Goal: Transaction & Acquisition: Purchase product/service

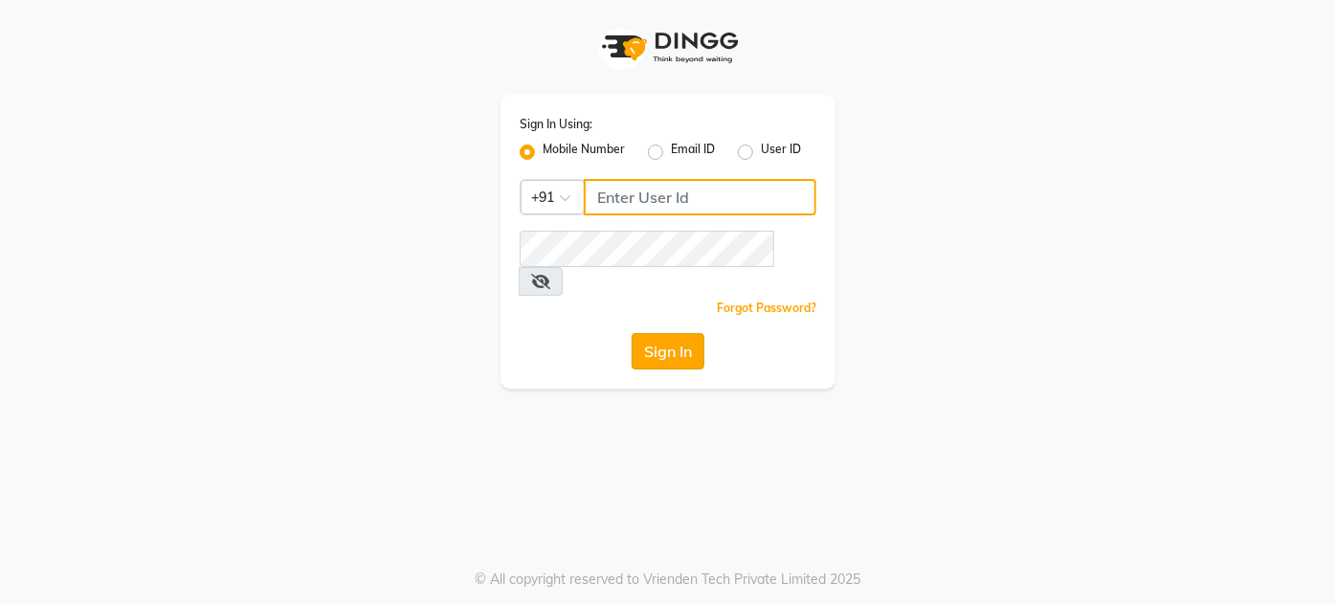
type input "9920665695"
click at [633, 333] on button "Sign In" at bounding box center [668, 351] width 73 height 36
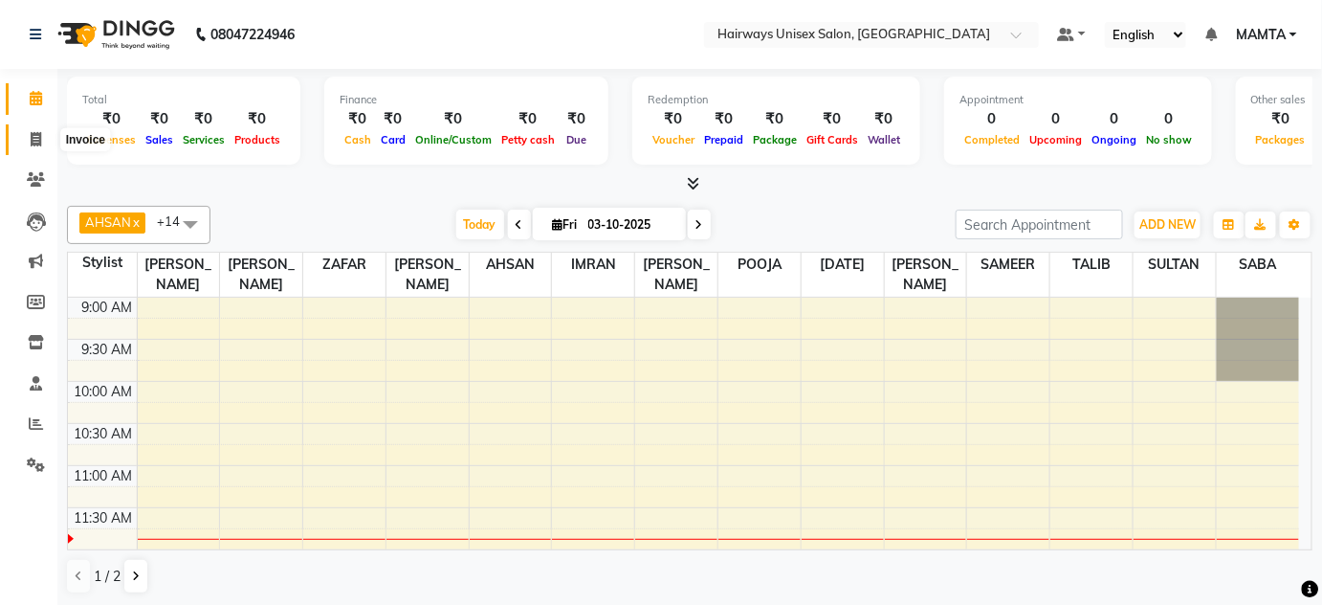
click at [40, 140] on icon at bounding box center [36, 139] width 11 height 14
select select "8320"
select select "service"
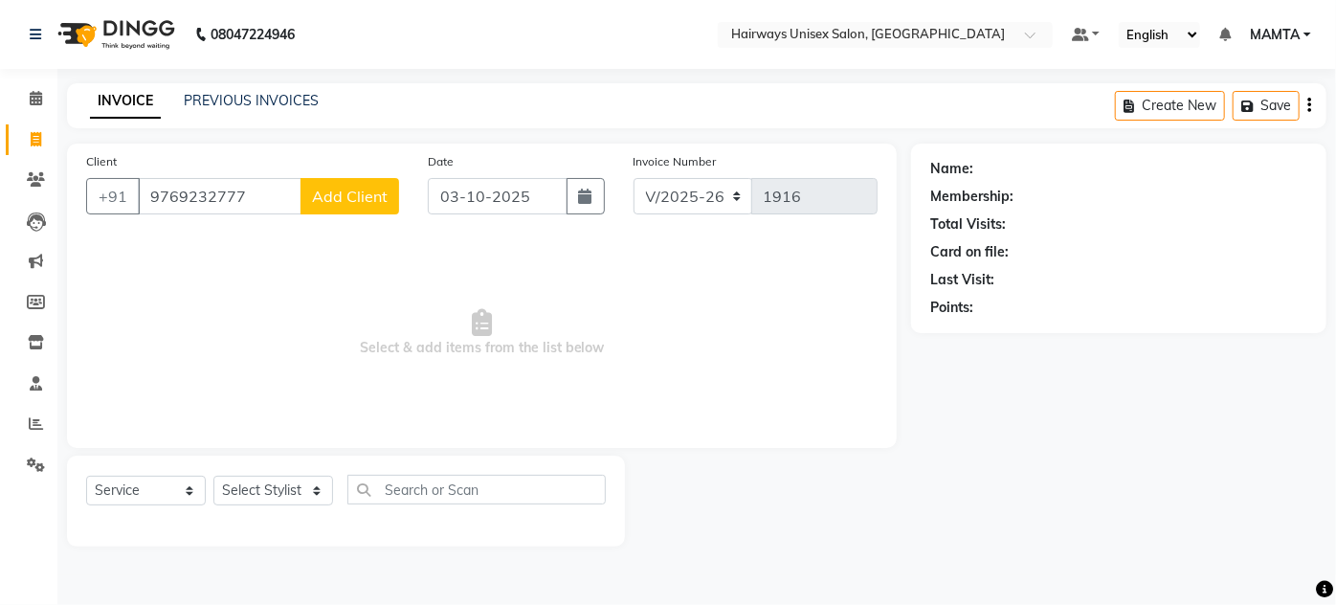
type input "9769232777"
click at [403, 212] on div "Client [PHONE_NUMBER] Add Client" at bounding box center [243, 190] width 342 height 78
click at [357, 202] on span "Add Client" at bounding box center [350, 196] width 76 height 19
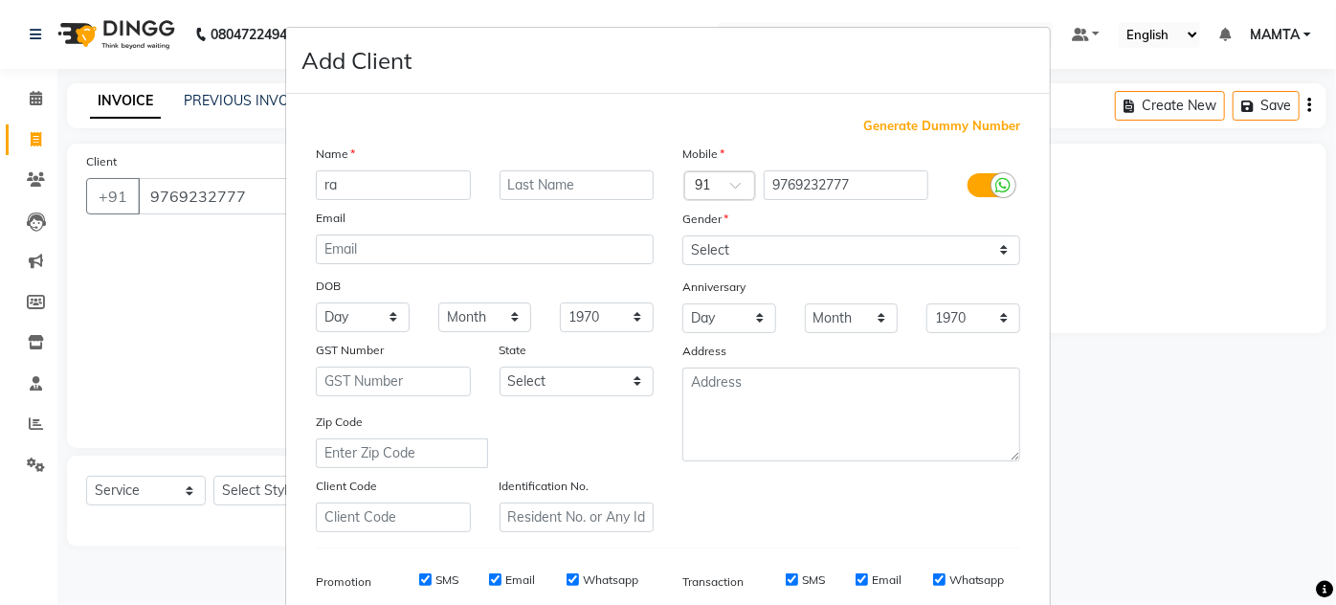
type input "r"
type input "RAJ"
click at [589, 178] on input "text" at bounding box center [577, 185] width 155 height 30
type input "LODHA"
click at [732, 238] on select "Select [DEMOGRAPHIC_DATA] [DEMOGRAPHIC_DATA] Other Prefer Not To Say" at bounding box center [851, 250] width 338 height 30
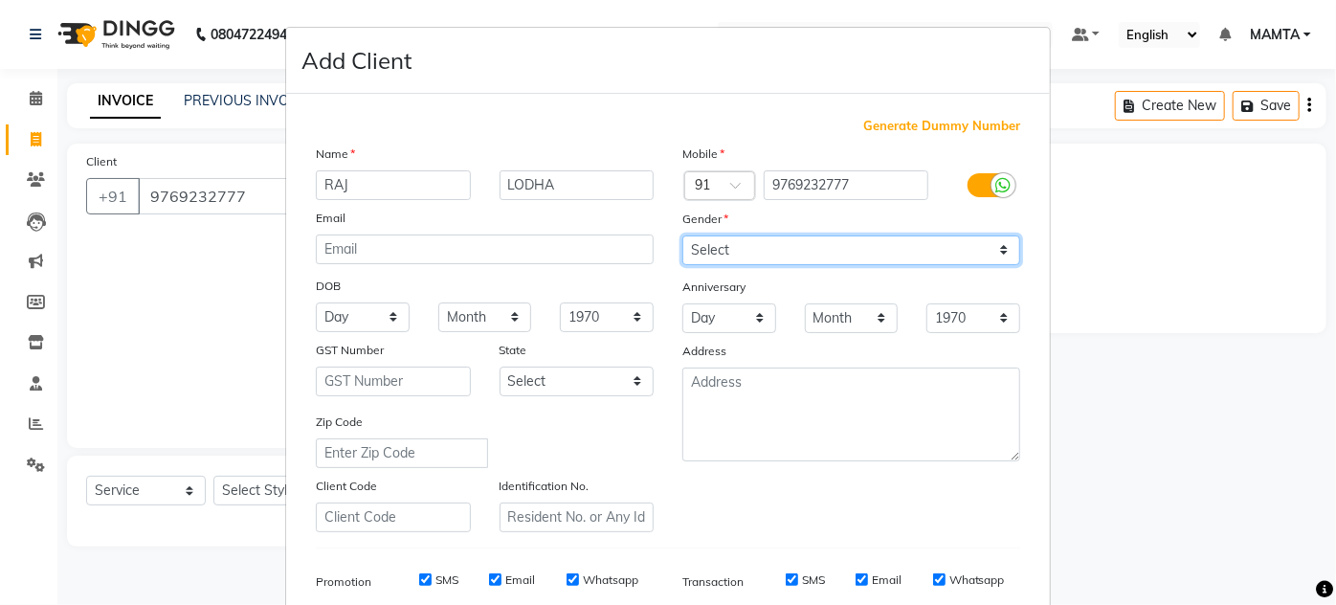
select select "[DEMOGRAPHIC_DATA]"
click at [682, 235] on select "Select [DEMOGRAPHIC_DATA] [DEMOGRAPHIC_DATA] Other Prefer Not To Say" at bounding box center [851, 250] width 338 height 30
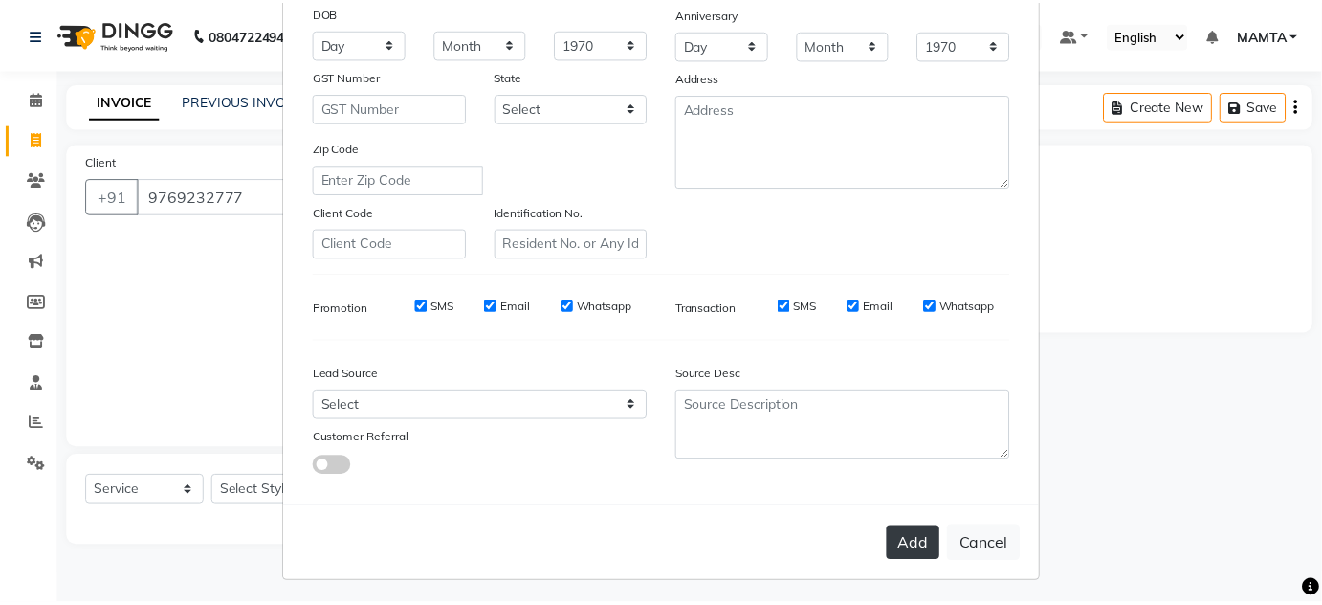
scroll to position [278, 0]
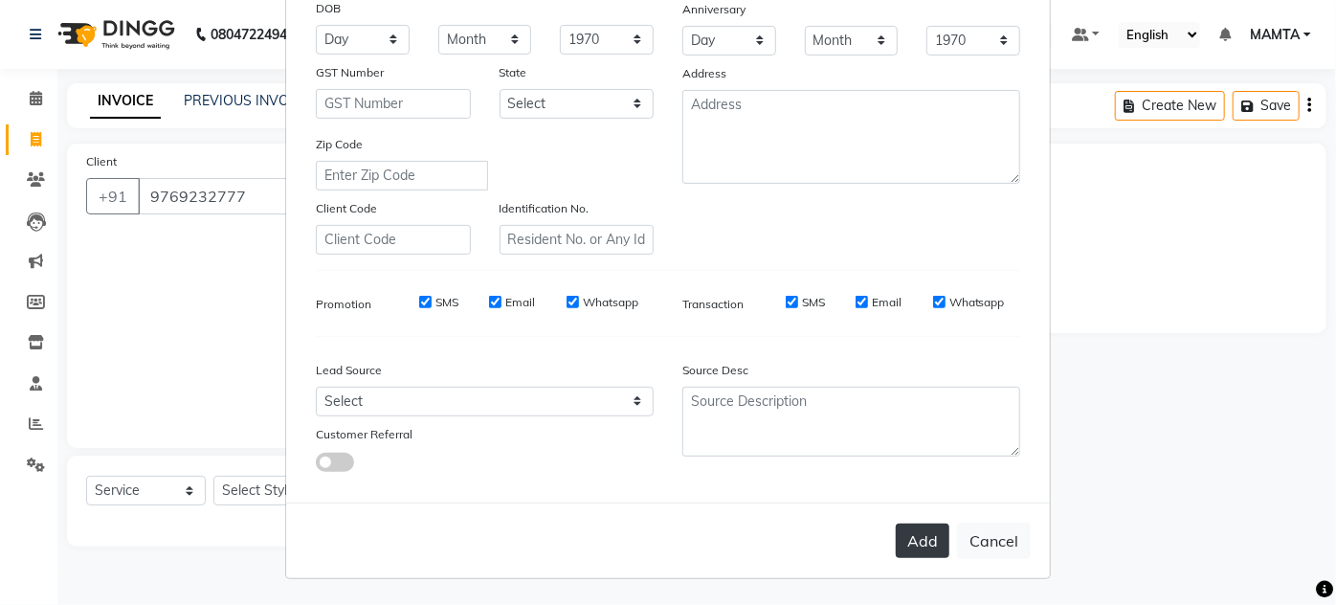
click at [910, 534] on button "Add" at bounding box center [923, 540] width 54 height 34
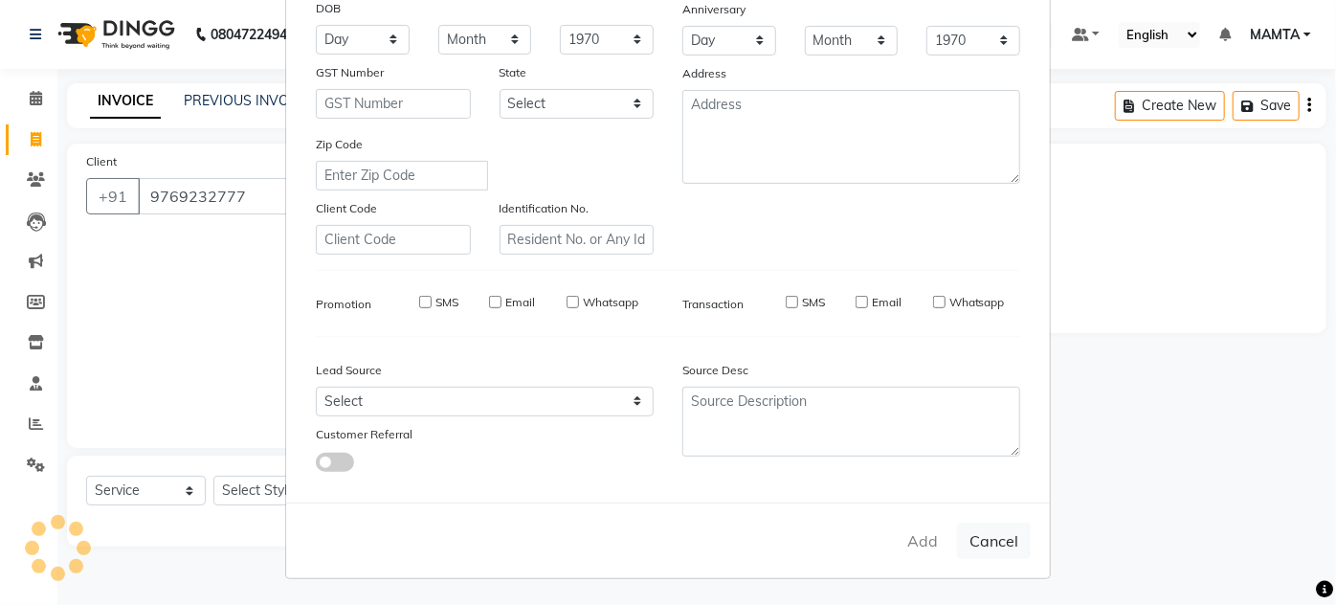
type input "97******77"
select select
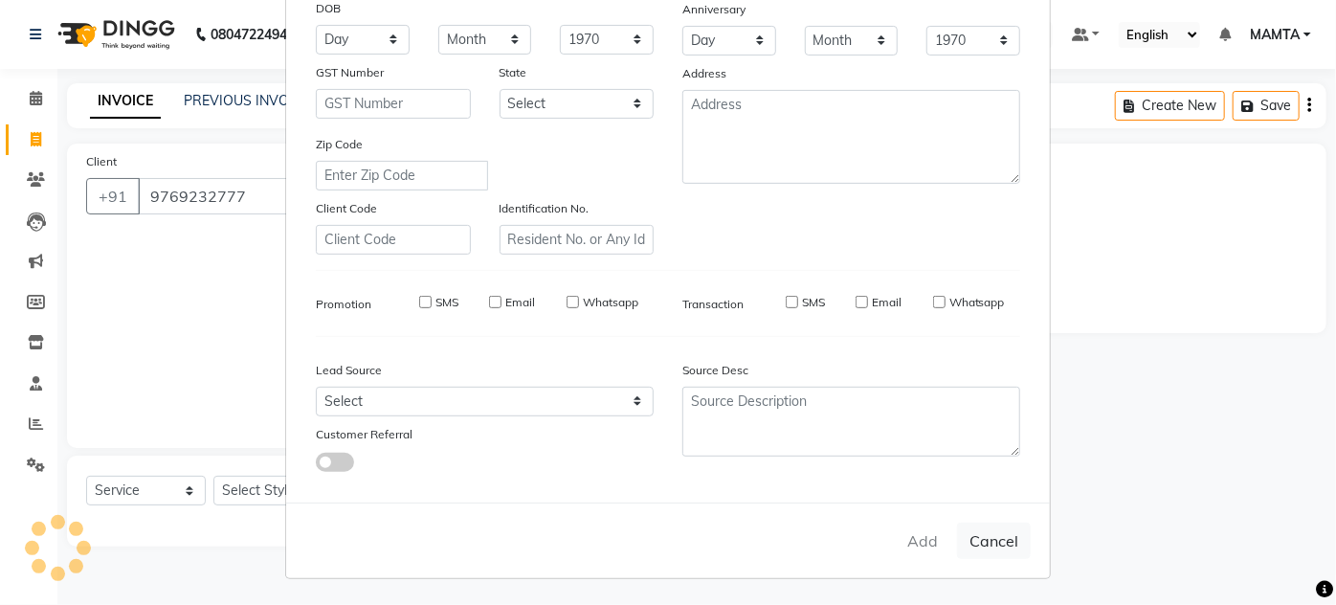
select select
checkbox input "false"
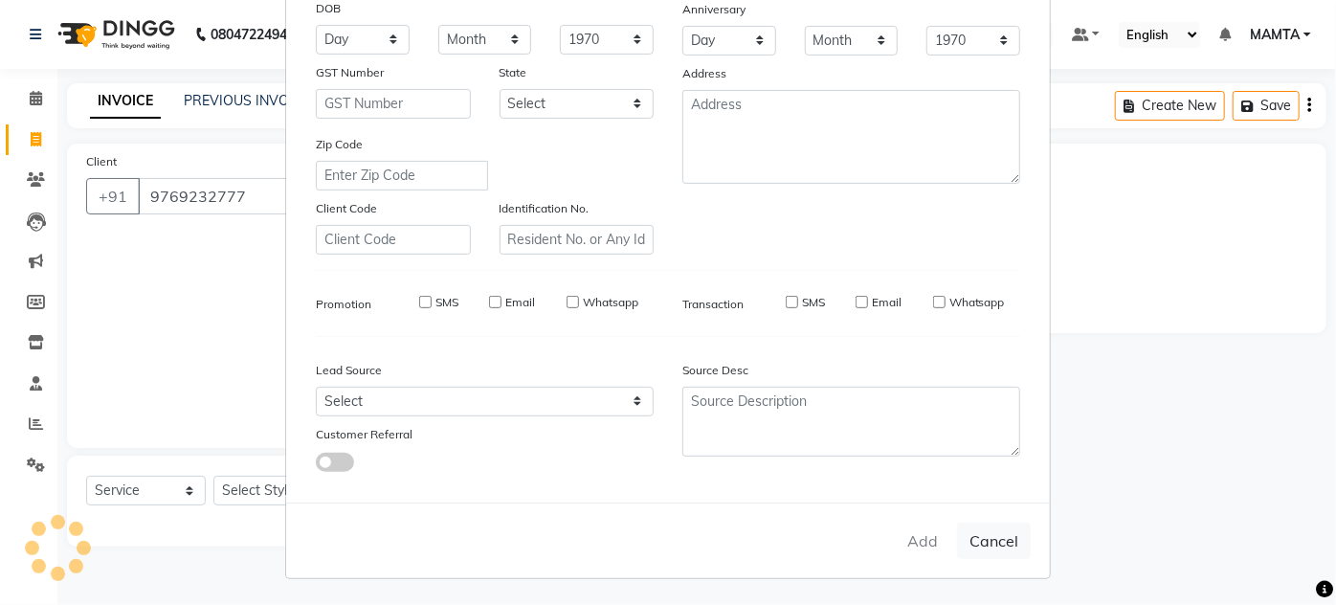
checkbox input "false"
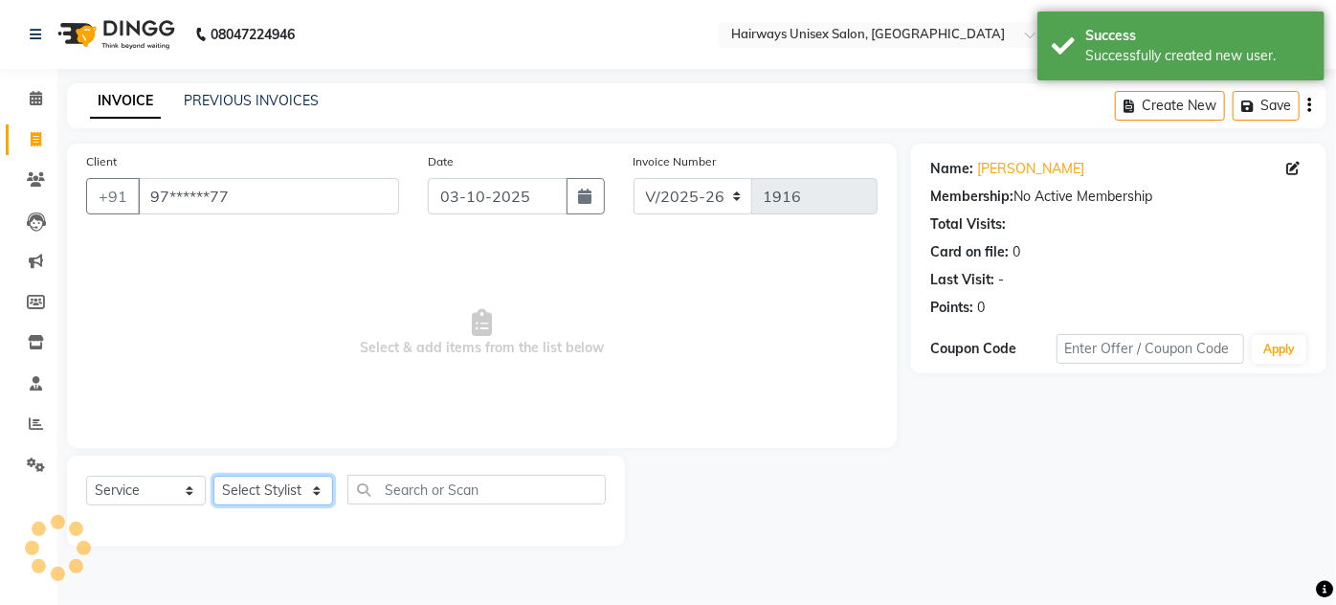
click at [283, 491] on select "Select Stylist [PERSON_NAME] [PERSON_NAME] [PERSON_NAME] MAMTA POOJA [PERSON_NA…" at bounding box center [273, 491] width 120 height 30
select select "80508"
click at [213, 476] on select "Select Stylist [PERSON_NAME] [PERSON_NAME] [PERSON_NAME] MAMTA POOJA [PERSON_NA…" at bounding box center [273, 491] width 120 height 30
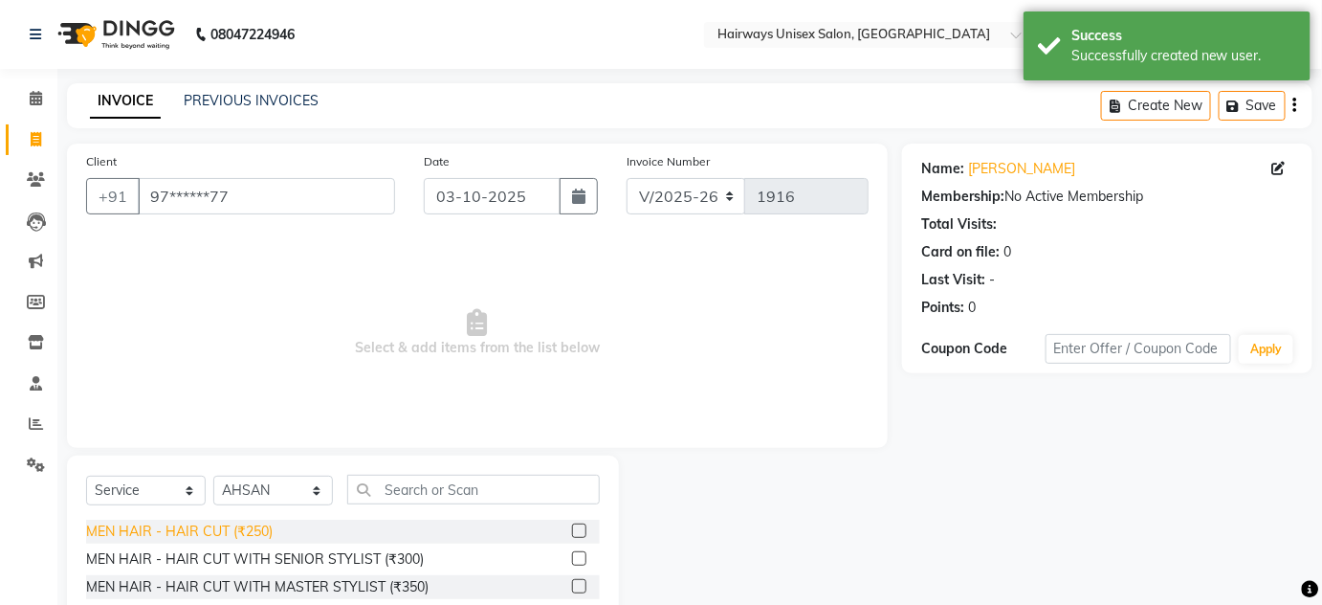
click at [234, 524] on div "MEN HAIR - HAIR CUT (₹250)" at bounding box center [179, 532] width 187 height 20
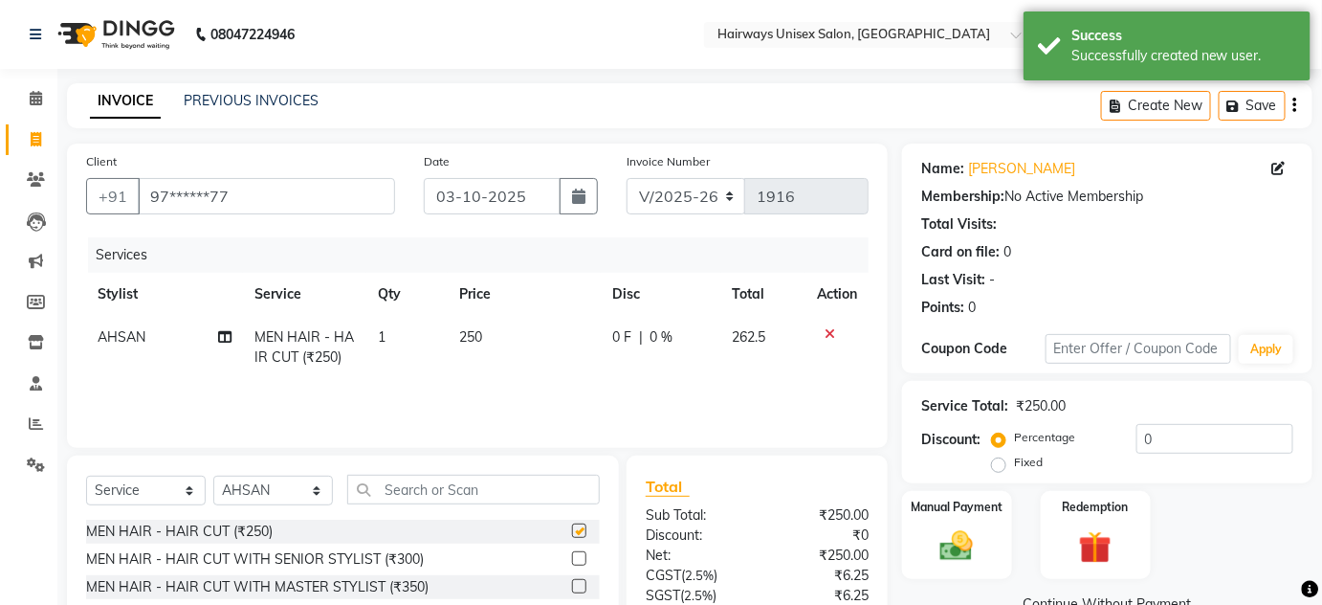
checkbox input "false"
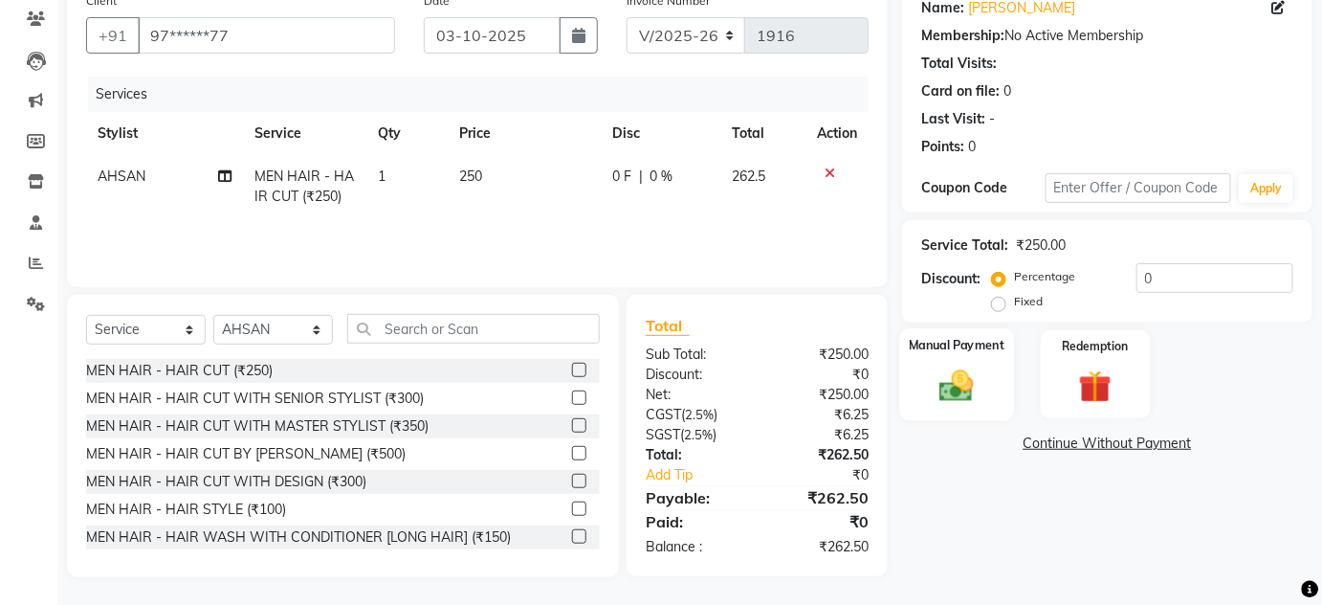
click at [962, 386] on img at bounding box center [957, 385] width 56 height 39
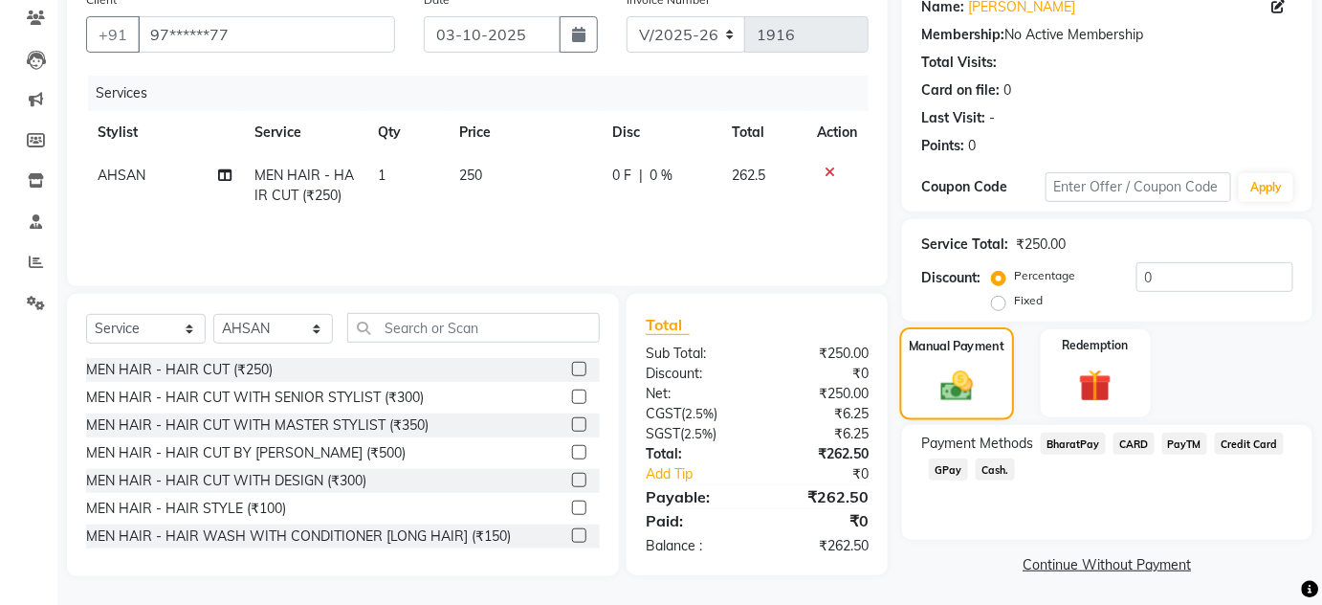
scroll to position [164, 0]
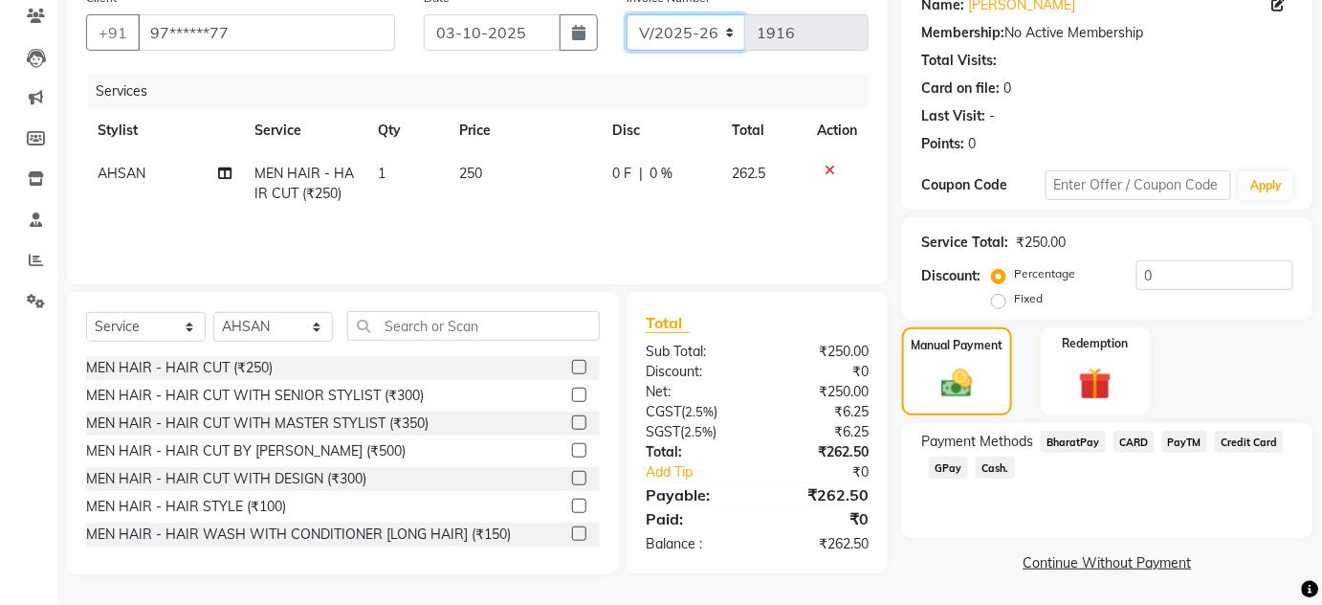
click at [681, 21] on select "INV/25-26 V/2025-26" at bounding box center [687, 32] width 120 height 36
click at [552, 104] on div "Services" at bounding box center [485, 91] width 795 height 35
click at [989, 476] on span "Cash." at bounding box center [995, 467] width 39 height 22
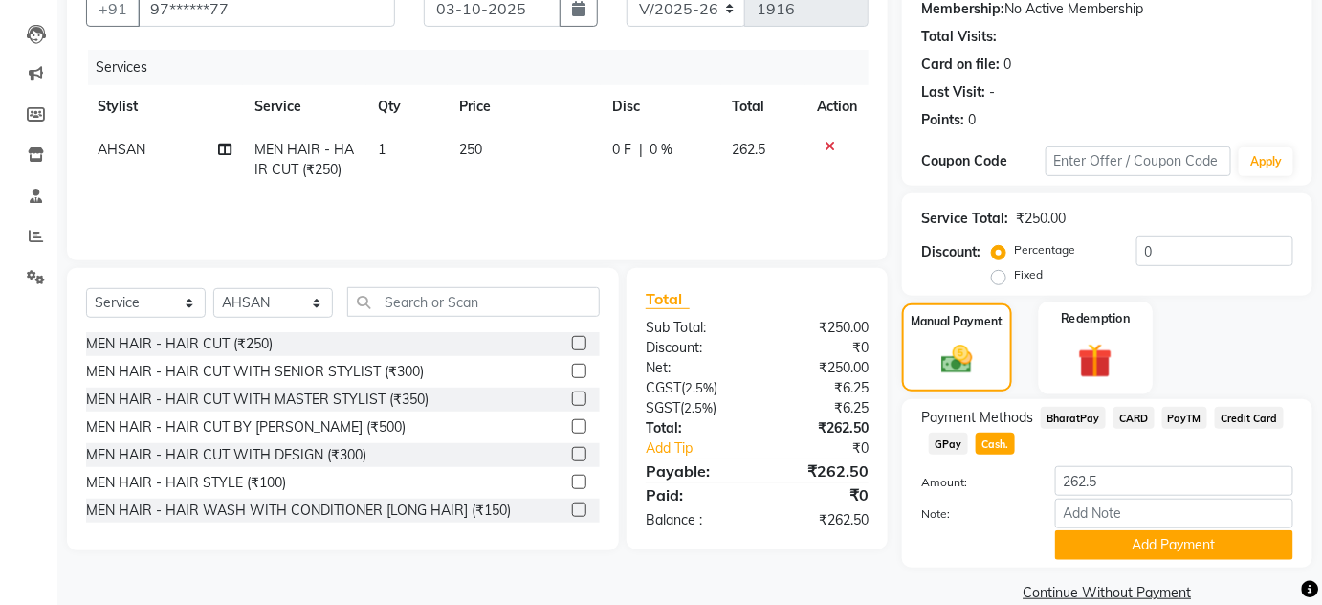
scroll to position [217, 0]
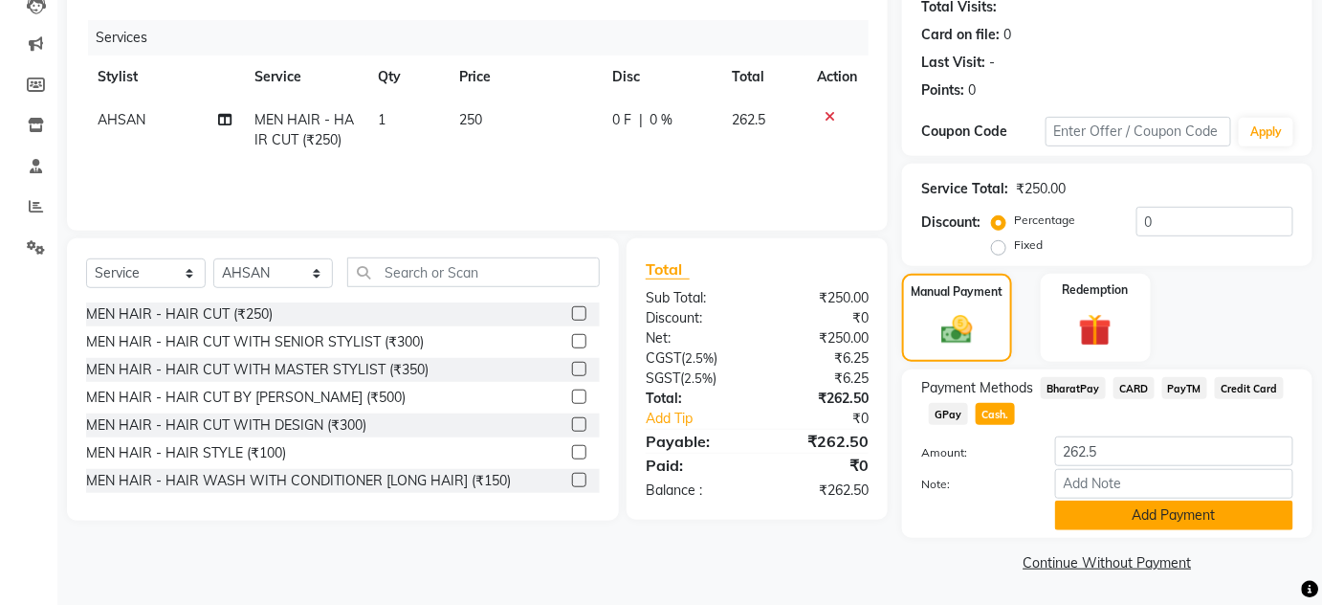
click at [1130, 525] on button "Add Payment" at bounding box center [1174, 515] width 238 height 30
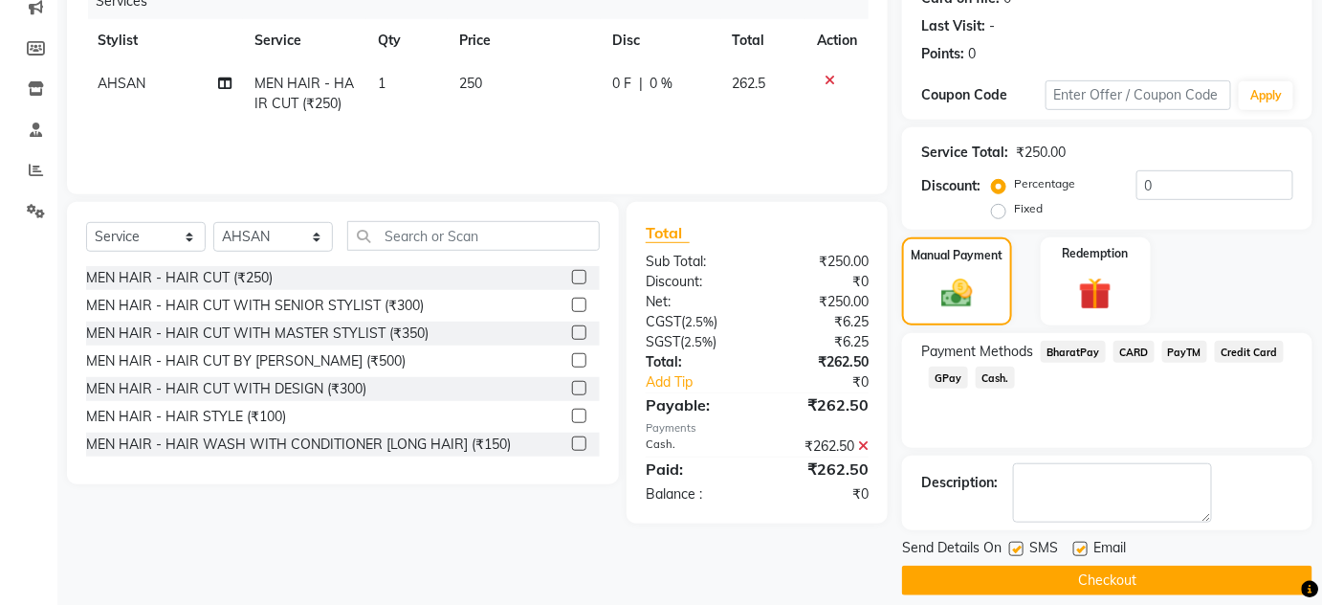
scroll to position [271, 0]
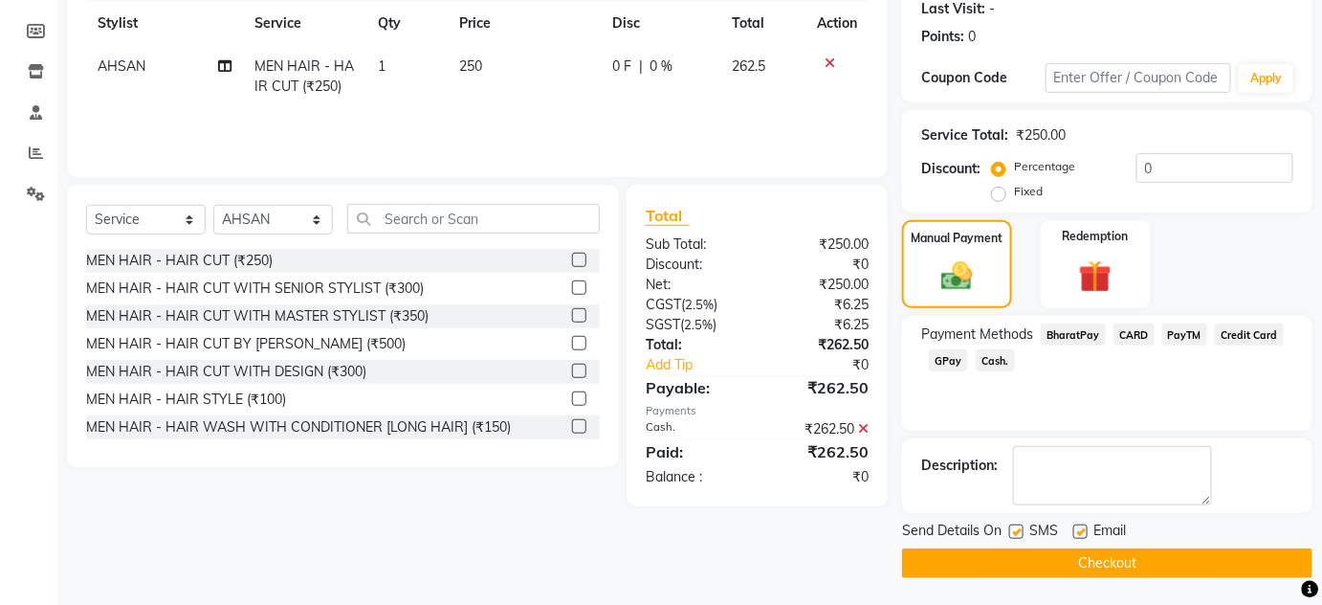
click at [1017, 530] on label at bounding box center [1017, 531] width 14 height 14
click at [1017, 530] on input "checkbox" at bounding box center [1016, 532] width 12 height 12
checkbox input "false"
click at [1081, 535] on label at bounding box center [1081, 531] width 14 height 14
click at [1081, 535] on input "checkbox" at bounding box center [1080, 532] width 12 height 12
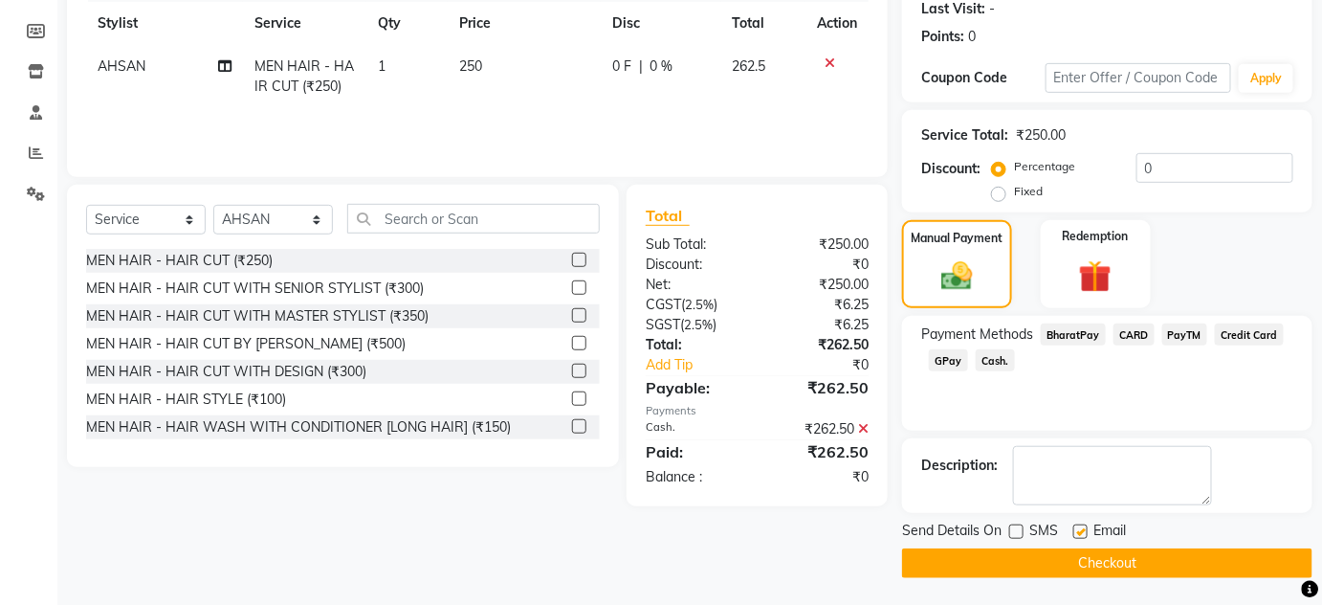
checkbox input "false"
click at [1086, 558] on button "Checkout" at bounding box center [1107, 563] width 411 height 30
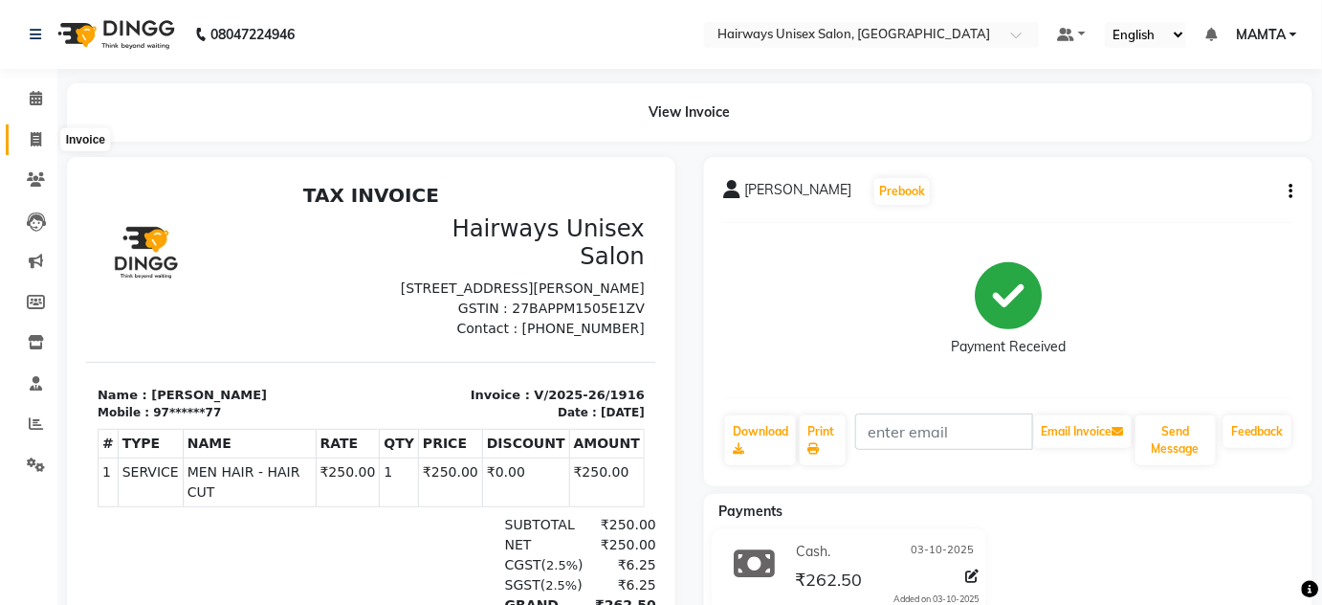
click at [32, 141] on icon at bounding box center [36, 139] width 11 height 14
select select "8320"
select select "service"
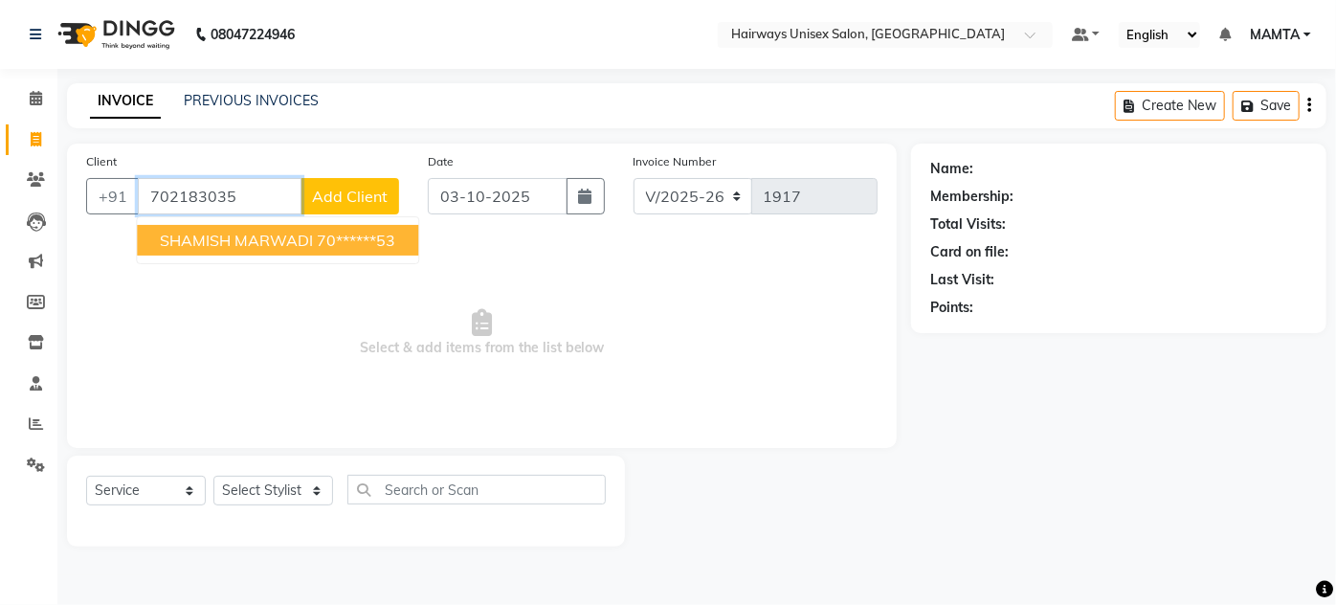
click at [331, 244] on ngb-highlight "70******53" at bounding box center [356, 240] width 78 height 19
type input "70******53"
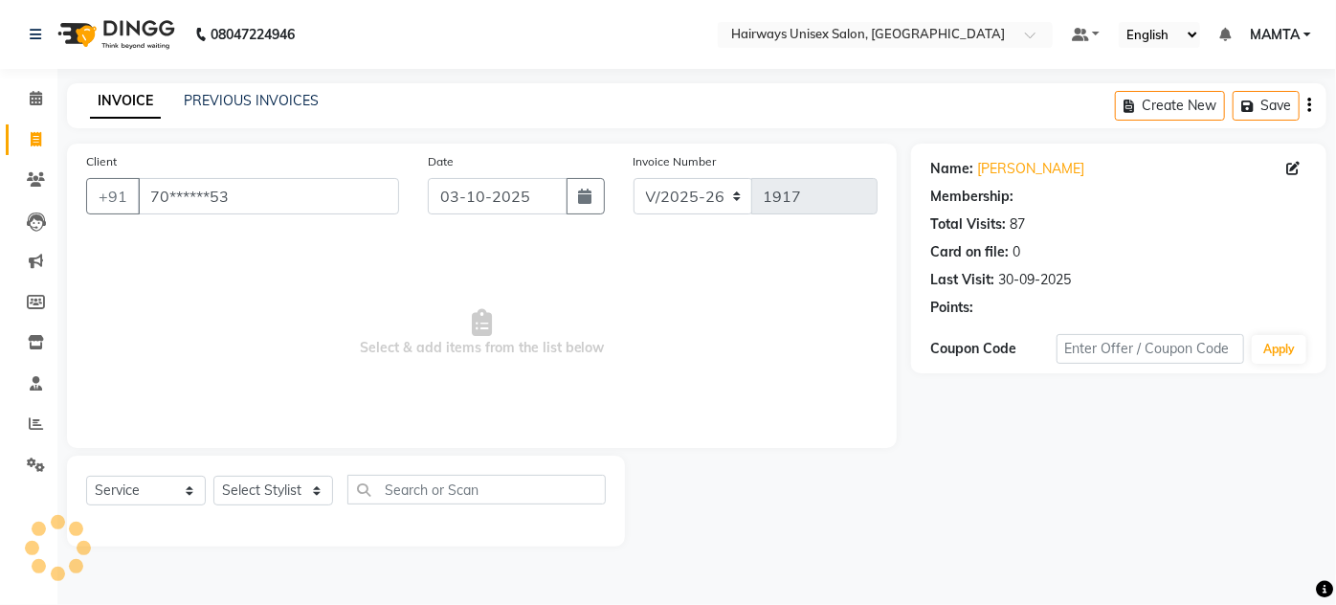
select select "1: Object"
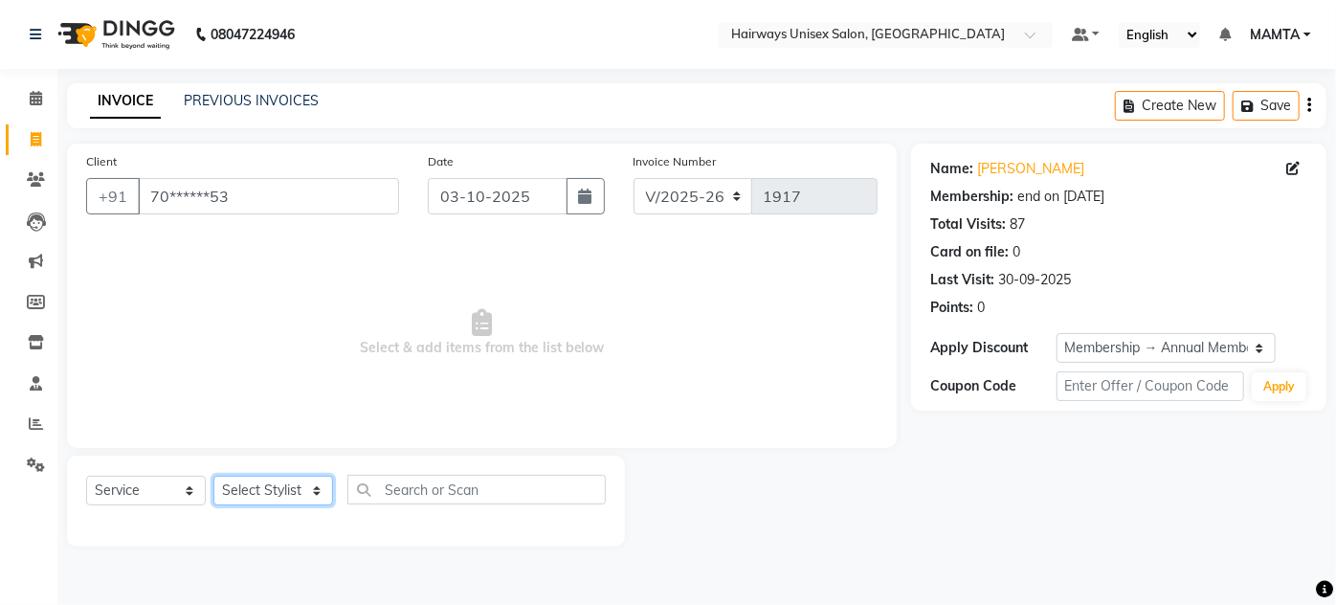
click at [292, 500] on select "Select Stylist [PERSON_NAME] [PERSON_NAME] [PERSON_NAME] MAMTA POOJA [PERSON_NA…" at bounding box center [273, 491] width 120 height 30
select select "80506"
click at [213, 476] on select "Select Stylist [PERSON_NAME] [PERSON_NAME] [PERSON_NAME] MAMTA POOJA [PERSON_NA…" at bounding box center [273, 491] width 120 height 30
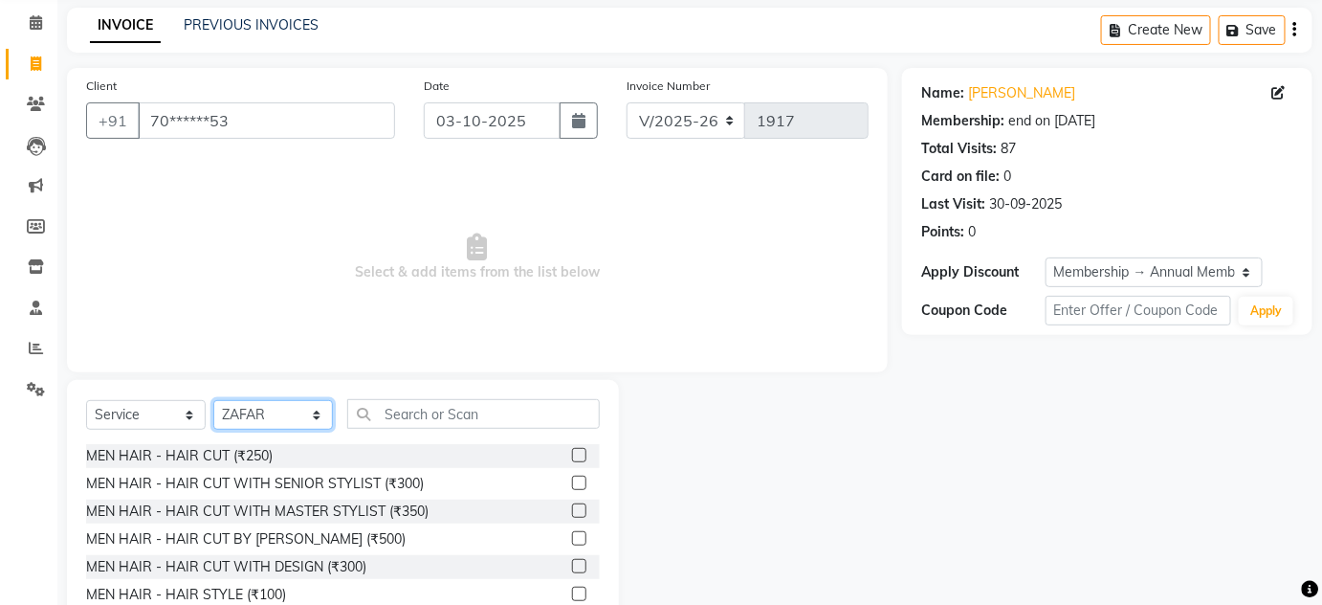
scroll to position [74, 0]
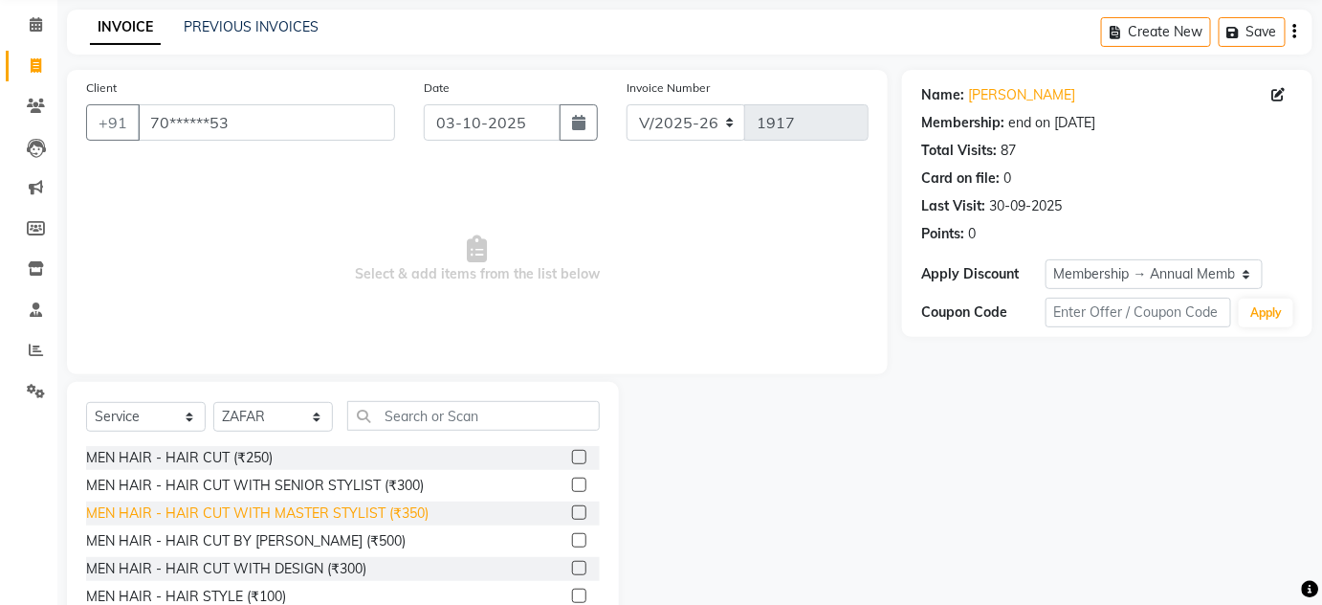
click at [366, 520] on div "MEN HAIR - HAIR CUT WITH MASTER STYLIST (₹350)" at bounding box center [257, 513] width 343 height 20
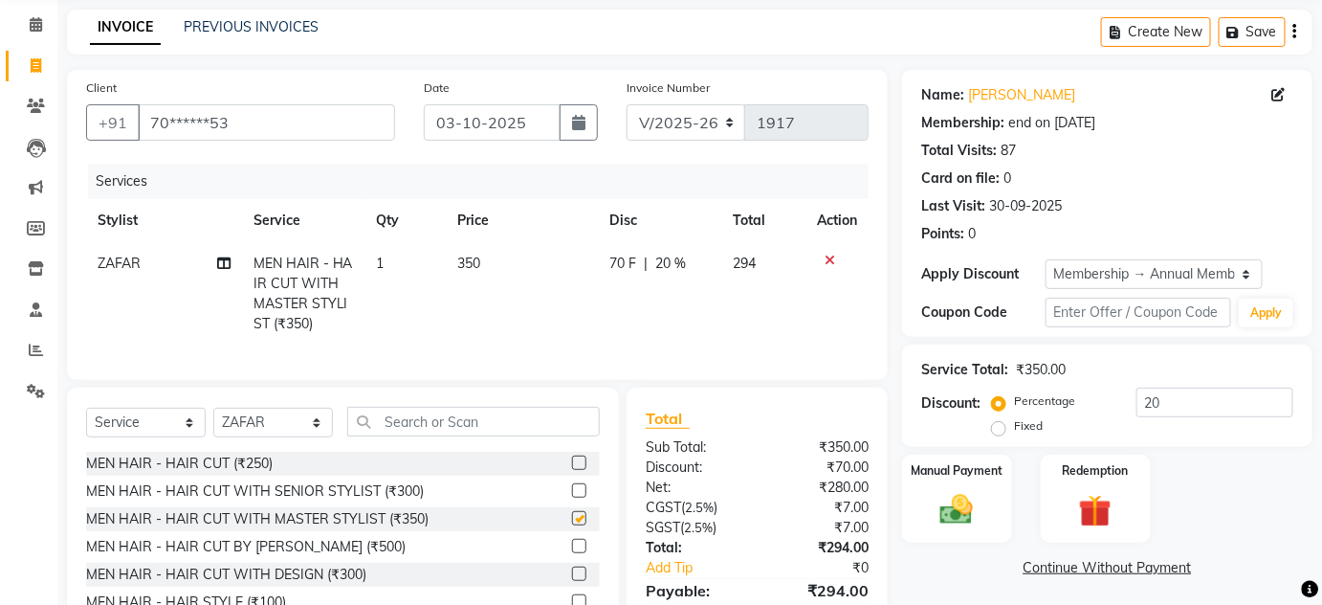
checkbox input "false"
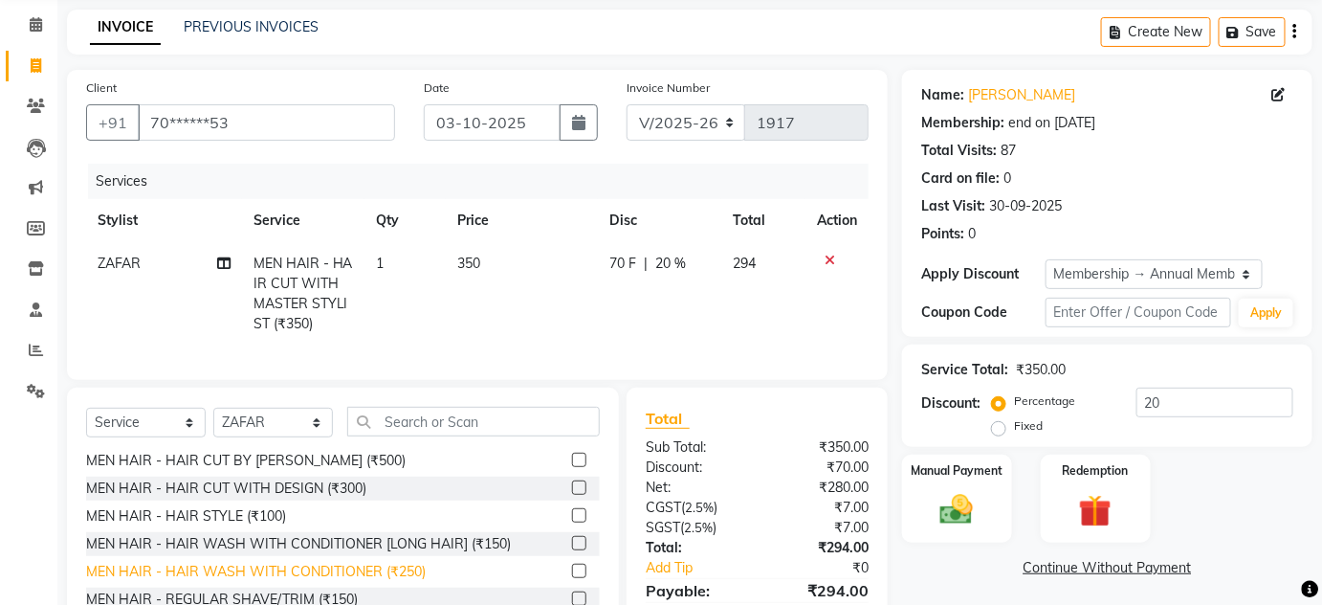
click at [316, 581] on div "MEN HAIR - HAIR WASH WITH CONDITIONER (₹250)" at bounding box center [256, 572] width 340 height 20
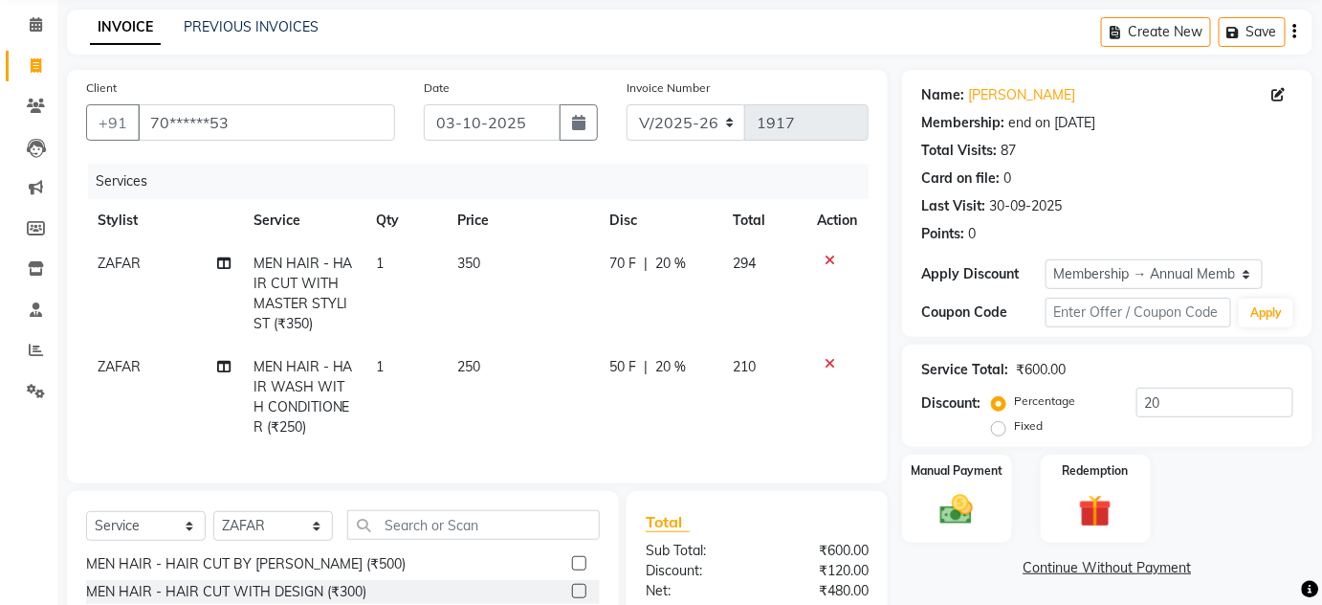
checkbox input "false"
click at [827, 353] on td at bounding box center [837, 396] width 63 height 103
drag, startPoint x: 832, startPoint y: 359, endPoint x: 760, endPoint y: 405, distance: 85.2
click at [832, 359] on icon at bounding box center [830, 363] width 11 height 13
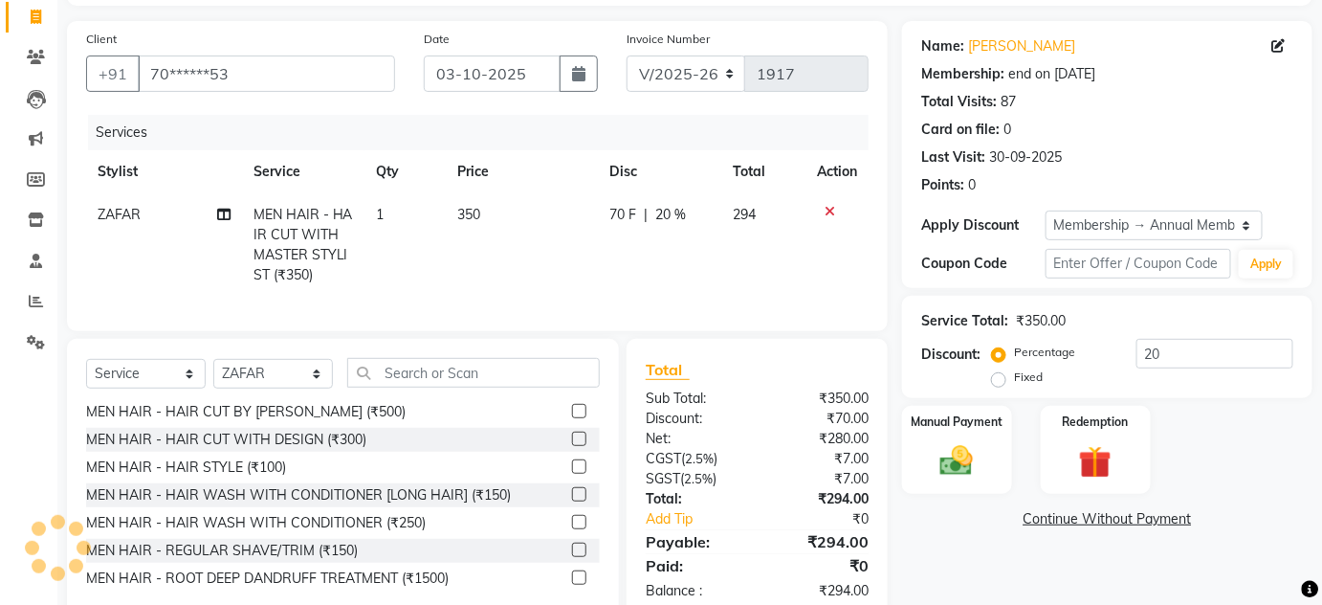
scroll to position [161, 0]
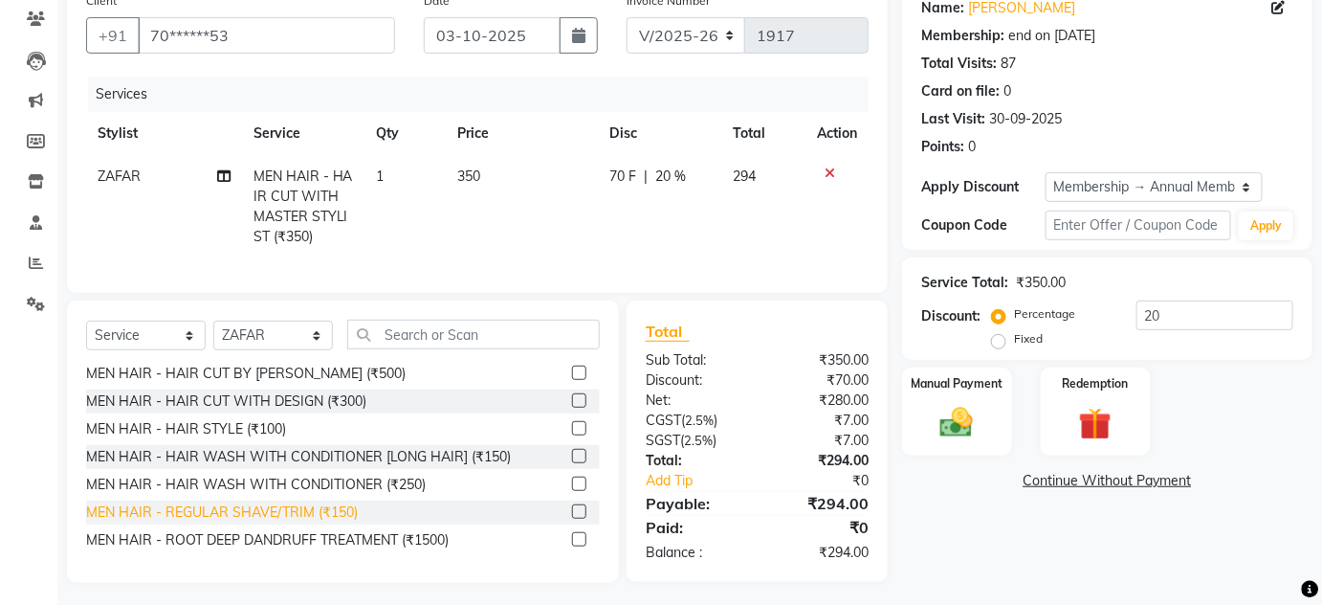
click at [344, 522] on div "MEN HAIR - REGULAR SHAVE/TRIM (₹150)" at bounding box center [222, 512] width 272 height 20
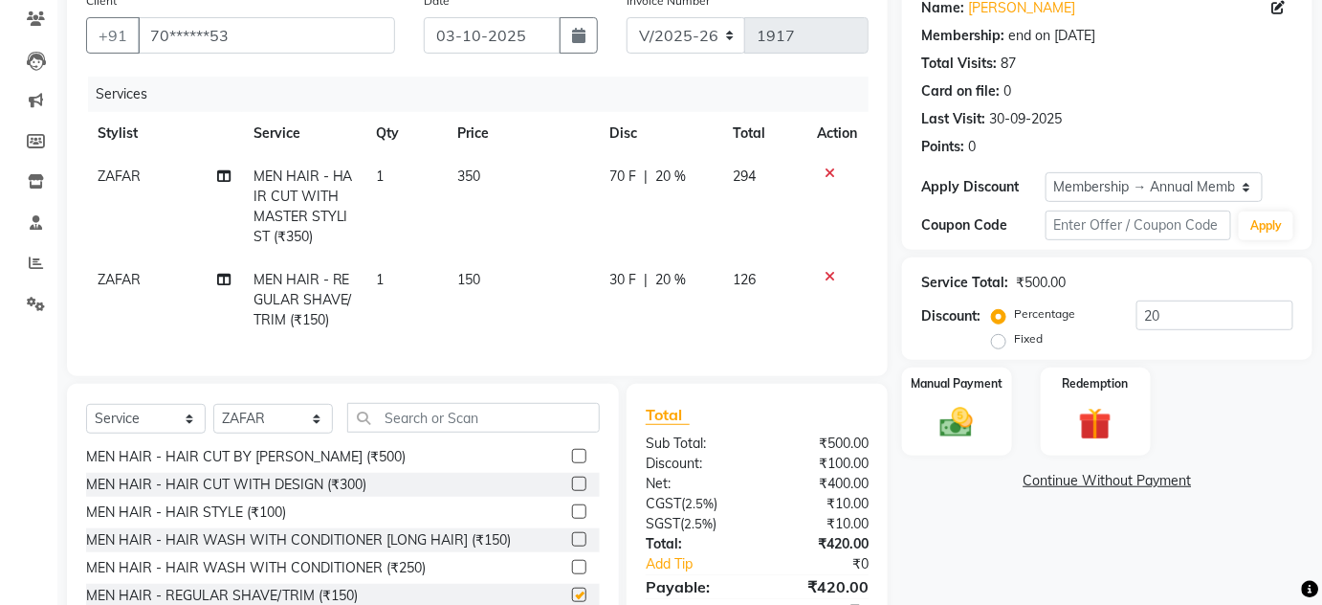
checkbox input "false"
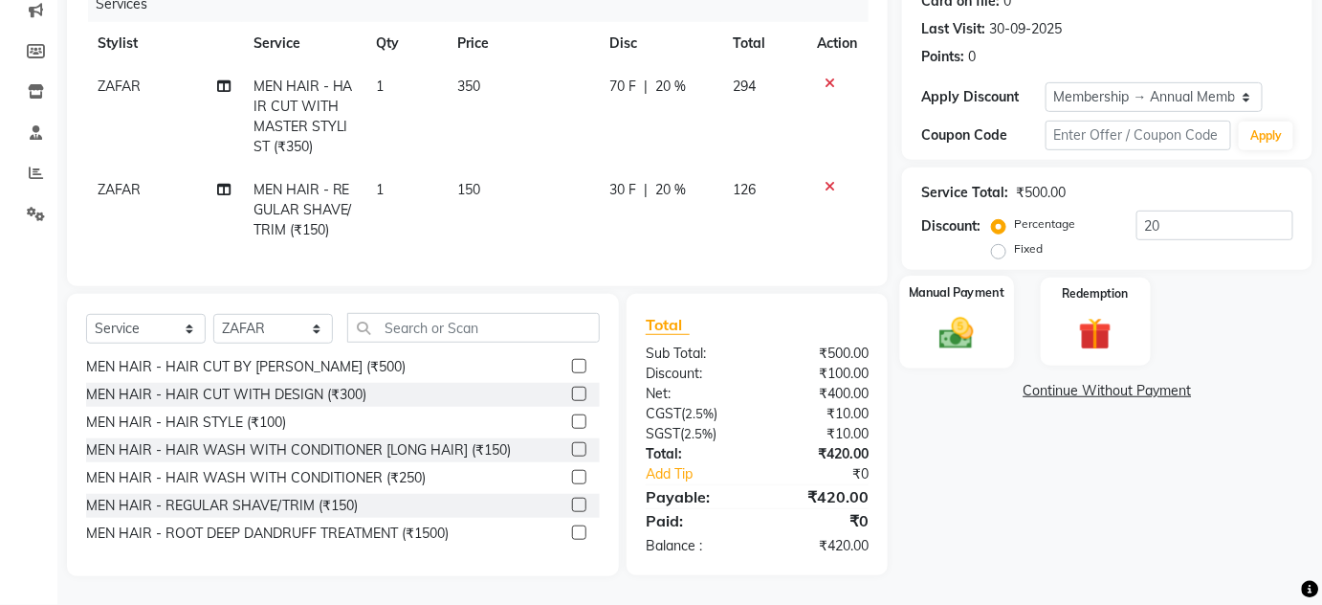
click at [968, 294] on div "Manual Payment" at bounding box center [957, 322] width 114 height 93
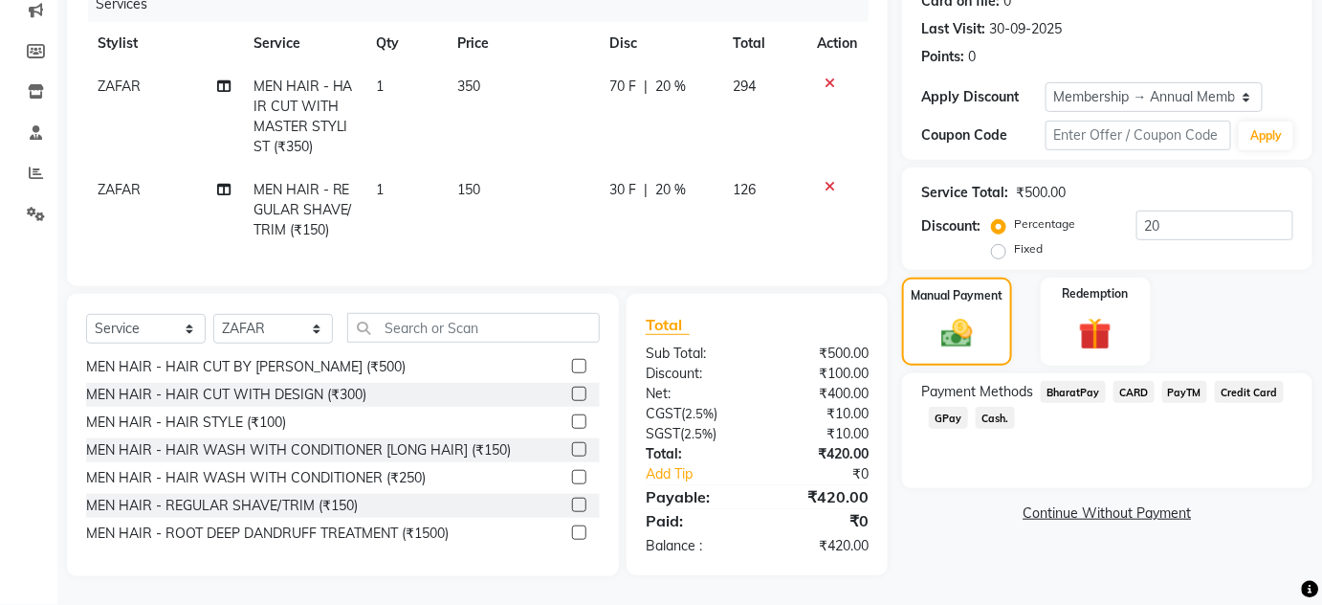
click at [999, 407] on span "Cash." at bounding box center [995, 418] width 39 height 22
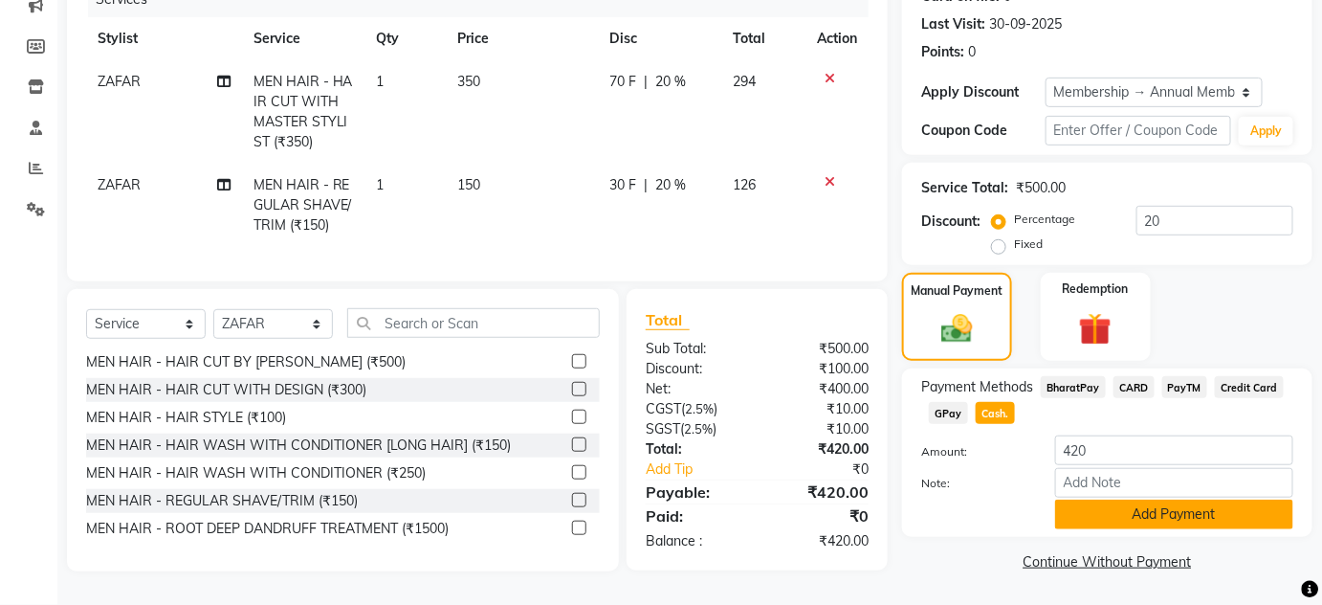
click at [1141, 504] on button "Add Payment" at bounding box center [1174, 515] width 238 height 30
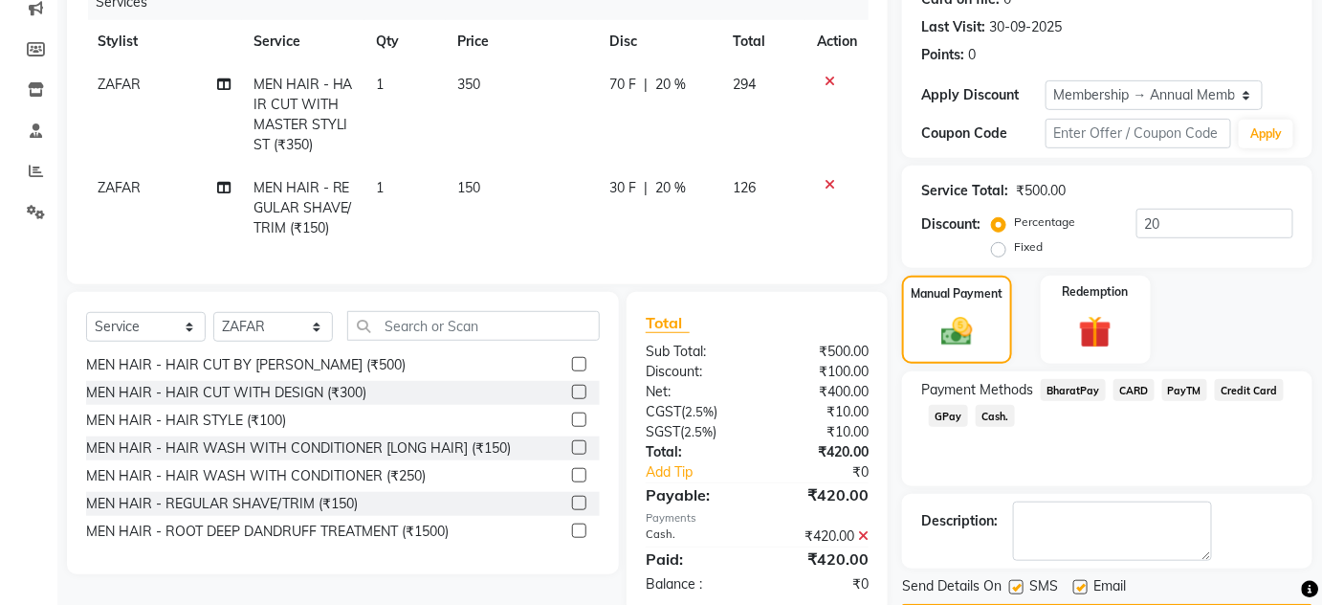
scroll to position [308, 0]
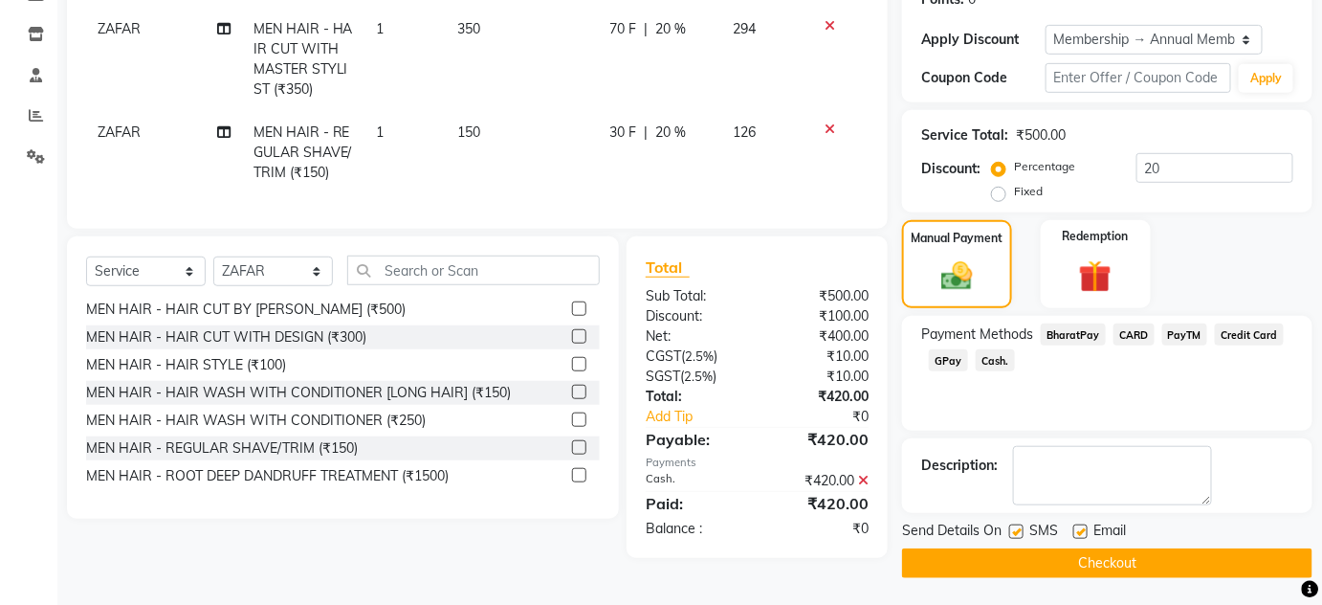
click at [1018, 527] on label at bounding box center [1017, 531] width 14 height 14
click at [1018, 527] on input "checkbox" at bounding box center [1016, 532] width 12 height 12
checkbox input "false"
click at [1082, 535] on label at bounding box center [1081, 531] width 14 height 14
click at [1082, 535] on input "checkbox" at bounding box center [1080, 532] width 12 height 12
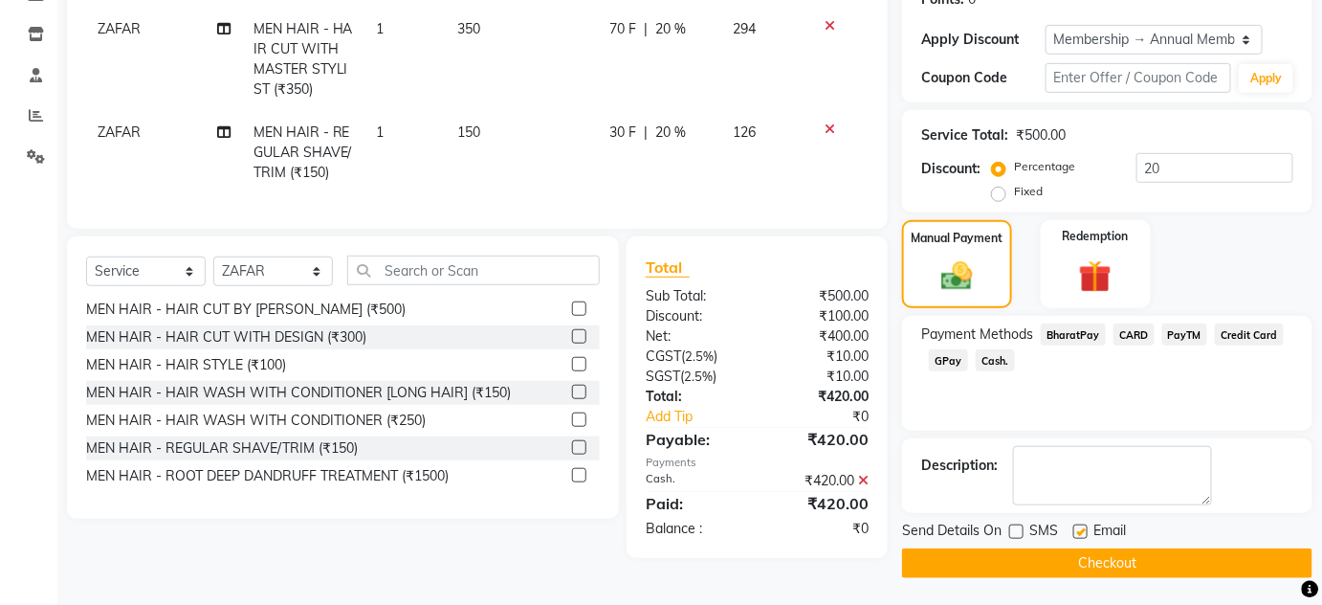
checkbox input "false"
click at [974, 563] on button "Checkout" at bounding box center [1107, 563] width 411 height 30
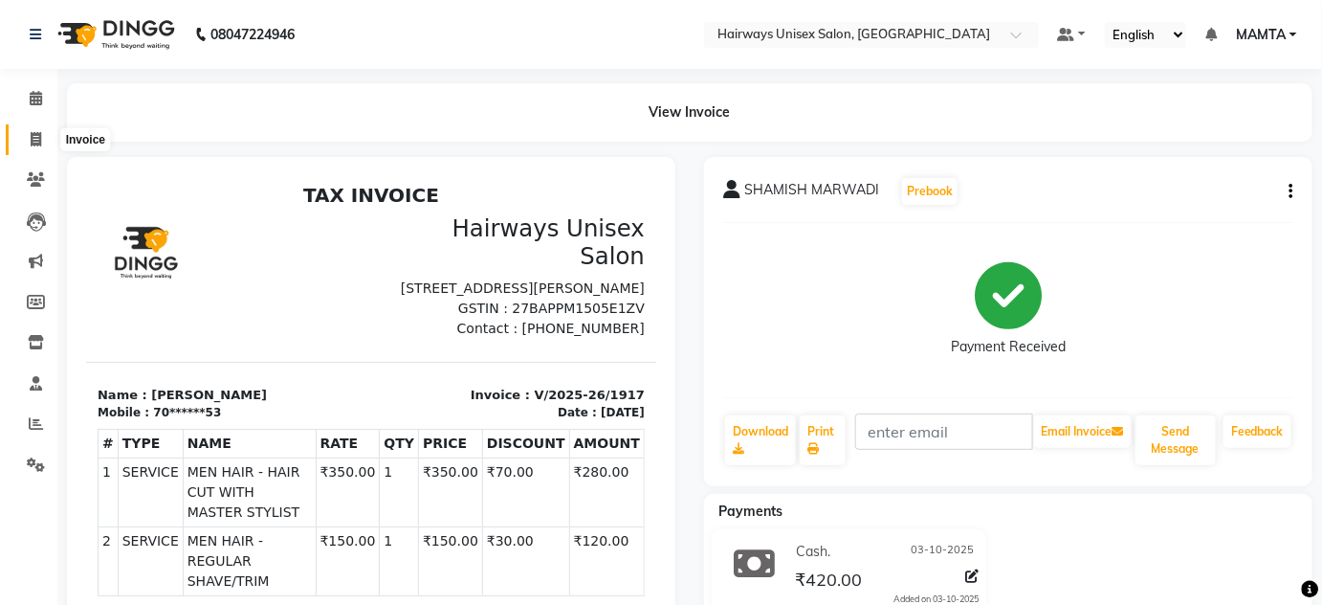
click at [29, 135] on span at bounding box center [35, 140] width 33 height 22
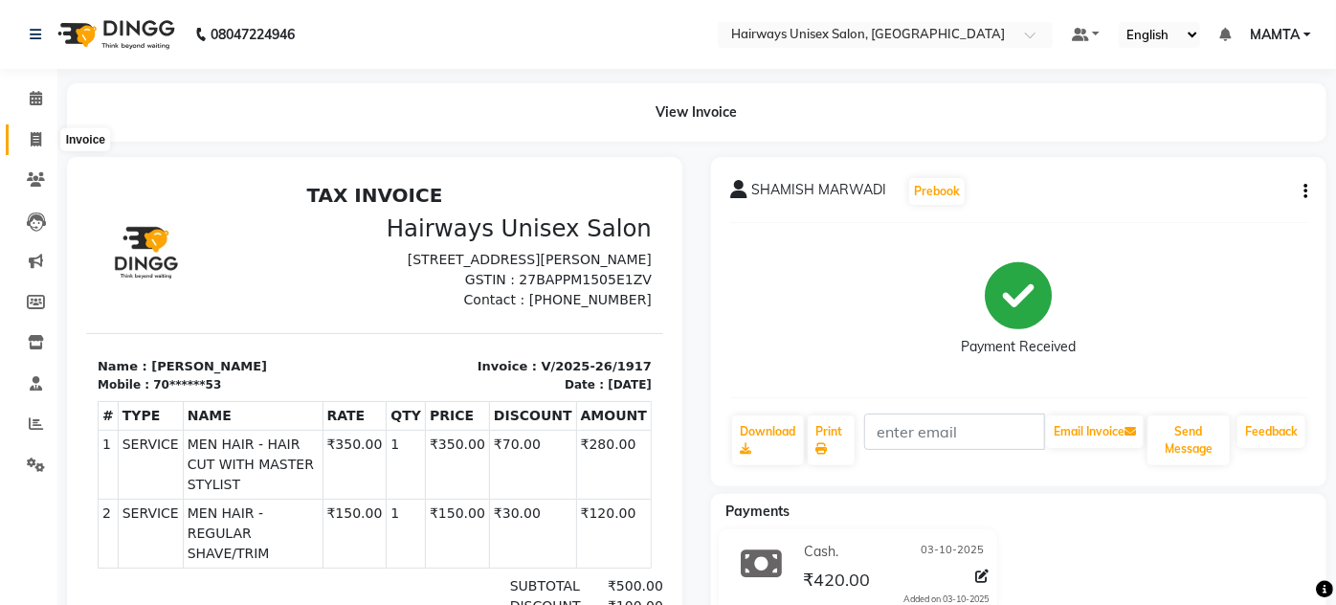
select select "8320"
select select "service"
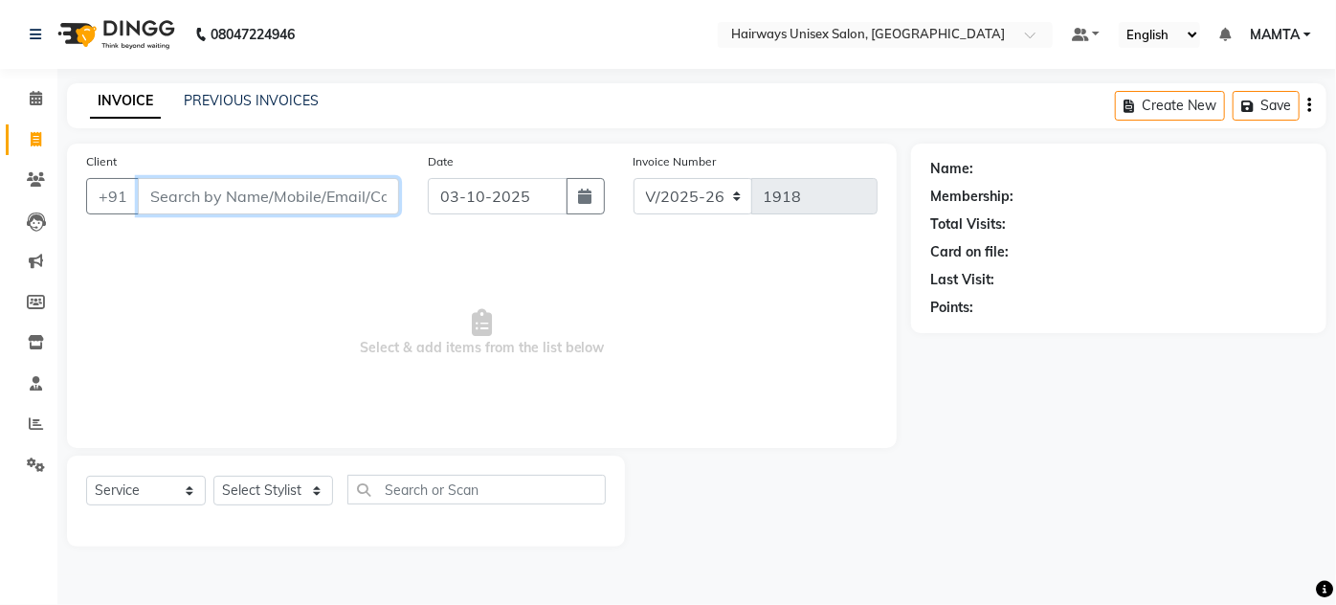
click at [206, 196] on input "Client" at bounding box center [268, 196] width 261 height 36
type input "897947389"
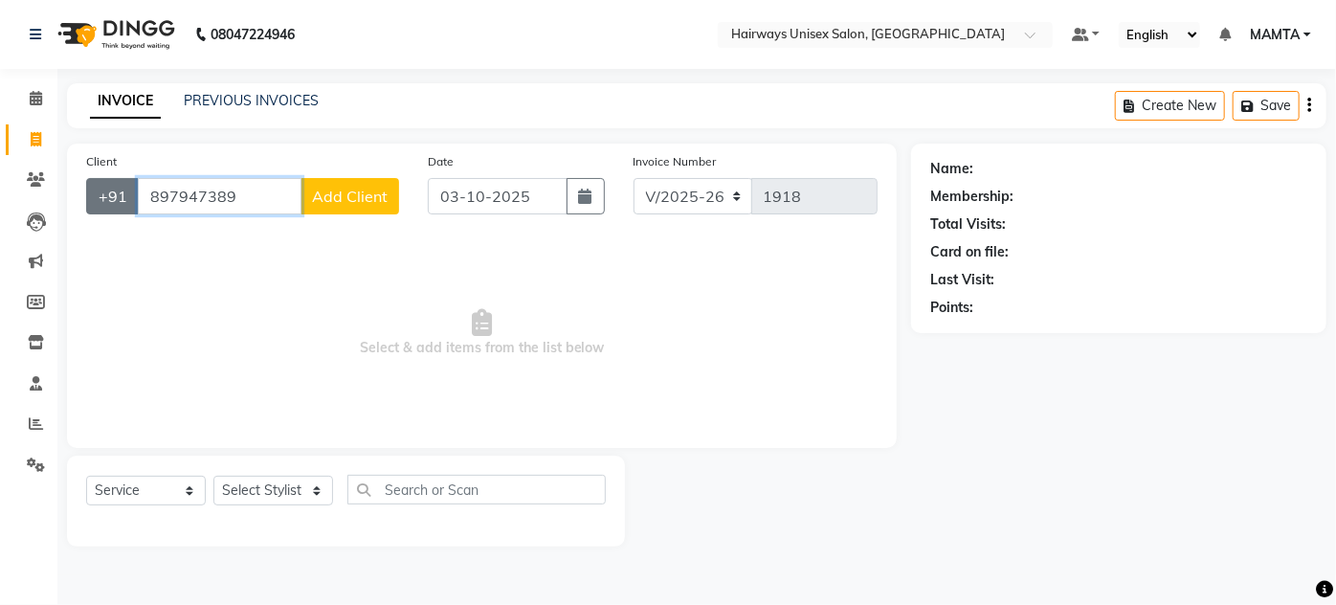
drag, startPoint x: 258, startPoint y: 190, endPoint x: 121, endPoint y: 178, distance: 138.4
click at [121, 178] on div "[PHONE_NUMBER] Add Client" at bounding box center [242, 196] width 313 height 36
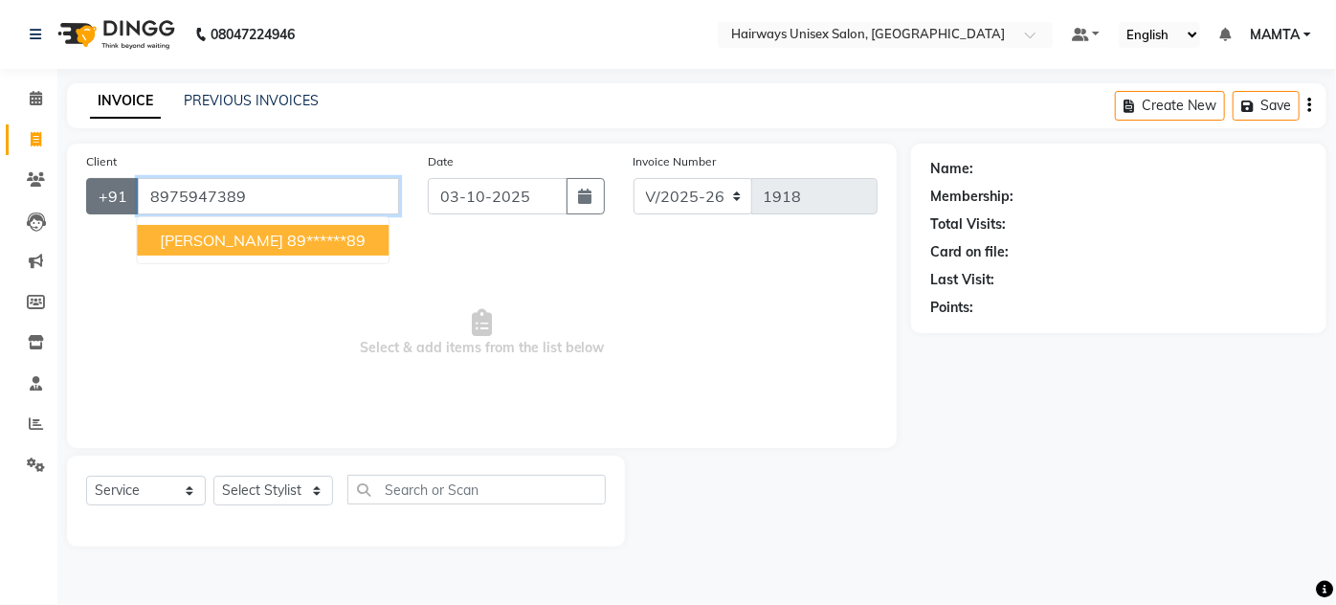
type input "8975947389"
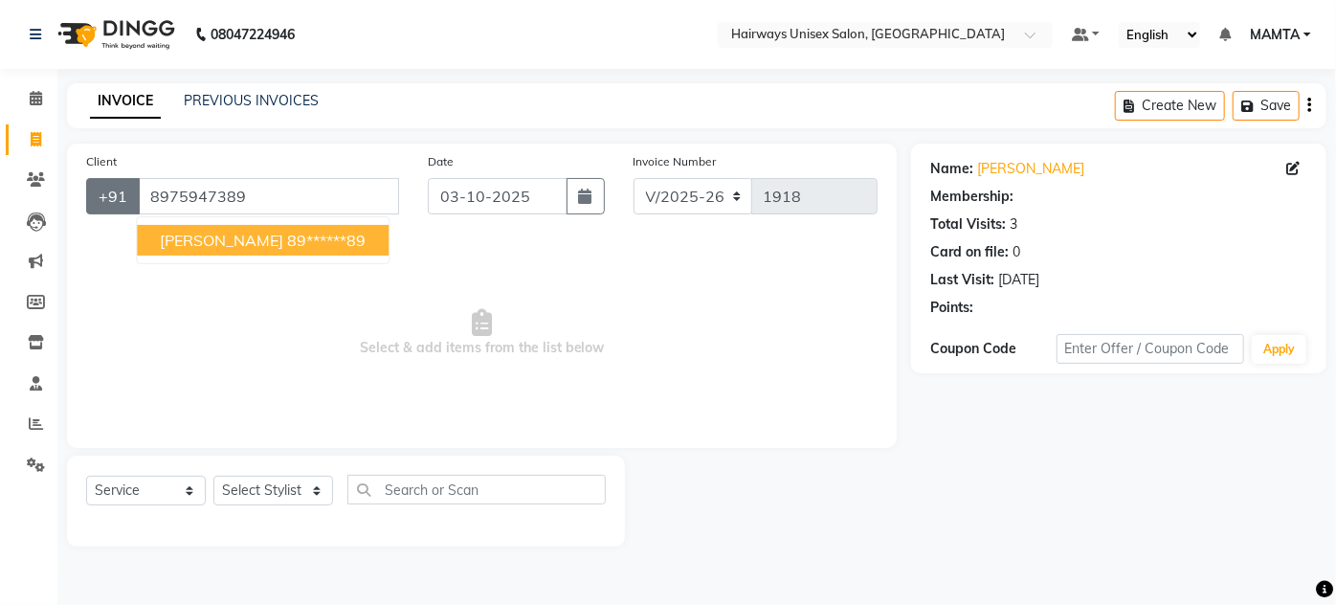
select select "1: Object"
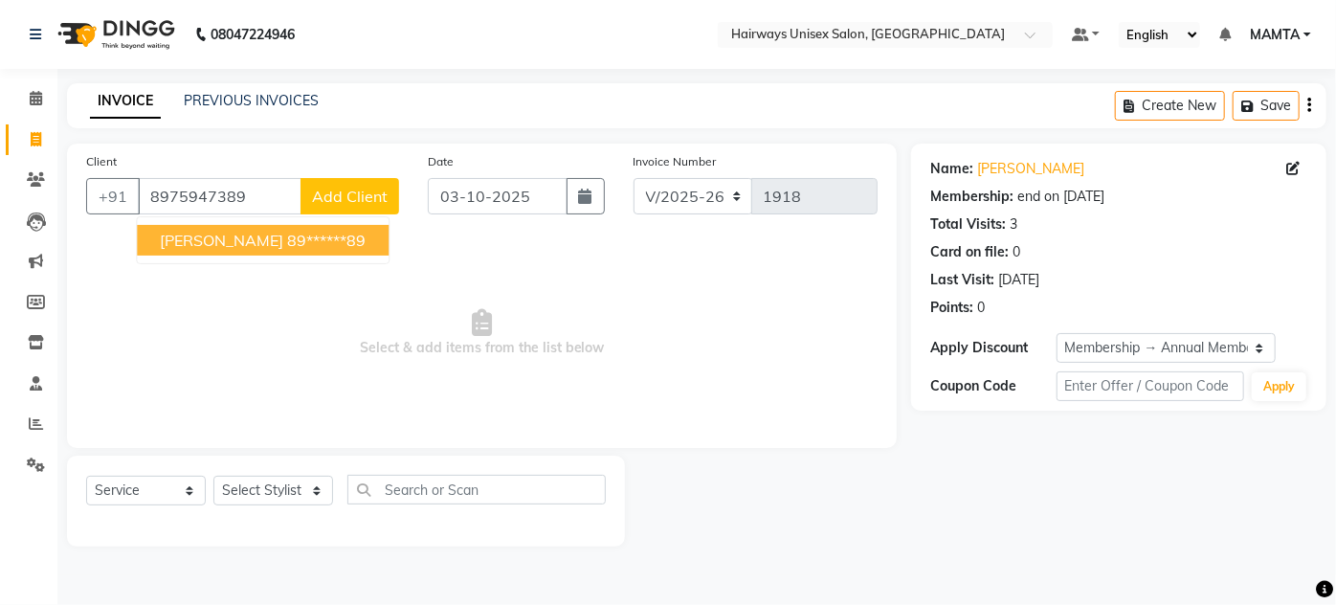
click at [299, 231] on ngb-highlight "89******89" at bounding box center [326, 240] width 78 height 19
type input "89******89"
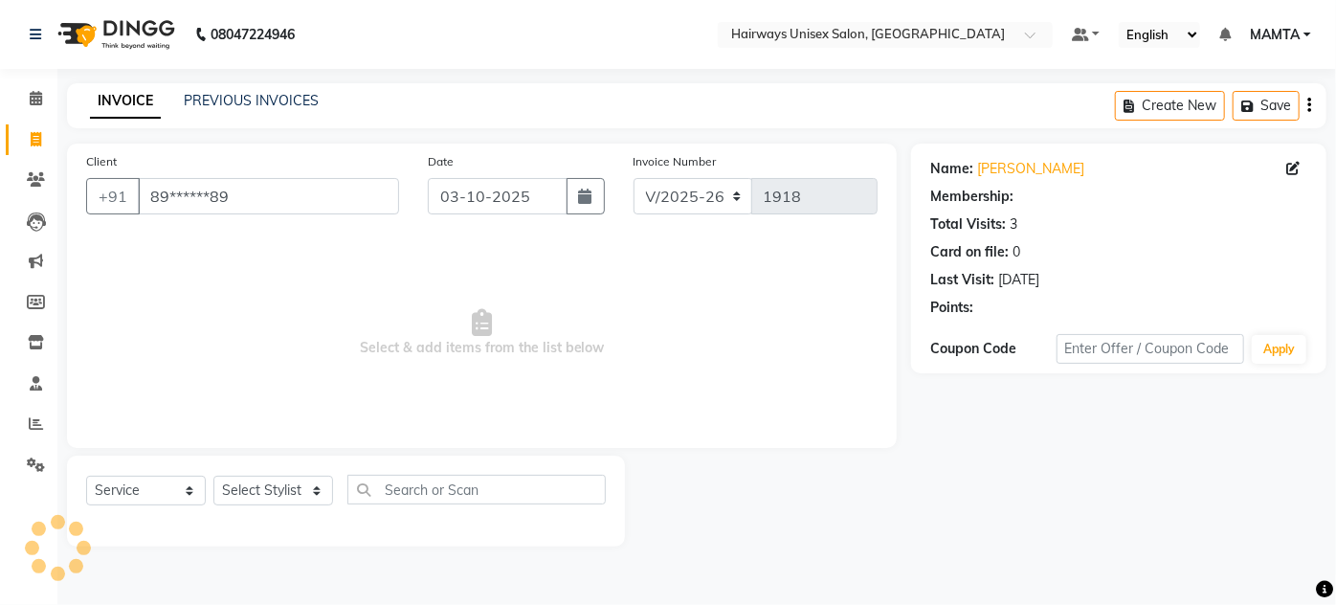
select select "1: Object"
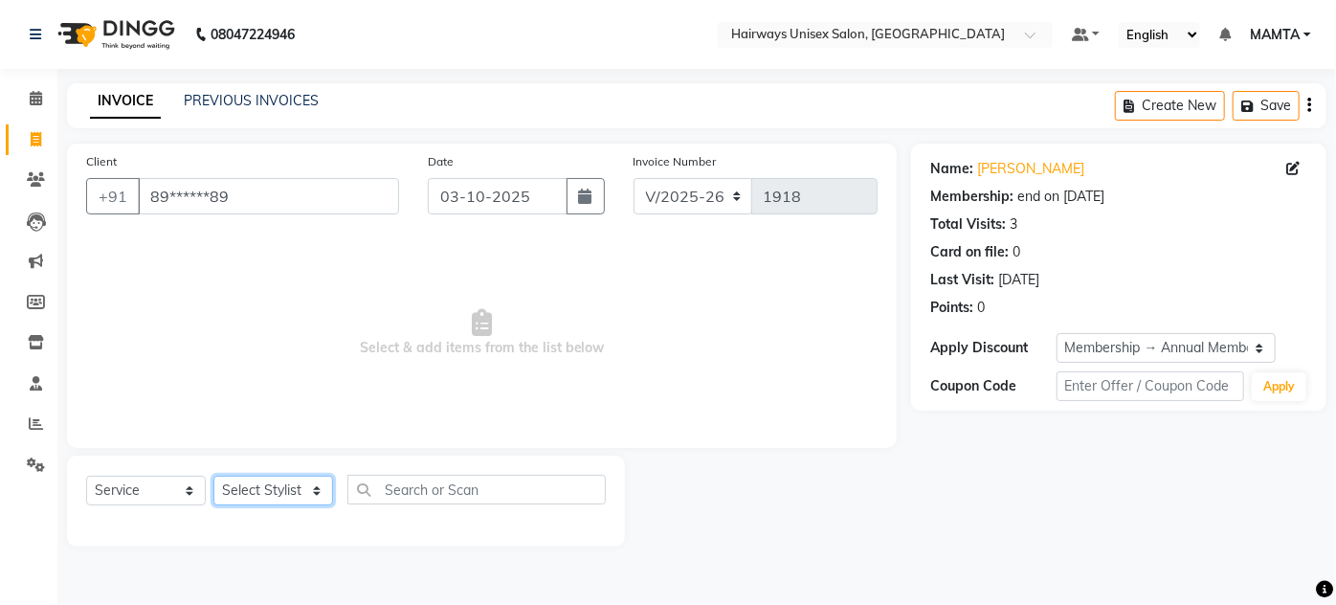
click at [296, 490] on select "Select Stylist [PERSON_NAME] [PERSON_NAME] [PERSON_NAME] MAMTA POOJA [PERSON_NA…" at bounding box center [273, 491] width 120 height 30
select select "80856"
click at [213, 476] on select "Select Stylist [PERSON_NAME] [PERSON_NAME] [PERSON_NAME] MAMTA POOJA [PERSON_NA…" at bounding box center [273, 491] width 120 height 30
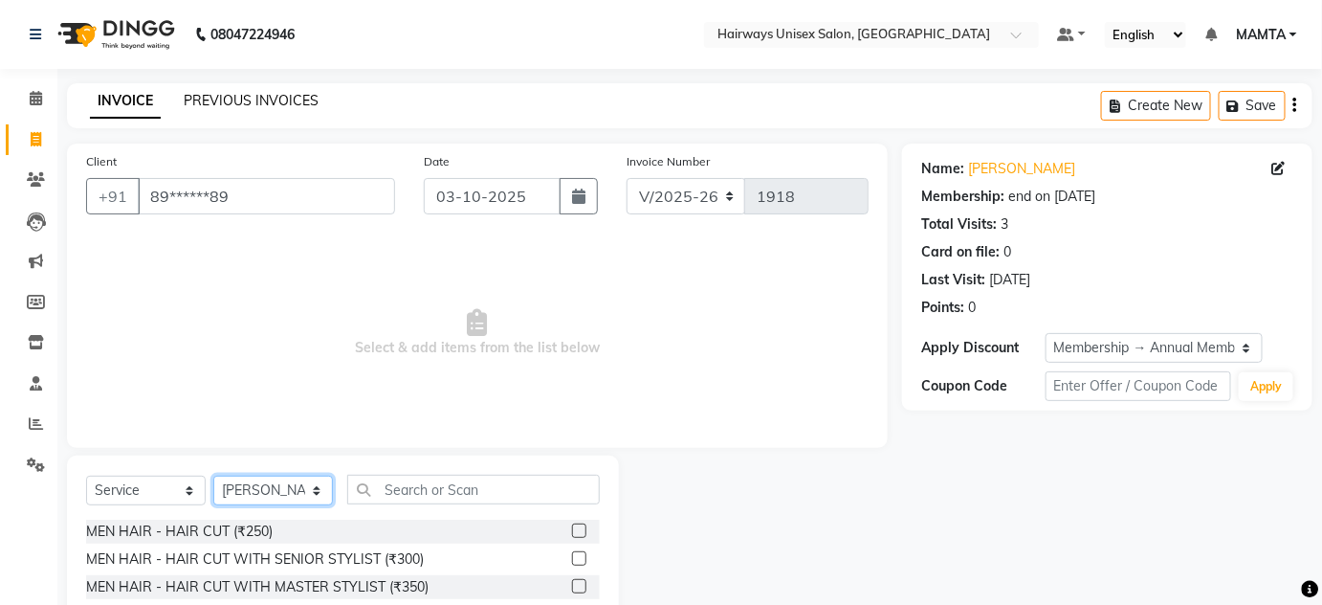
scroll to position [161, 0]
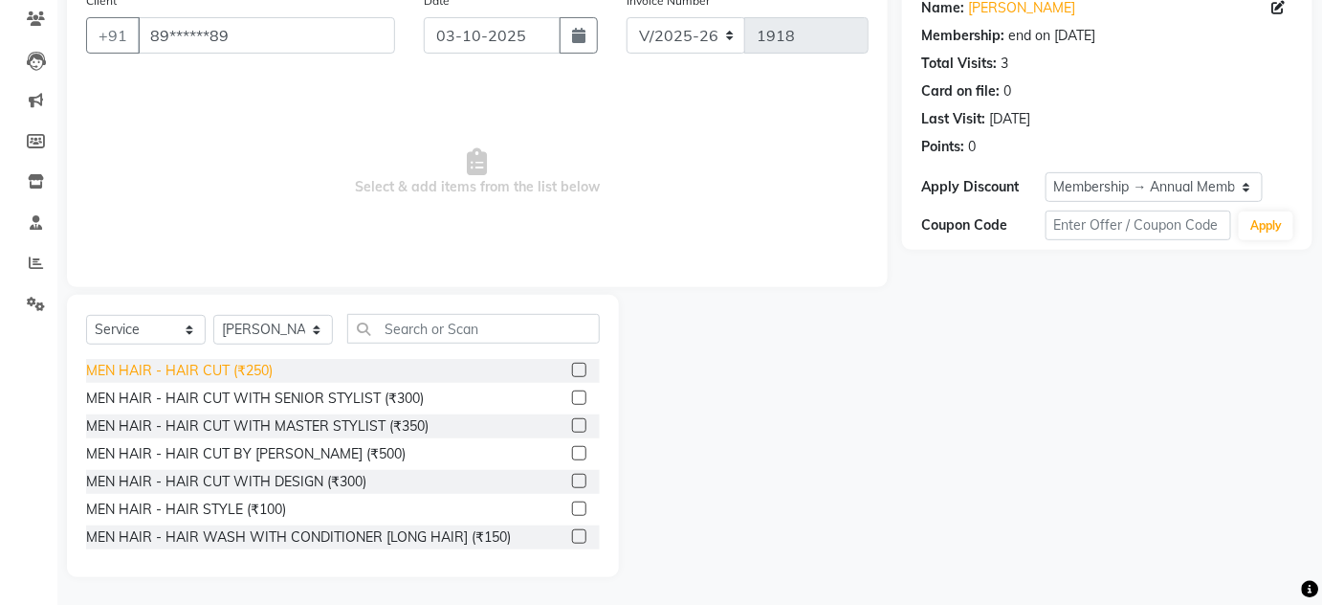
click at [224, 371] on div "MEN HAIR - HAIR CUT (₹250)" at bounding box center [179, 371] width 187 height 20
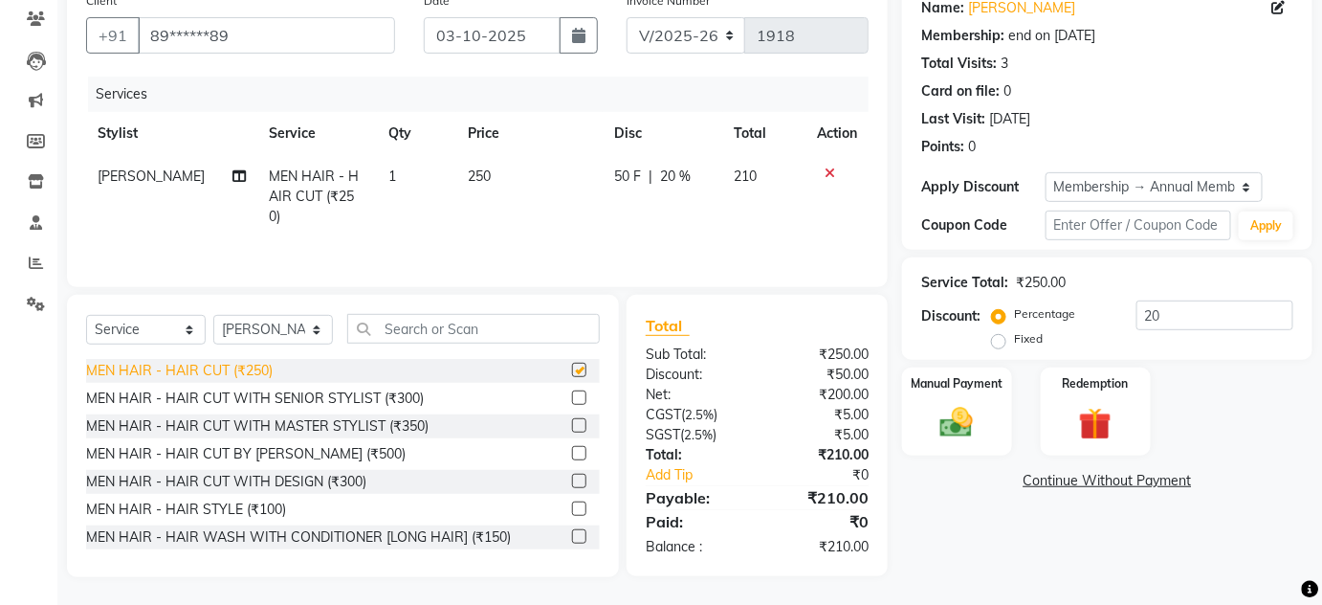
checkbox input "false"
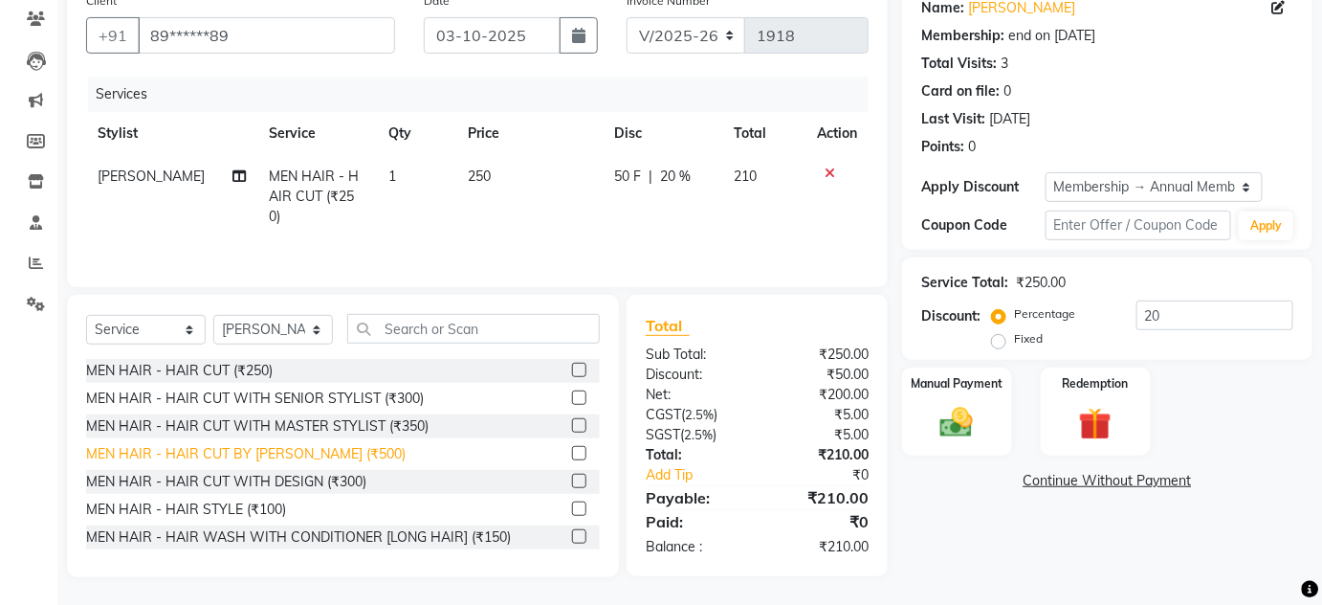
scroll to position [86, 0]
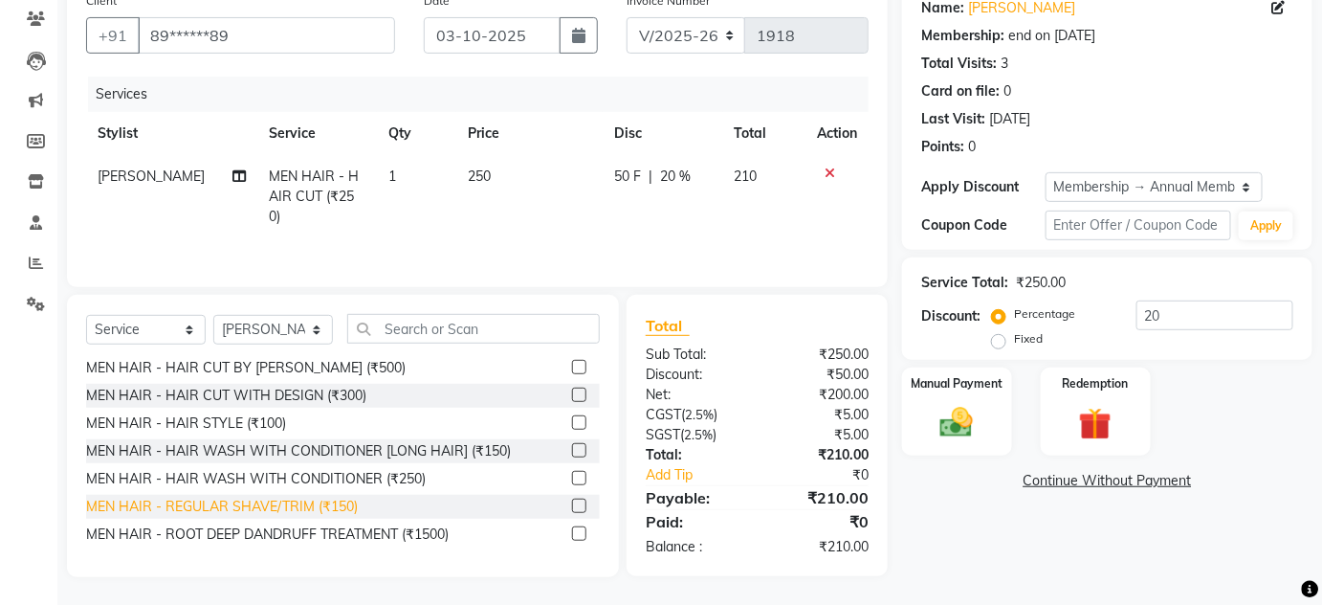
click at [326, 498] on div "MEN HAIR - REGULAR SHAVE/TRIM (₹150)" at bounding box center [222, 507] width 272 height 20
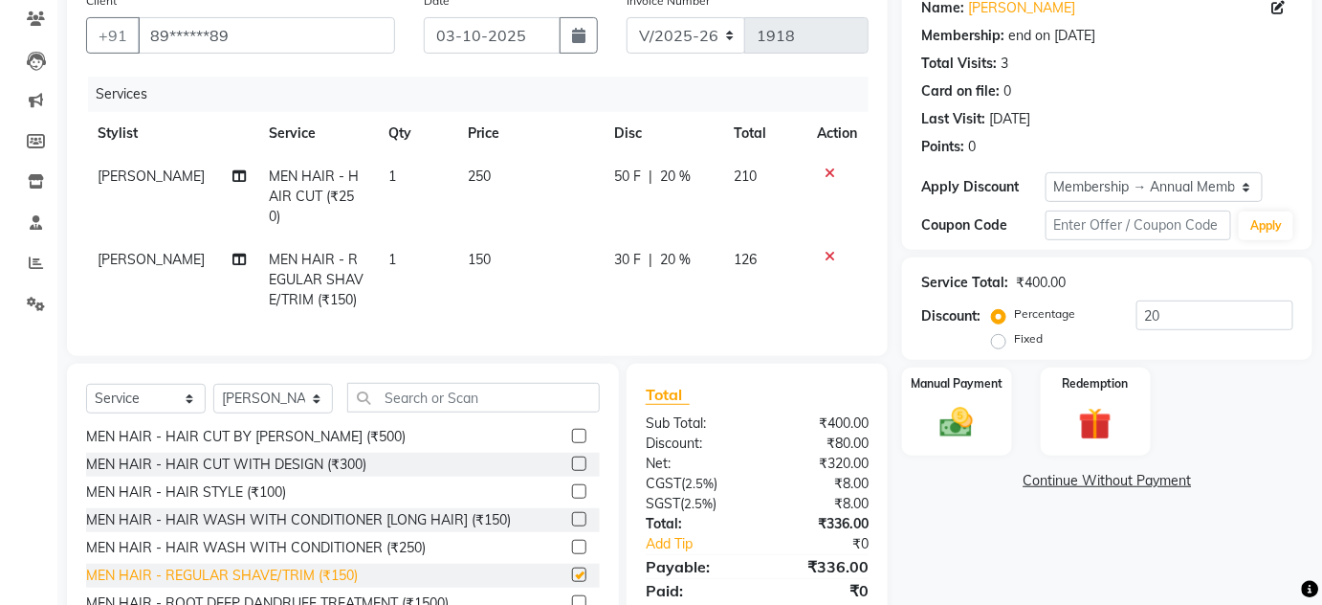
checkbox input "false"
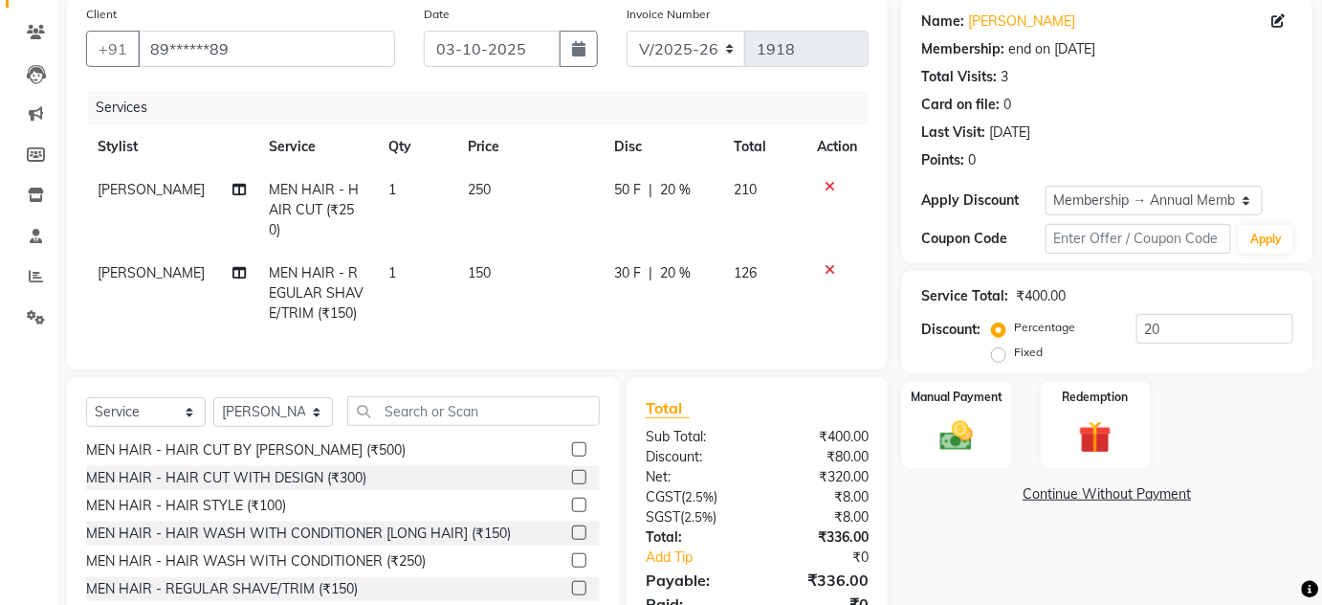
scroll to position [223, 0]
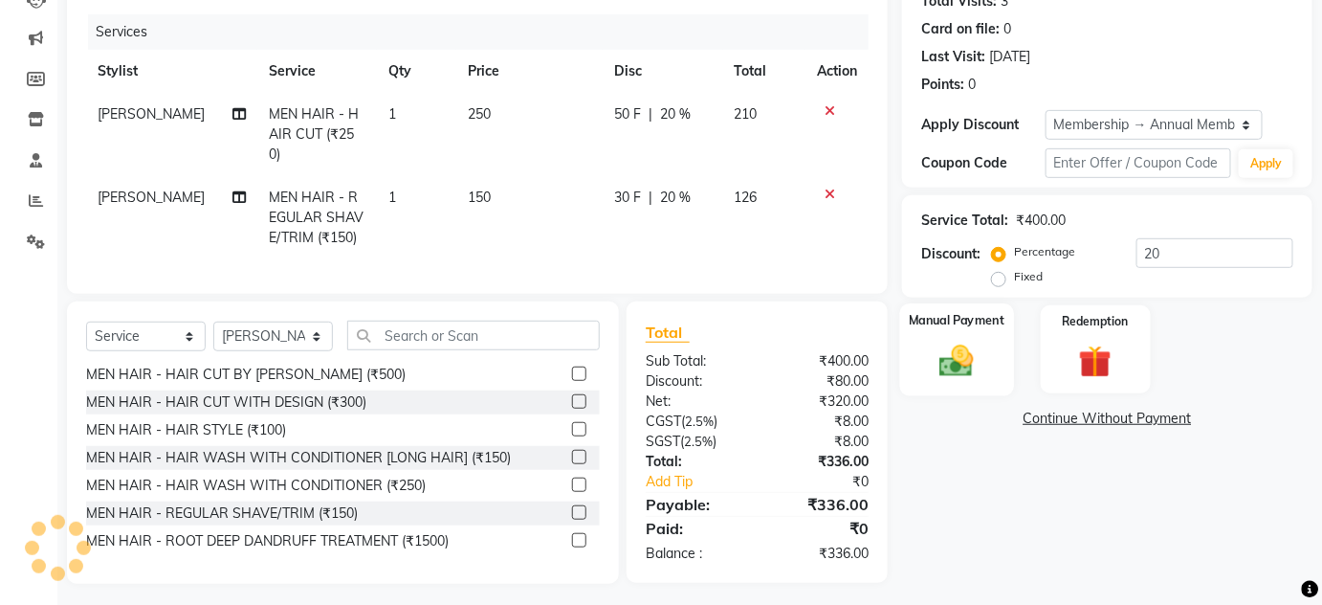
click at [979, 347] on img at bounding box center [957, 360] width 56 height 39
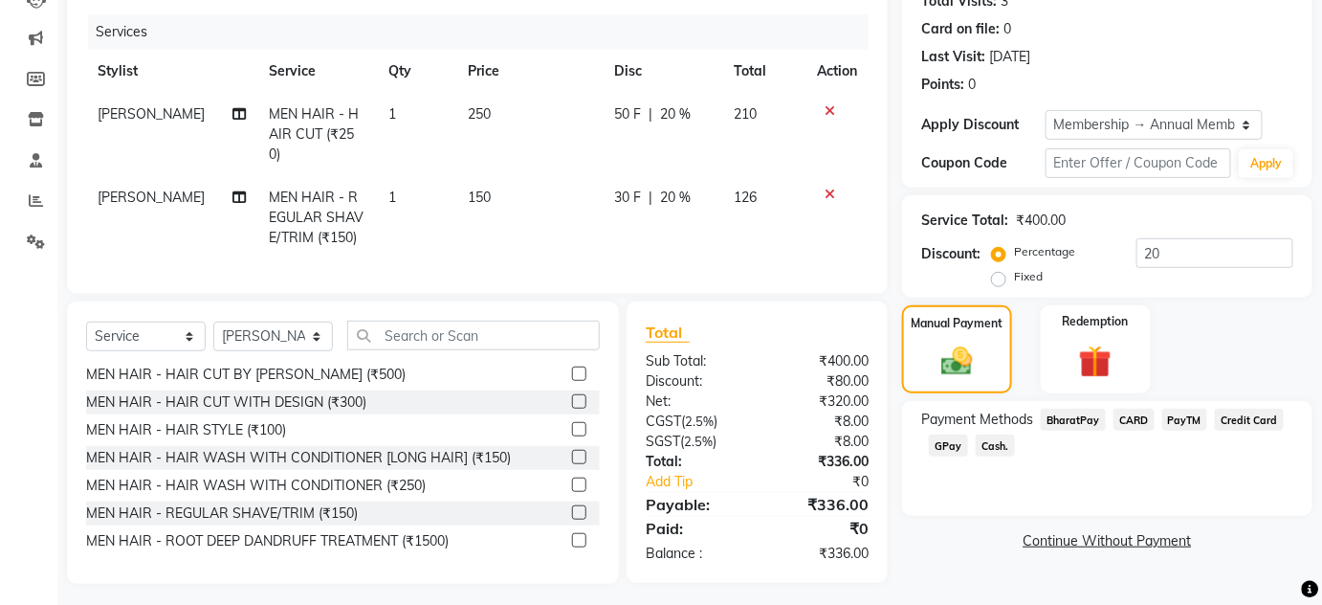
click at [947, 450] on span "GPay" at bounding box center [948, 445] width 39 height 22
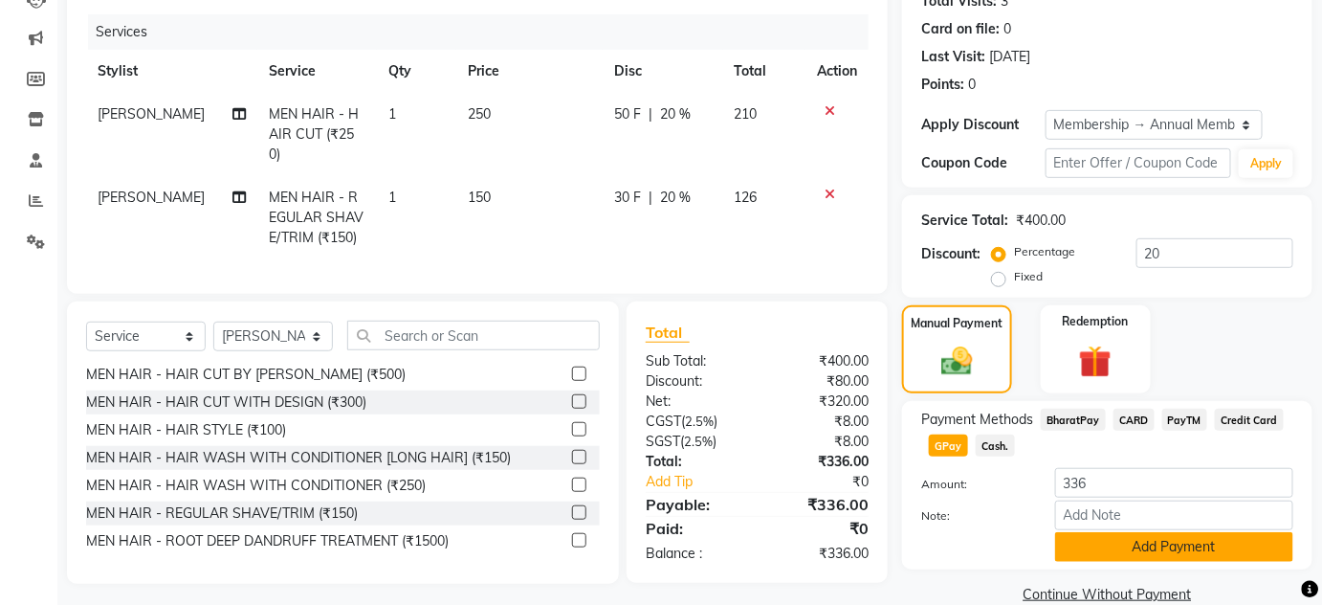
click at [1099, 546] on button "Add Payment" at bounding box center [1174, 547] width 238 height 30
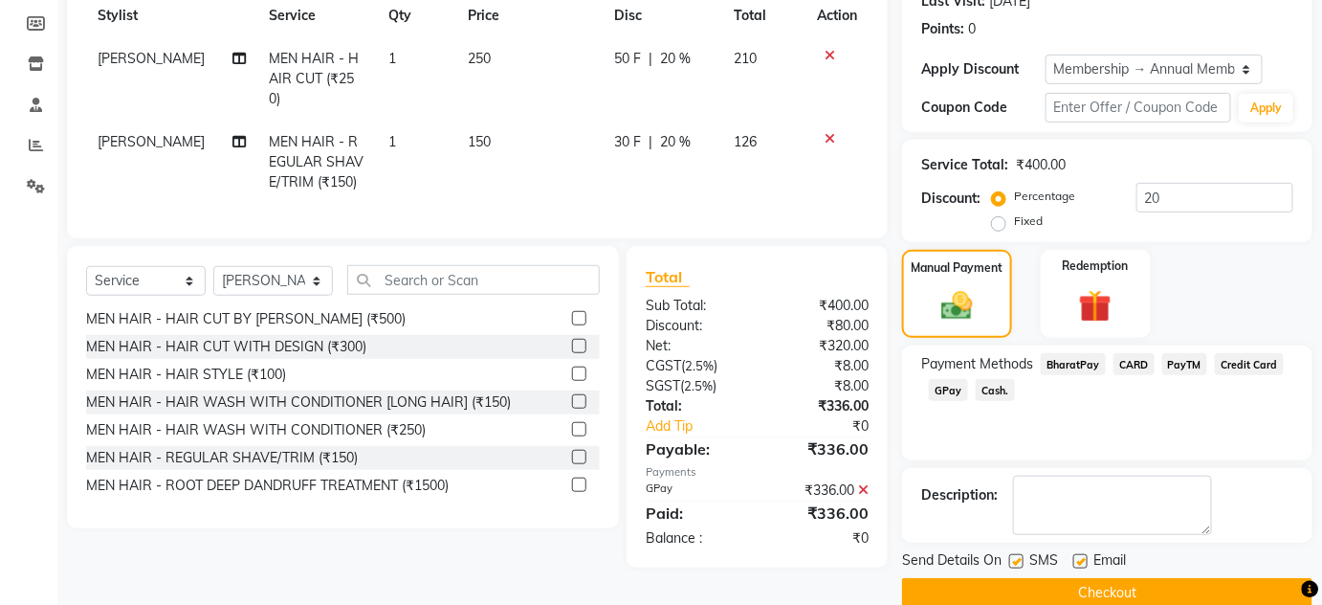
scroll to position [308, 0]
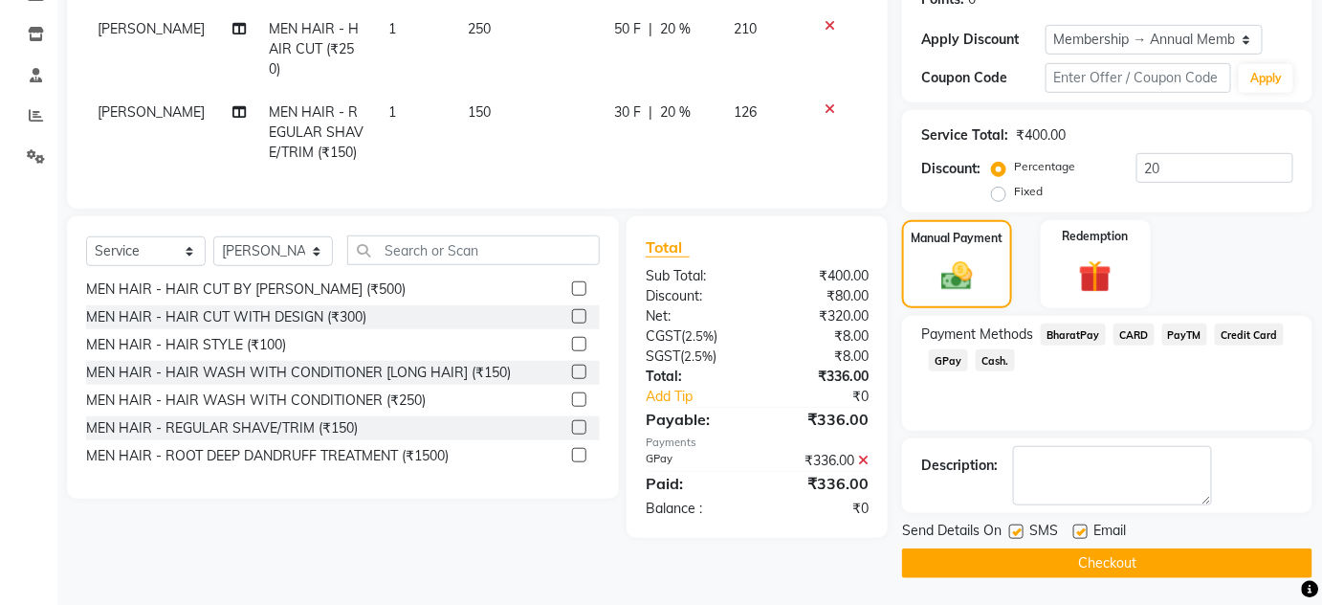
click at [1018, 528] on label at bounding box center [1017, 531] width 14 height 14
click at [1018, 528] on input "checkbox" at bounding box center [1016, 532] width 12 height 12
checkbox input "false"
click at [1077, 530] on label at bounding box center [1081, 531] width 14 height 14
click at [1077, 530] on input "checkbox" at bounding box center [1080, 532] width 12 height 12
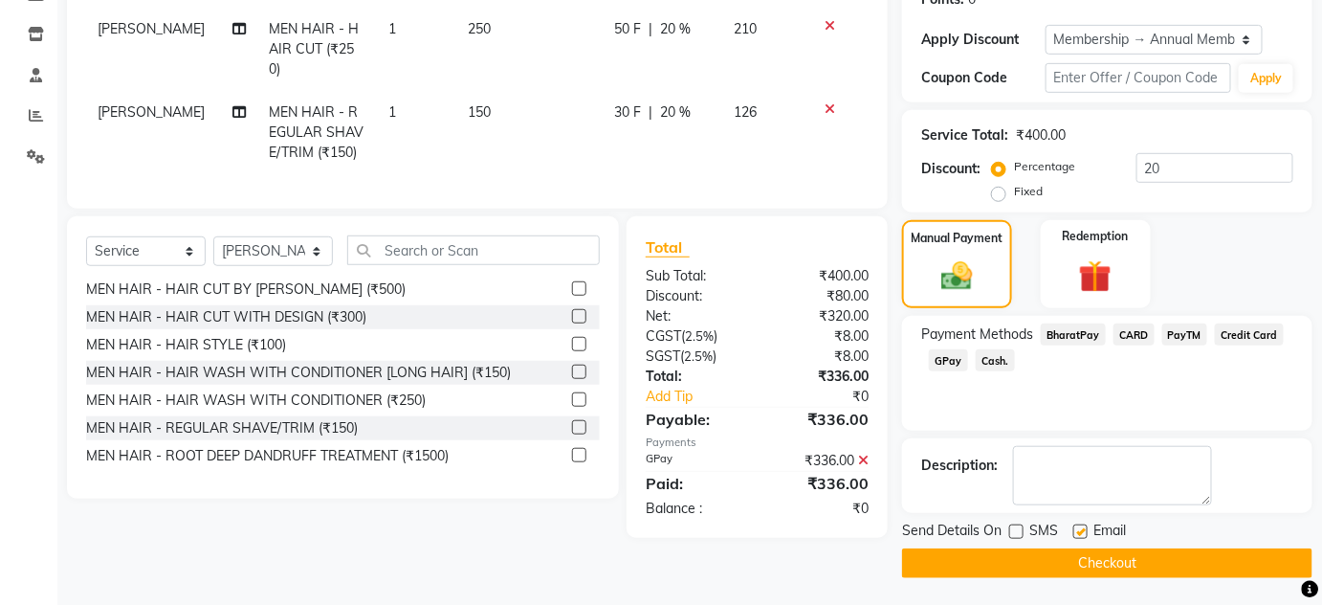
checkbox input "false"
click at [1080, 559] on button "Checkout" at bounding box center [1107, 563] width 411 height 30
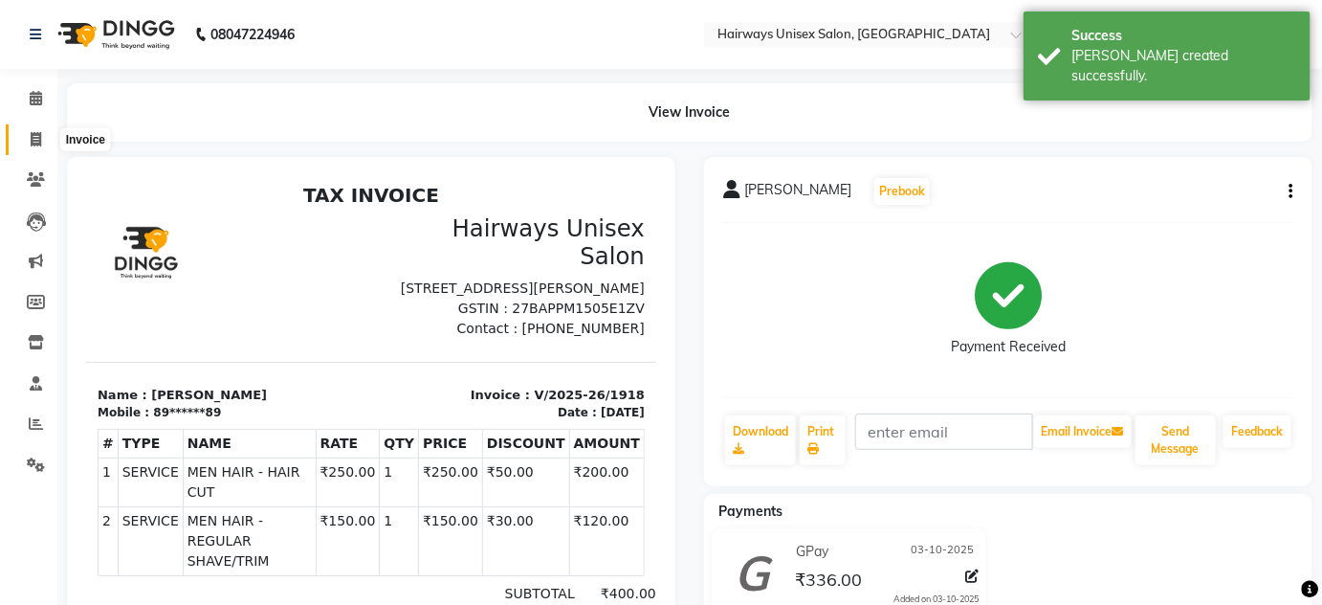
click at [38, 132] on icon at bounding box center [36, 139] width 11 height 14
select select "8320"
select select "service"
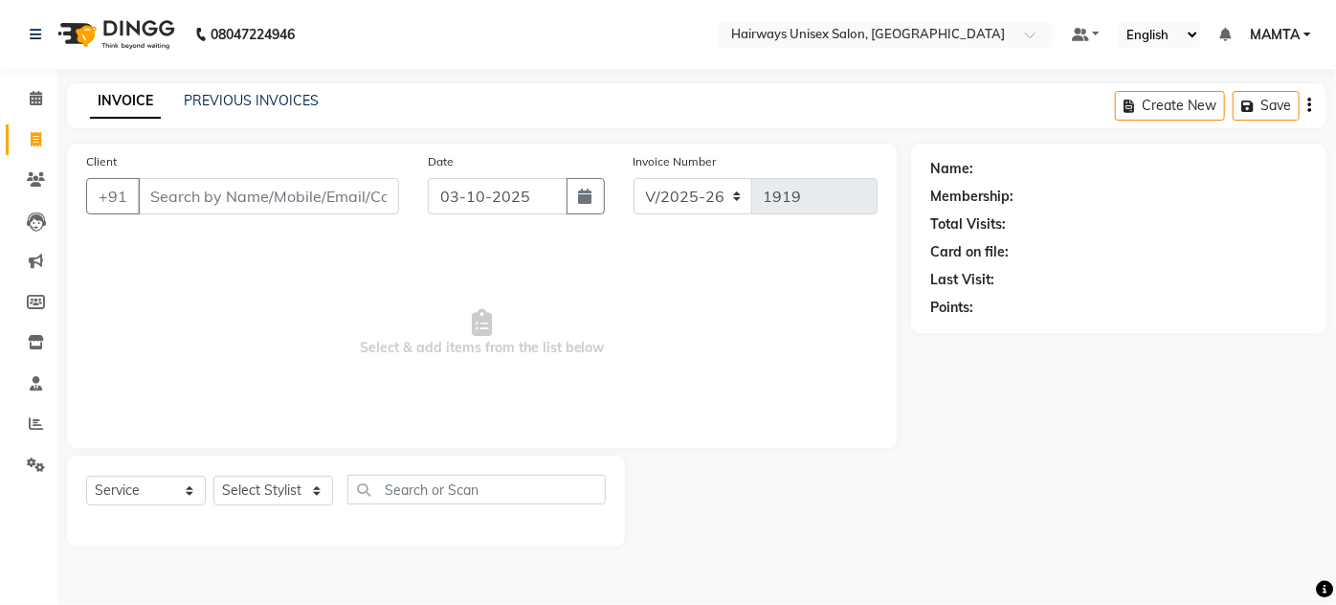
click at [285, 111] on div "INVOICE PREVIOUS INVOICES" at bounding box center [204, 102] width 275 height 22
click at [33, 143] on icon at bounding box center [36, 139] width 11 height 14
select select "8320"
select select "service"
click at [43, 94] on span at bounding box center [35, 99] width 33 height 22
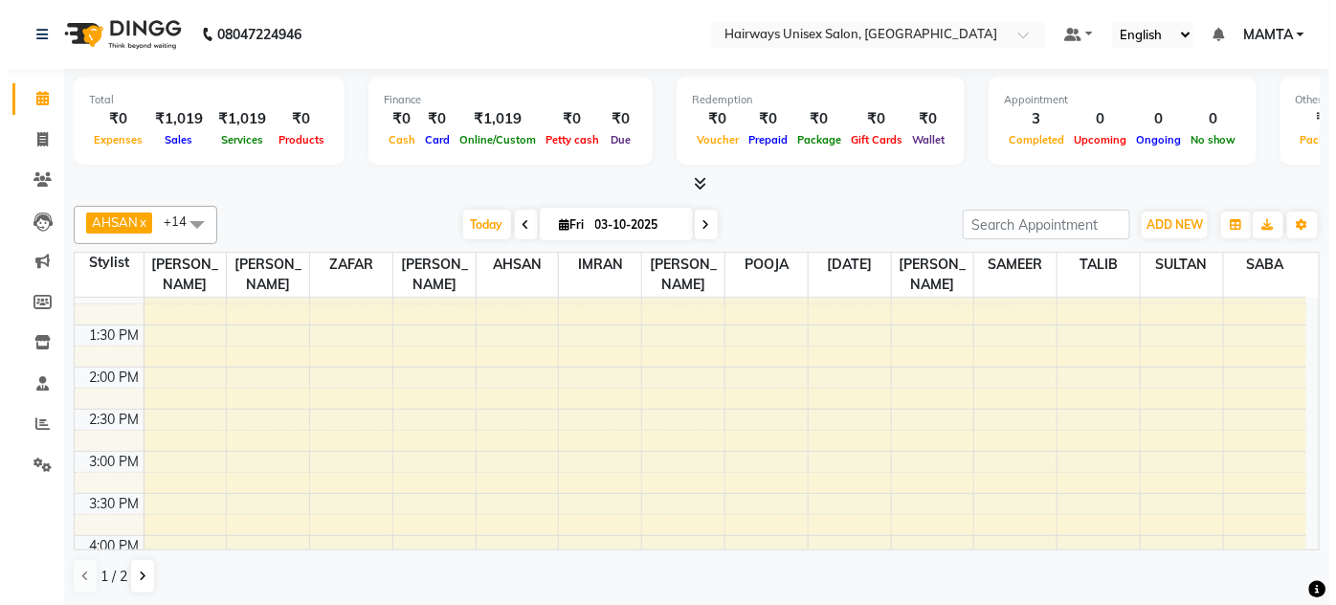
scroll to position [347, 0]
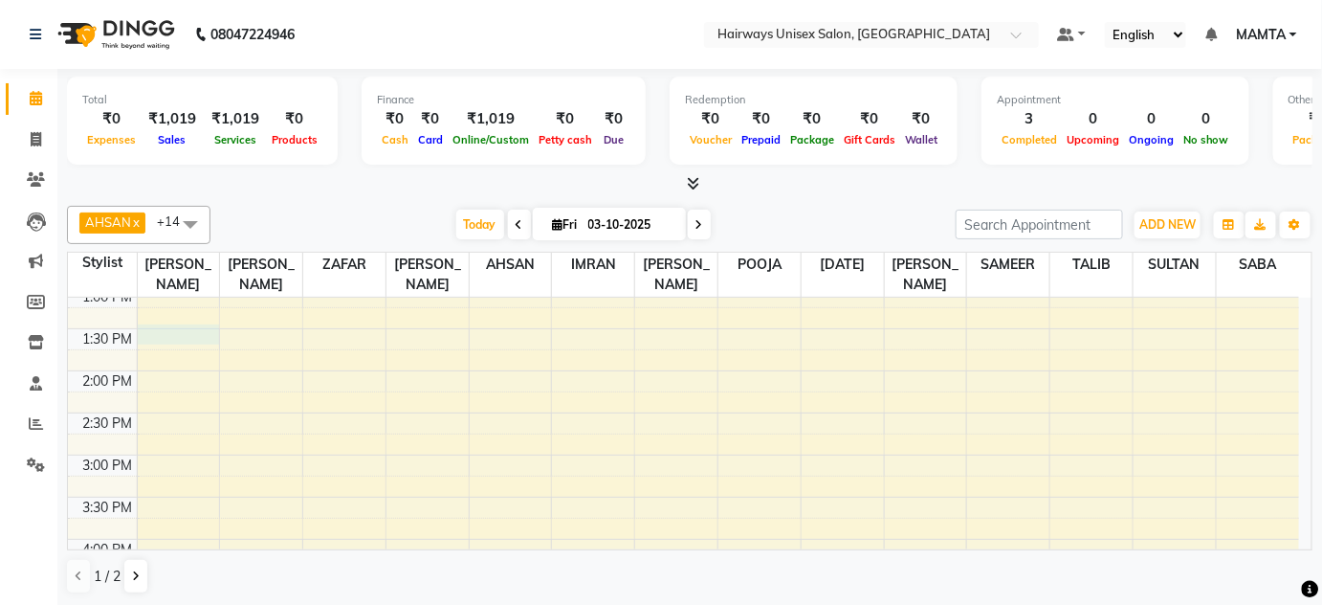
click at [196, 331] on div "9:00 AM 9:30 AM 10:00 AM 10:30 AM 11:00 AM 11:30 AM 12:00 PM 12:30 PM 1:00 PM 1…" at bounding box center [684, 539] width 1232 height 1178
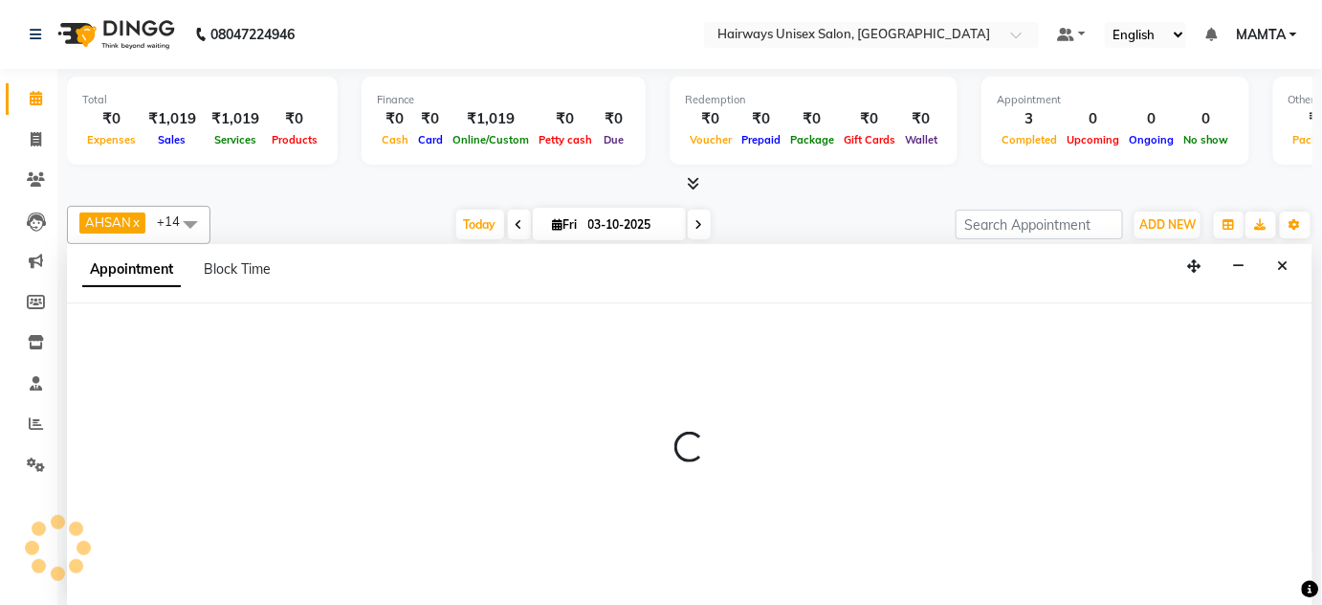
select select "80504"
select select "tentative"
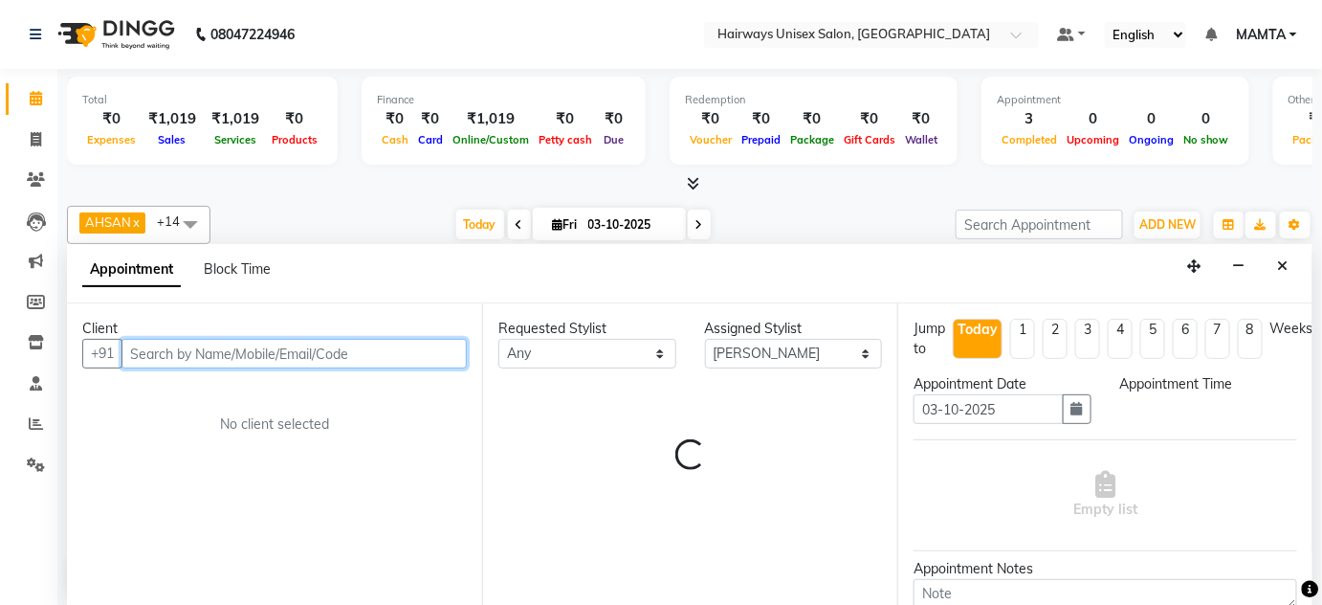
select select "810"
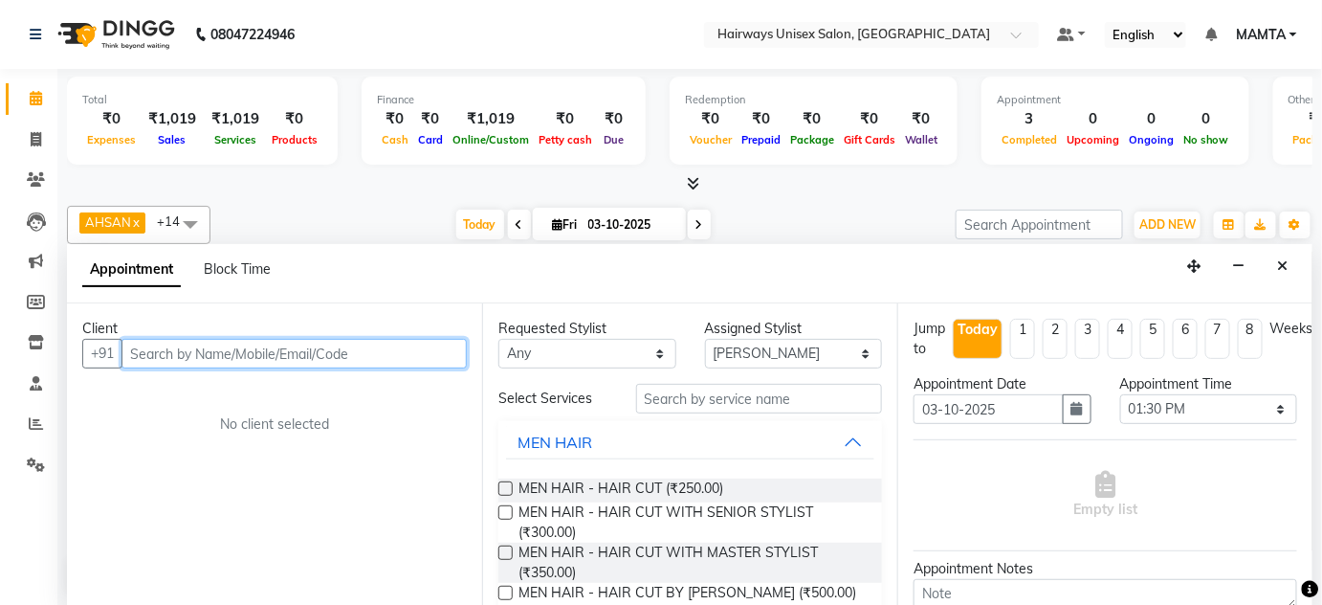
click at [224, 355] on input "text" at bounding box center [294, 354] width 345 height 30
click at [156, 356] on input "9930045645" at bounding box center [255, 354] width 266 height 30
click at [149, 347] on input "9930045645" at bounding box center [255, 354] width 266 height 30
type input "9930045645"
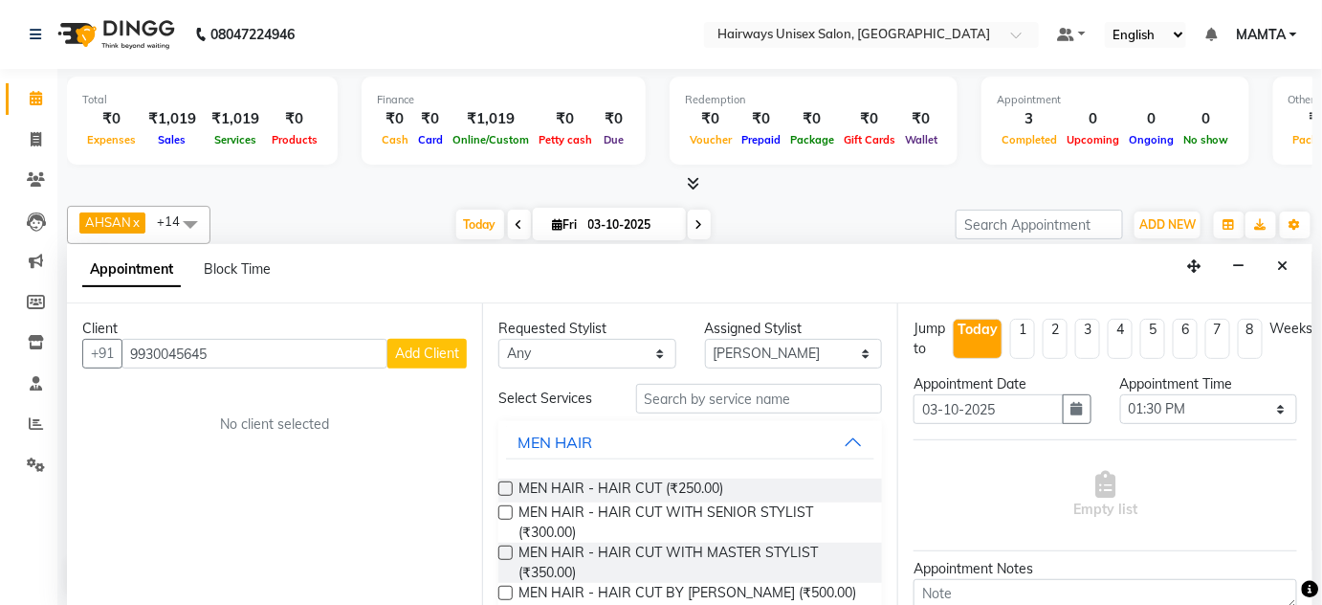
click at [416, 355] on span "Add Client" at bounding box center [427, 352] width 64 height 17
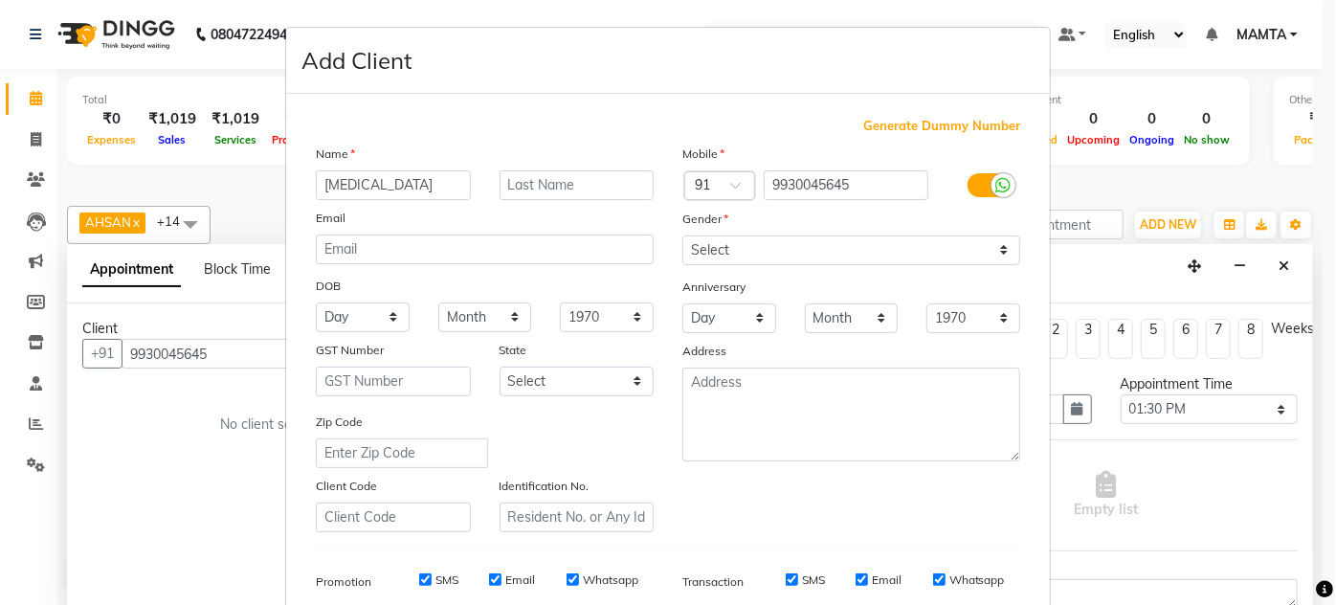
type input "[MEDICAL_DATA]"
click at [571, 175] on input "text" at bounding box center [577, 185] width 155 height 30
type input "[PERSON_NAME]"
click at [749, 246] on select "Select [DEMOGRAPHIC_DATA] [DEMOGRAPHIC_DATA] Other Prefer Not To Say" at bounding box center [851, 250] width 338 height 30
select select "[DEMOGRAPHIC_DATA]"
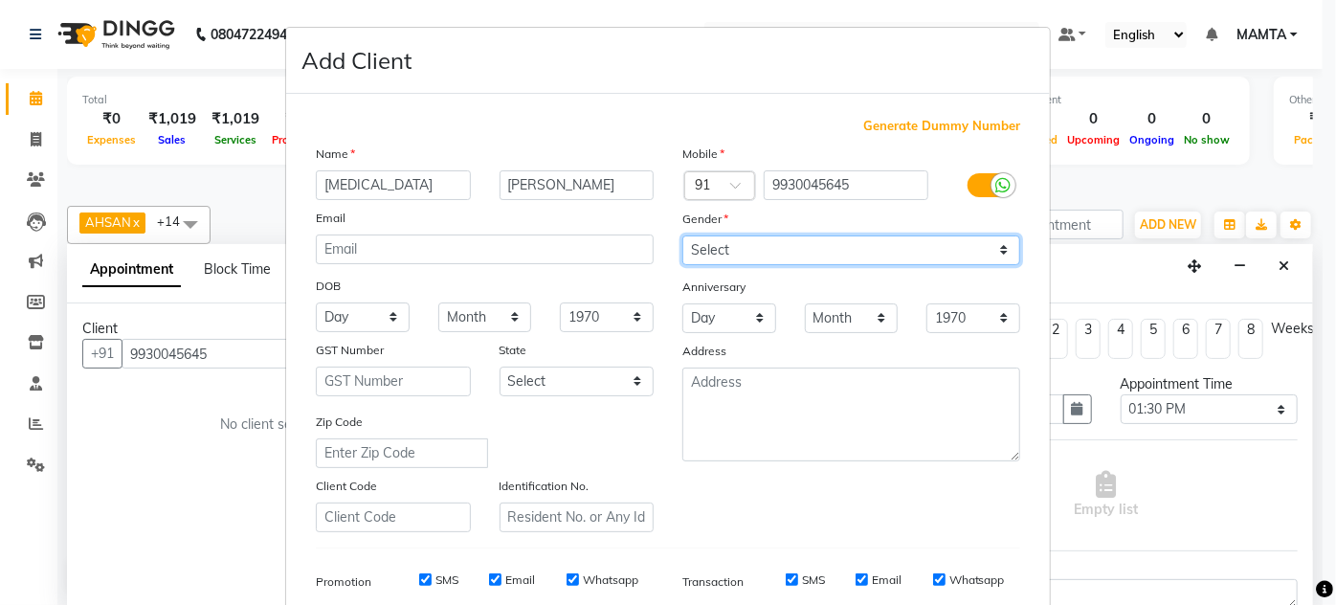
click at [682, 235] on select "Select [DEMOGRAPHIC_DATA] [DEMOGRAPHIC_DATA] Other Prefer Not To Say" at bounding box center [851, 250] width 338 height 30
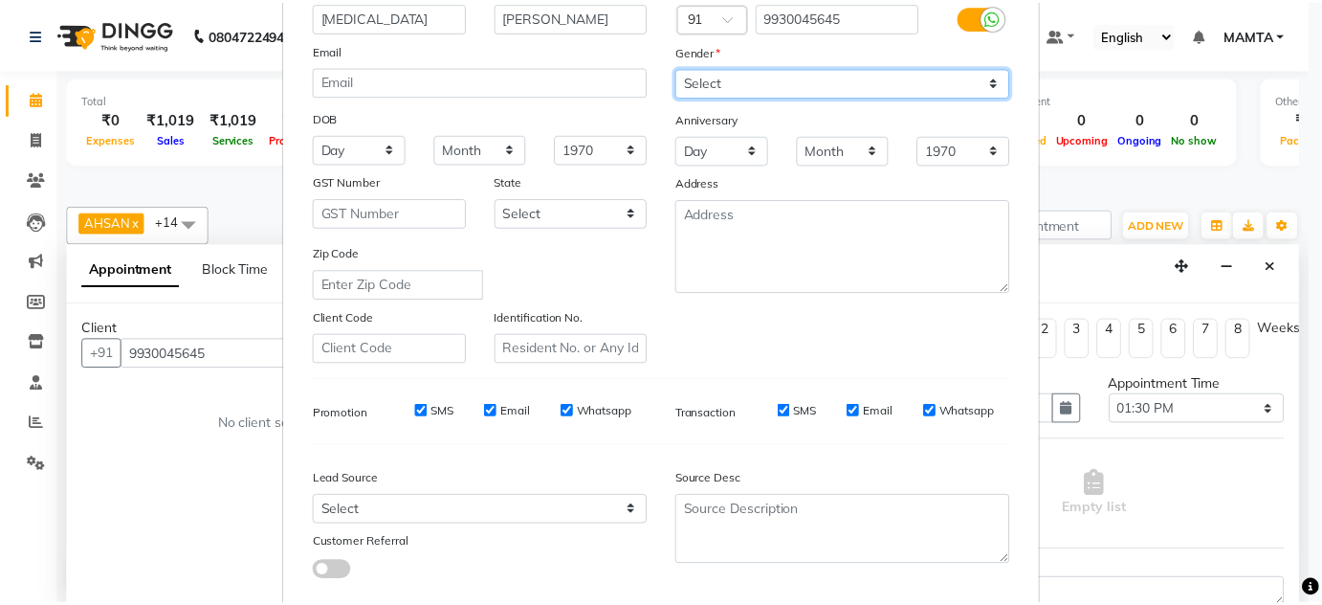
scroll to position [278, 0]
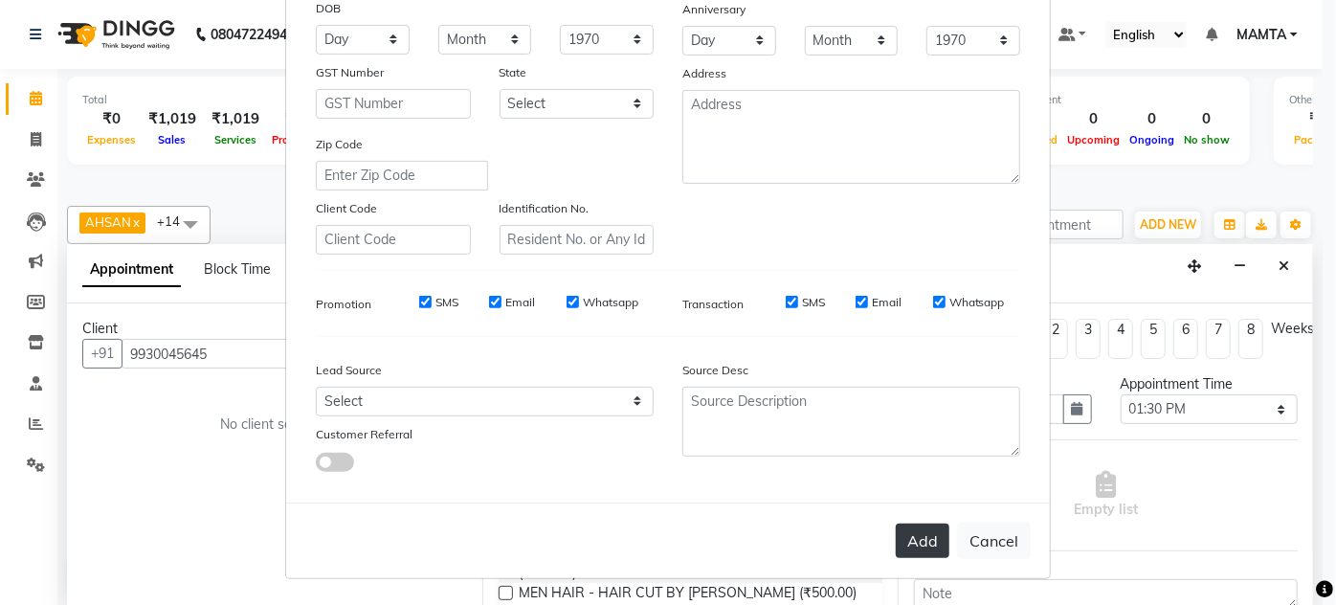
click at [938, 544] on button "Add" at bounding box center [923, 540] width 54 height 34
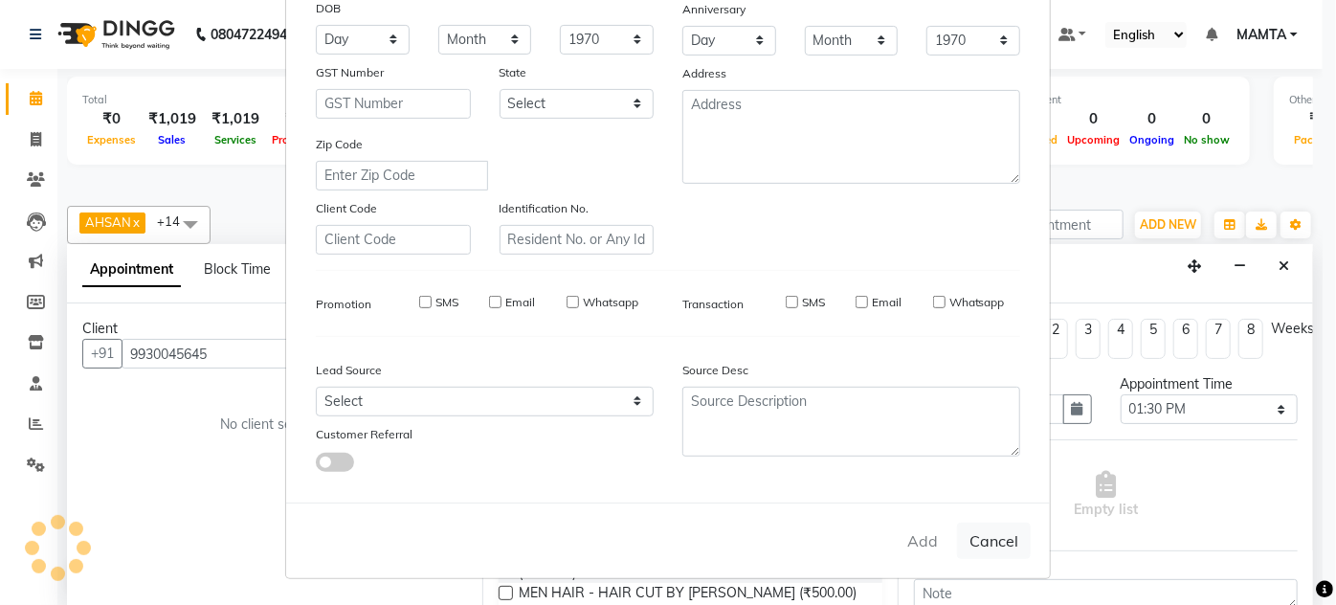
type input "99******45"
select select
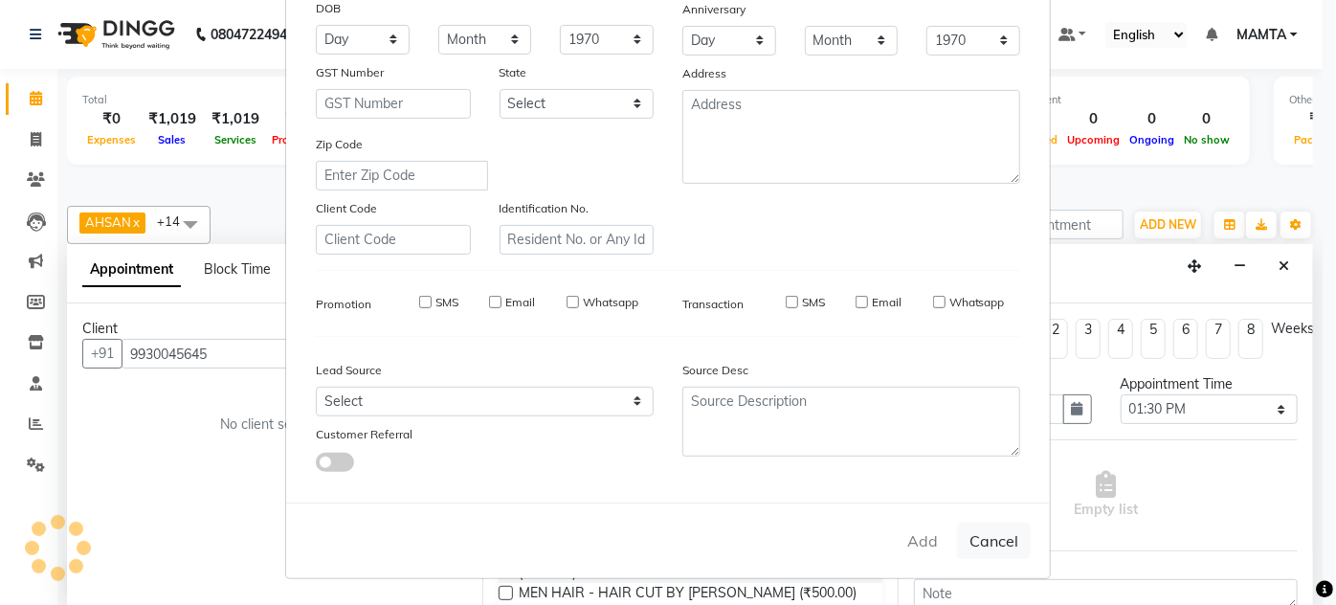
select select
checkbox input "false"
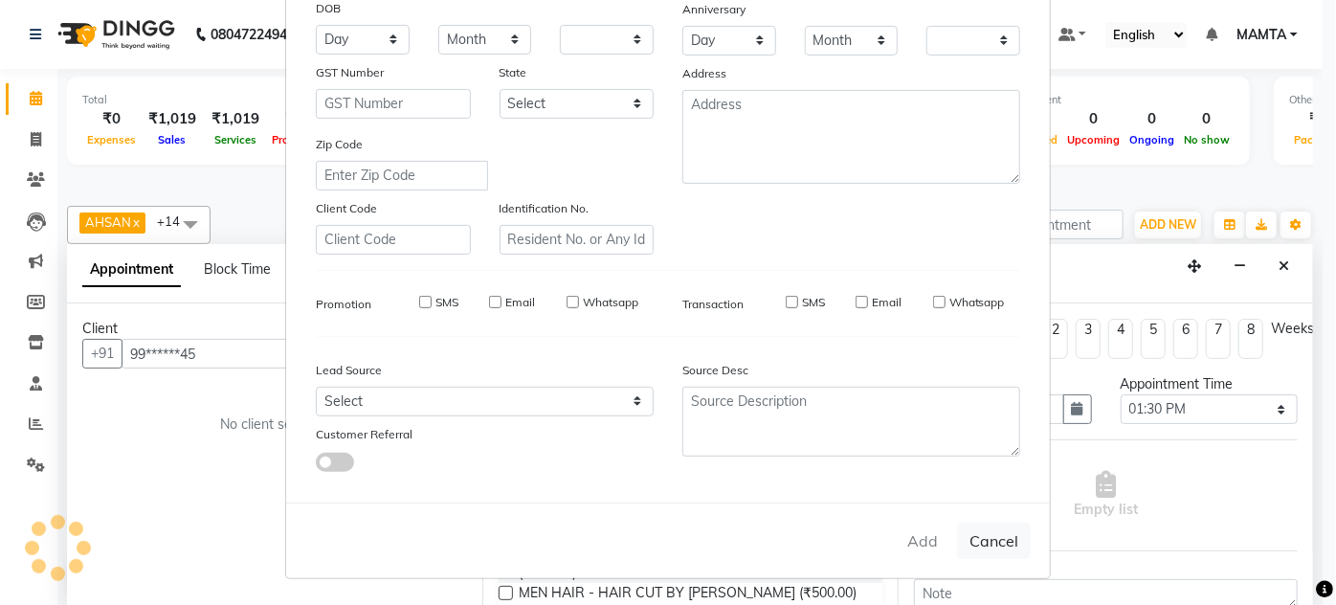
checkbox input "false"
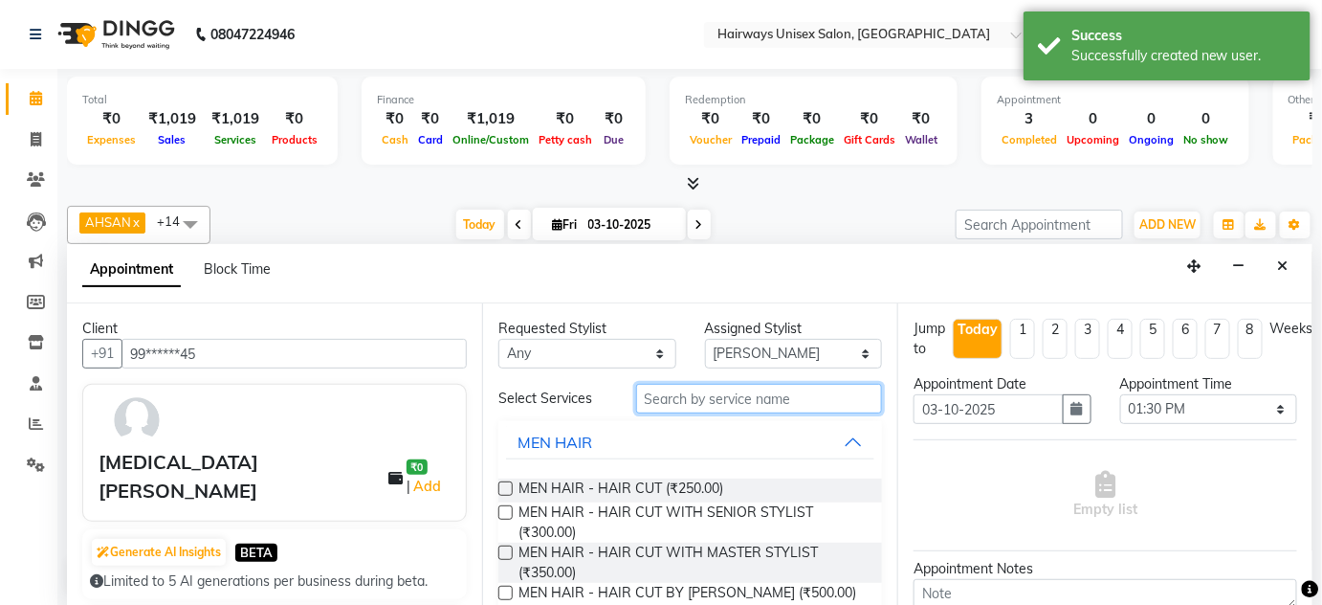
click at [679, 397] on input "text" at bounding box center [759, 399] width 246 height 30
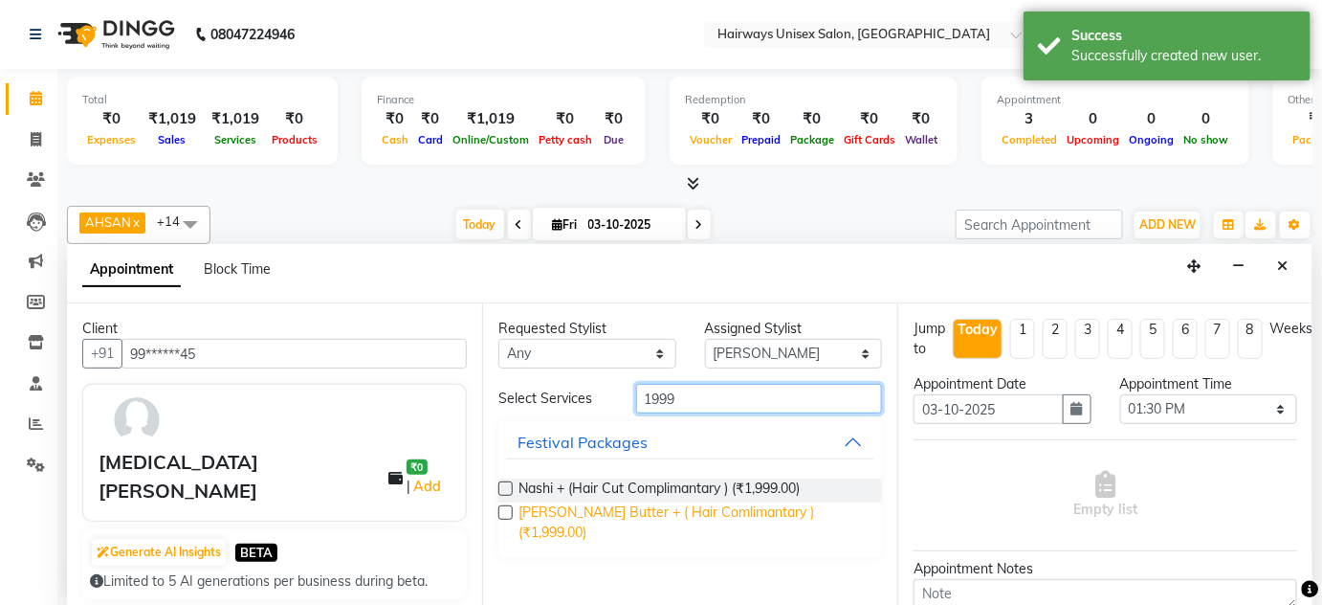
type input "1999"
click at [789, 502] on span "[PERSON_NAME] Butter + ( Hair Comlimantary ) (₹1,999.00)" at bounding box center [693, 522] width 348 height 40
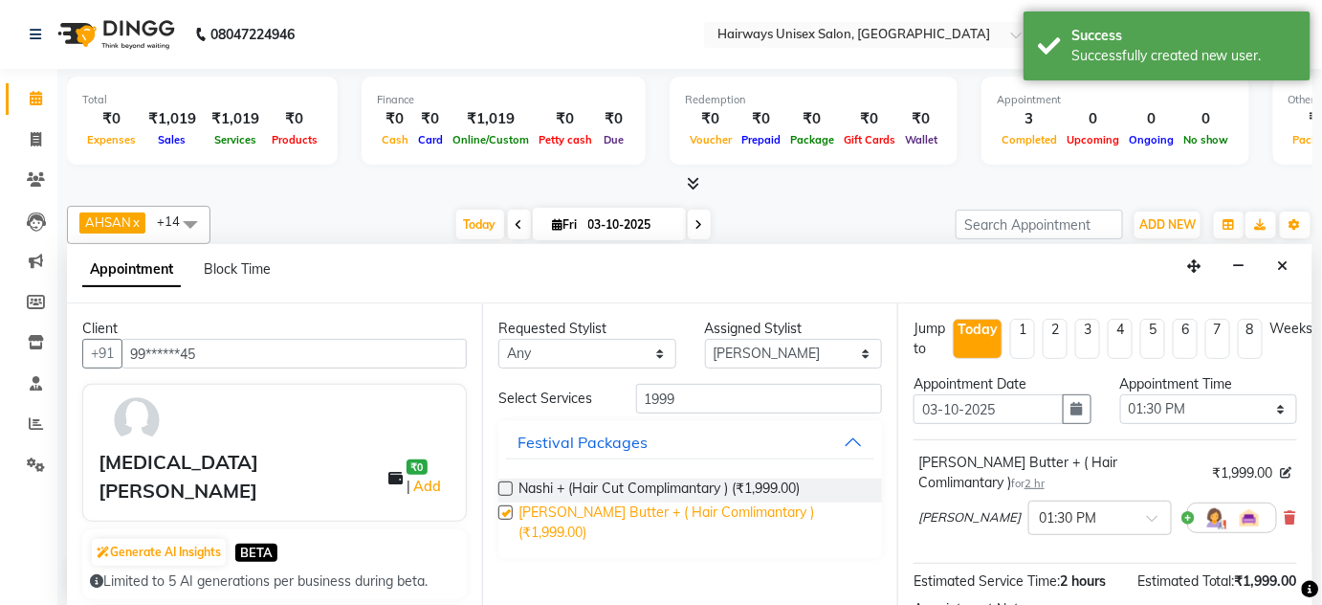
checkbox input "false"
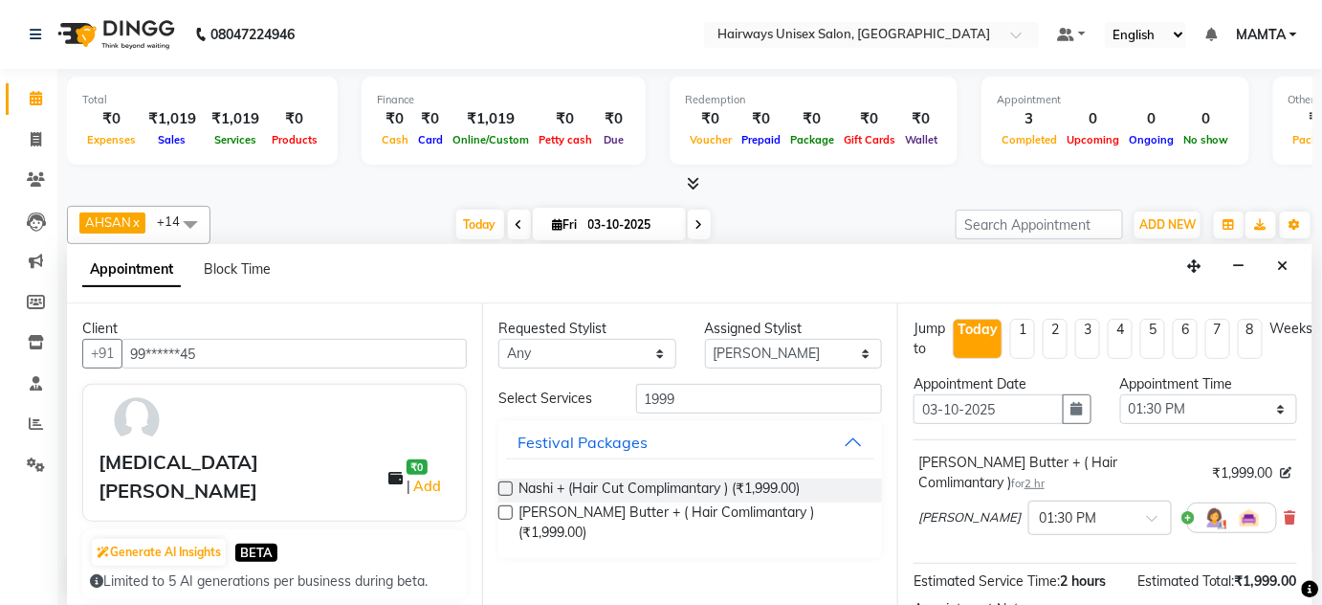
scroll to position [201, 0]
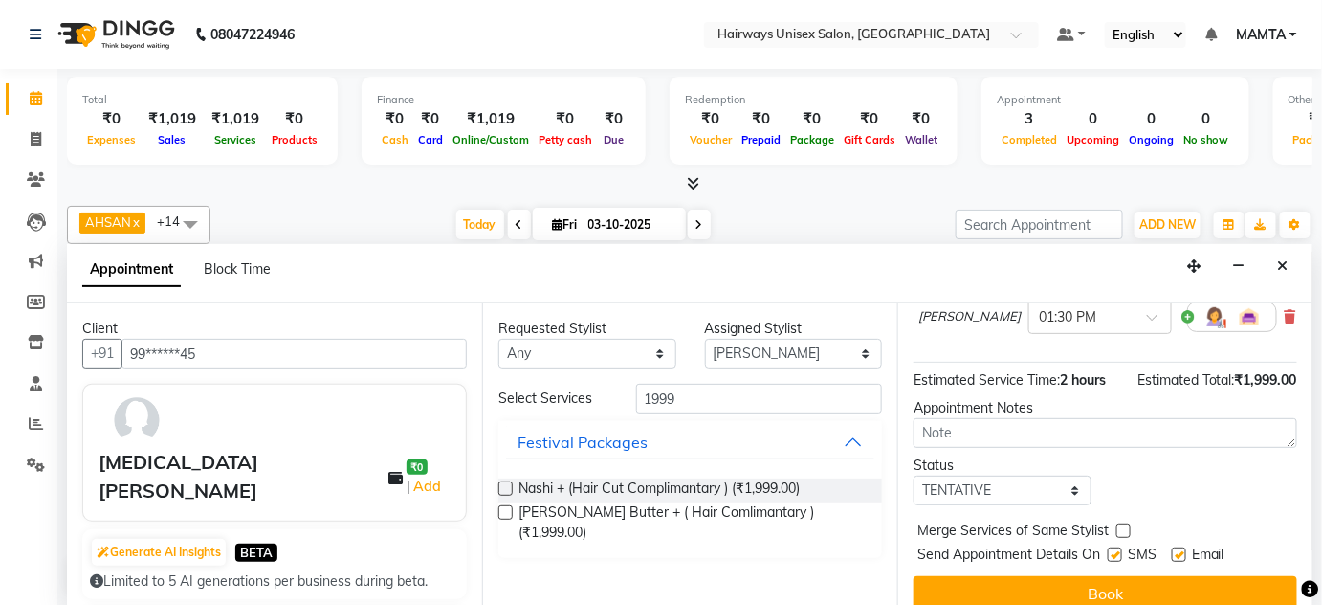
click at [1117, 547] on label at bounding box center [1115, 554] width 14 height 14
click at [1117, 550] on input "checkbox" at bounding box center [1114, 556] width 12 height 12
checkbox input "false"
click at [1178, 547] on label at bounding box center [1179, 554] width 14 height 14
click at [1178, 550] on input "checkbox" at bounding box center [1178, 556] width 12 height 12
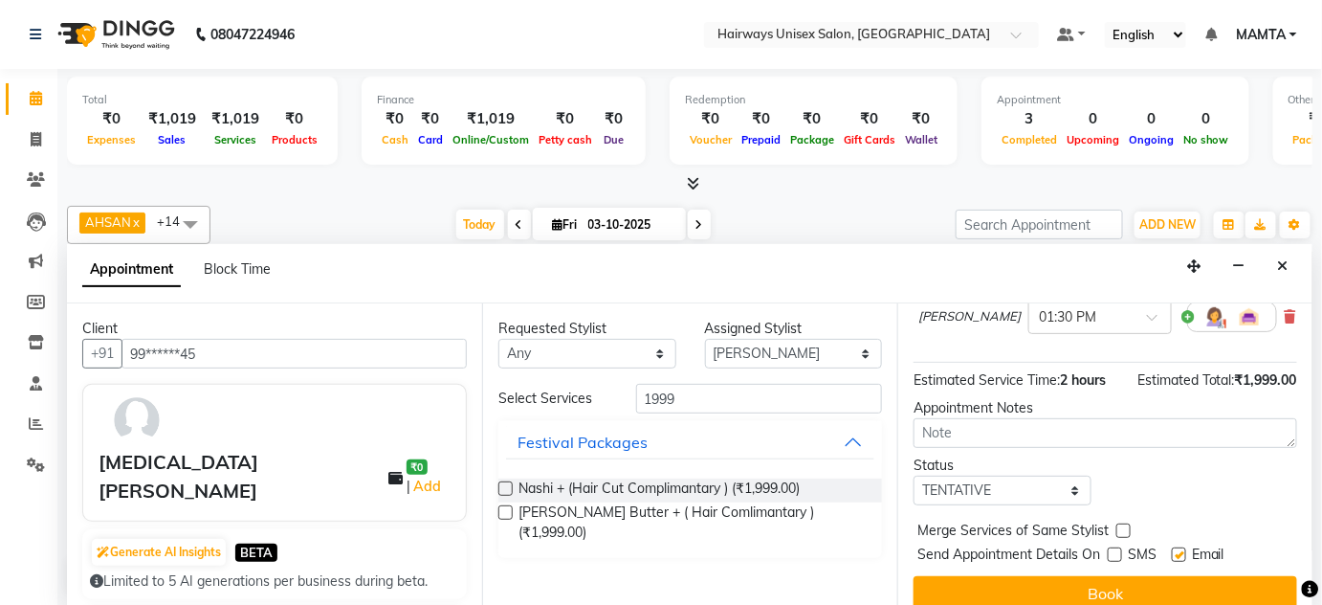
checkbox input "false"
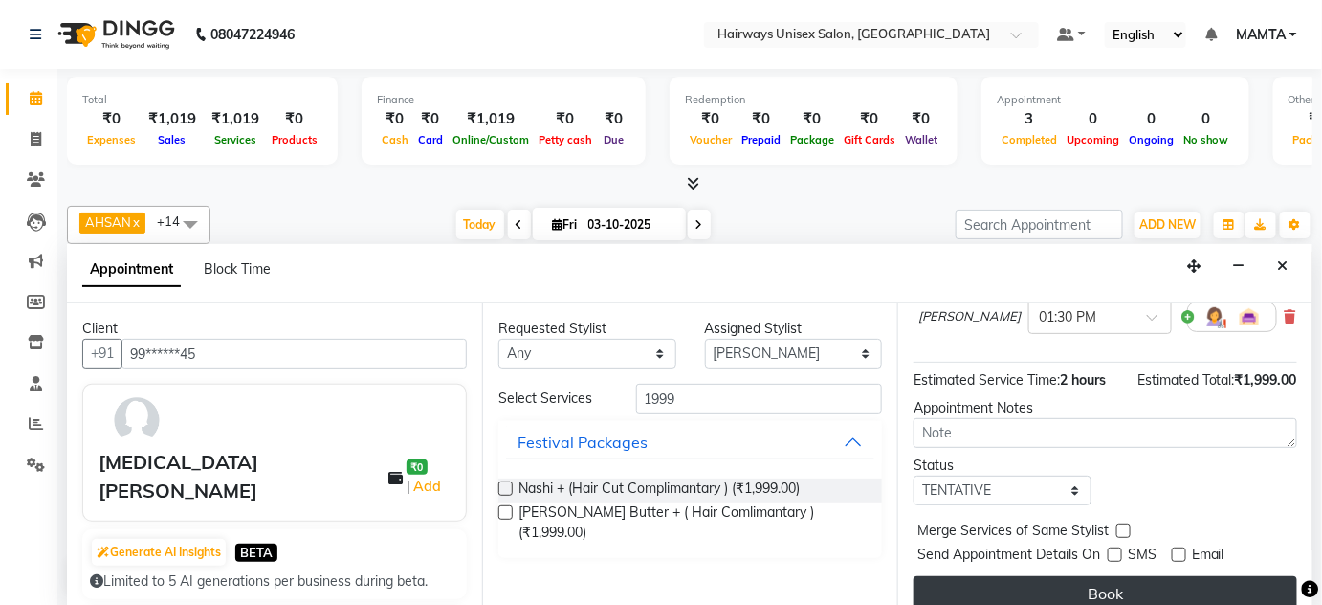
click at [1146, 583] on button "Book" at bounding box center [1106, 593] width 384 height 34
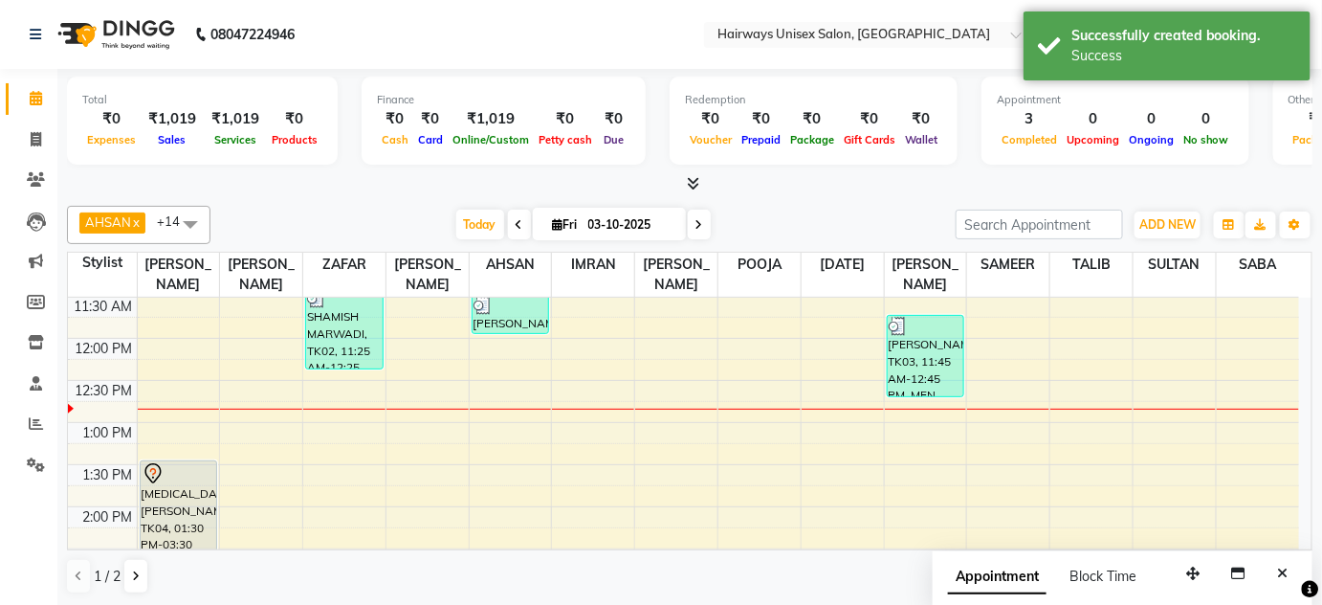
scroll to position [0, 0]
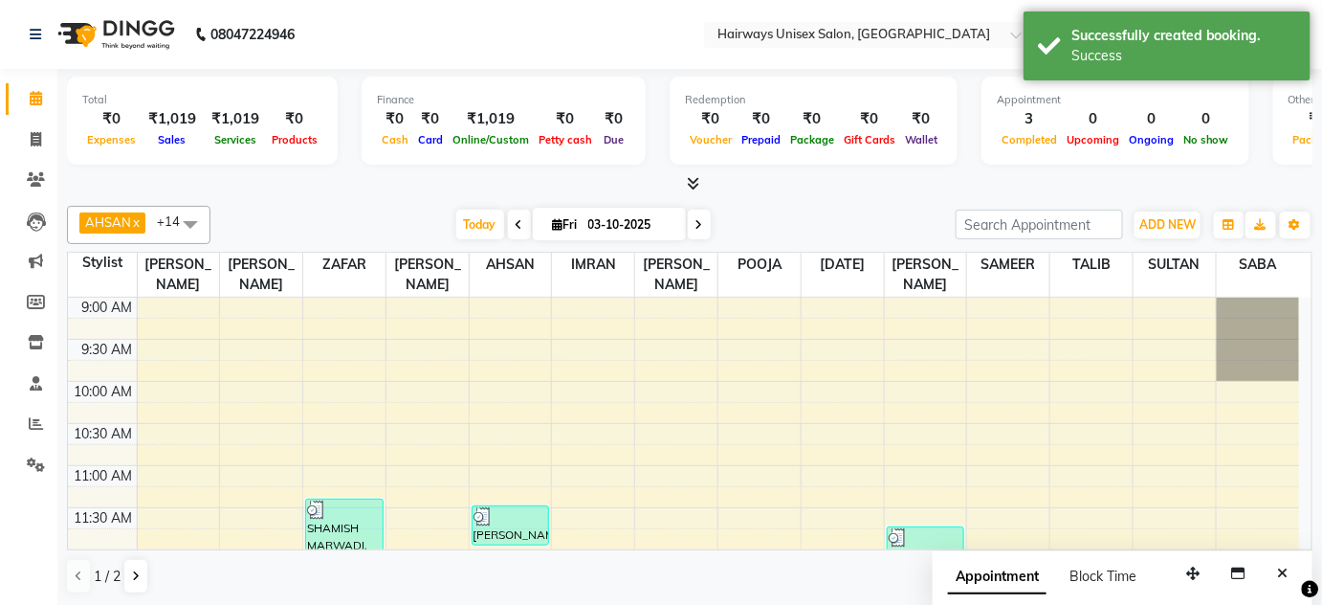
click at [1291, 562] on button "Close" at bounding box center [1284, 574] width 28 height 30
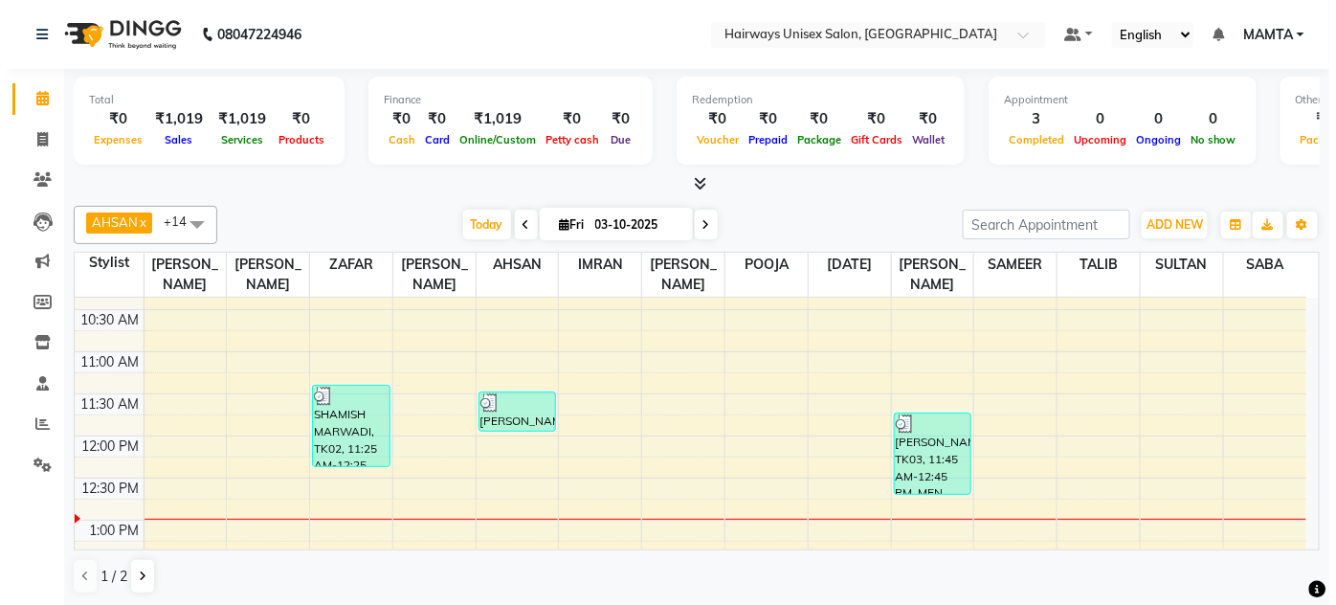
scroll to position [86, 0]
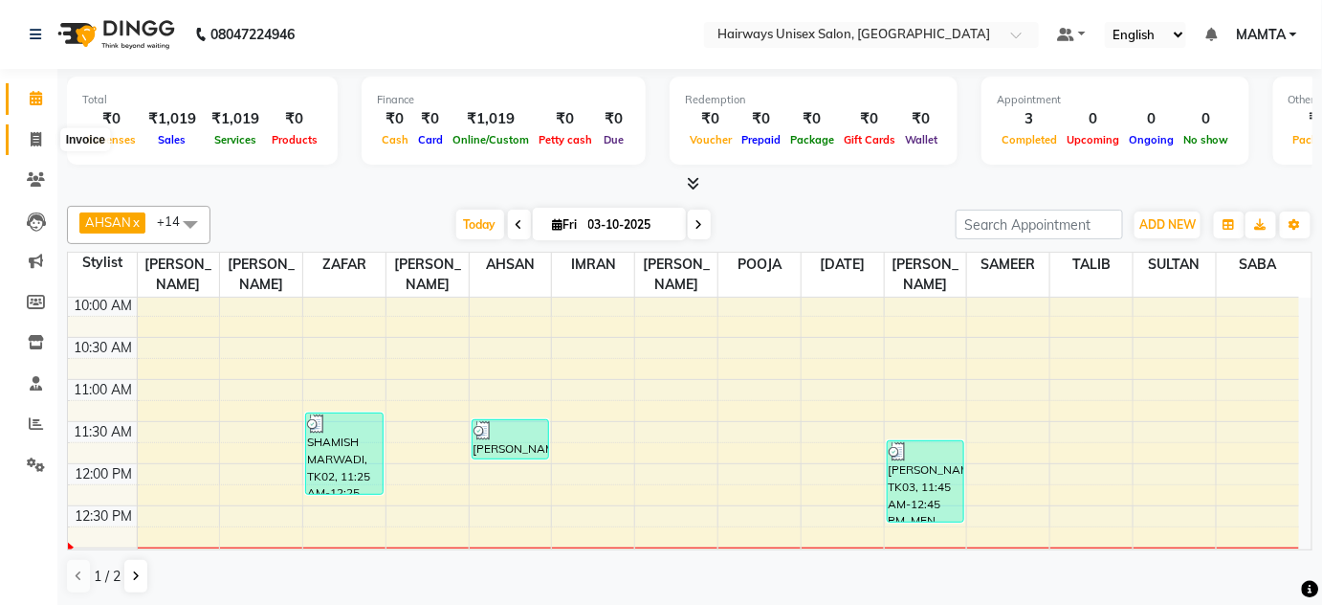
click at [41, 144] on span at bounding box center [35, 140] width 33 height 22
select select "8320"
select select "service"
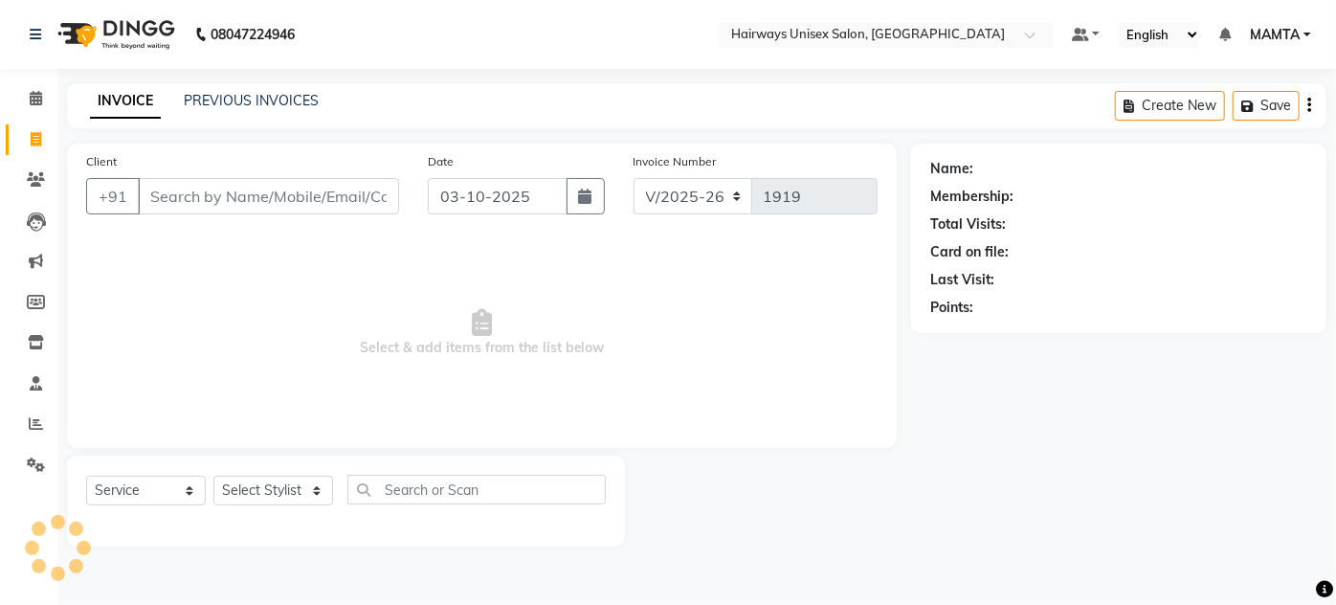
click at [161, 206] on input "Client" at bounding box center [268, 196] width 261 height 36
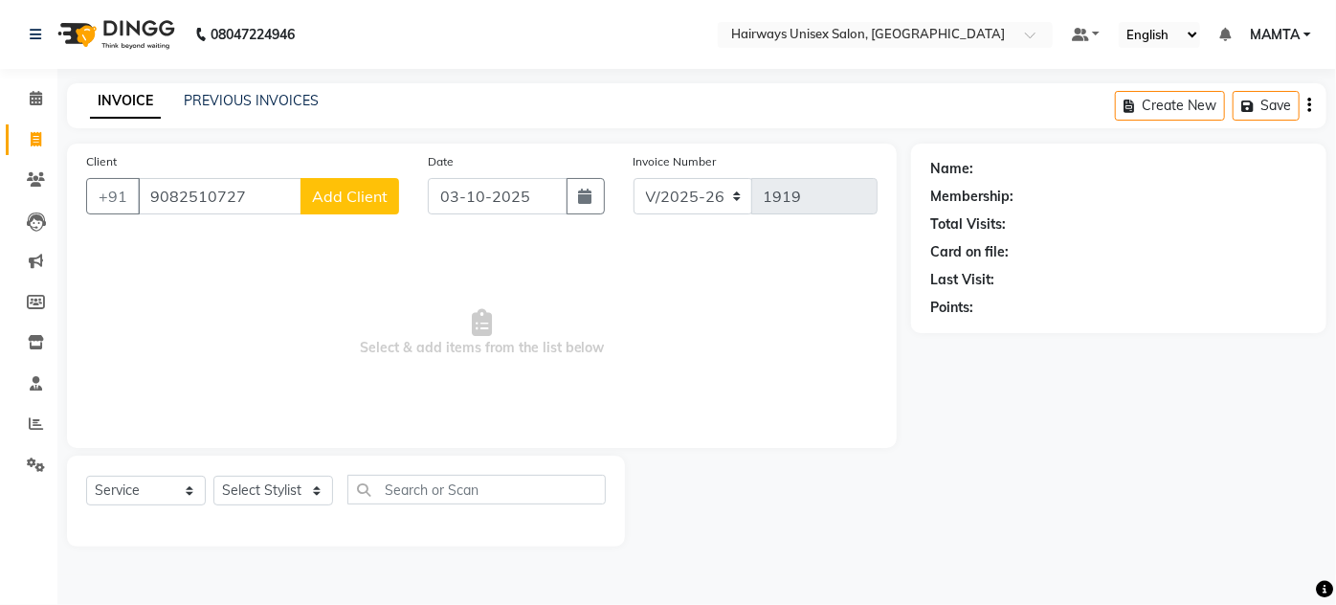
type input "9082510727"
click at [370, 209] on button "Add Client" at bounding box center [349, 196] width 99 height 36
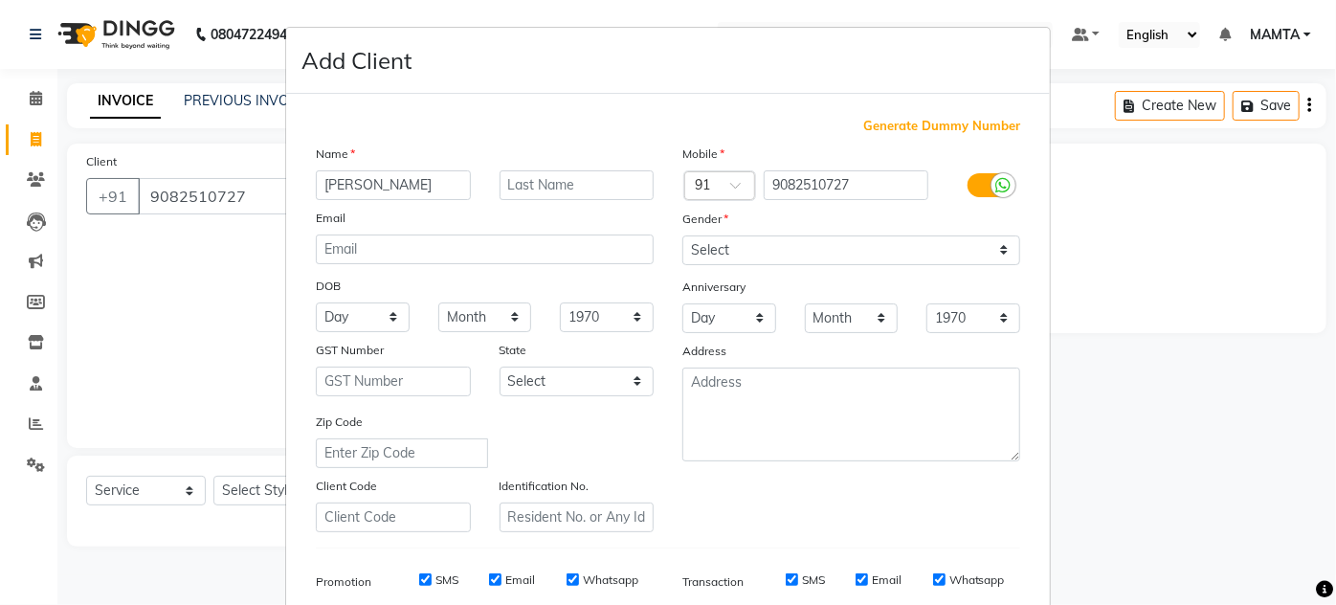
type input "[PERSON_NAME]"
click at [518, 181] on input "text" at bounding box center [577, 185] width 155 height 30
type input "SHAH"
click at [767, 251] on select "Select [DEMOGRAPHIC_DATA] [DEMOGRAPHIC_DATA] Other Prefer Not To Say" at bounding box center [851, 250] width 338 height 30
select select "[DEMOGRAPHIC_DATA]"
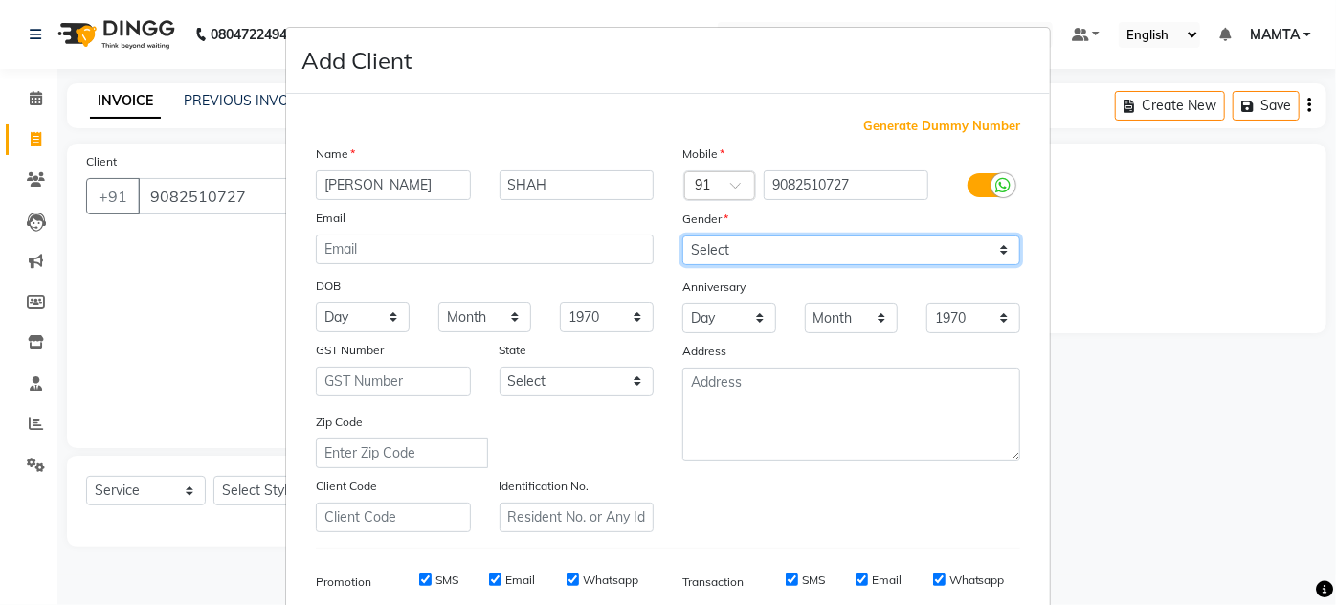
click at [682, 235] on select "Select [DEMOGRAPHIC_DATA] [DEMOGRAPHIC_DATA] Other Prefer Not To Say" at bounding box center [851, 250] width 338 height 30
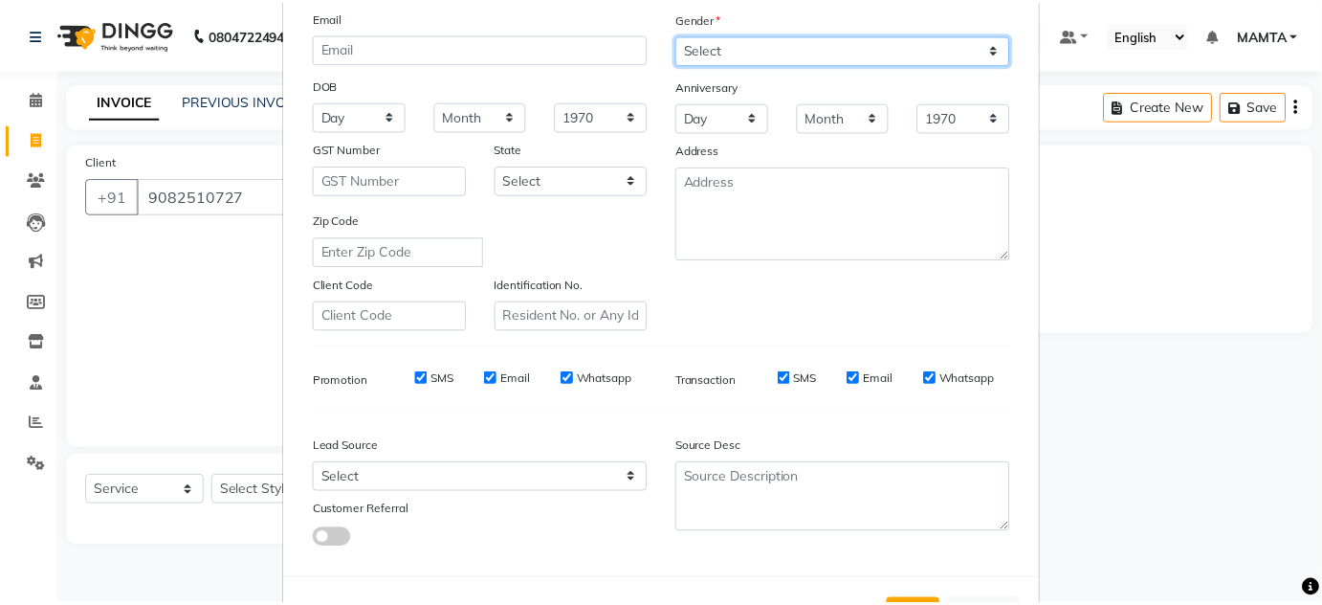
scroll to position [278, 0]
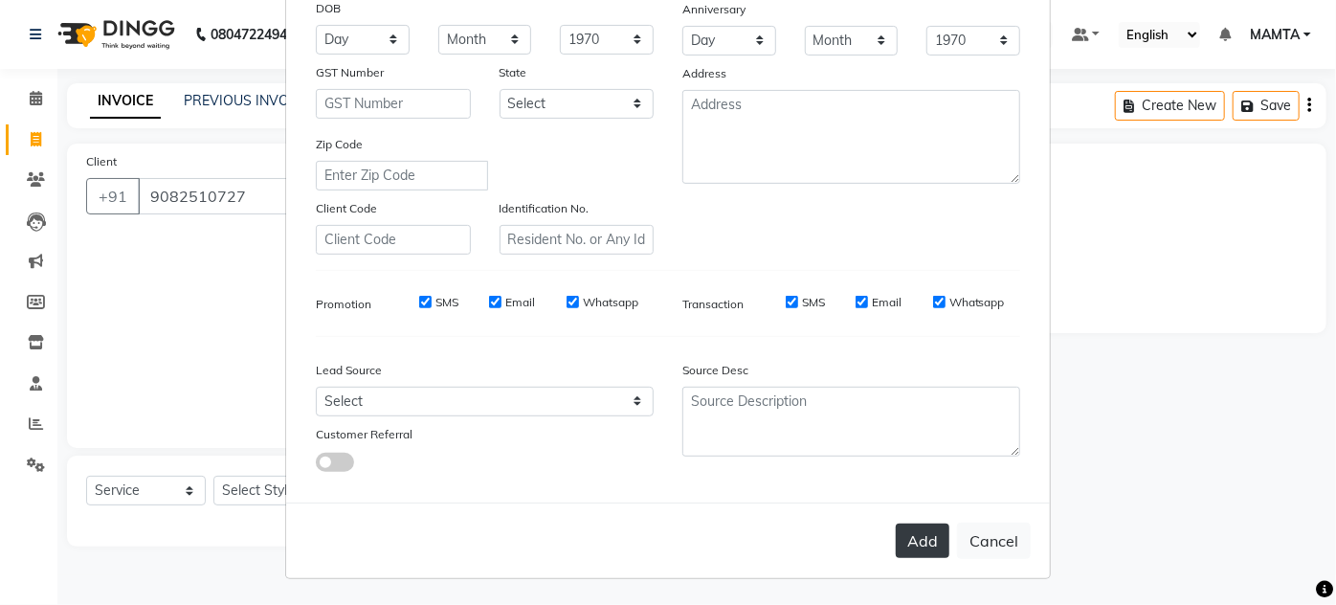
click at [913, 534] on button "Add" at bounding box center [923, 540] width 54 height 34
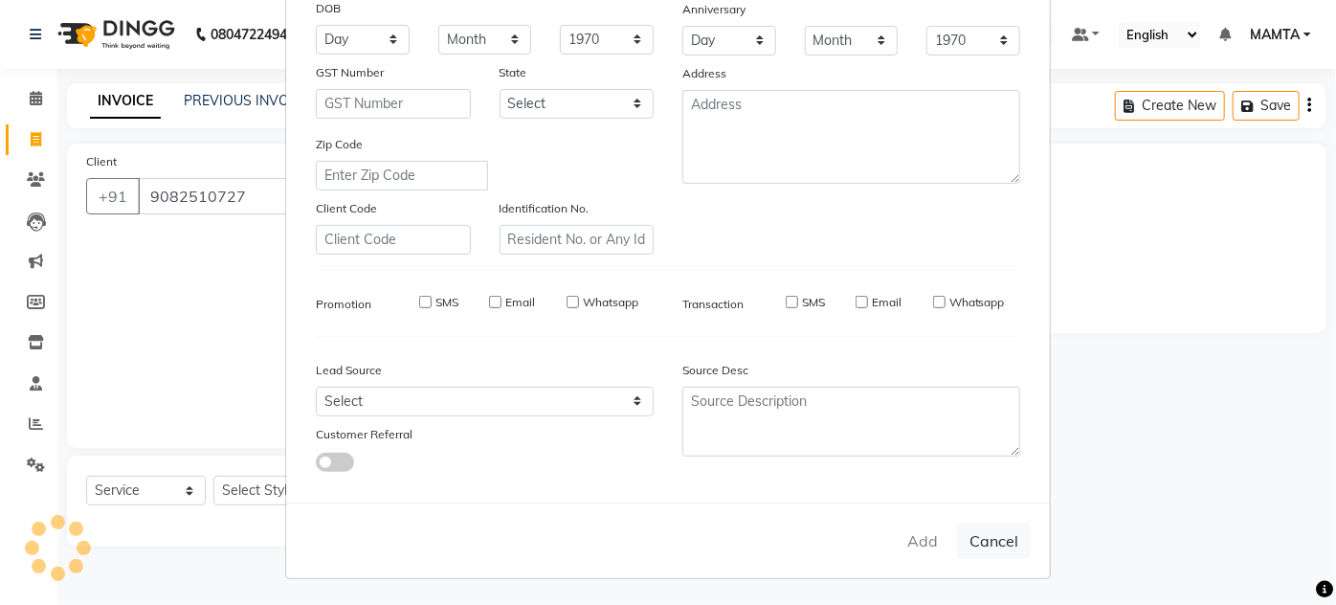
type input "90******27"
select select
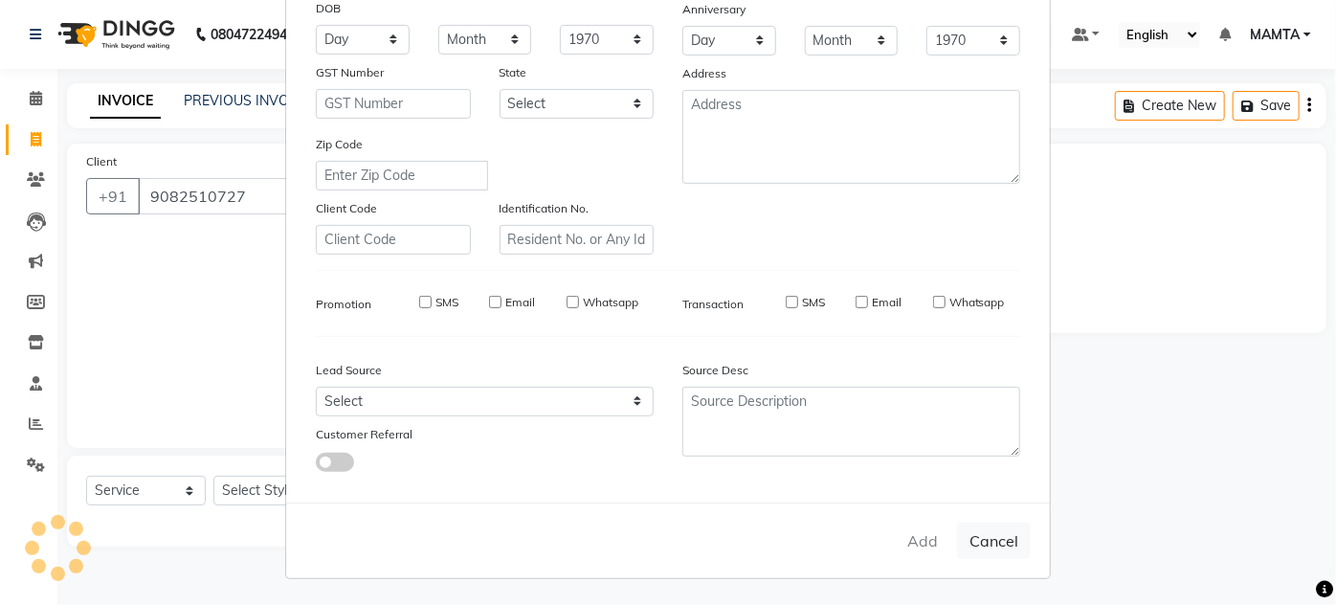
select select
checkbox input "false"
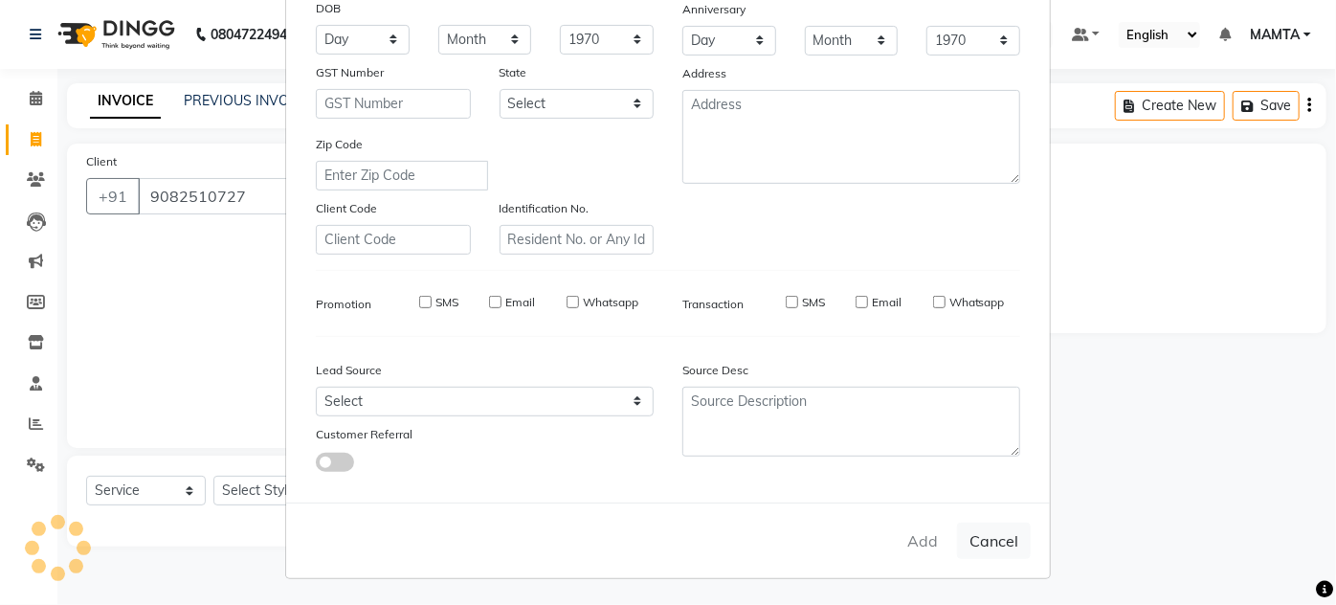
checkbox input "false"
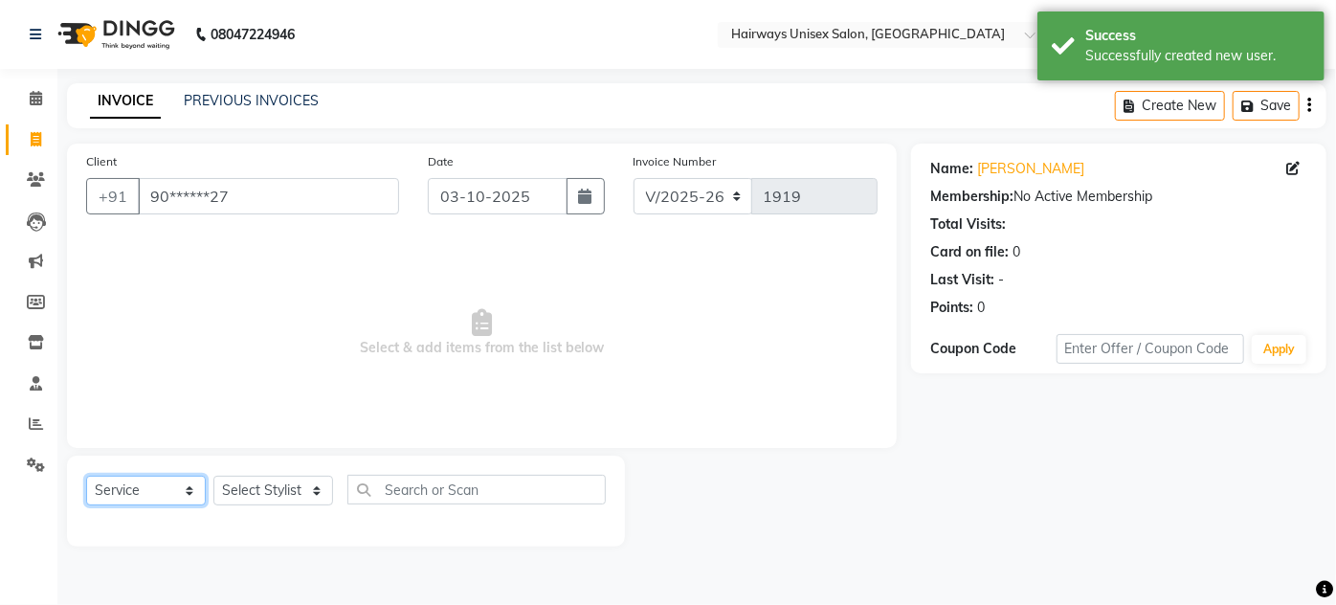
click at [124, 481] on select "Select Service Product Membership Package Voucher Prepaid Gift Card" at bounding box center [146, 491] width 120 height 30
click at [86, 476] on select "Select Service Product Membership Package Voucher Prepaid Gift Card" at bounding box center [146, 491] width 120 height 30
click at [230, 480] on select "Select Stylist [PERSON_NAME] [PERSON_NAME] [PERSON_NAME] MAMTA POOJA [PERSON_NA…" at bounding box center [273, 491] width 120 height 30
select select "80856"
click at [213, 476] on select "Select Stylist [PERSON_NAME] [PERSON_NAME] [PERSON_NAME] MAMTA POOJA [PERSON_NA…" at bounding box center [273, 491] width 120 height 30
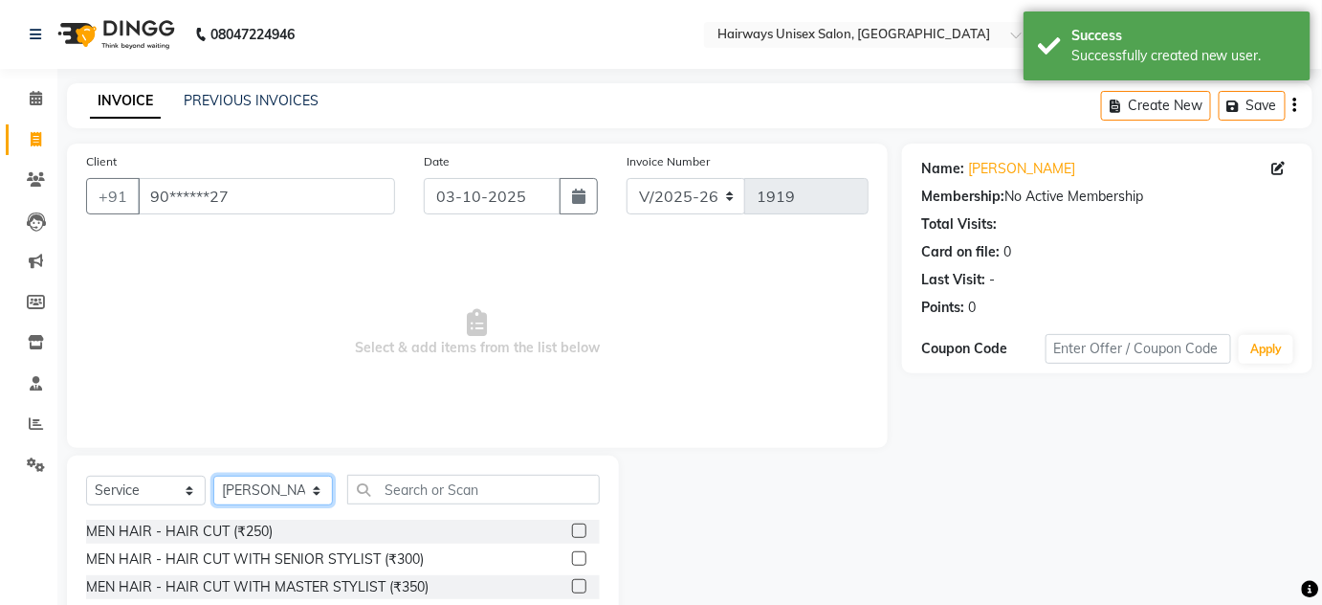
scroll to position [161, 0]
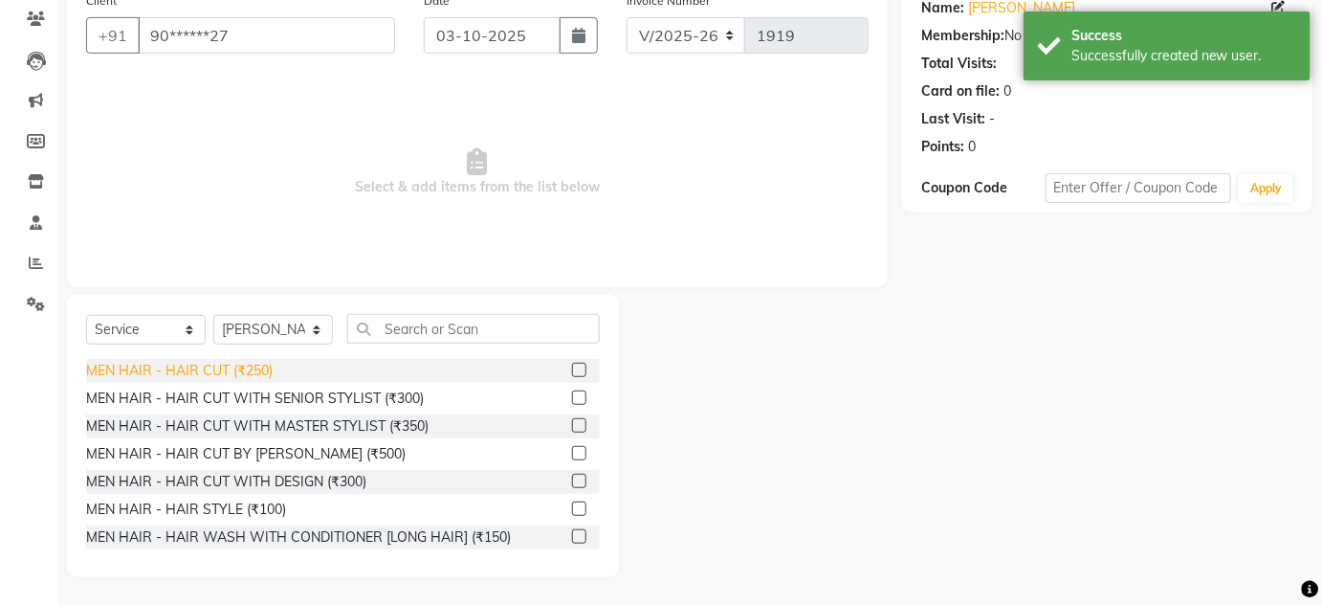
click at [245, 370] on div "MEN HAIR - HAIR CUT (₹250)" at bounding box center [179, 371] width 187 height 20
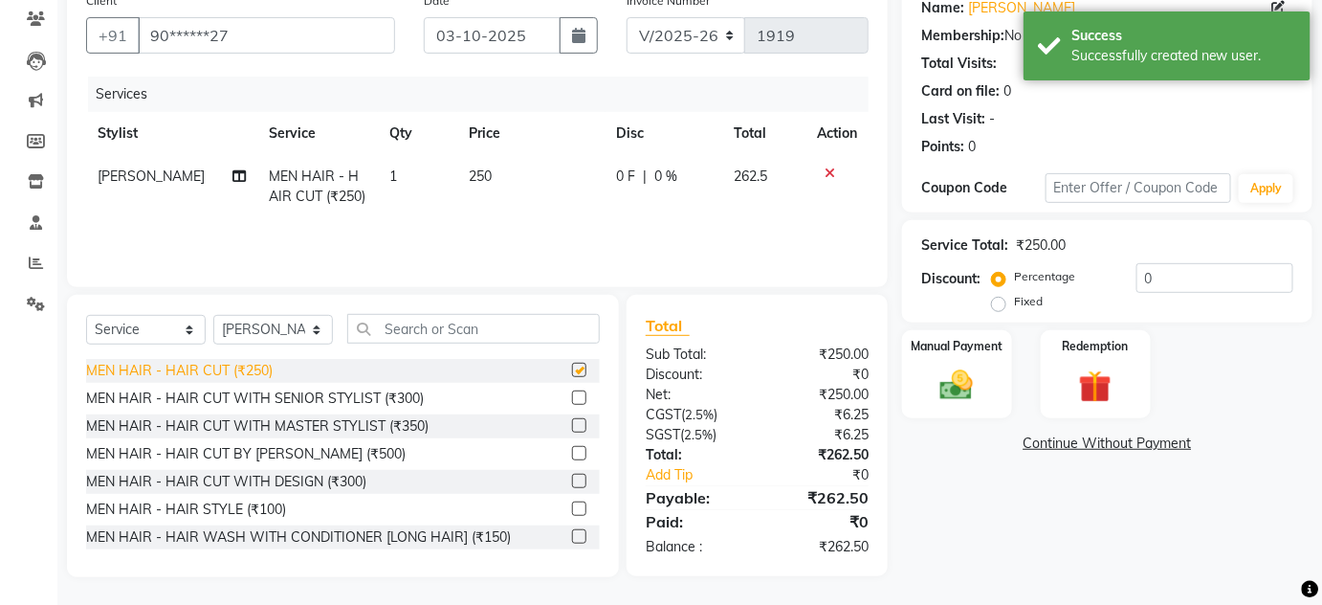
checkbox input "false"
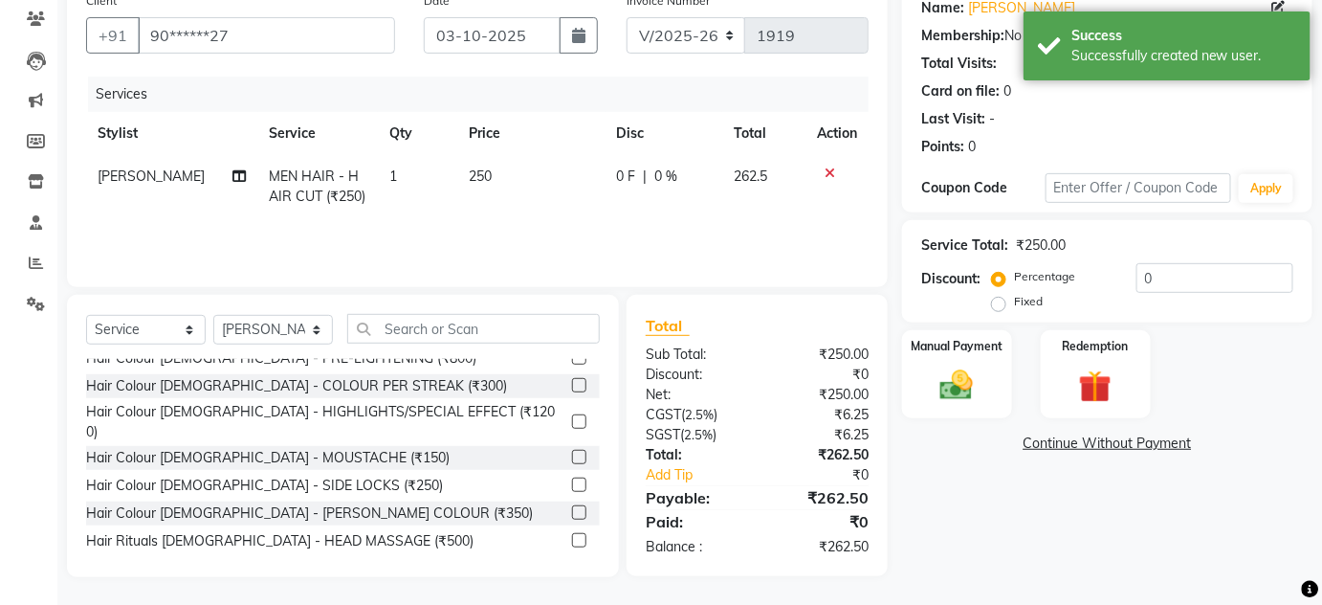
scroll to position [434, 0]
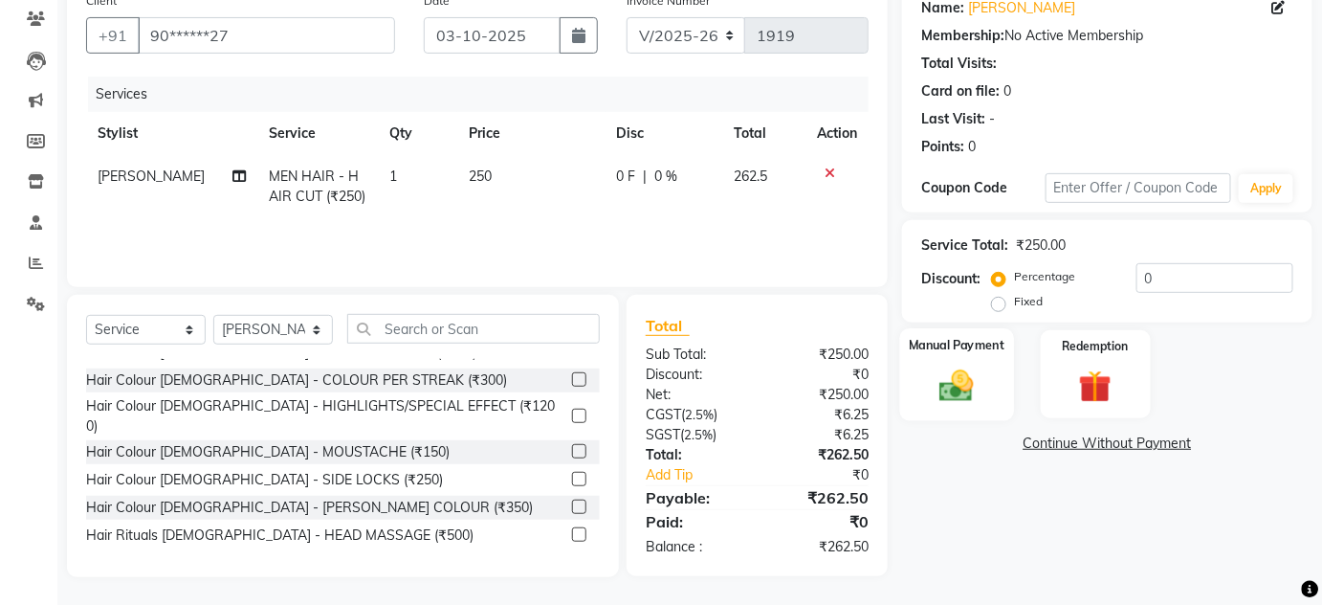
click at [974, 394] on img at bounding box center [957, 385] width 56 height 39
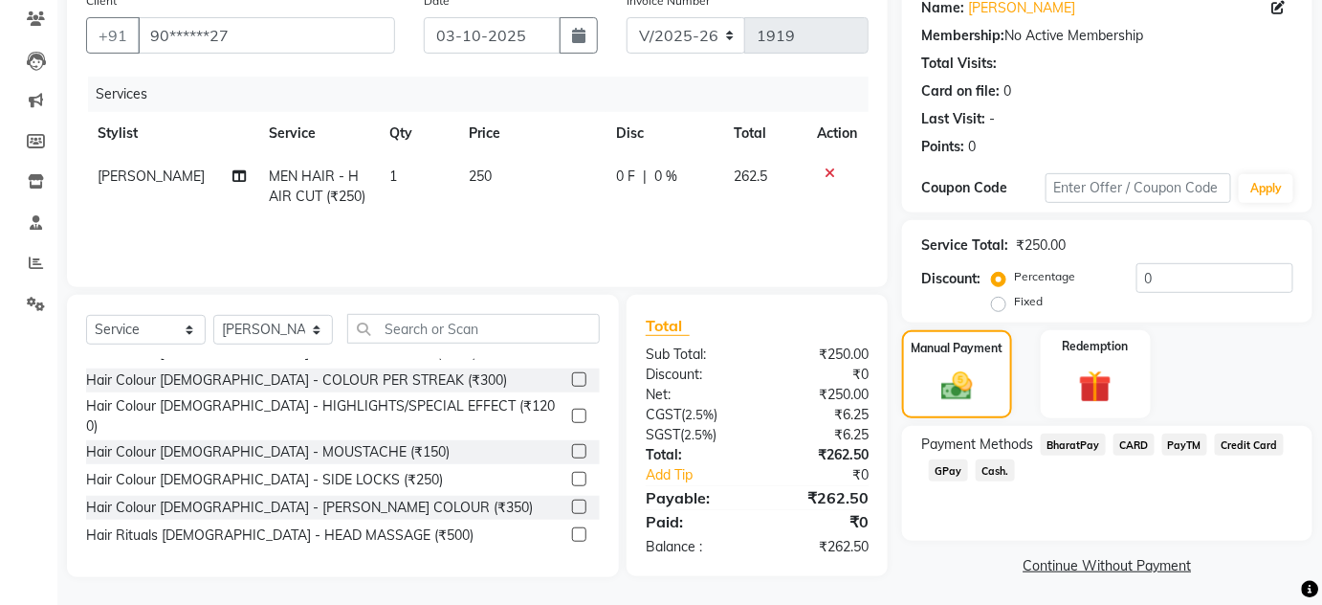
click at [962, 464] on span "GPay" at bounding box center [948, 470] width 39 height 22
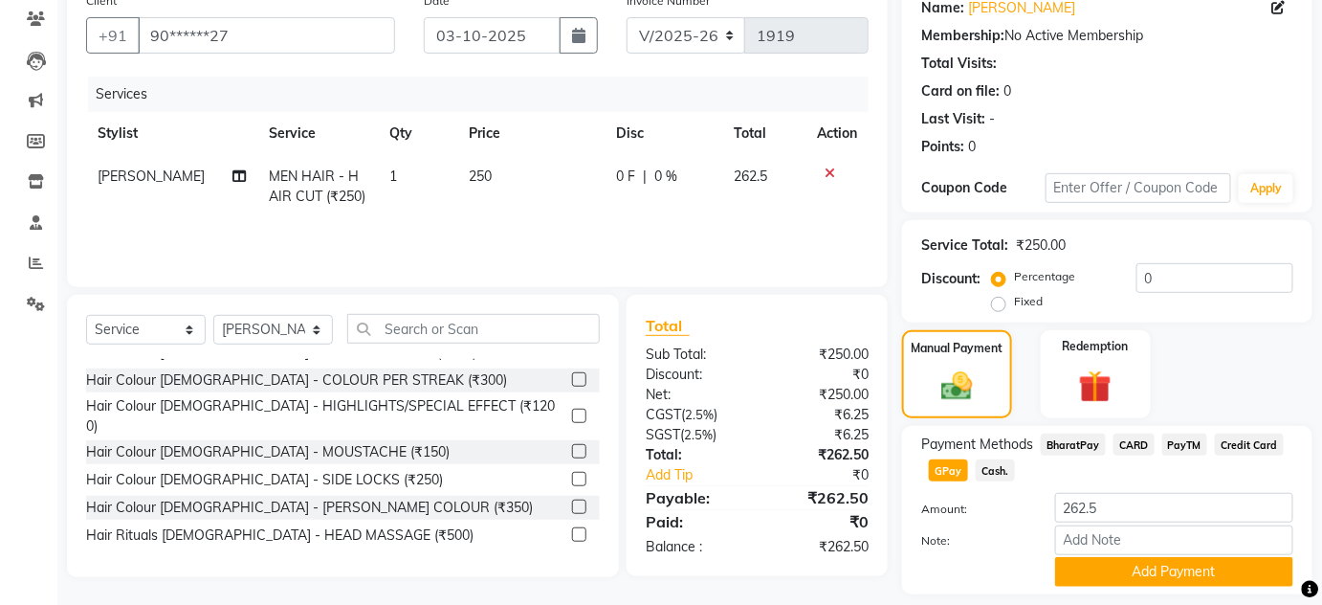
scroll to position [217, 0]
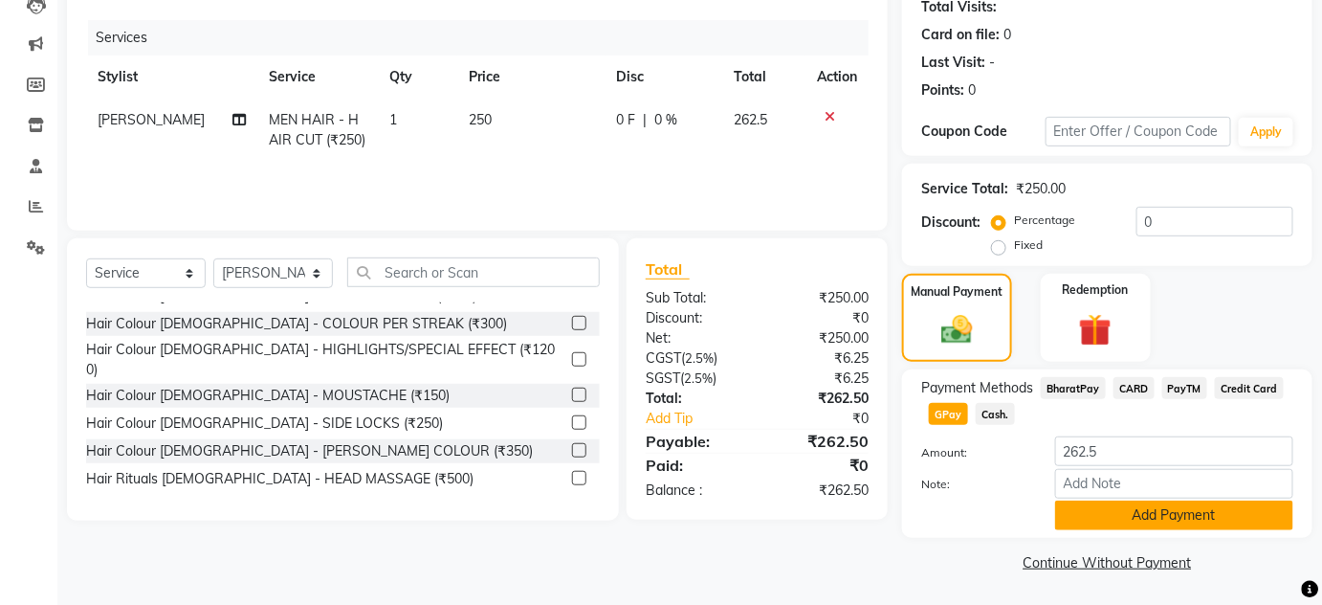
click at [1109, 520] on button "Add Payment" at bounding box center [1174, 515] width 238 height 30
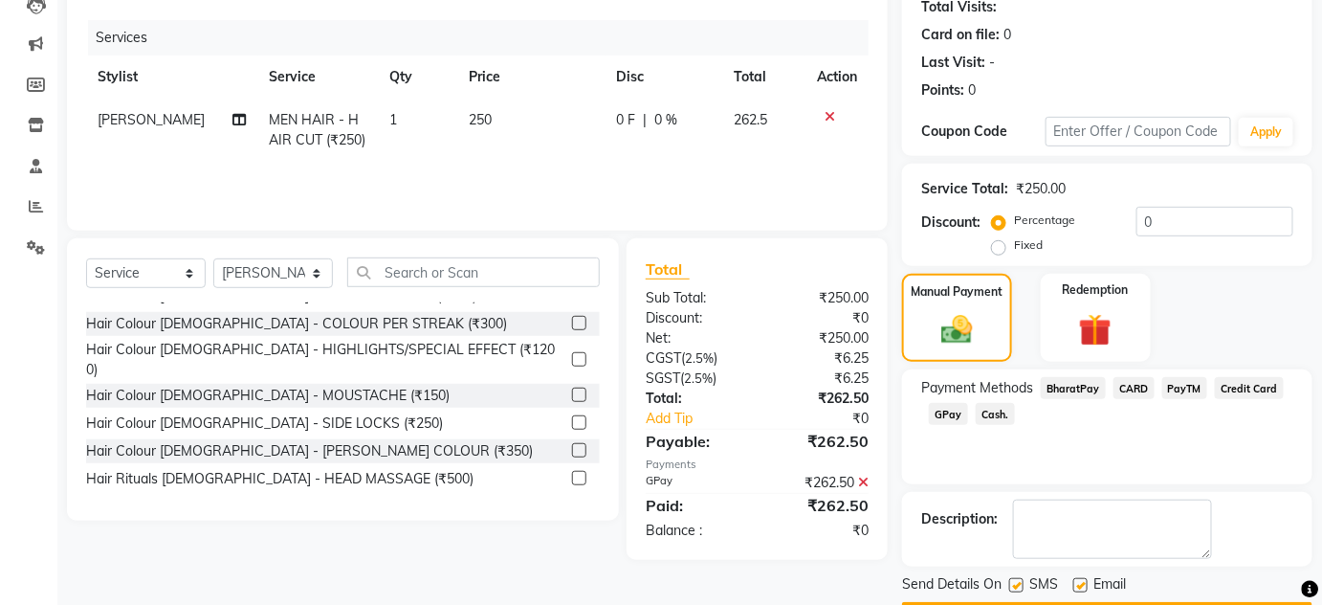
scroll to position [271, 0]
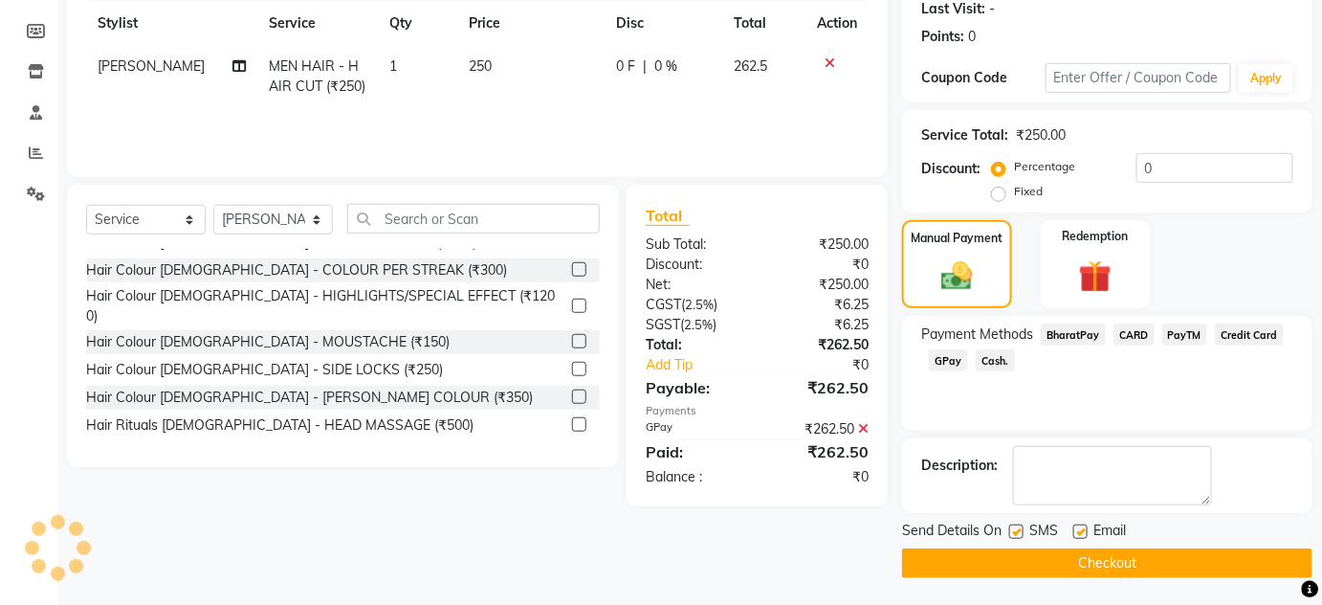
click at [1049, 561] on button "Checkout" at bounding box center [1107, 563] width 411 height 30
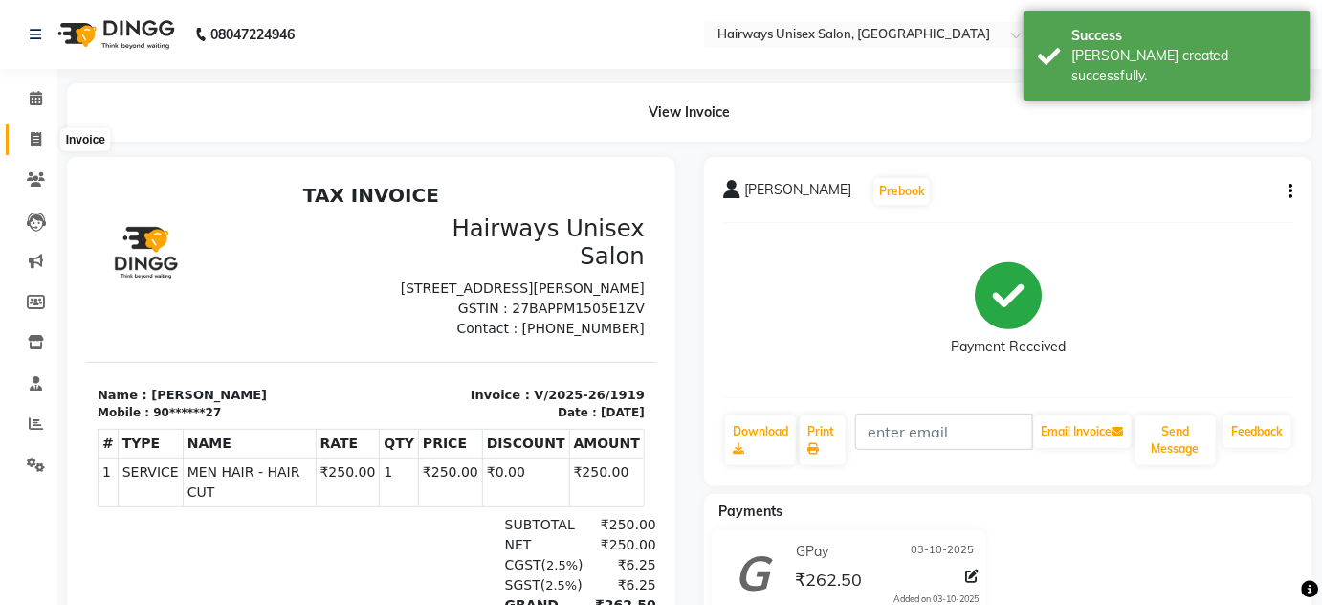
click at [26, 138] on span at bounding box center [35, 140] width 33 height 22
select select "8320"
select select "service"
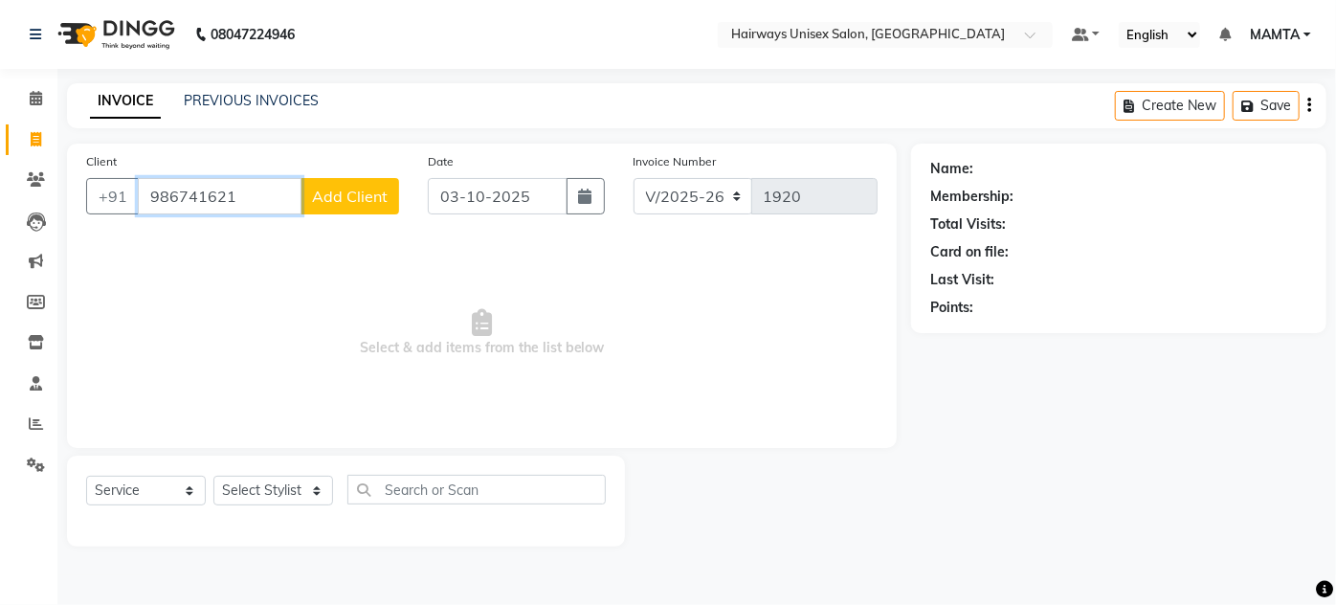
drag, startPoint x: 230, startPoint y: 193, endPoint x: 186, endPoint y: 196, distance: 44.1
click at [186, 196] on input "986741621" at bounding box center [220, 196] width 164 height 36
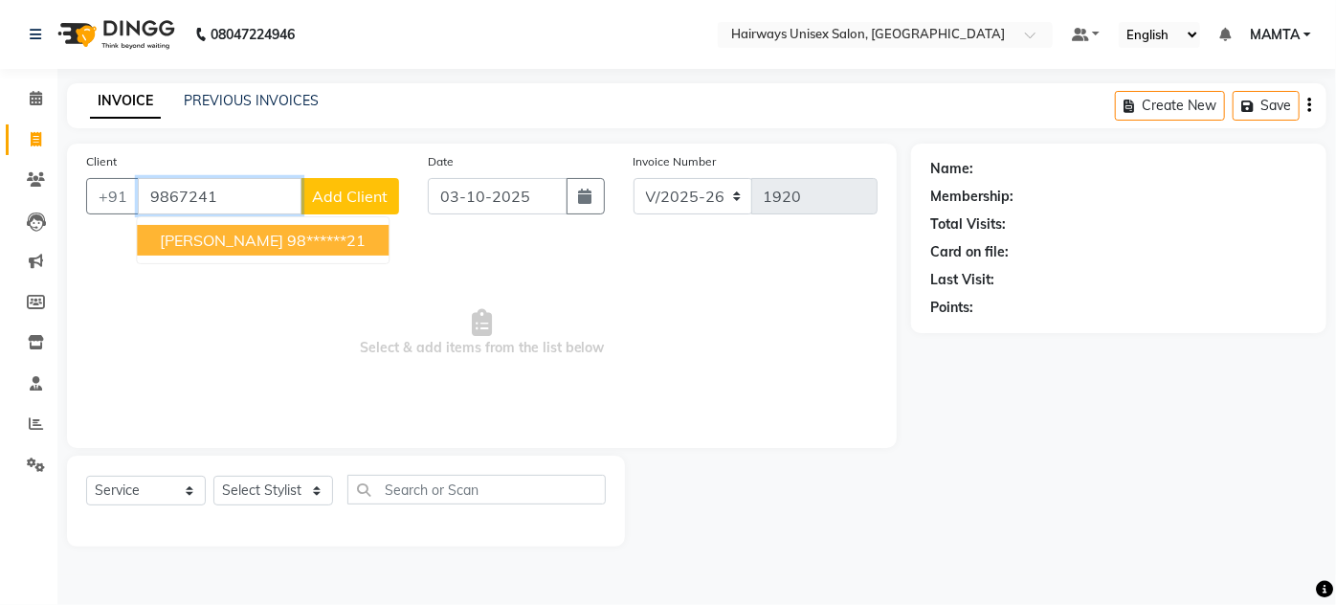
click at [251, 211] on input "9867241" at bounding box center [220, 196] width 164 height 36
type input "9867241621"
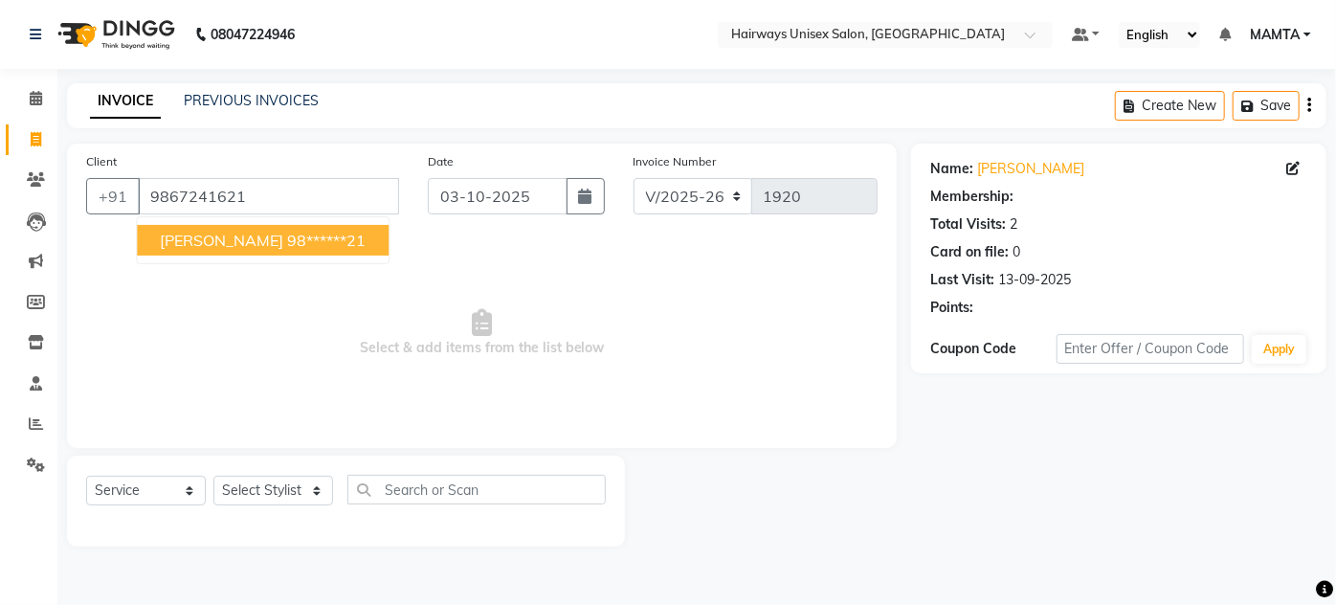
select select "1: Object"
click at [250, 236] on span "[PERSON_NAME]" at bounding box center [221, 240] width 123 height 19
type input "98******21"
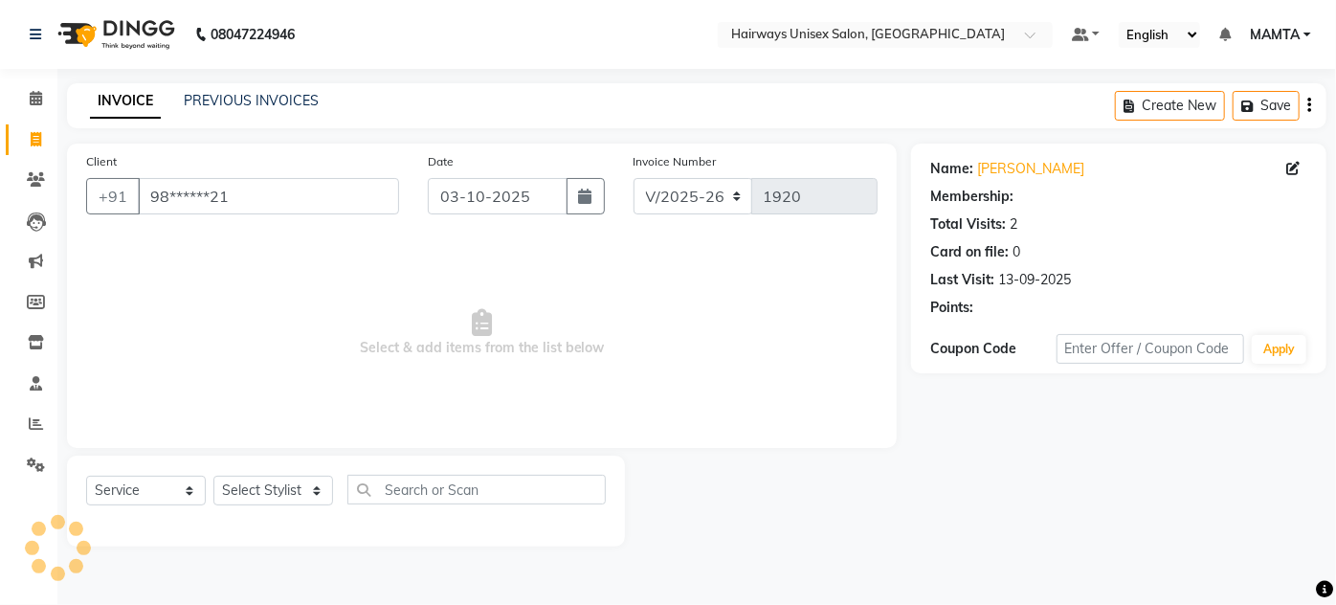
select select "1: Object"
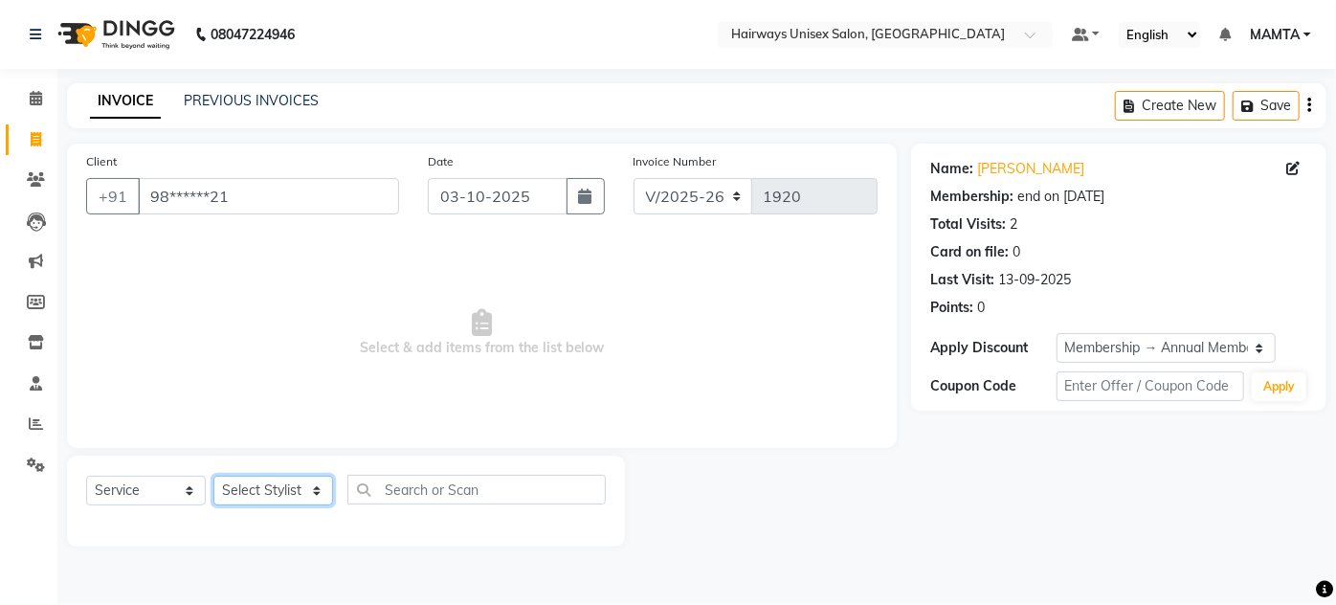
click at [291, 498] on select "Select Stylist [PERSON_NAME] [PERSON_NAME] [PERSON_NAME] MAMTA POOJA [PERSON_NA…" at bounding box center [273, 491] width 120 height 30
select select "80856"
click at [213, 476] on select "Select Stylist [PERSON_NAME] [PERSON_NAME] [PERSON_NAME] MAMTA POOJA [PERSON_NA…" at bounding box center [273, 491] width 120 height 30
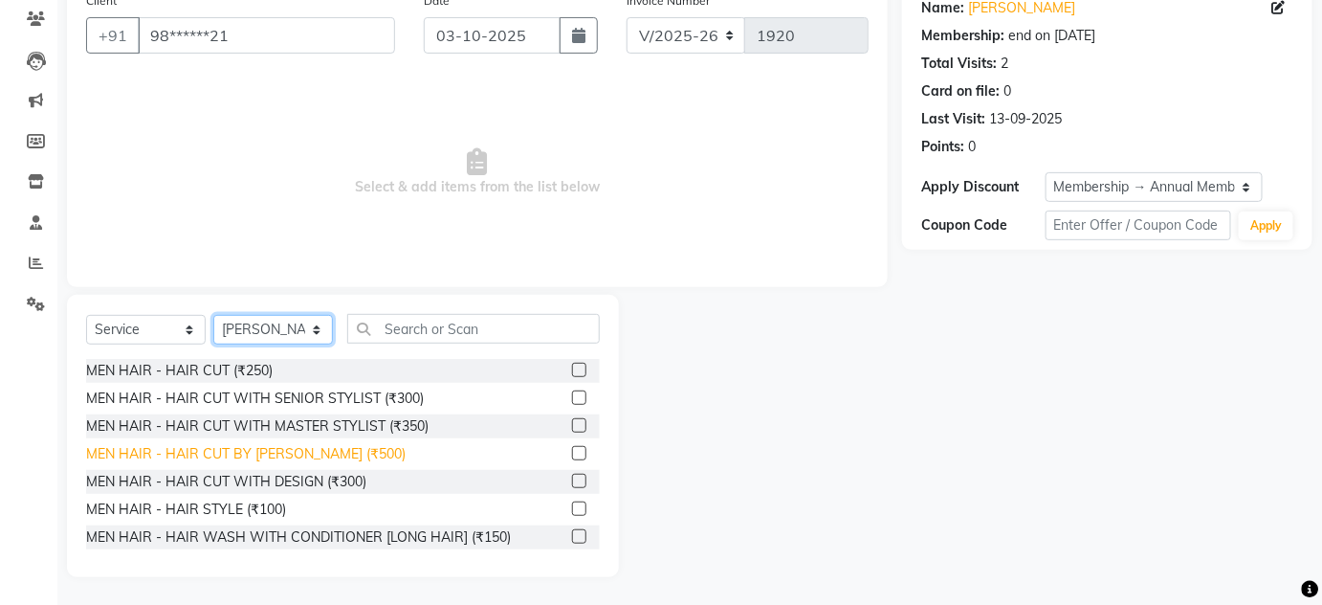
scroll to position [86, 0]
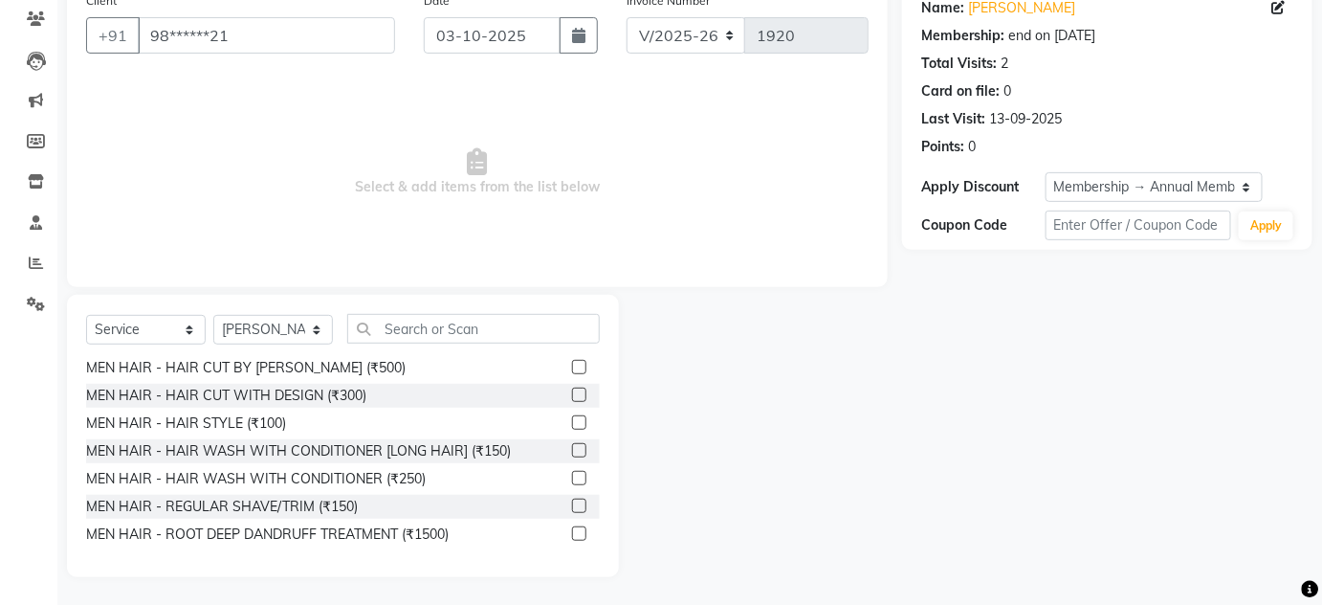
click at [320, 495] on div "MEN HAIR - REGULAR SHAVE/TRIM (₹150)" at bounding box center [343, 507] width 514 height 24
click at [319, 512] on div "MEN HAIR - REGULAR SHAVE/TRIM (₹150)" at bounding box center [222, 507] width 272 height 20
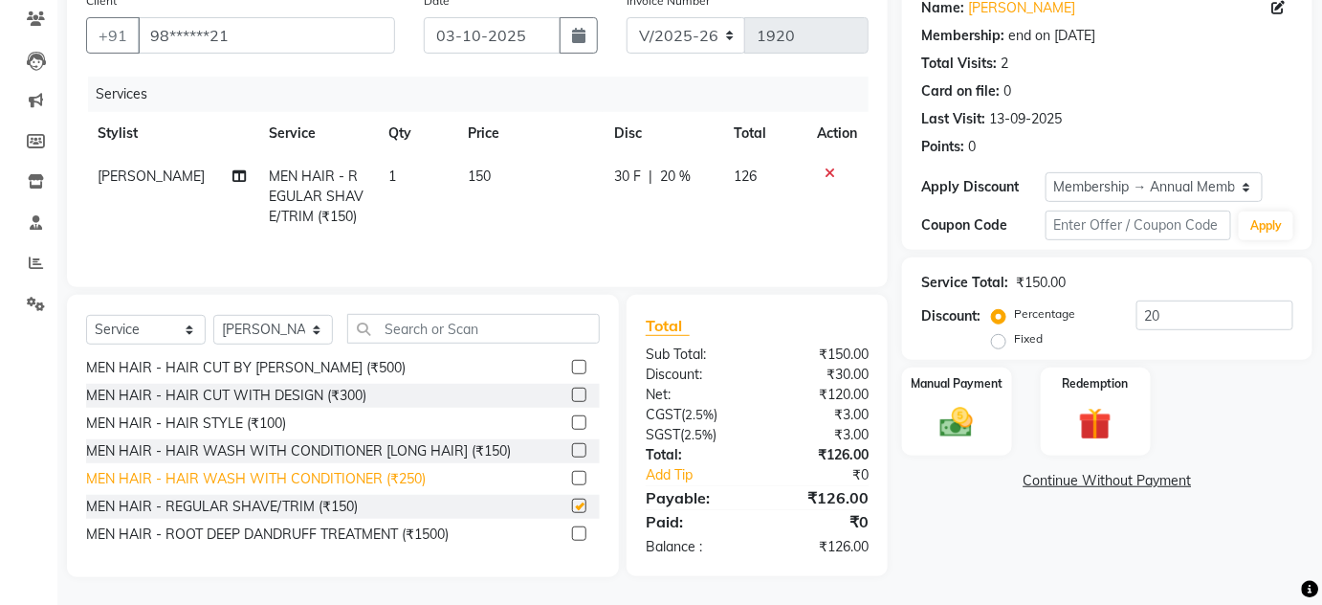
checkbox input "false"
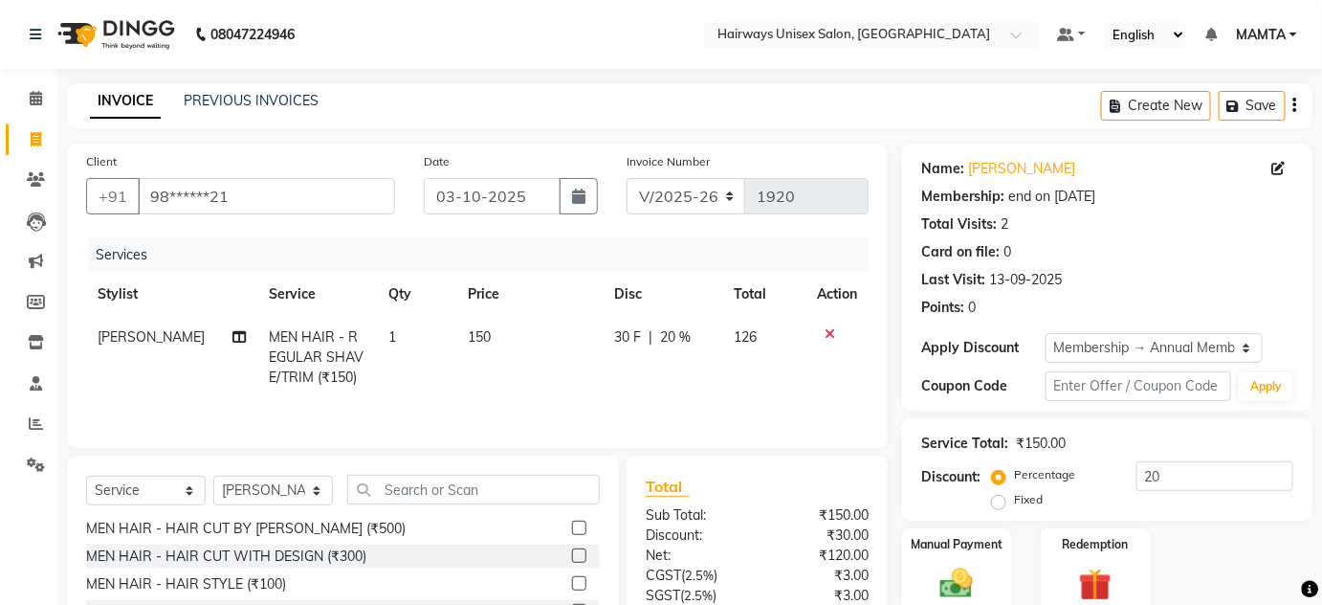
scroll to position [161, 0]
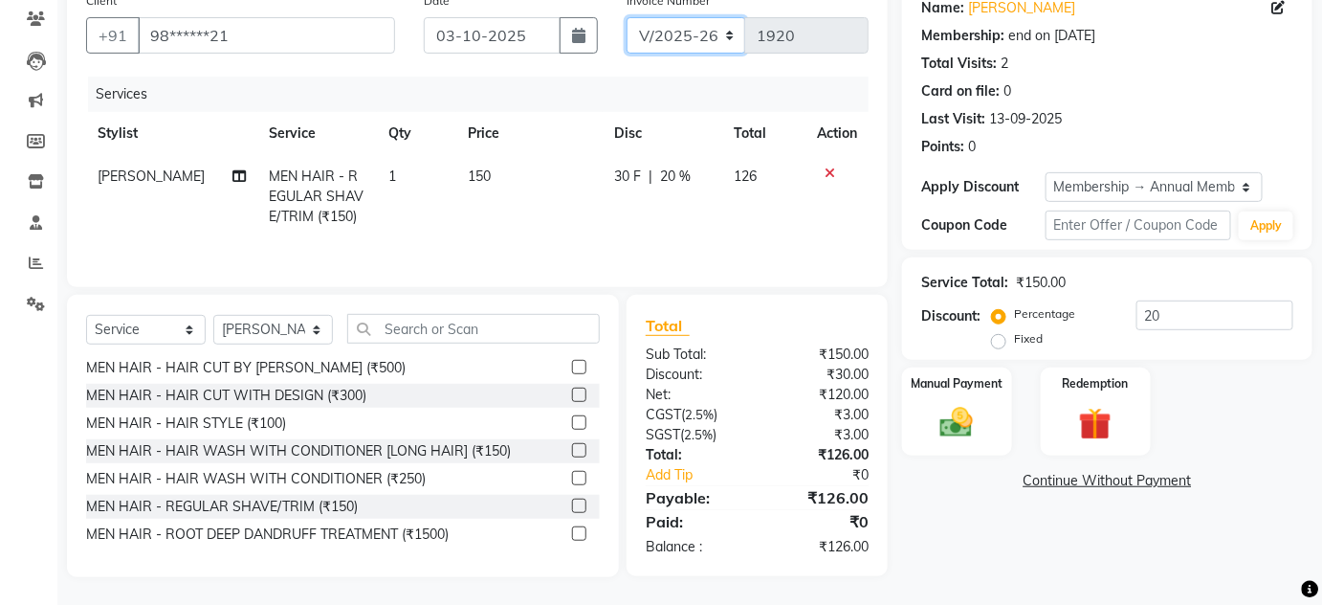
click at [705, 40] on select "INV/25-26 V/2025-26" at bounding box center [687, 35] width 120 height 36
select select "8645"
click at [627, 17] on select "INV/25-26 V/2025-26" at bounding box center [687, 35] width 120 height 36
type input "0873"
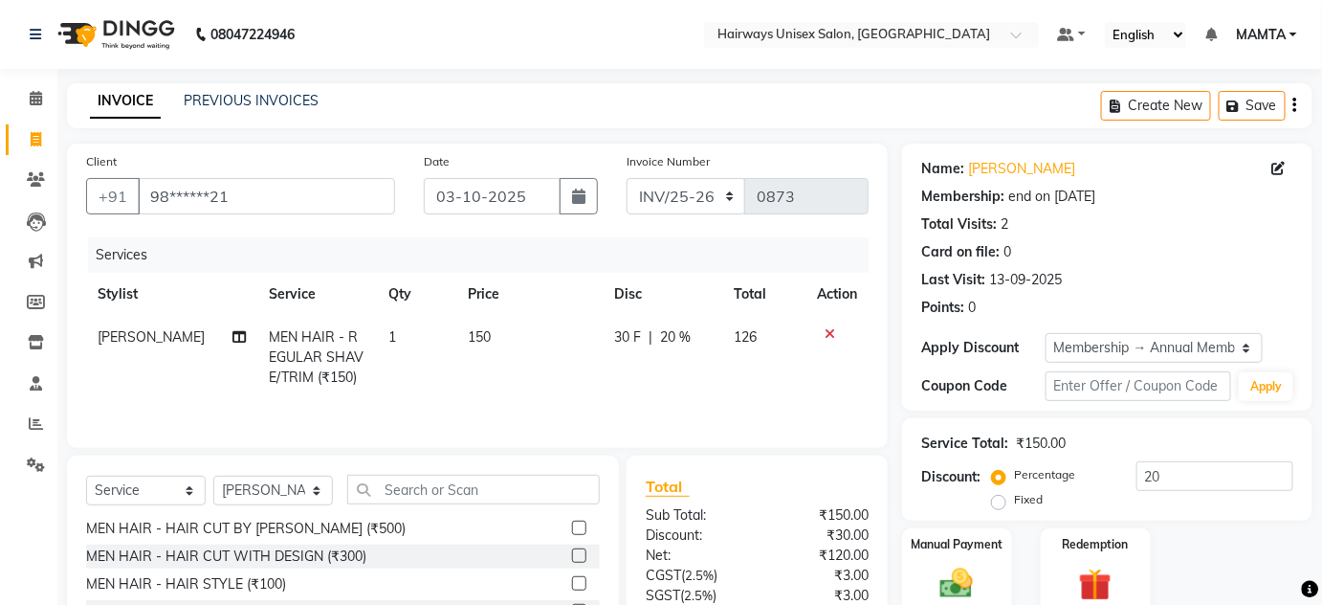
click at [1296, 106] on icon "button" at bounding box center [1296, 105] width 4 height 1
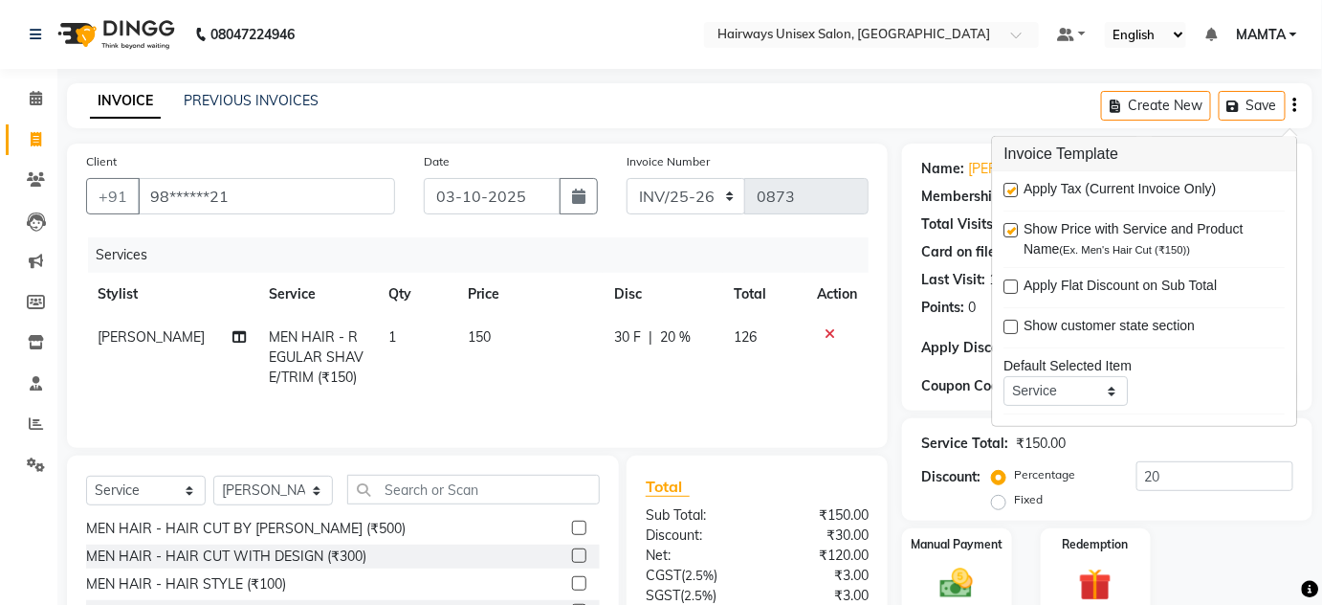
click at [1011, 189] on label at bounding box center [1012, 190] width 14 height 14
click at [1011, 189] on input "checkbox" at bounding box center [1011, 191] width 12 height 12
checkbox input "false"
click at [959, 114] on div "INVOICE PREVIOUS INVOICES Create New Save" at bounding box center [690, 105] width 1246 height 45
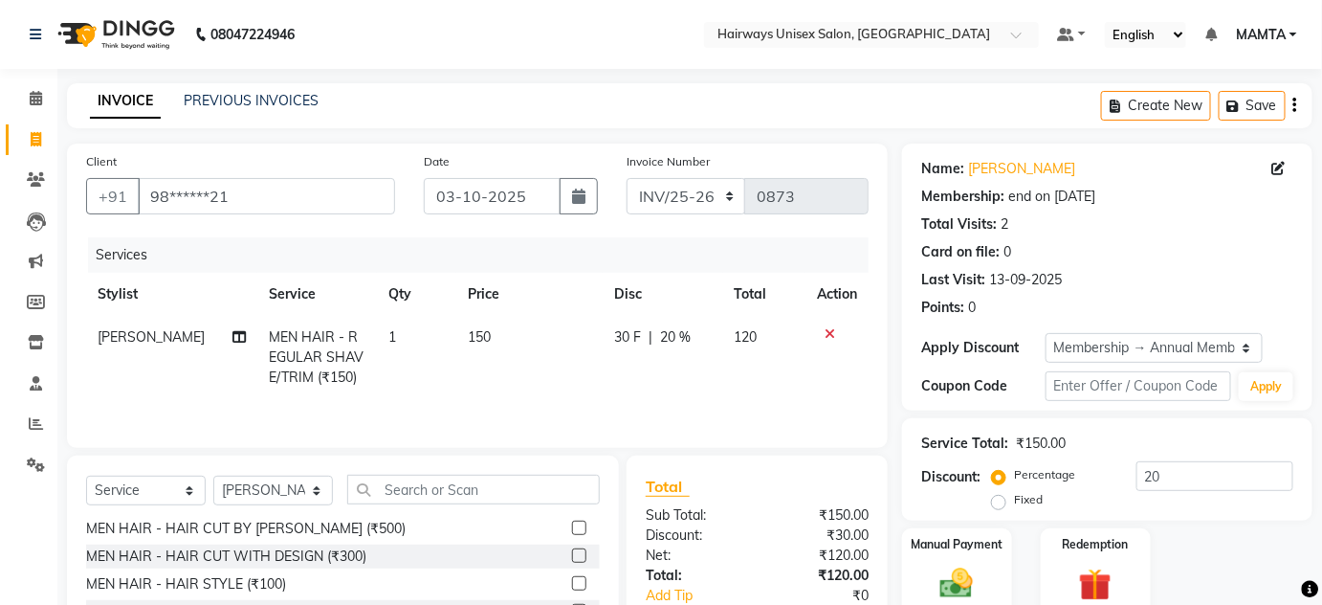
scroll to position [161, 0]
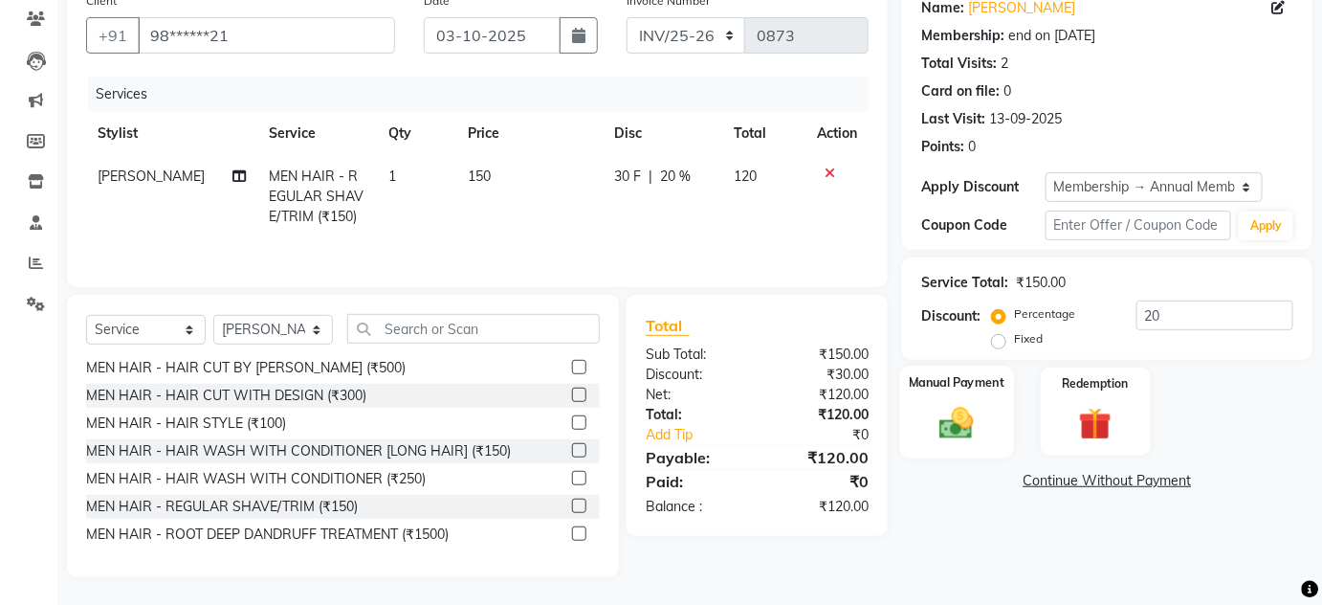
click at [984, 391] on div "Manual Payment" at bounding box center [957, 412] width 114 height 93
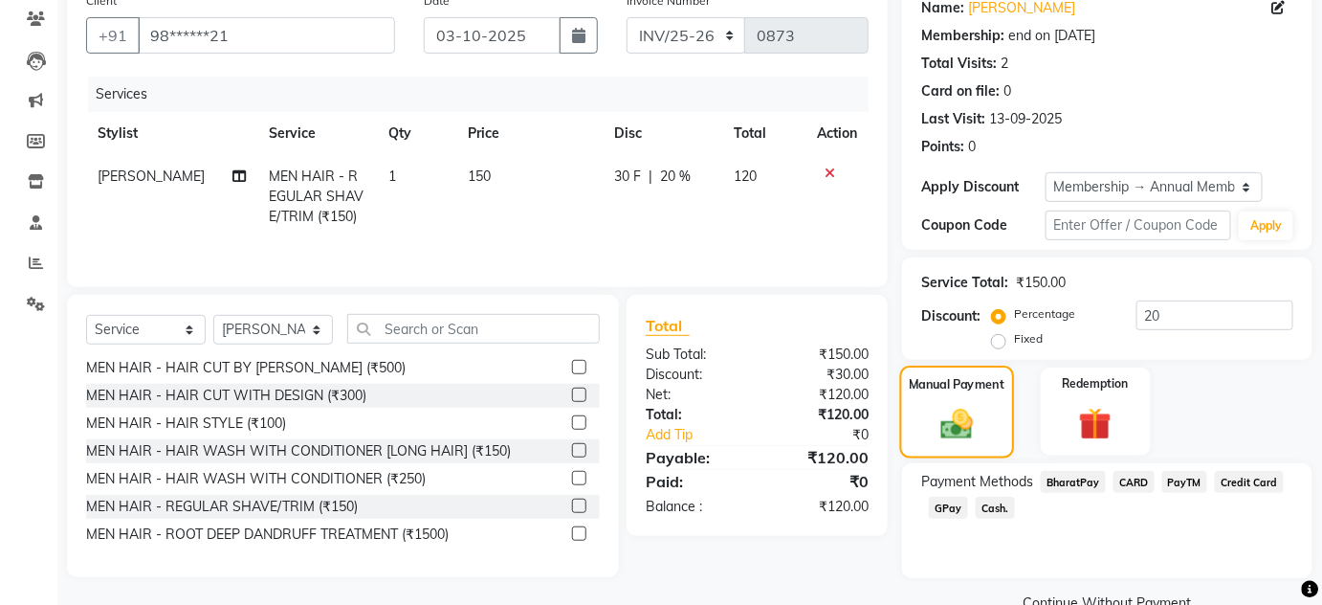
scroll to position [201, 0]
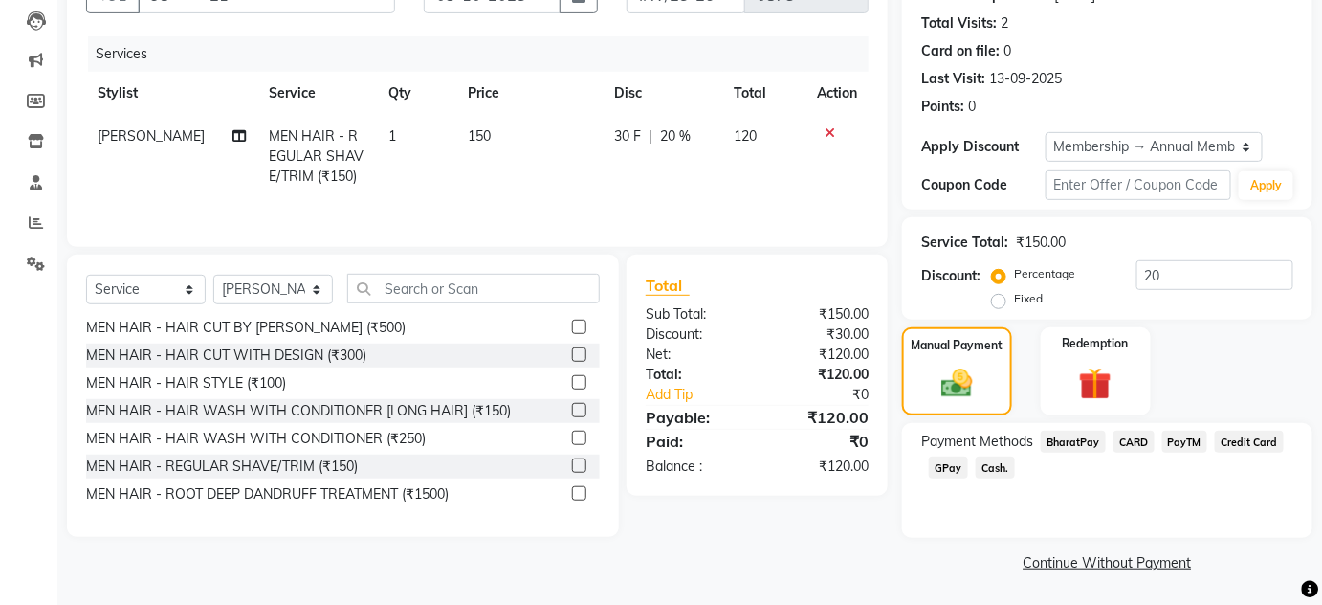
click at [997, 474] on span "Cash." at bounding box center [995, 467] width 39 height 22
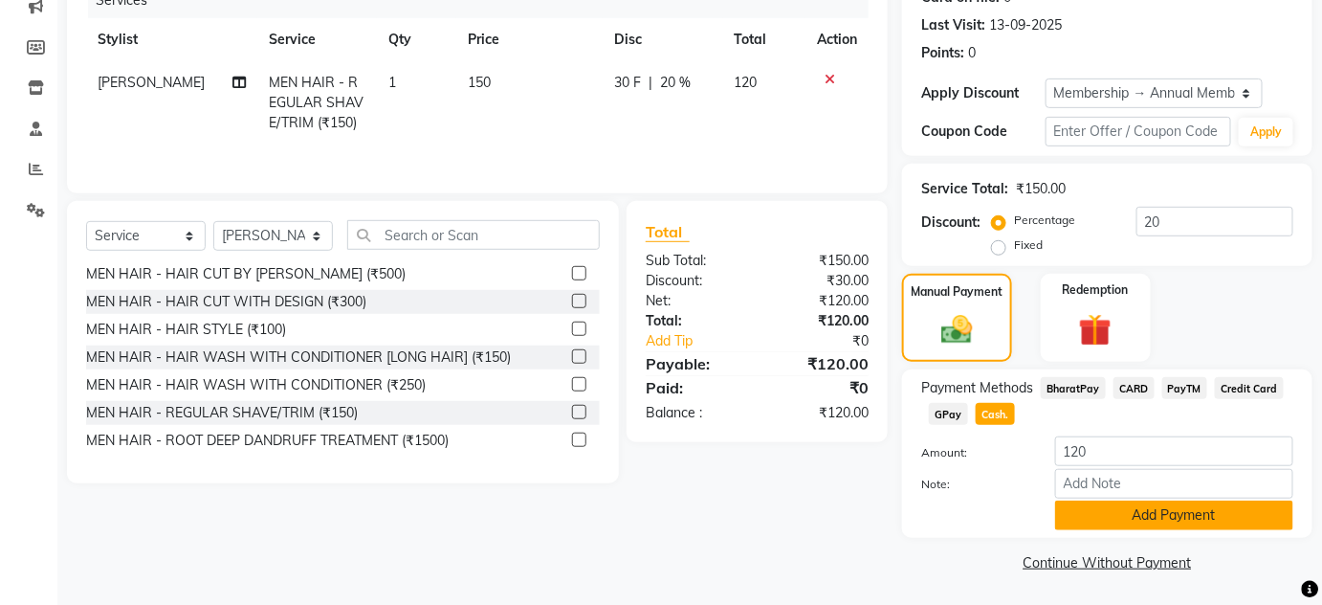
click at [1099, 503] on button "Add Payment" at bounding box center [1174, 515] width 238 height 30
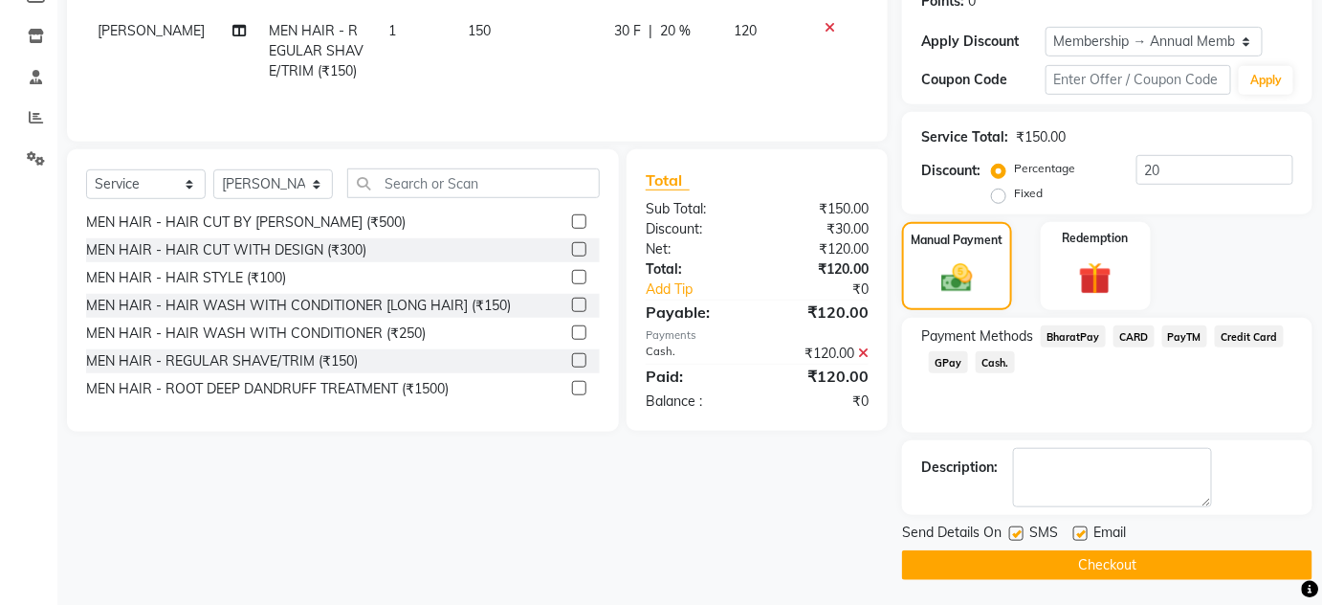
scroll to position [308, 0]
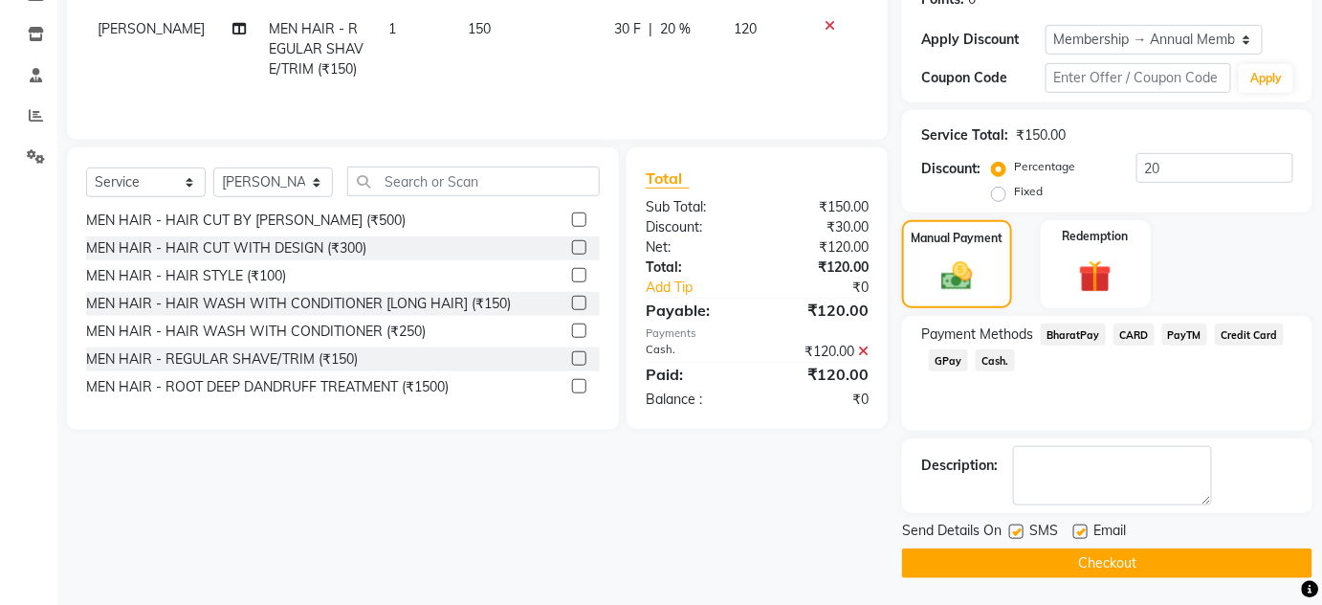
click at [1012, 526] on label at bounding box center [1017, 531] width 14 height 14
click at [1012, 526] on input "checkbox" at bounding box center [1016, 532] width 12 height 12
checkbox input "false"
click at [1085, 531] on label at bounding box center [1081, 531] width 14 height 14
click at [1085, 531] on input "checkbox" at bounding box center [1080, 532] width 12 height 12
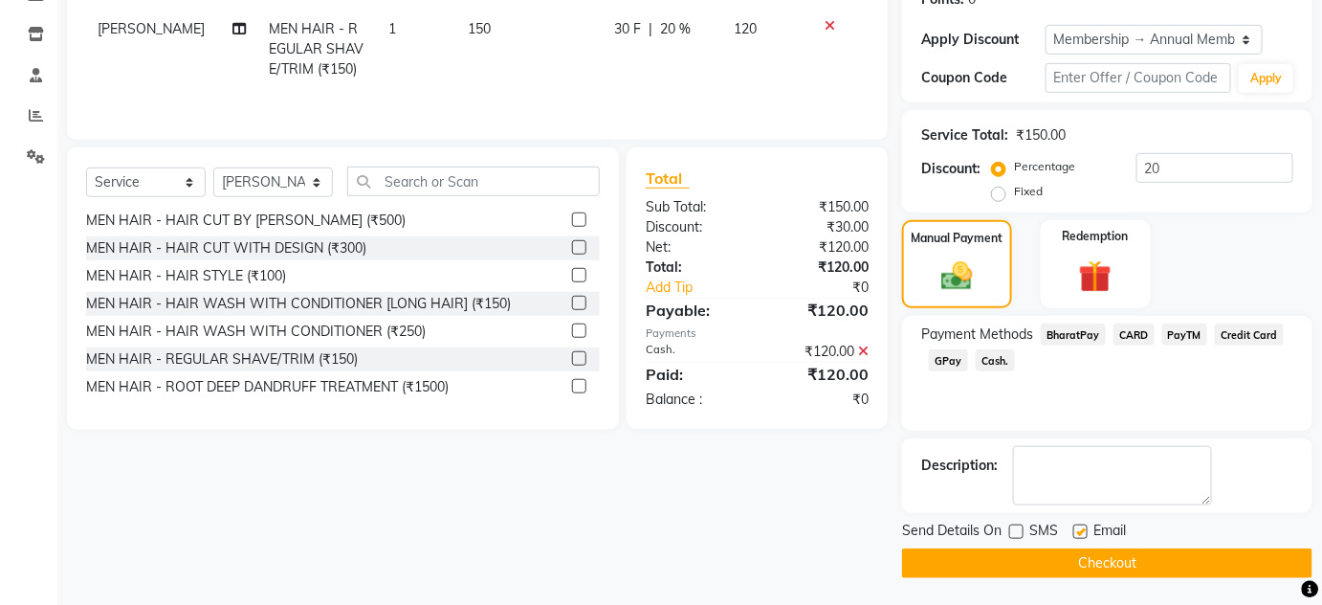
checkbox input "false"
click at [1086, 566] on button "Checkout" at bounding box center [1107, 563] width 411 height 30
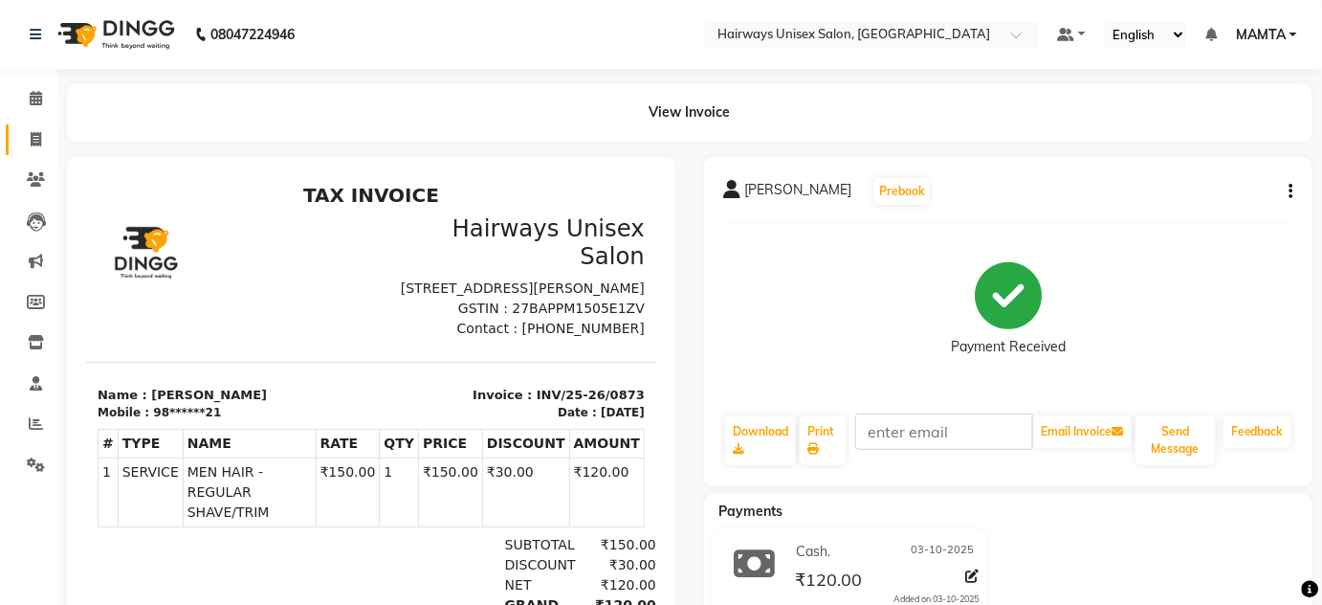
click at [37, 126] on link "Invoice" at bounding box center [29, 140] width 46 height 32
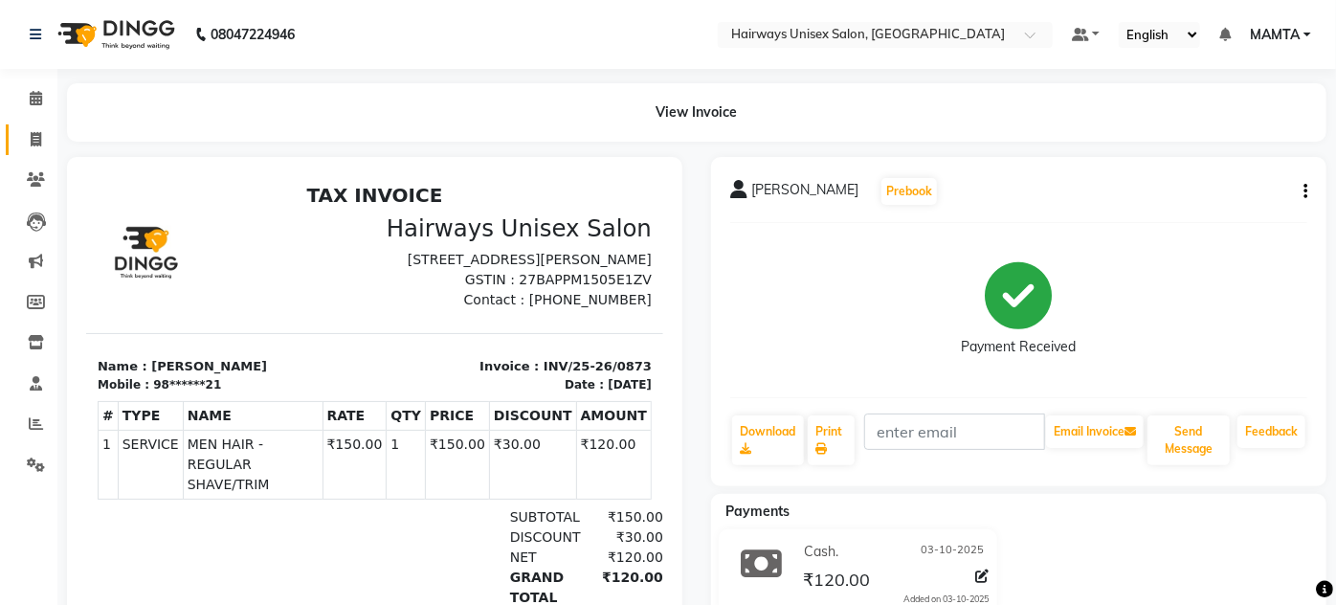
select select "8320"
select select "service"
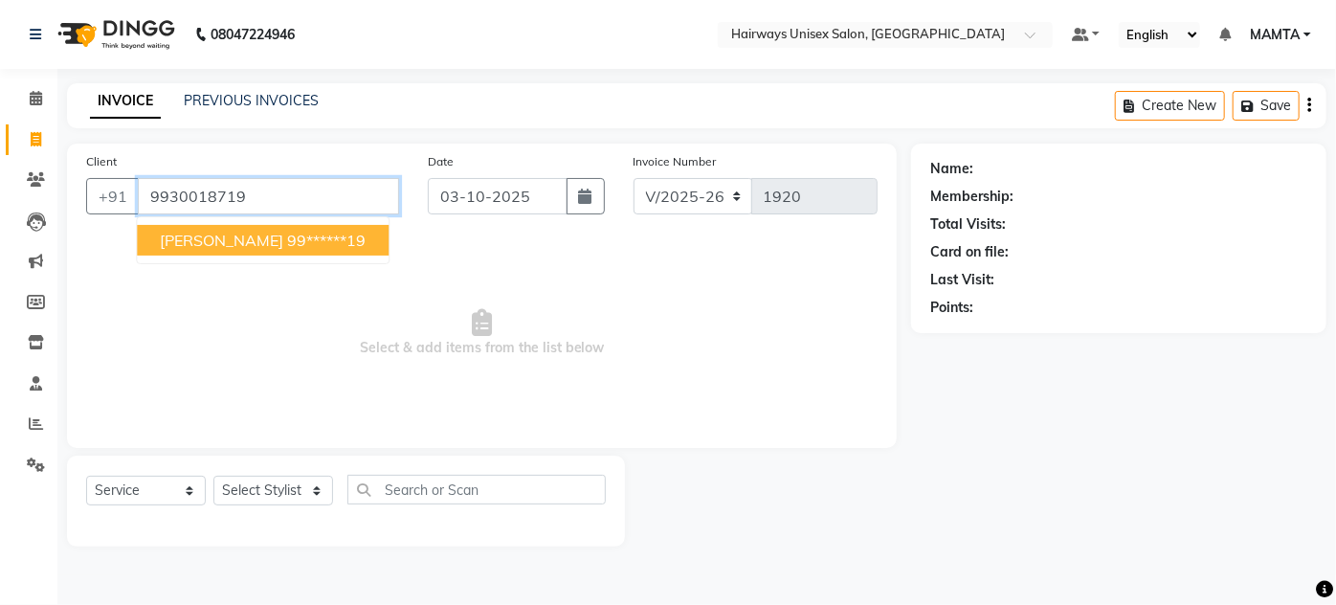
type input "9930018719"
select select "1: Object"
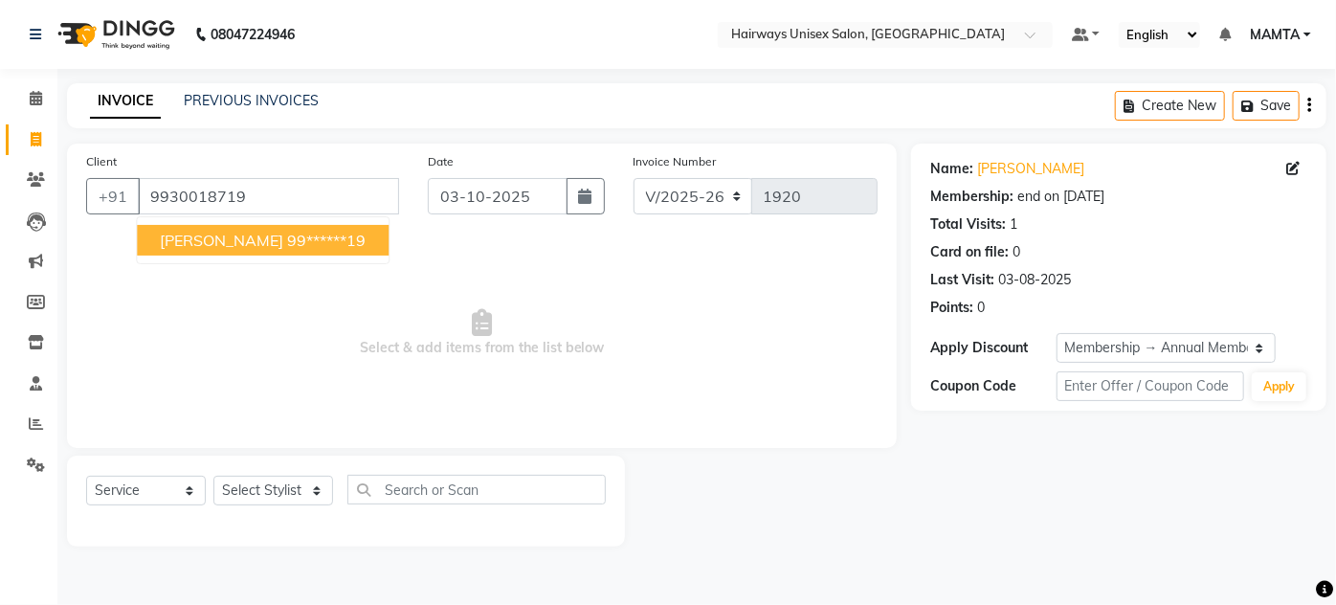
click at [237, 263] on span "Select & add items from the list below" at bounding box center [481, 332] width 791 height 191
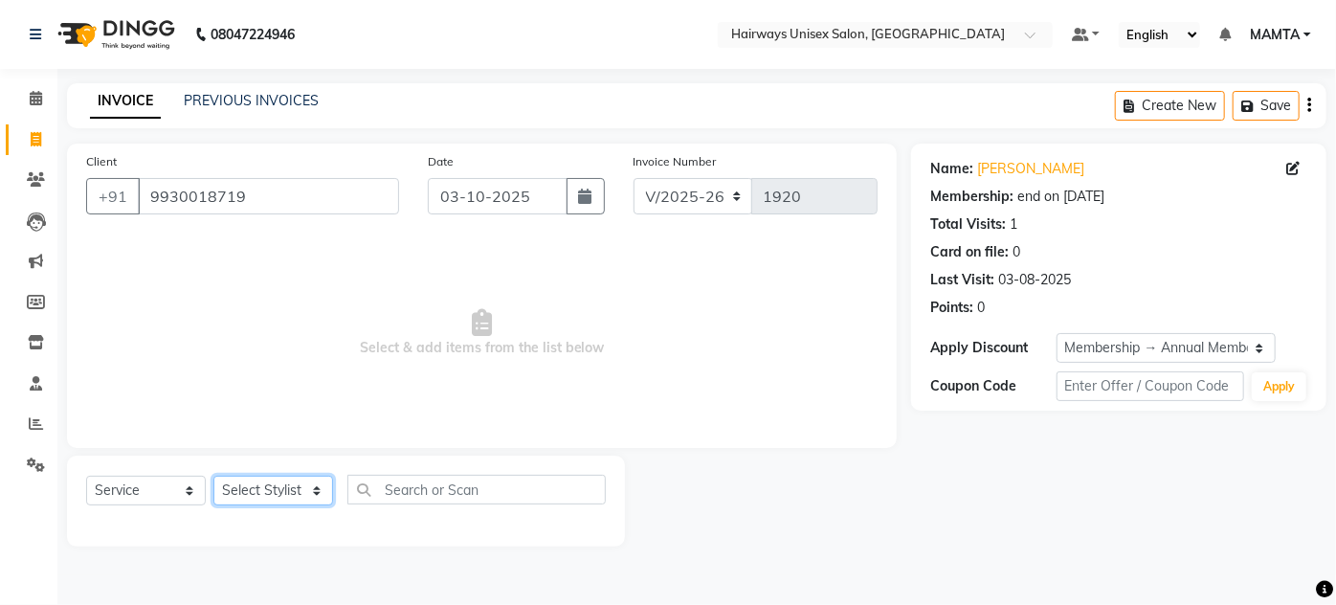
click at [271, 494] on select "Select Stylist [PERSON_NAME] [PERSON_NAME] [PERSON_NAME] MAMTA POOJA [PERSON_NA…" at bounding box center [273, 491] width 120 height 30
select select "80856"
click at [213, 476] on select "Select Stylist [PERSON_NAME] [PERSON_NAME] [PERSON_NAME] MAMTA POOJA [PERSON_NA…" at bounding box center [273, 491] width 120 height 30
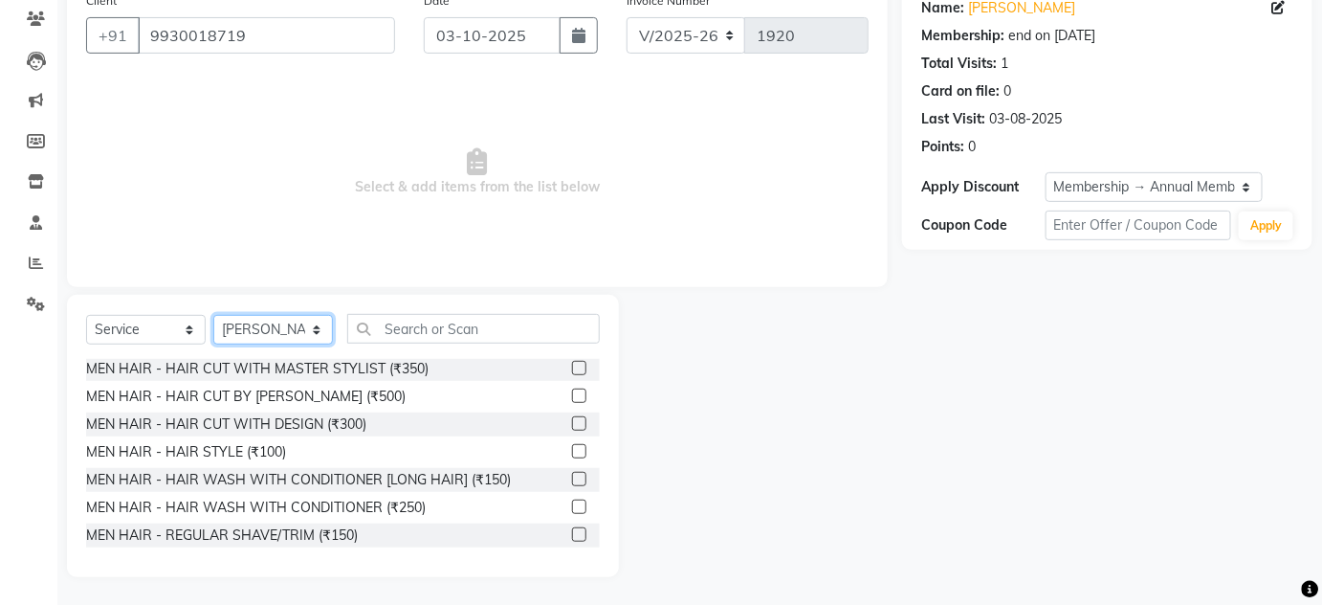
scroll to position [86, 0]
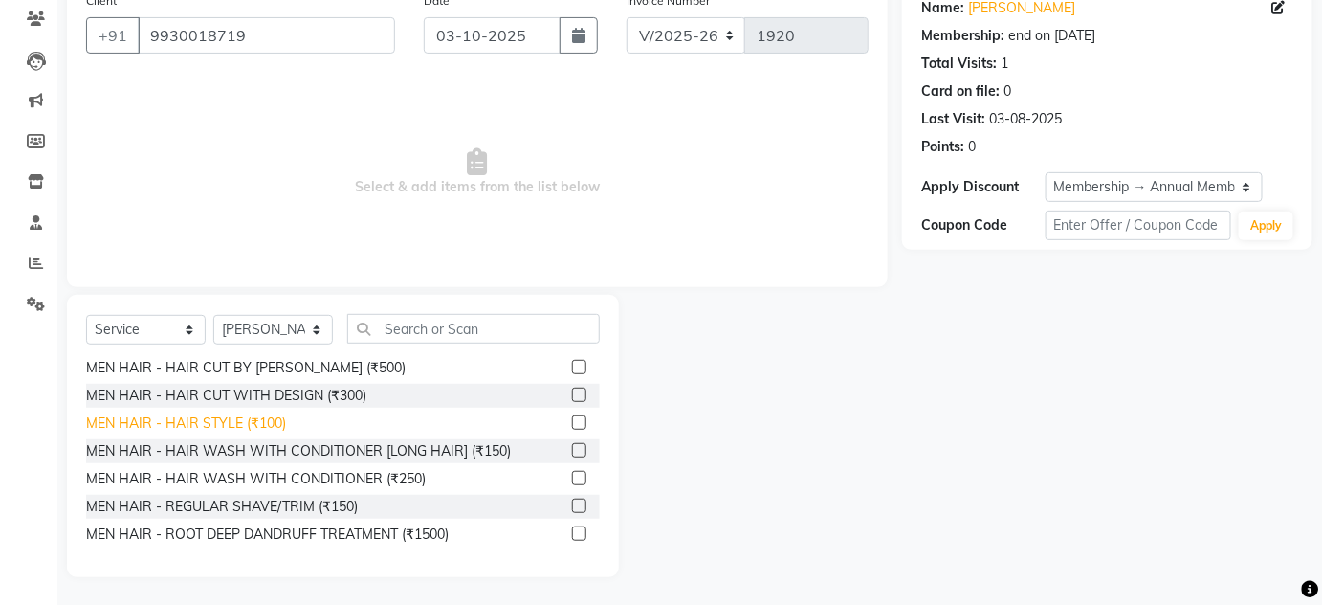
click at [240, 424] on div "MEN HAIR - HAIR STYLE (₹100)" at bounding box center [186, 423] width 200 height 20
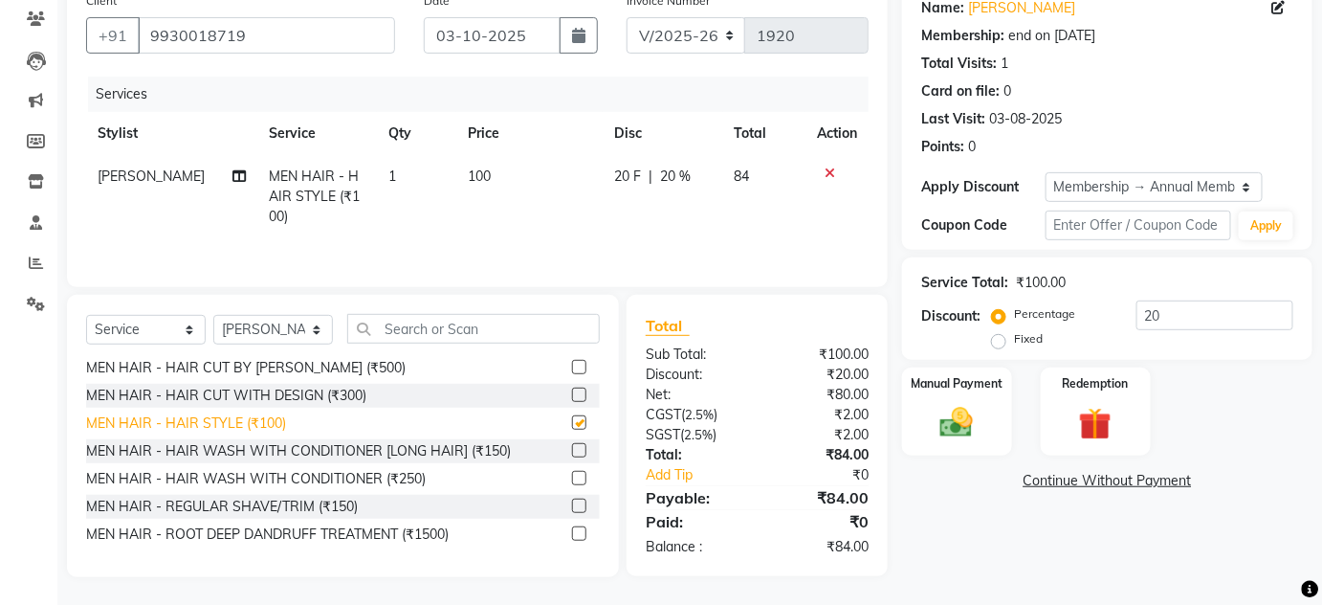
checkbox input "false"
click at [250, 332] on select "Select Stylist [PERSON_NAME] [PERSON_NAME] [PERSON_NAME] MAMTA POOJA [PERSON_NA…" at bounding box center [273, 330] width 120 height 30
select select "81201"
click at [213, 315] on select "Select Stylist [PERSON_NAME] [PERSON_NAME] [PERSON_NAME] MAMTA POOJA [PERSON_NA…" at bounding box center [273, 330] width 120 height 30
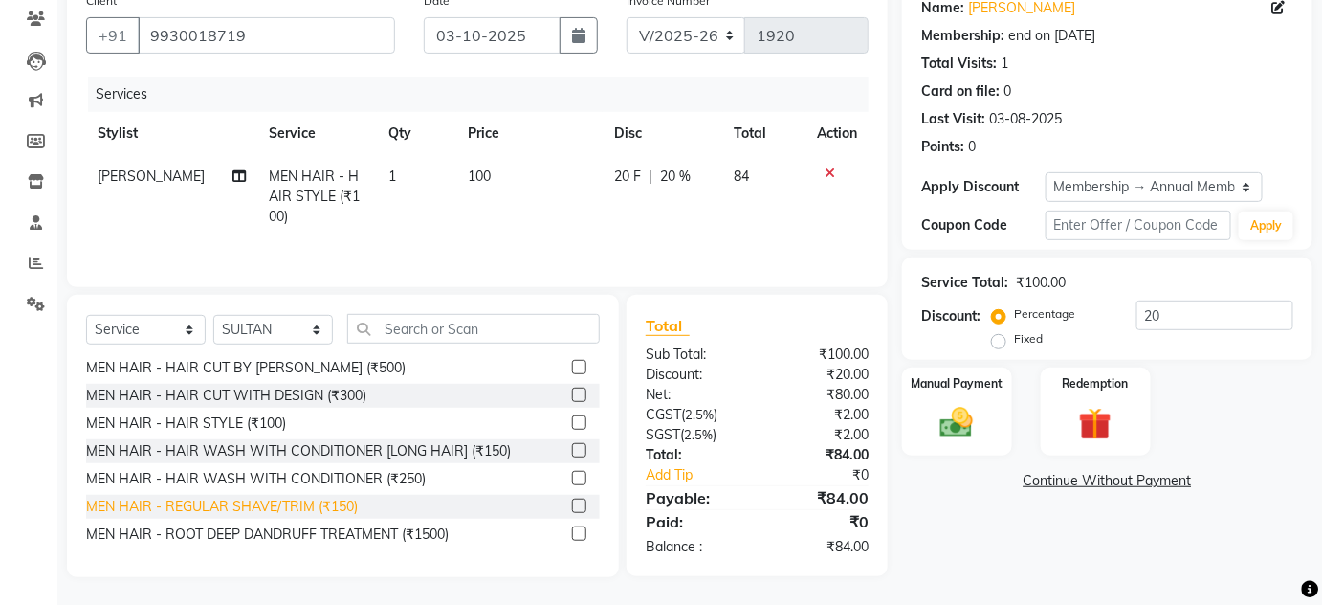
click at [346, 497] on div "MEN HAIR - REGULAR SHAVE/TRIM (₹150)" at bounding box center [222, 507] width 272 height 20
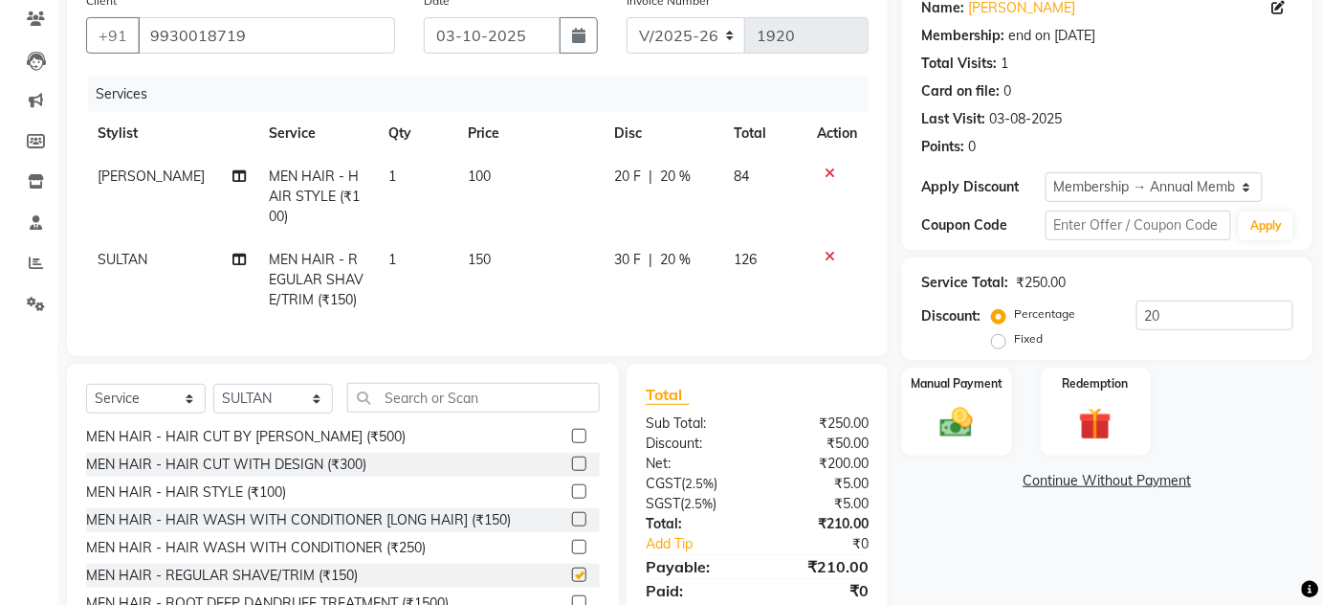
checkbox input "false"
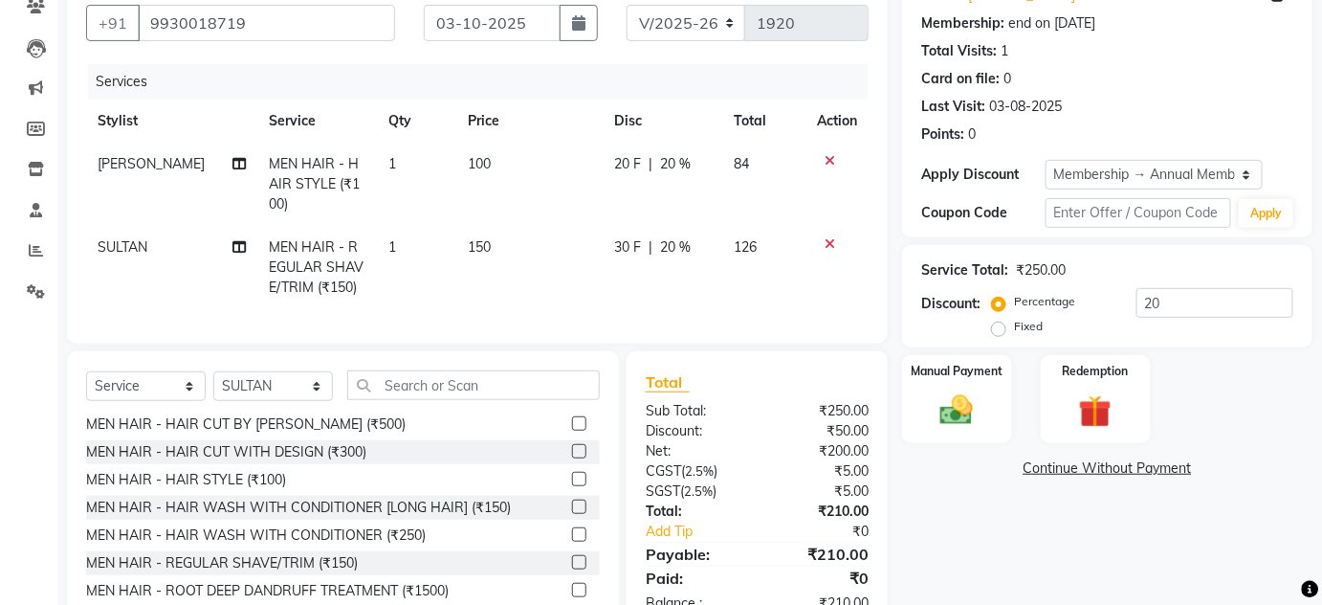
scroll to position [243, 0]
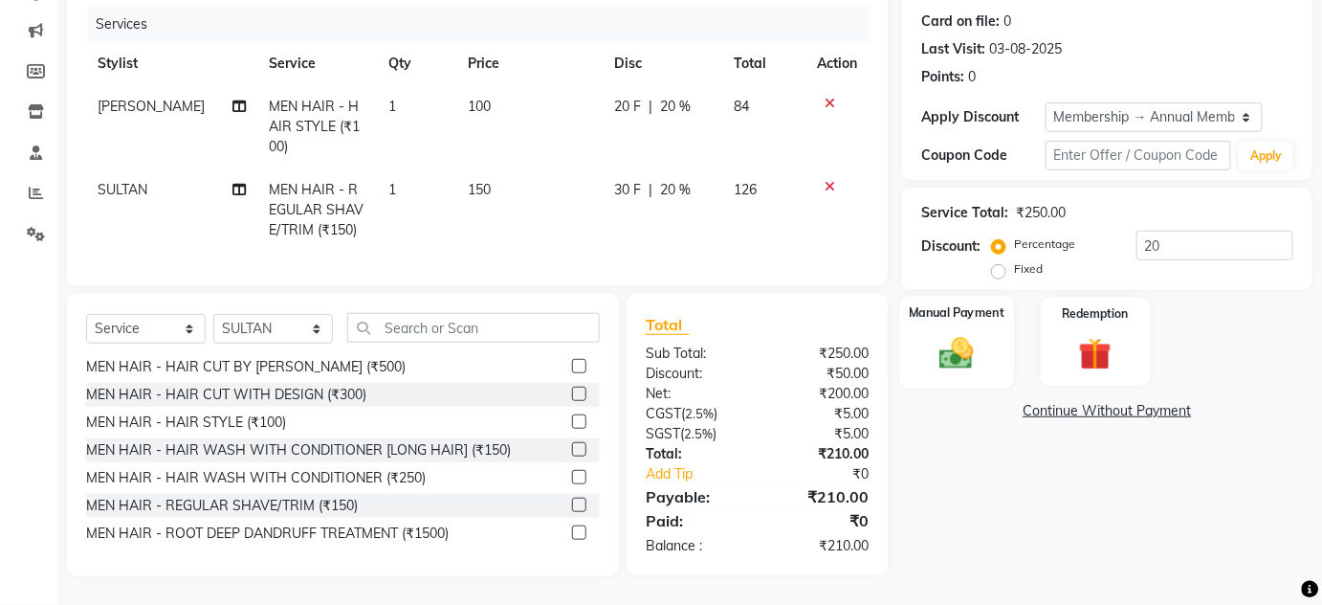
click at [965, 333] on img at bounding box center [957, 352] width 56 height 39
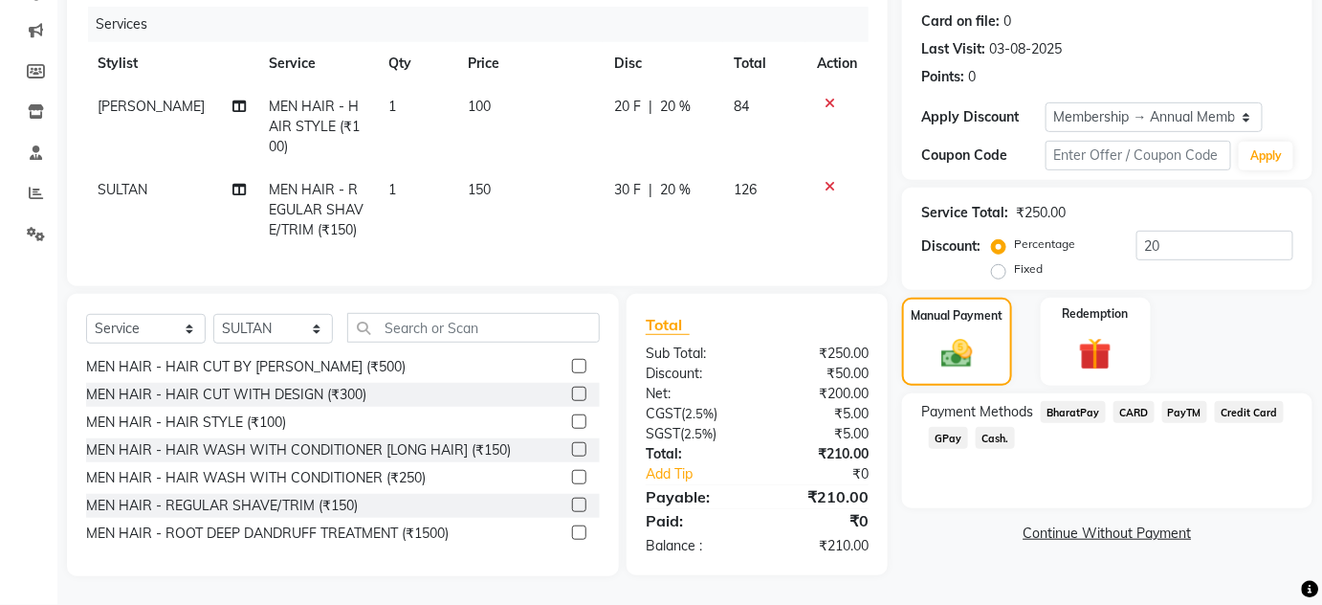
click at [1128, 402] on span "CARD" at bounding box center [1134, 412] width 41 height 22
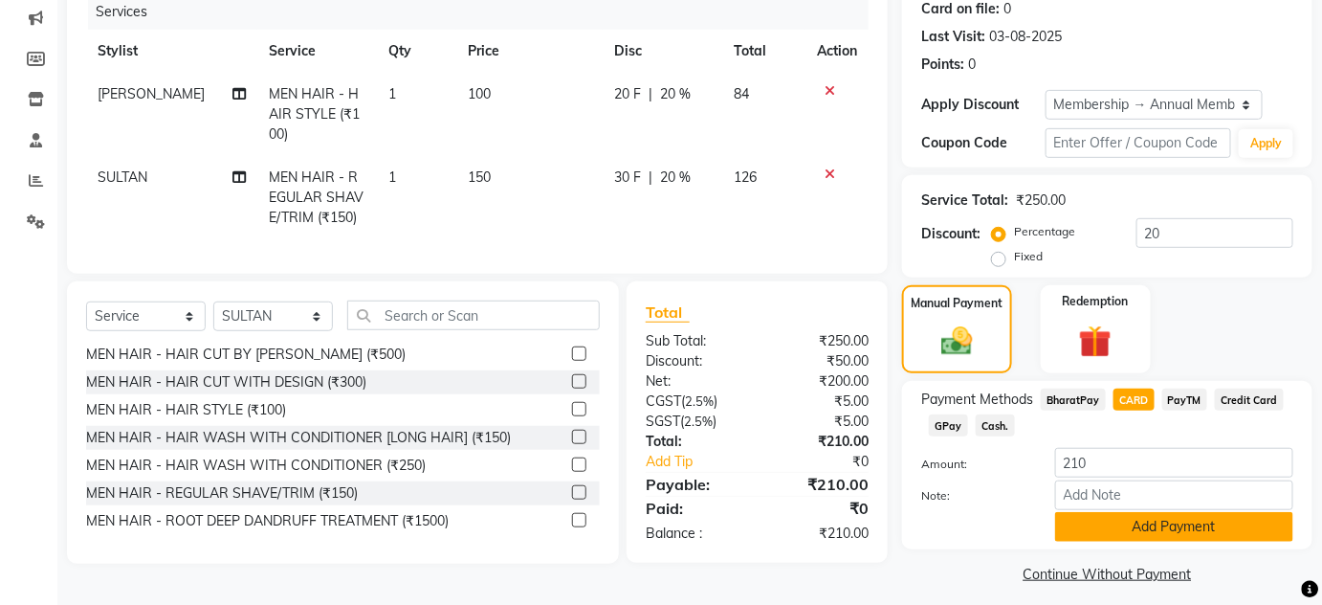
click at [1152, 522] on button "Add Payment" at bounding box center [1174, 527] width 238 height 30
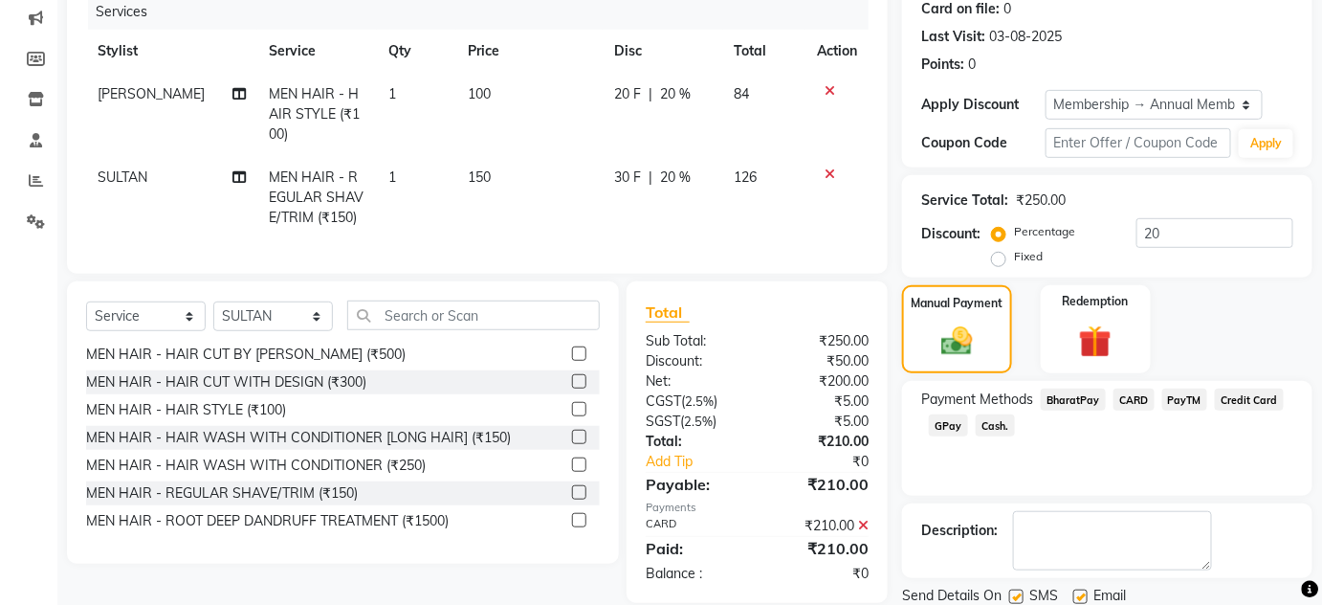
scroll to position [308, 0]
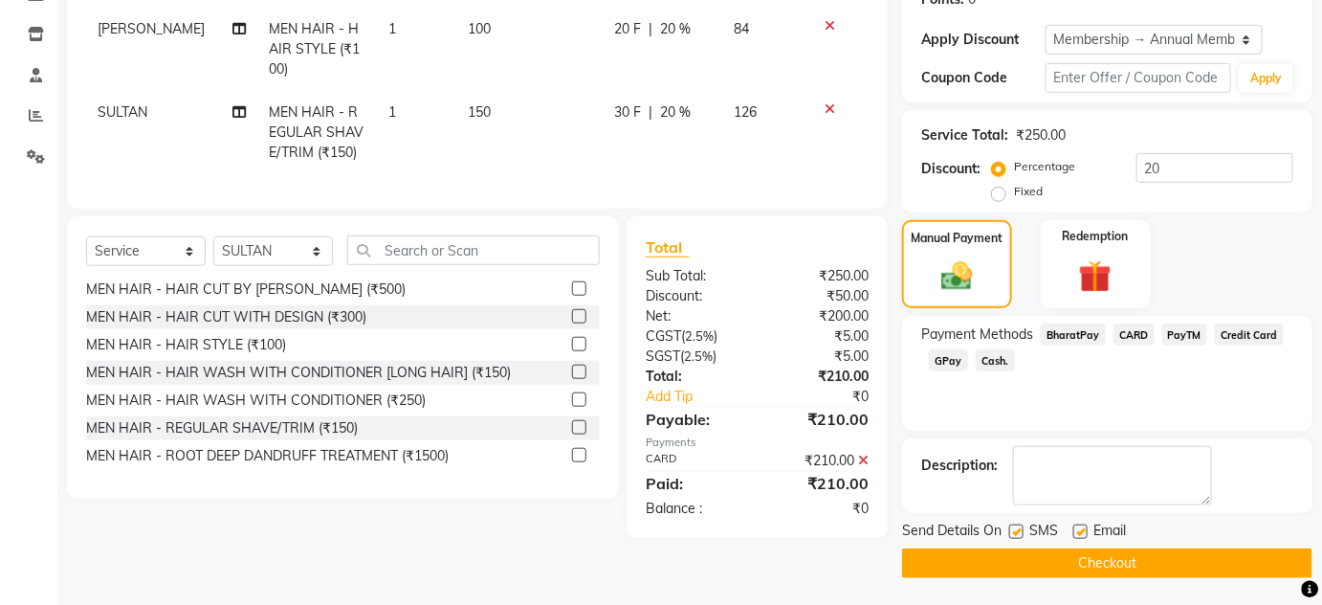
click at [1067, 573] on button "Checkout" at bounding box center [1107, 563] width 411 height 30
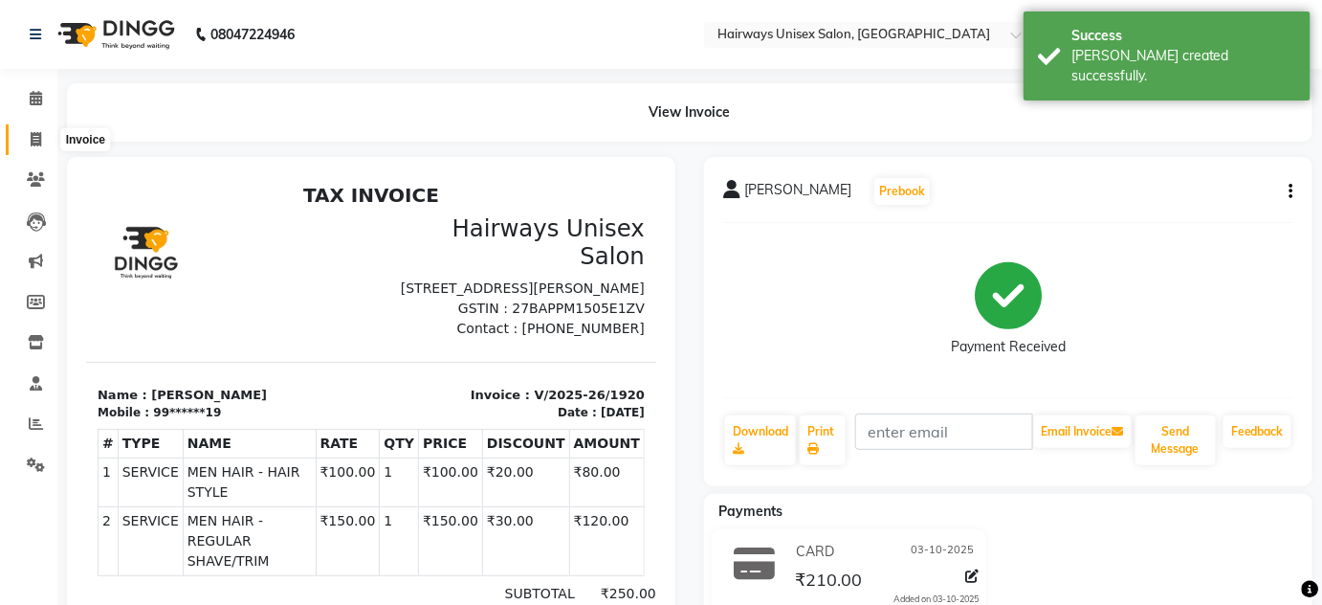
click at [42, 140] on span at bounding box center [35, 140] width 33 height 22
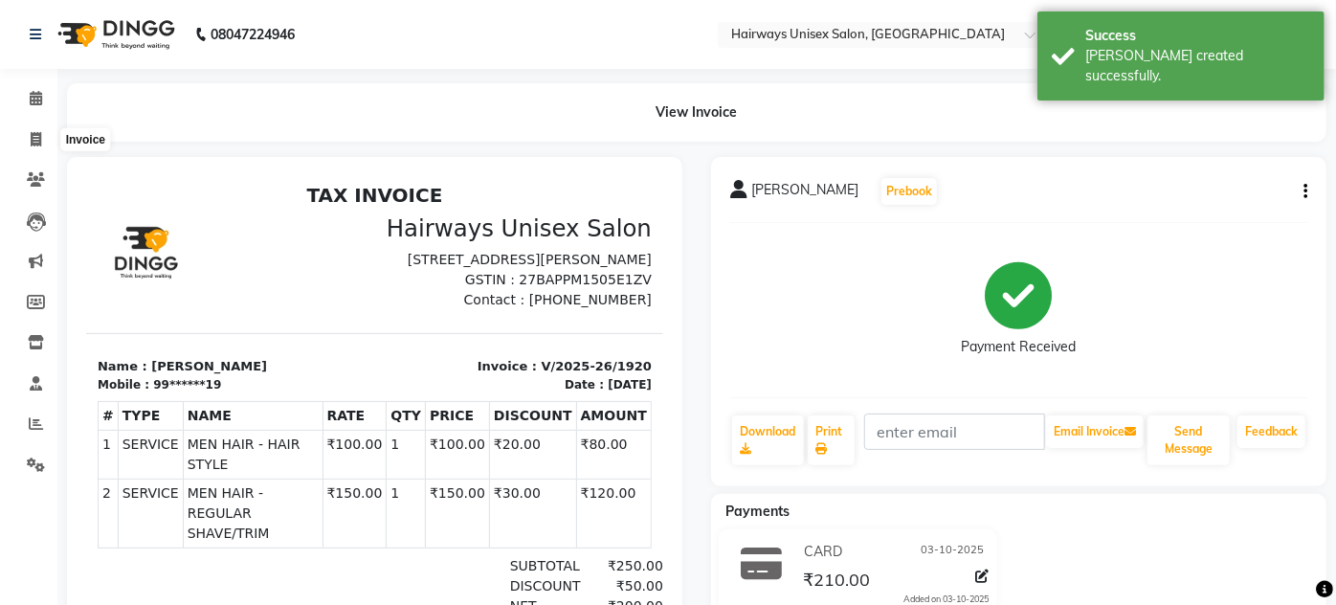
select select "8320"
select select "service"
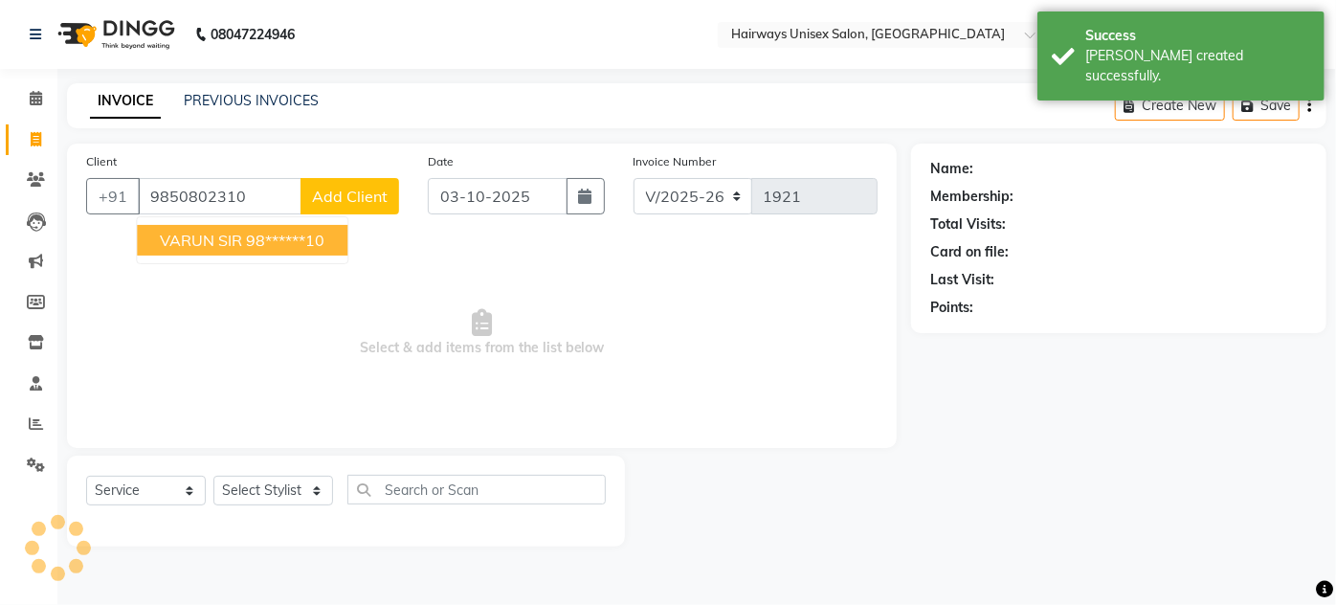
type input "9850802310"
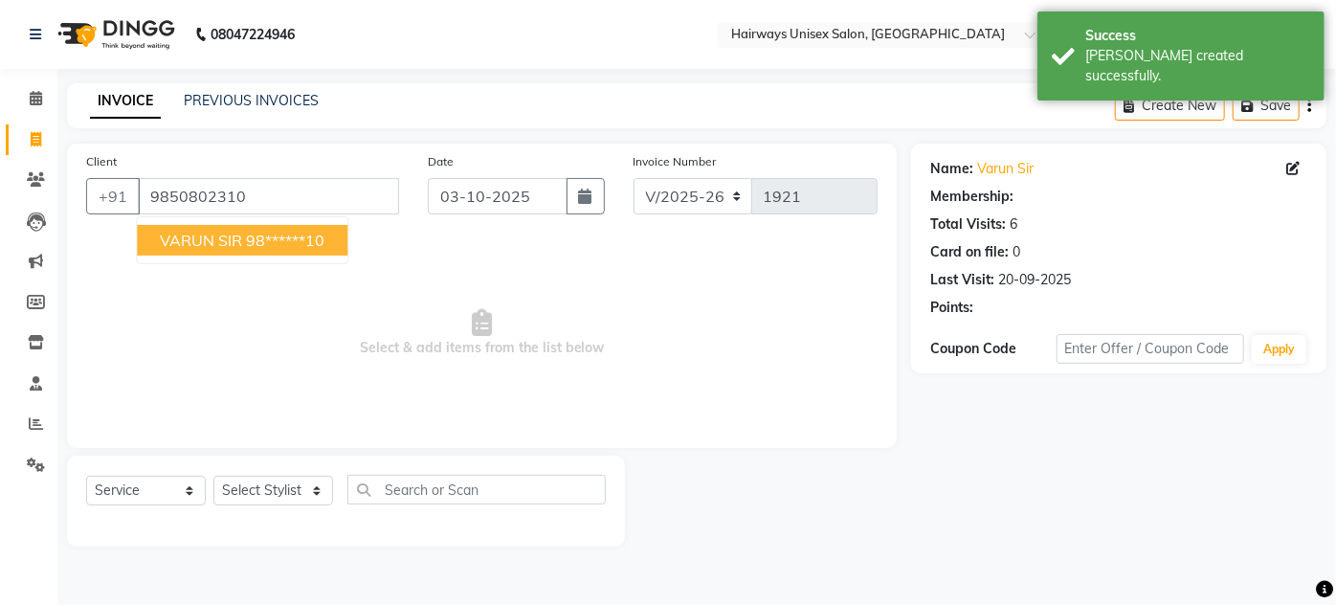
select select "1: Object"
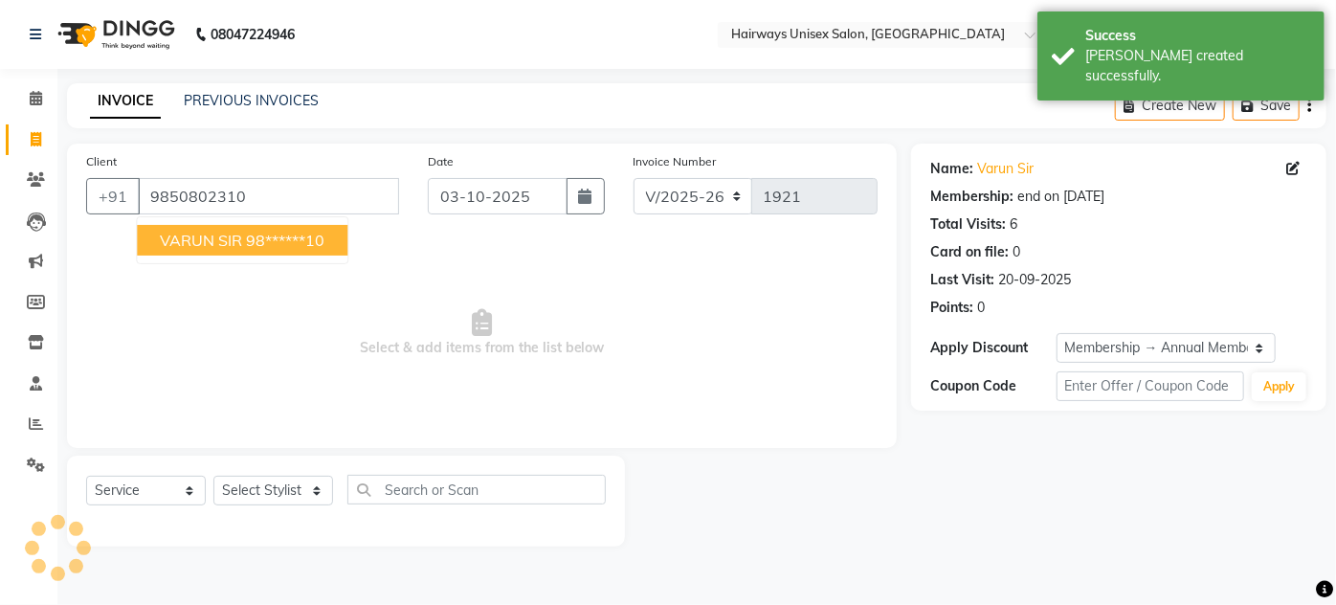
click at [193, 244] on span "VARUN SIR" at bounding box center [201, 240] width 82 height 19
type input "98******10"
select select "1: Object"
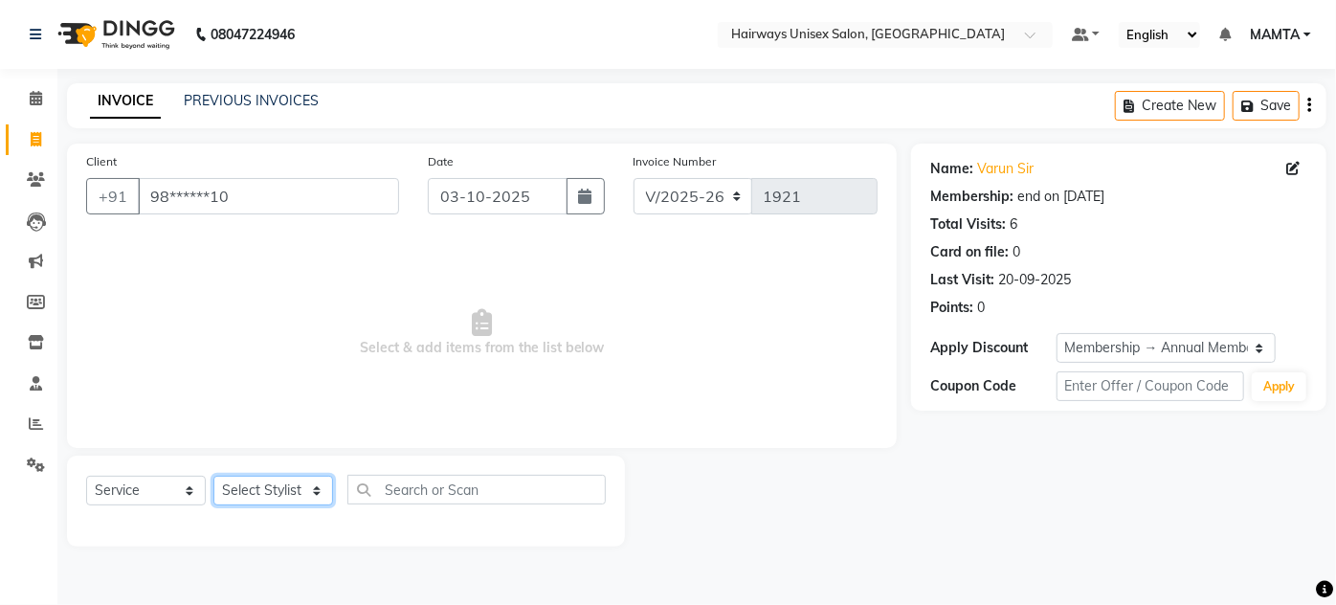
click at [293, 492] on select "Select Stylist [PERSON_NAME] [PERSON_NAME] [PERSON_NAME] MAMTA POOJA [PERSON_NA…" at bounding box center [273, 491] width 120 height 30
select select "81201"
click at [213, 476] on select "Select Stylist [PERSON_NAME] [PERSON_NAME] [PERSON_NAME] MAMTA POOJA [PERSON_NA…" at bounding box center [273, 491] width 120 height 30
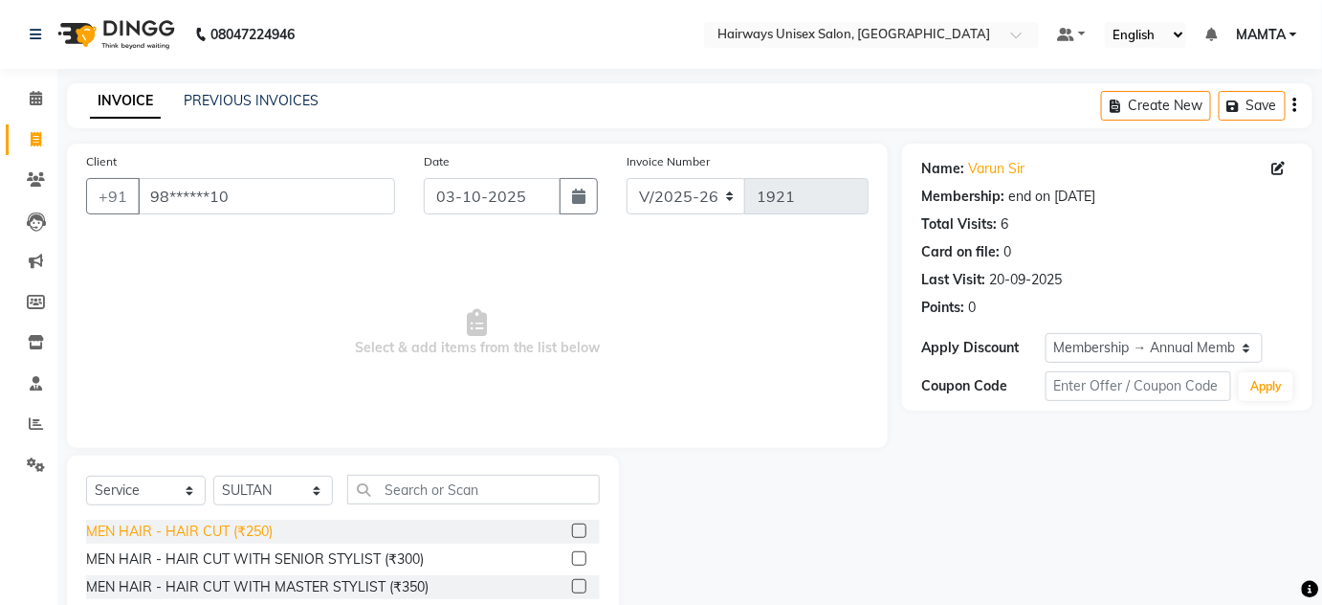
click at [270, 532] on div "MEN HAIR - HAIR CUT (₹250)" at bounding box center [179, 532] width 187 height 20
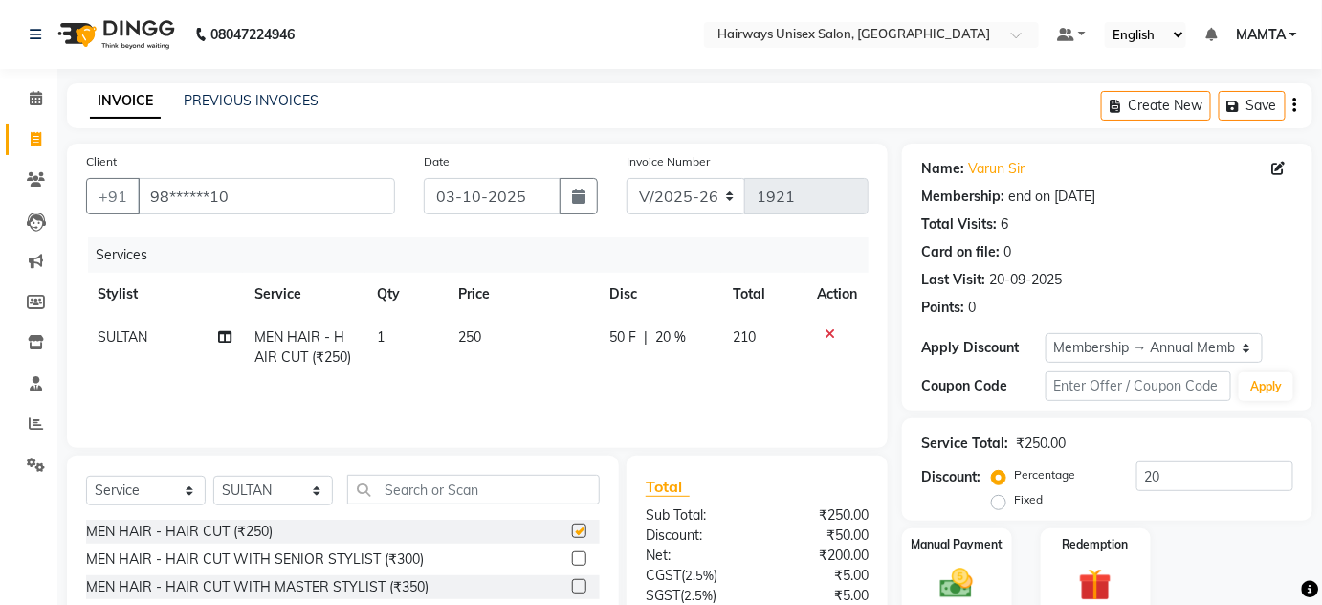
checkbox input "false"
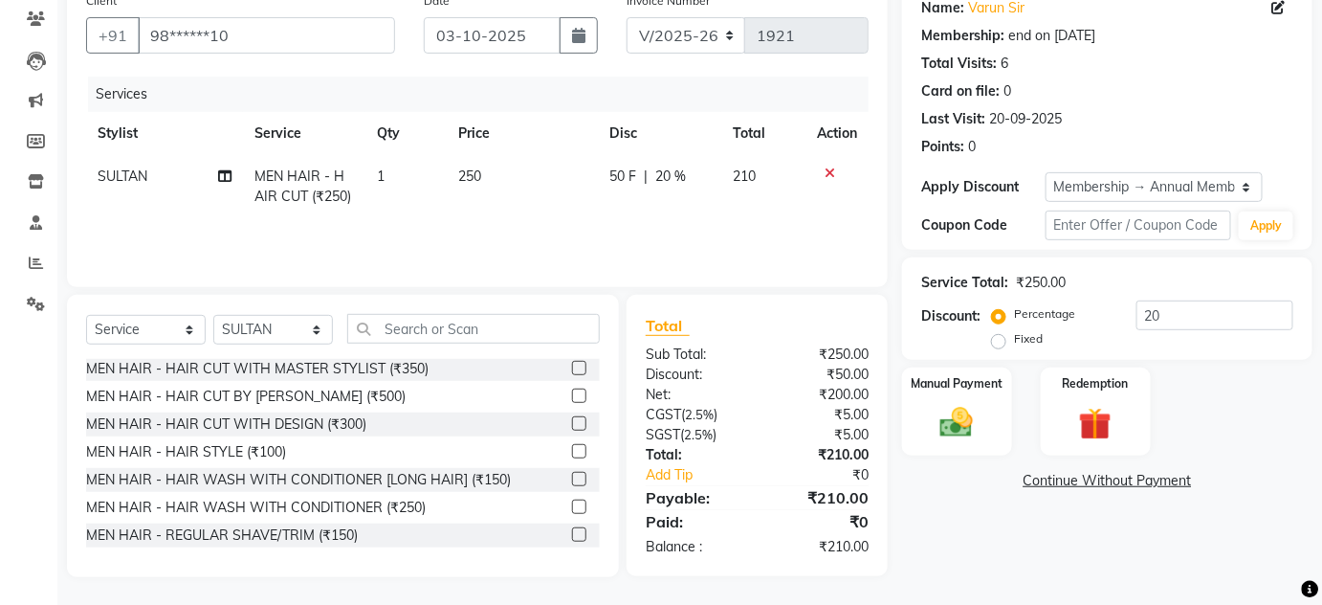
scroll to position [86, 0]
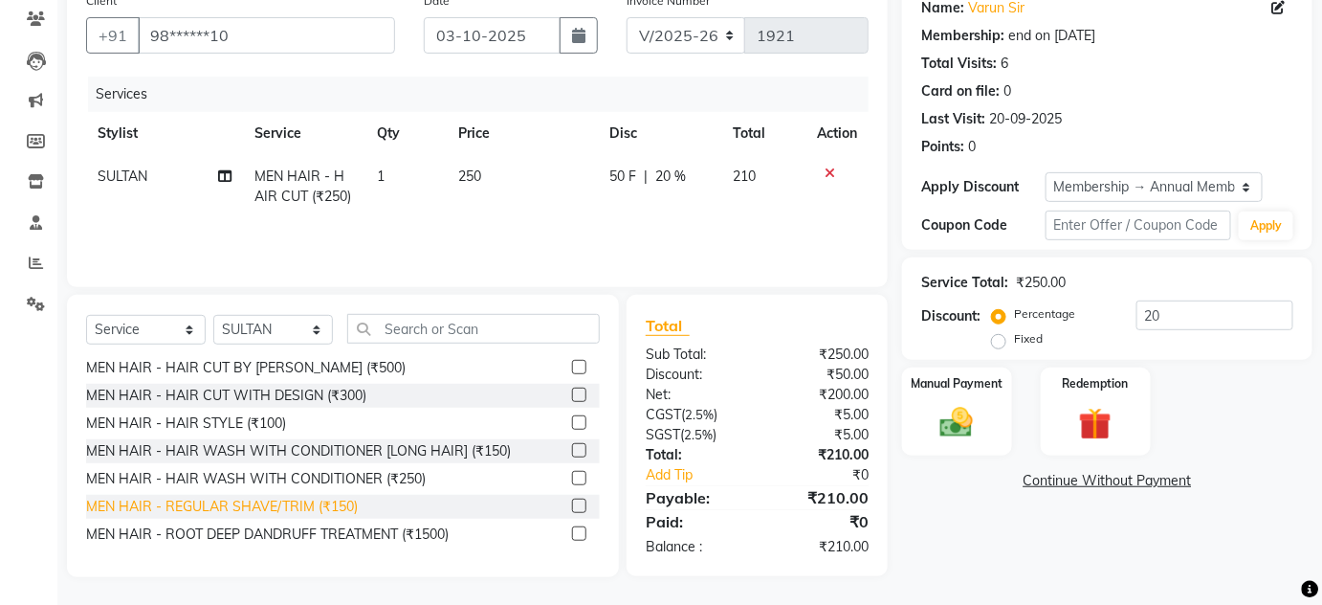
click at [318, 501] on div "MEN HAIR - REGULAR SHAVE/TRIM (₹150)" at bounding box center [222, 507] width 272 height 20
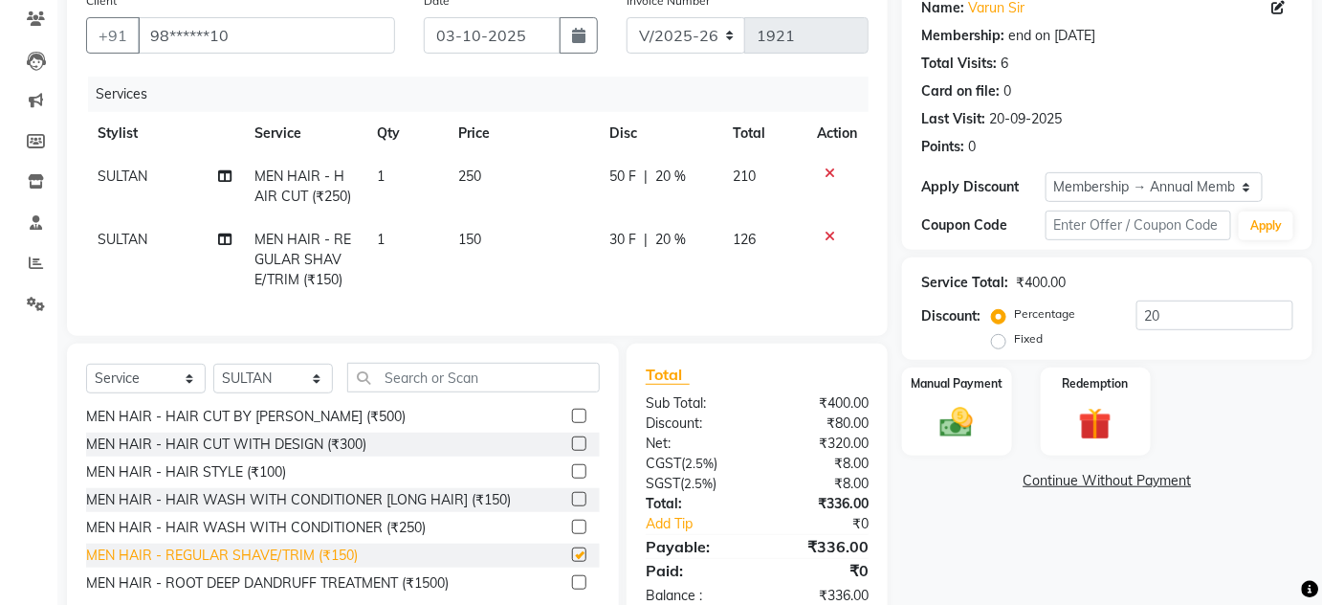
checkbox input "false"
drag, startPoint x: 260, startPoint y: 389, endPoint x: 261, endPoint y: 379, distance: 10.6
click at [260, 389] on select "Select Stylist [PERSON_NAME] [PERSON_NAME] [PERSON_NAME] MAMTA POOJA [PERSON_NA…" at bounding box center [273, 379] width 120 height 30
select select "80508"
click at [213, 376] on select "Select Stylist [PERSON_NAME] [PERSON_NAME] [PERSON_NAME] MAMTA POOJA [PERSON_NA…" at bounding box center [273, 379] width 120 height 30
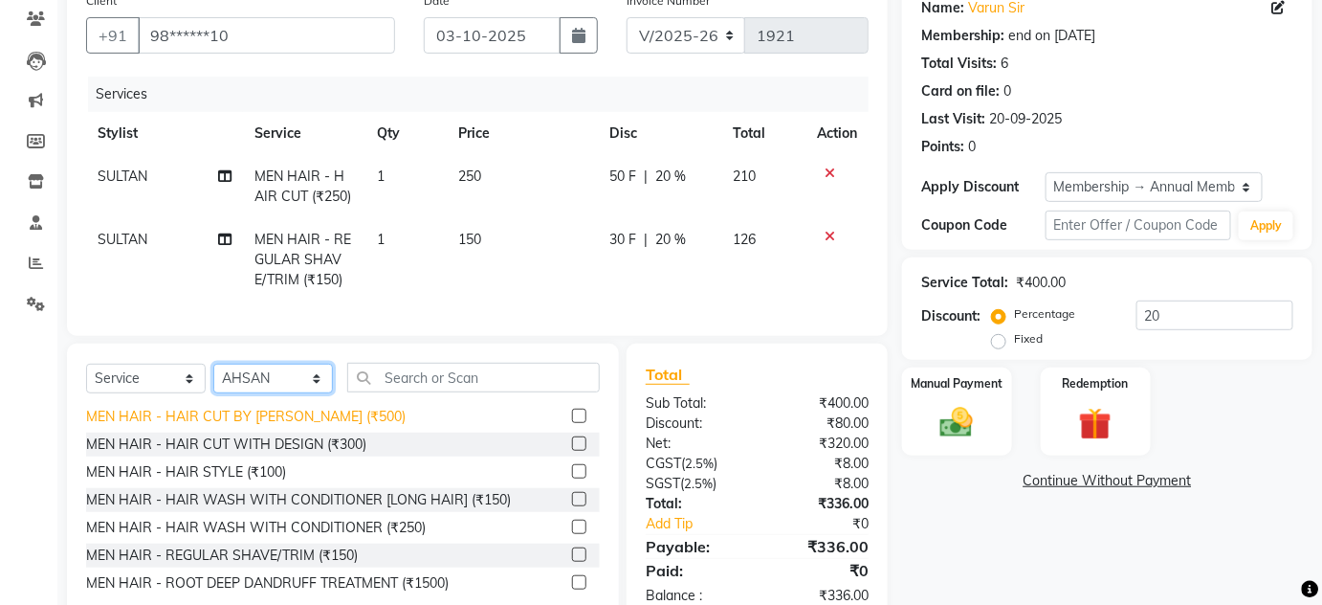
scroll to position [0, 0]
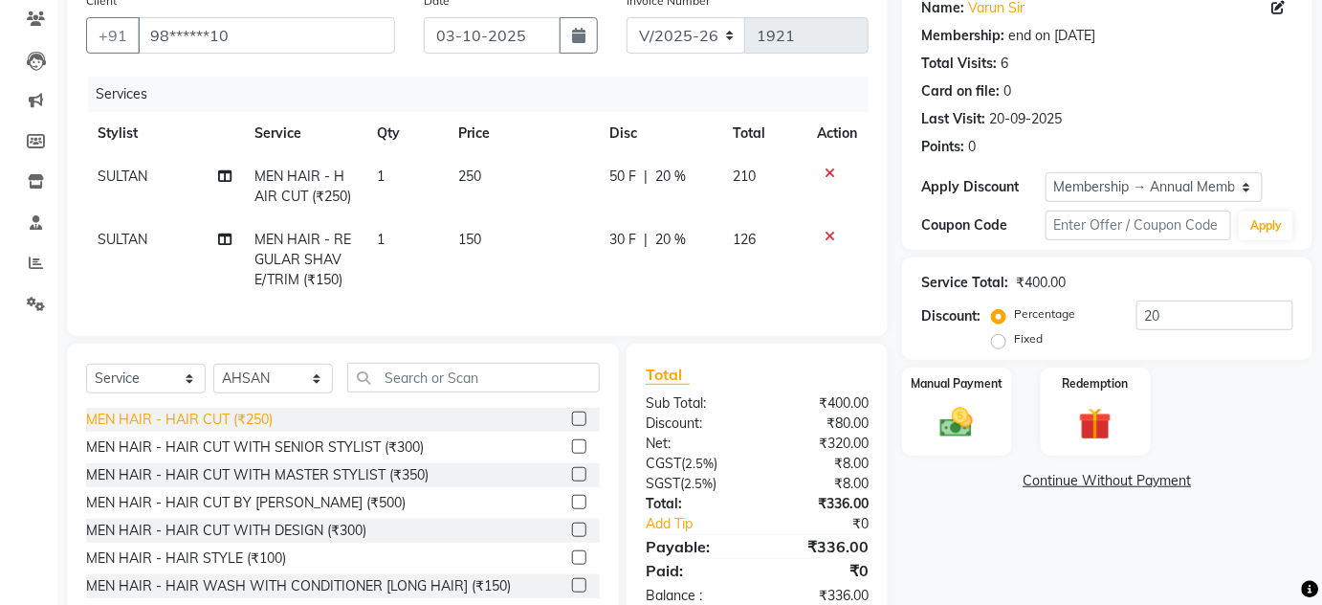
click at [248, 424] on div "MEN HAIR - HAIR CUT (₹250)" at bounding box center [179, 420] width 187 height 20
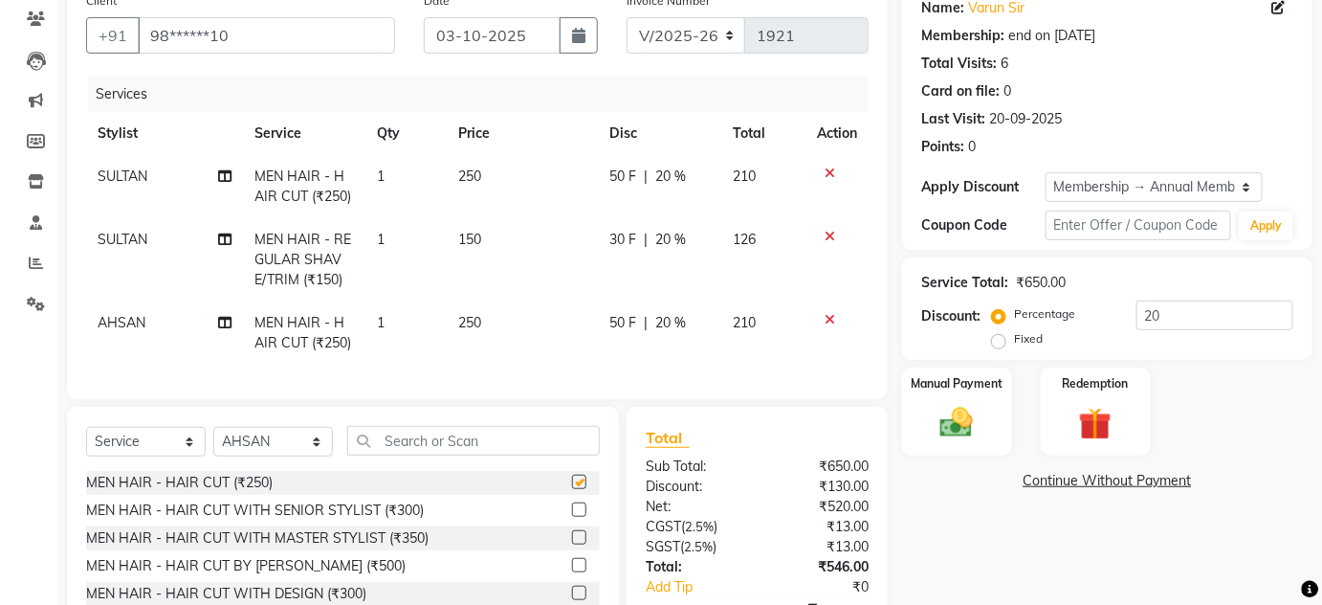
checkbox input "false"
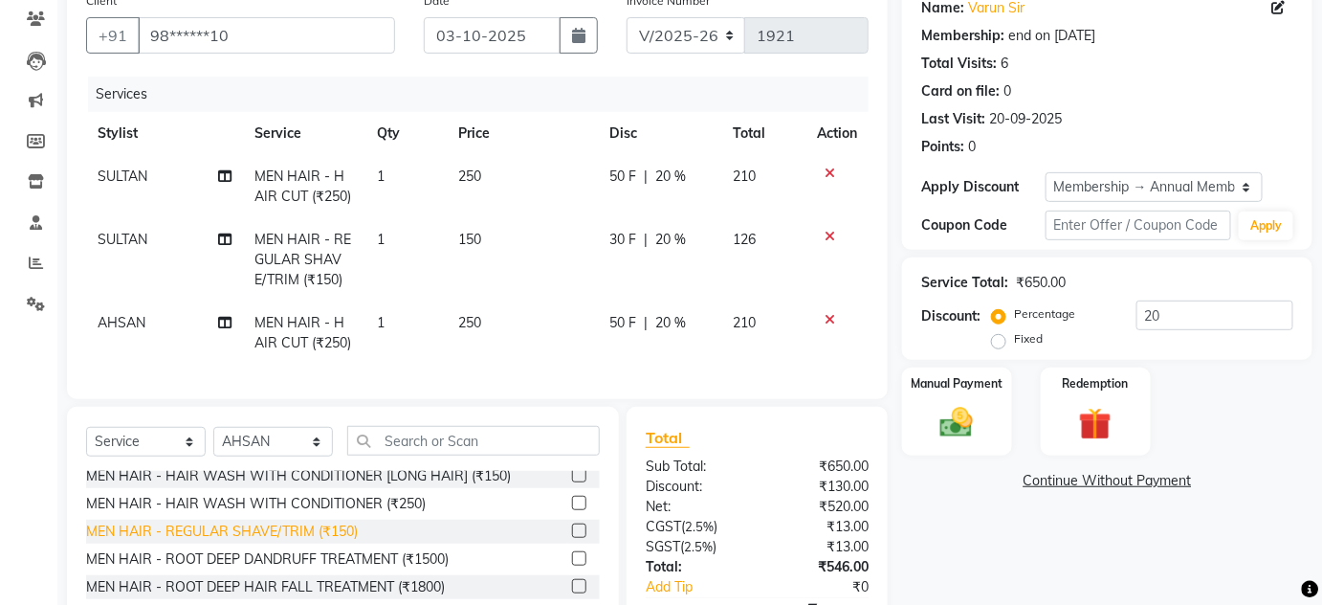
click at [322, 542] on div "MEN HAIR - REGULAR SHAVE/TRIM (₹150)" at bounding box center [222, 532] width 272 height 20
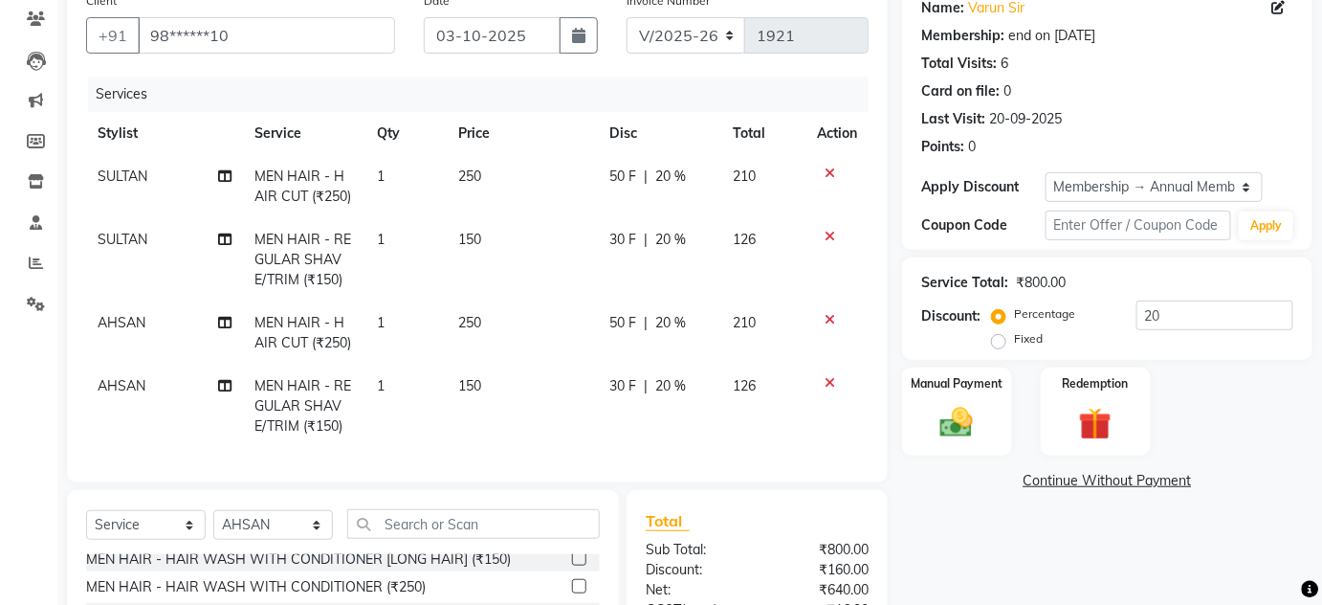
checkbox input "false"
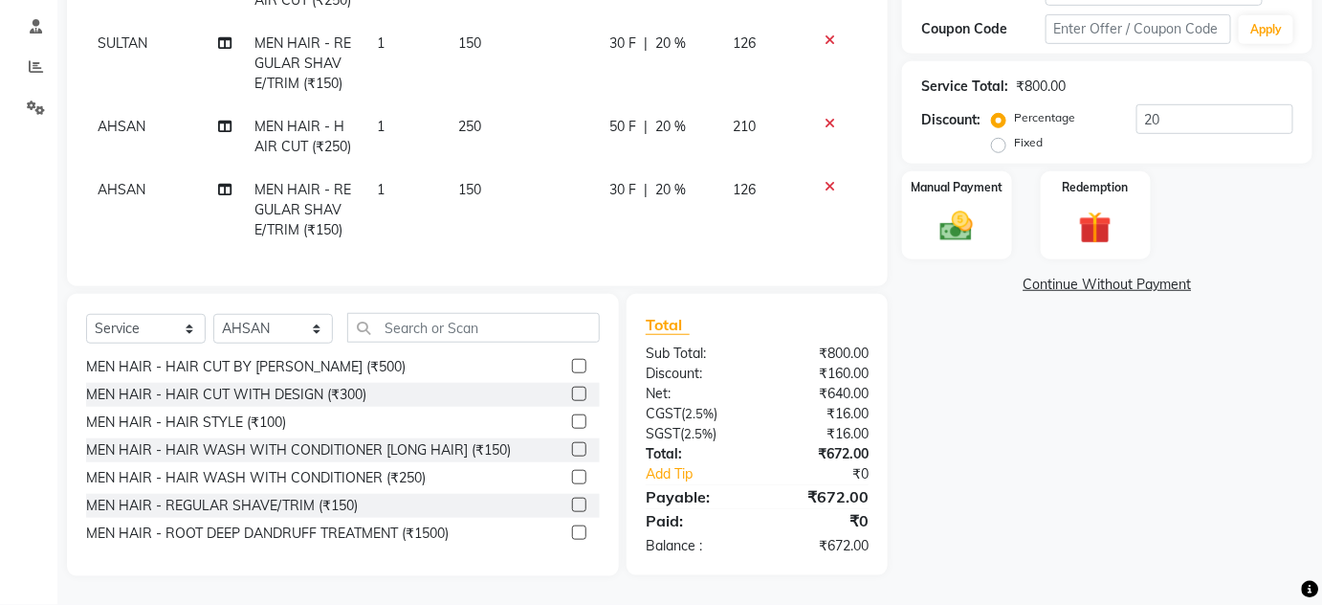
scroll to position [0, 0]
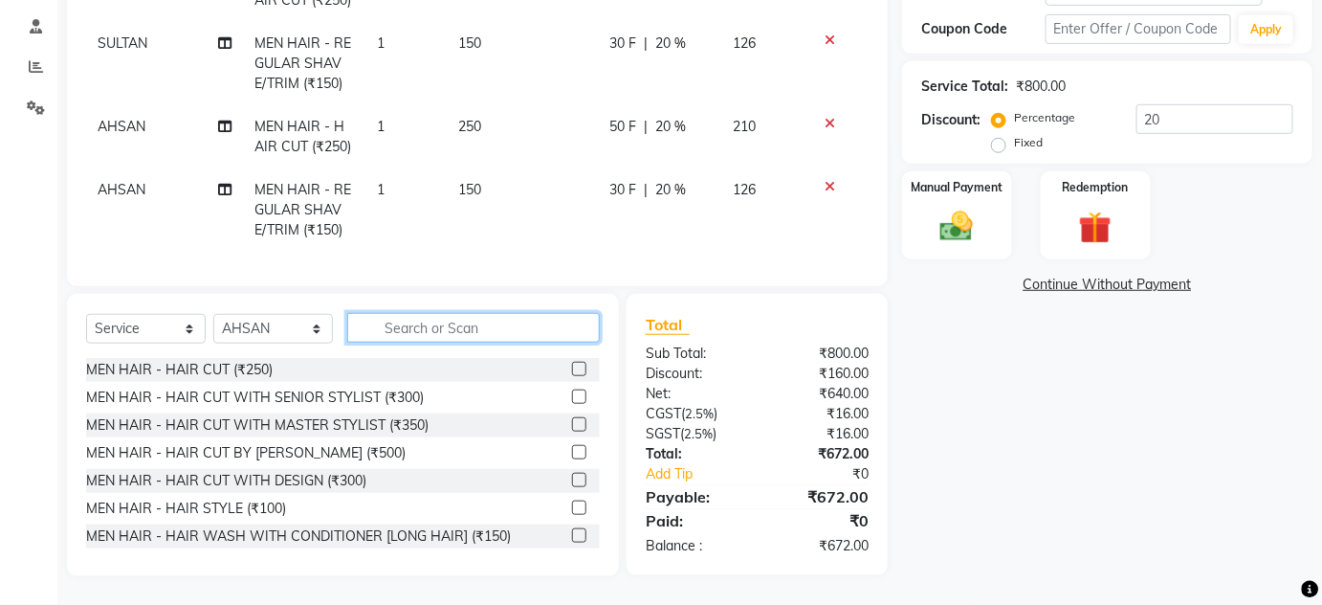
click at [400, 327] on input "text" at bounding box center [473, 328] width 253 height 30
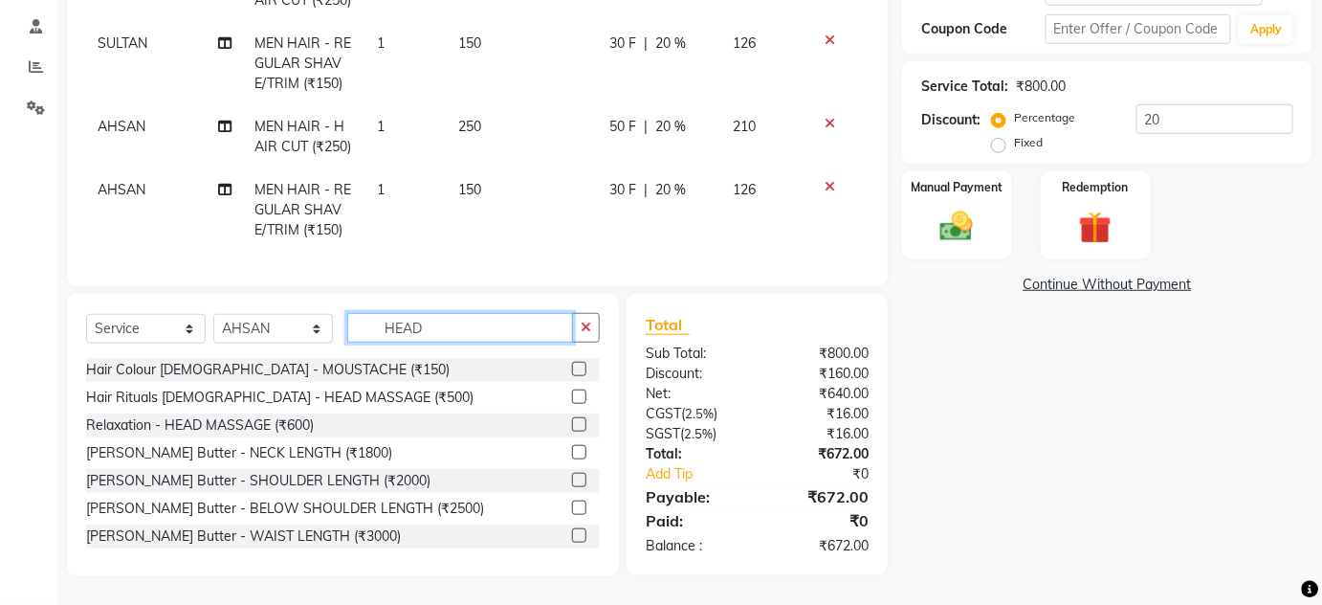
scroll to position [367, 0]
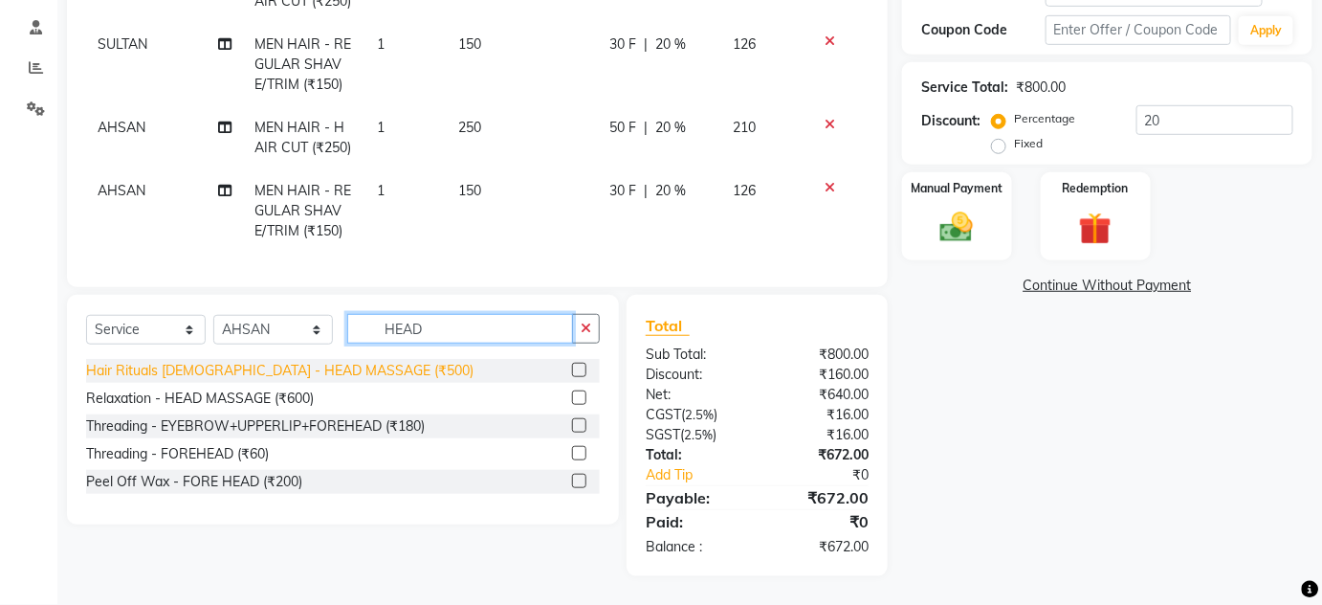
type input "HEAD"
click at [331, 368] on div "Hair Rituals [DEMOGRAPHIC_DATA] - HEAD MASSAGE (₹500)" at bounding box center [280, 371] width 388 height 20
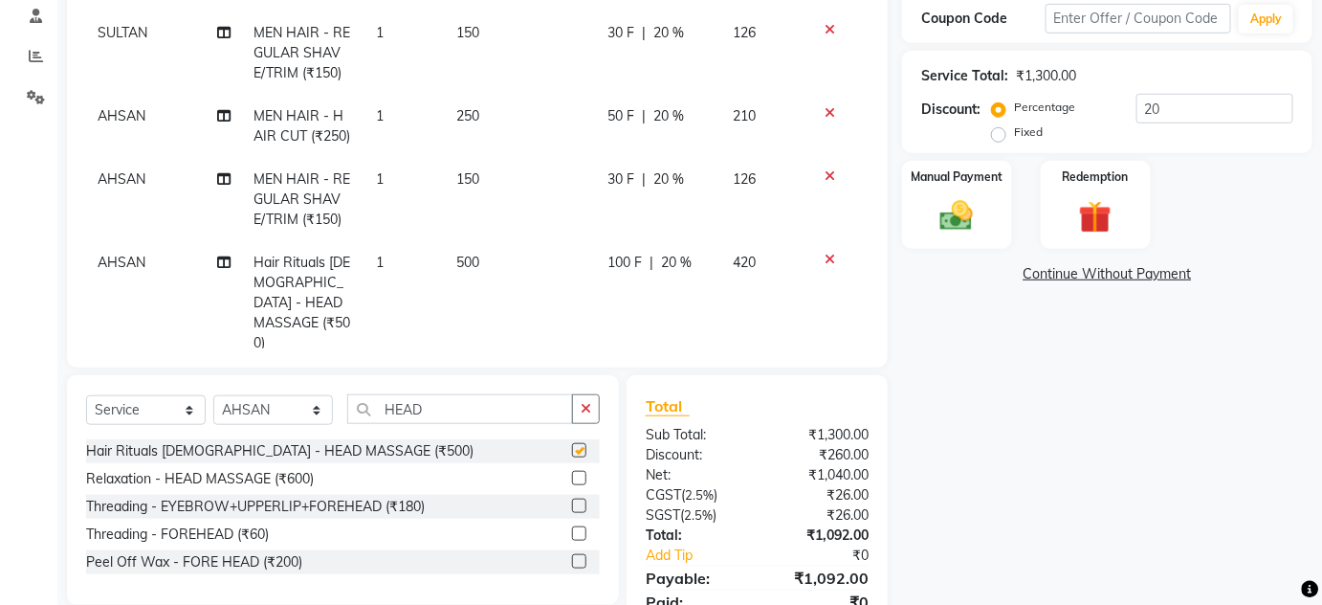
checkbox input "false"
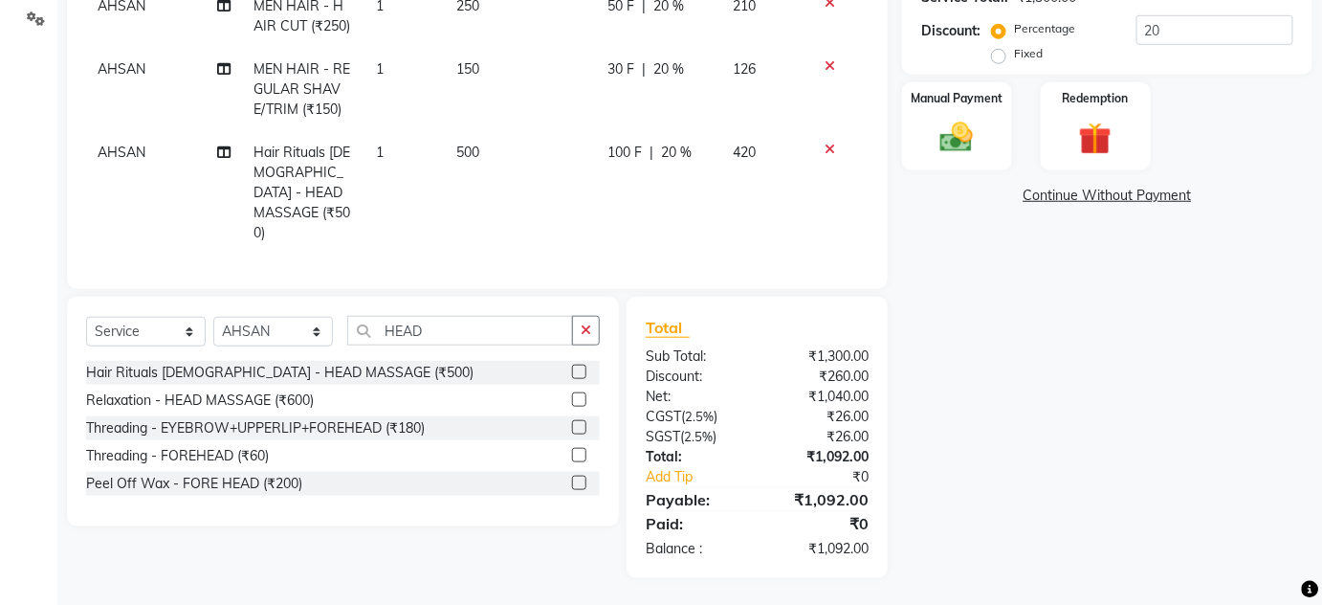
scroll to position [186, 0]
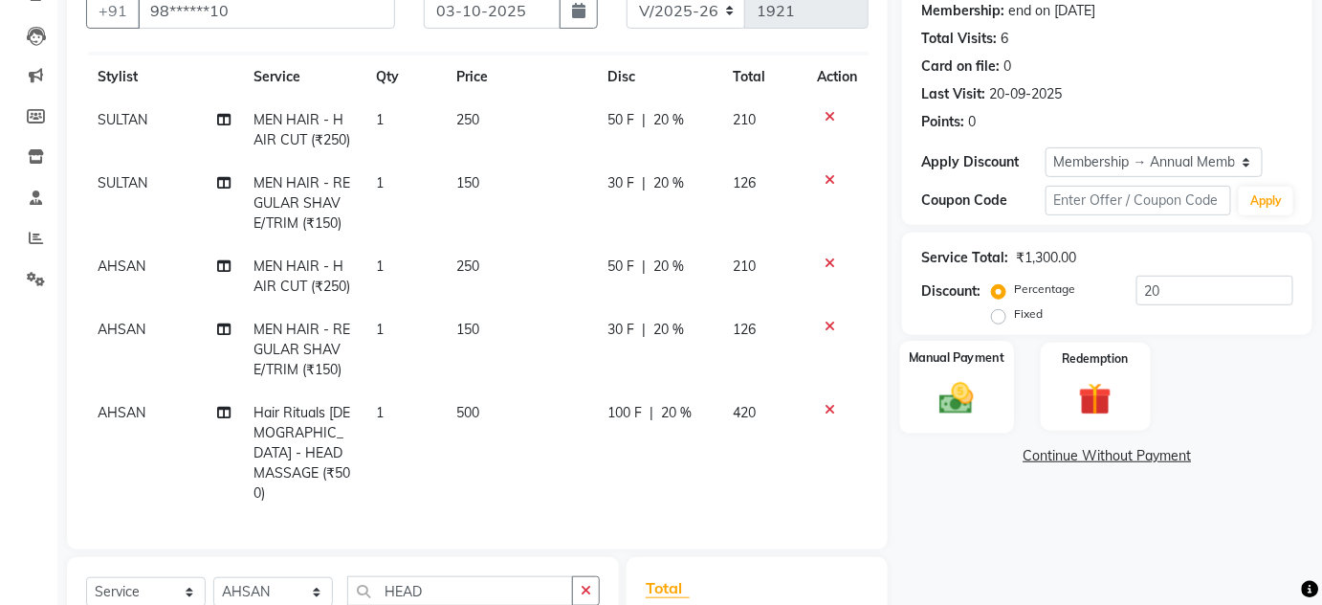
click at [939, 407] on img at bounding box center [957, 397] width 56 height 39
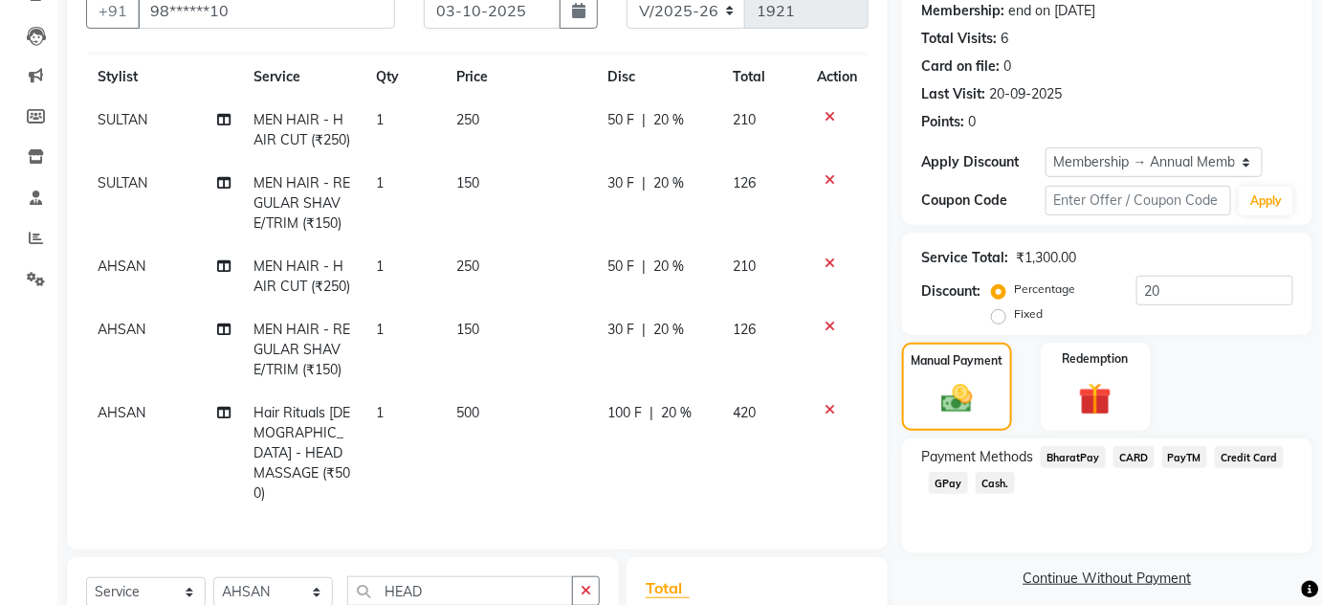
click at [1004, 492] on span "Cash." at bounding box center [995, 483] width 39 height 22
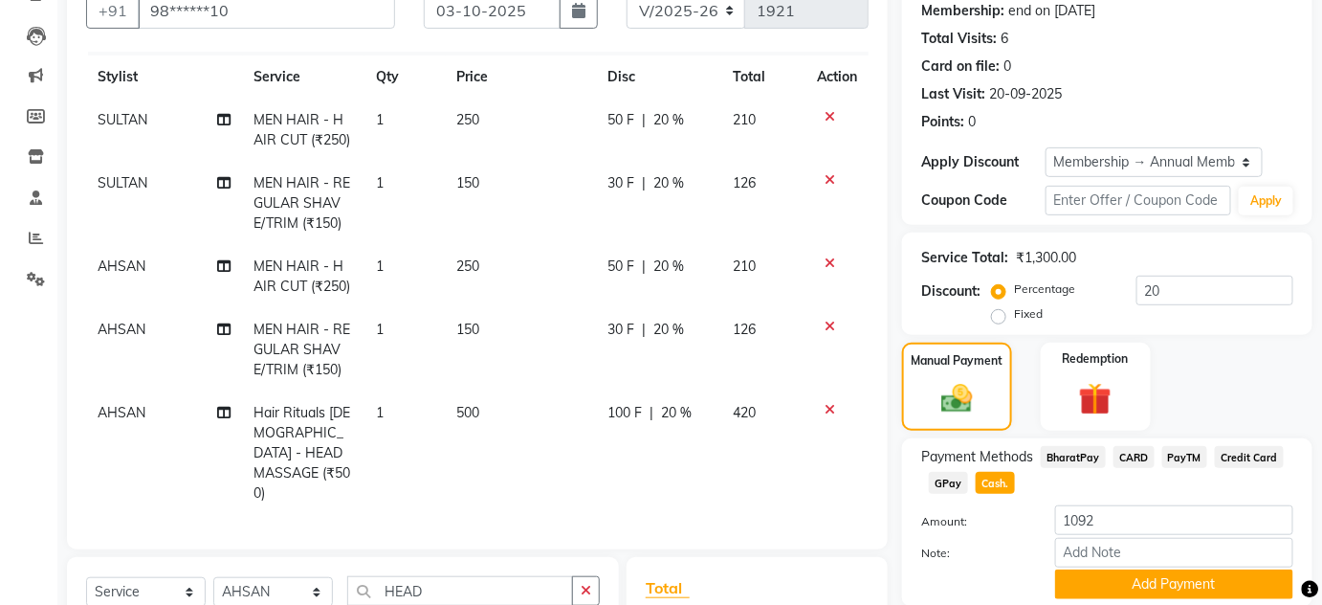
click at [949, 483] on span "GPay" at bounding box center [948, 483] width 39 height 22
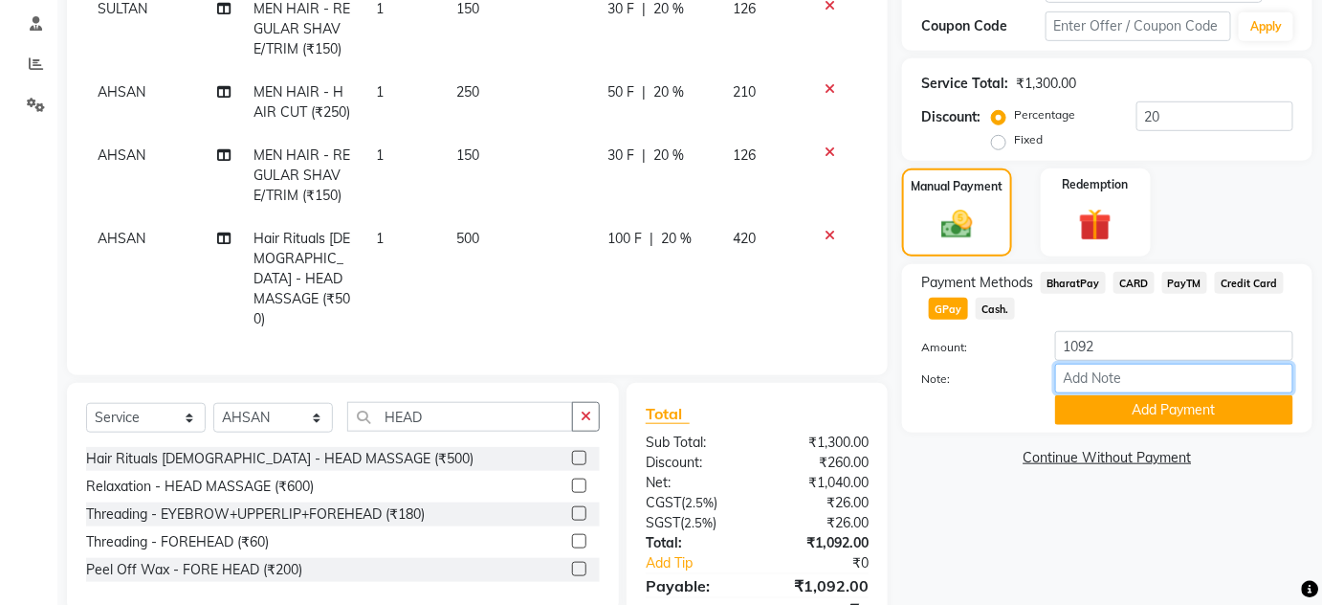
click at [1144, 392] on input "Note:" at bounding box center [1174, 379] width 238 height 30
click at [1065, 409] on button "Add Payment" at bounding box center [1174, 410] width 238 height 30
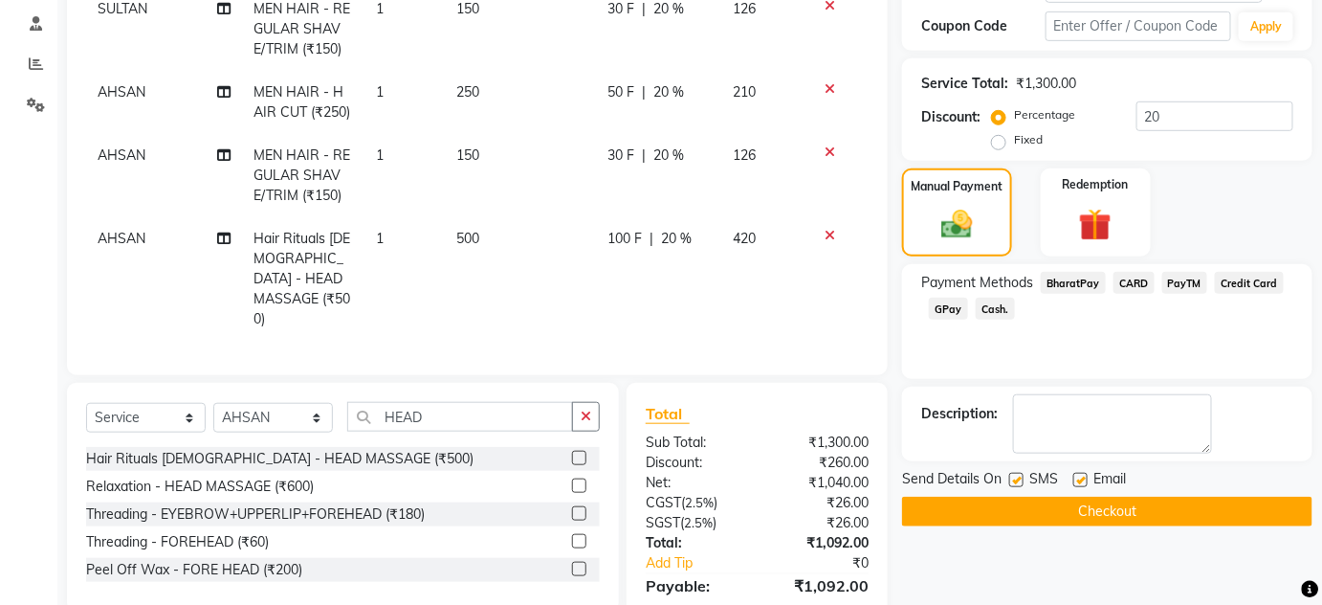
scroll to position [487, 0]
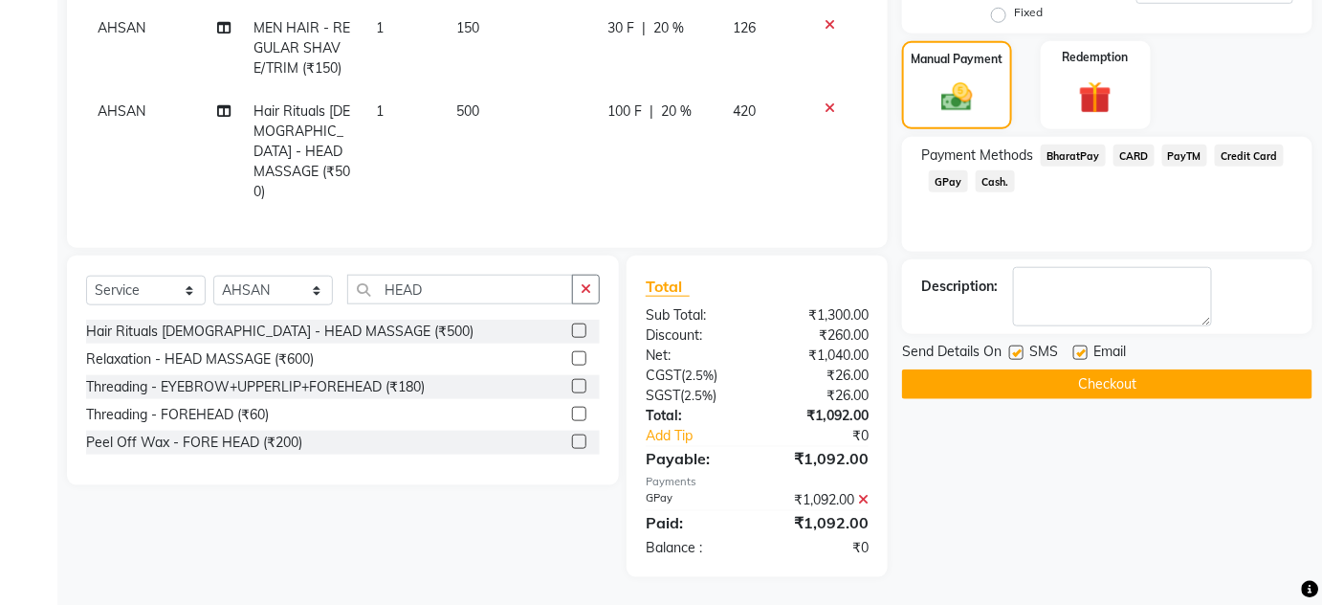
click at [1065, 372] on button "Checkout" at bounding box center [1107, 384] width 411 height 30
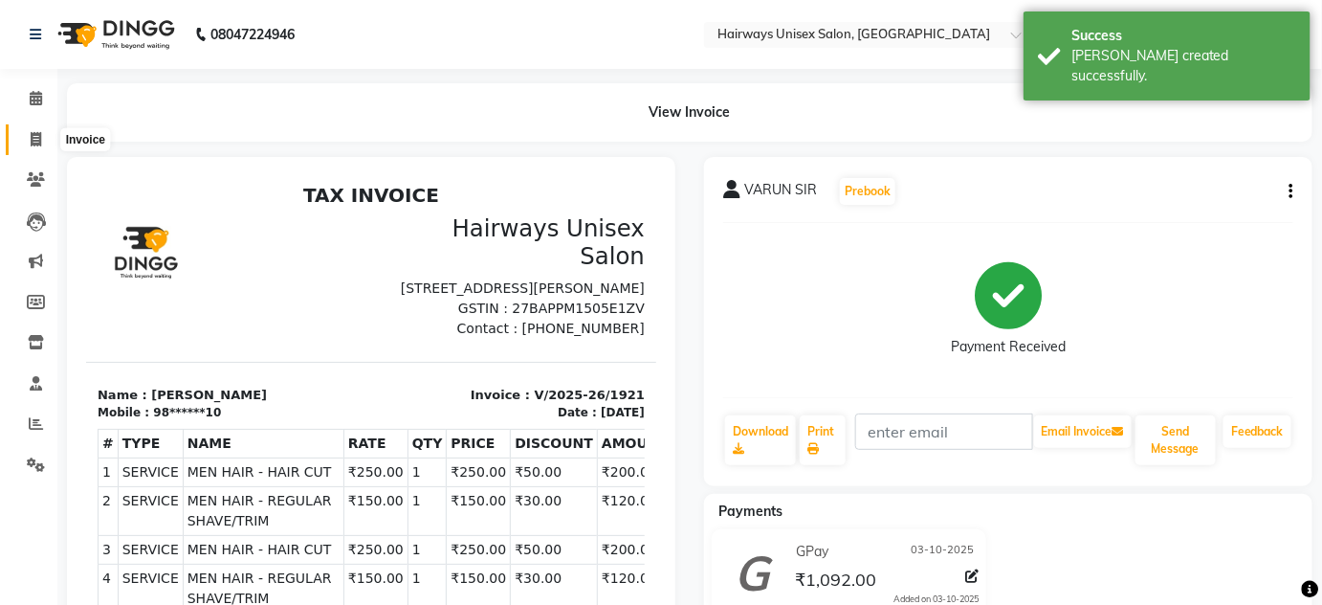
click at [37, 142] on icon at bounding box center [36, 139] width 11 height 14
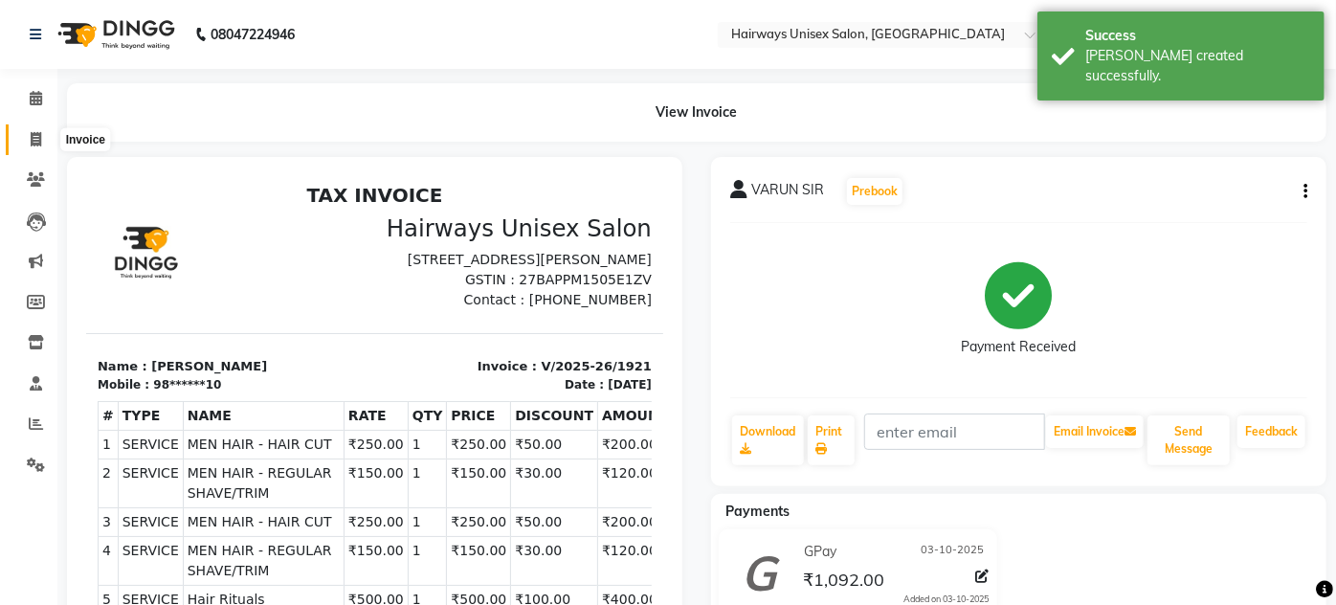
select select "8320"
select select "service"
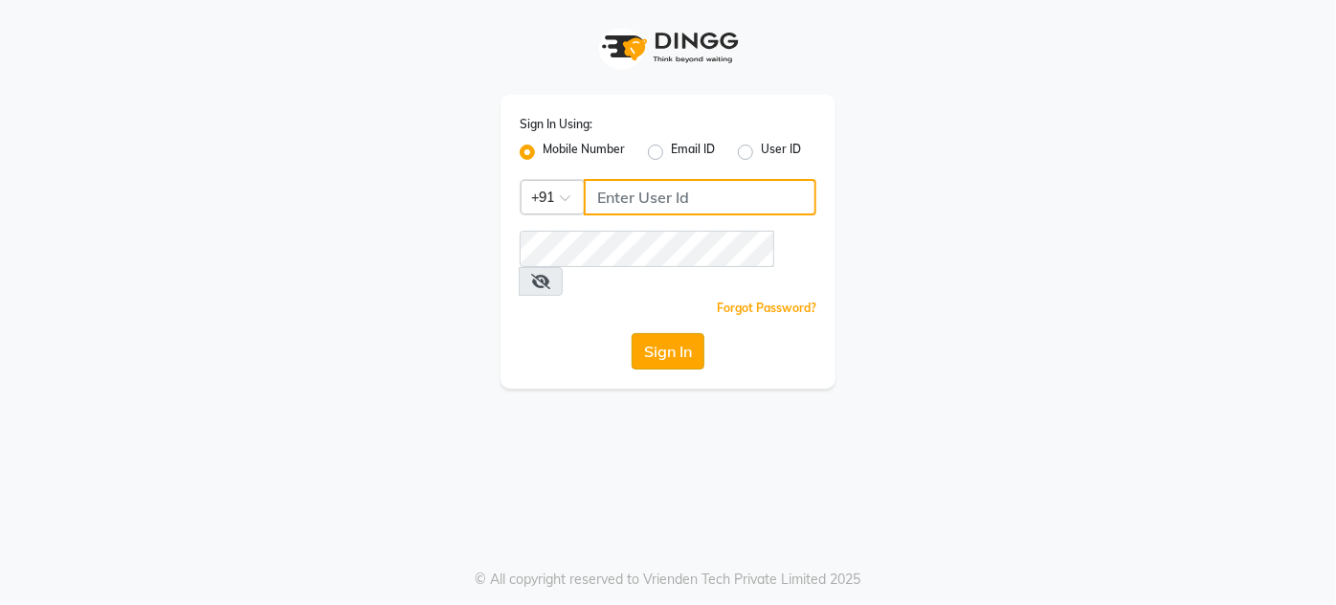
type input "9920665695"
click at [686, 333] on button "Sign In" at bounding box center [668, 351] width 73 height 36
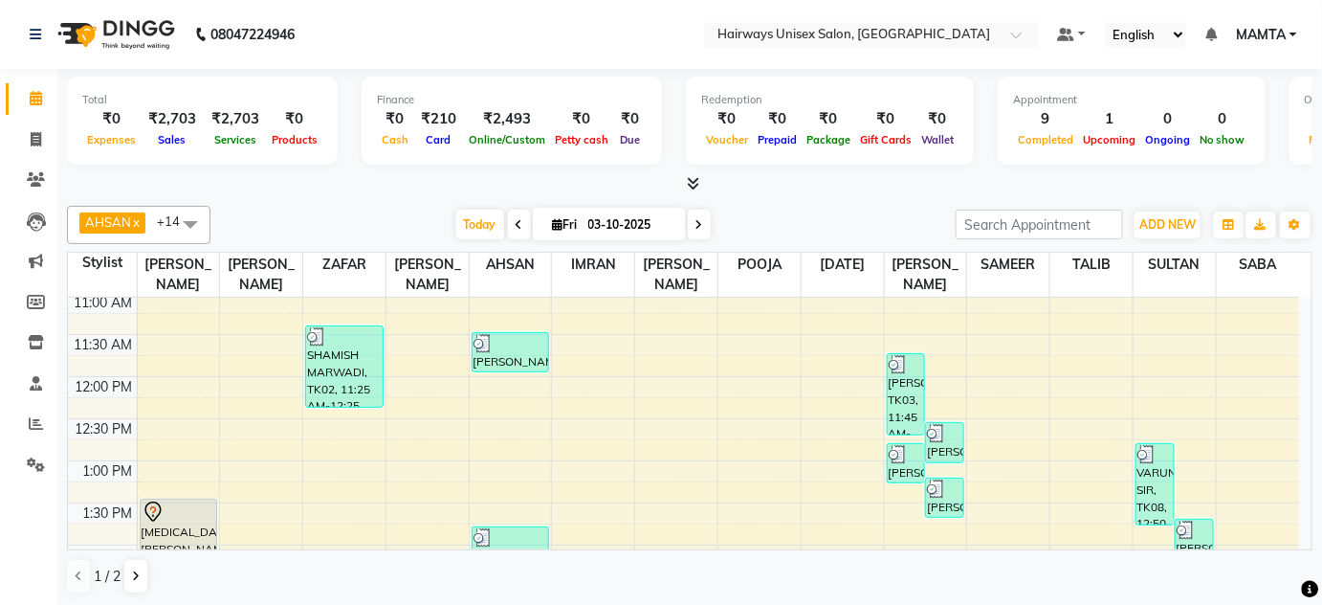
scroll to position [260, 0]
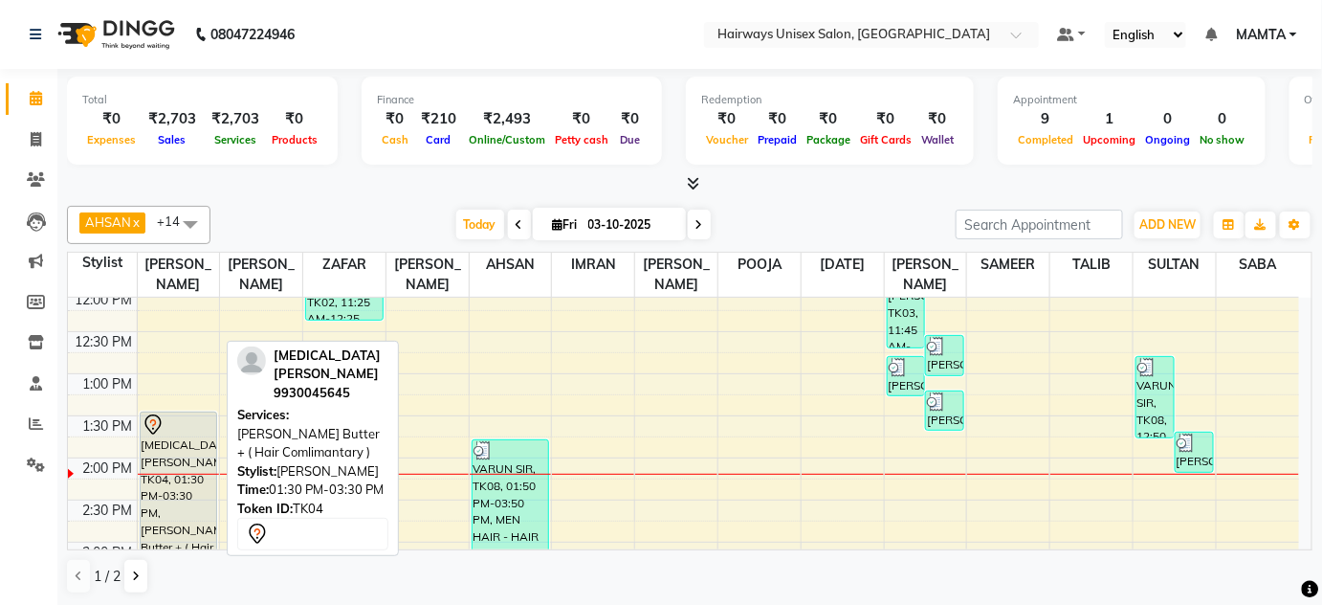
click at [166, 454] on div "[MEDICAL_DATA][PERSON_NAME], TK04, 01:30 PM-03:30 PM, [PERSON_NAME] Butter + ( …" at bounding box center [179, 494] width 77 height 164
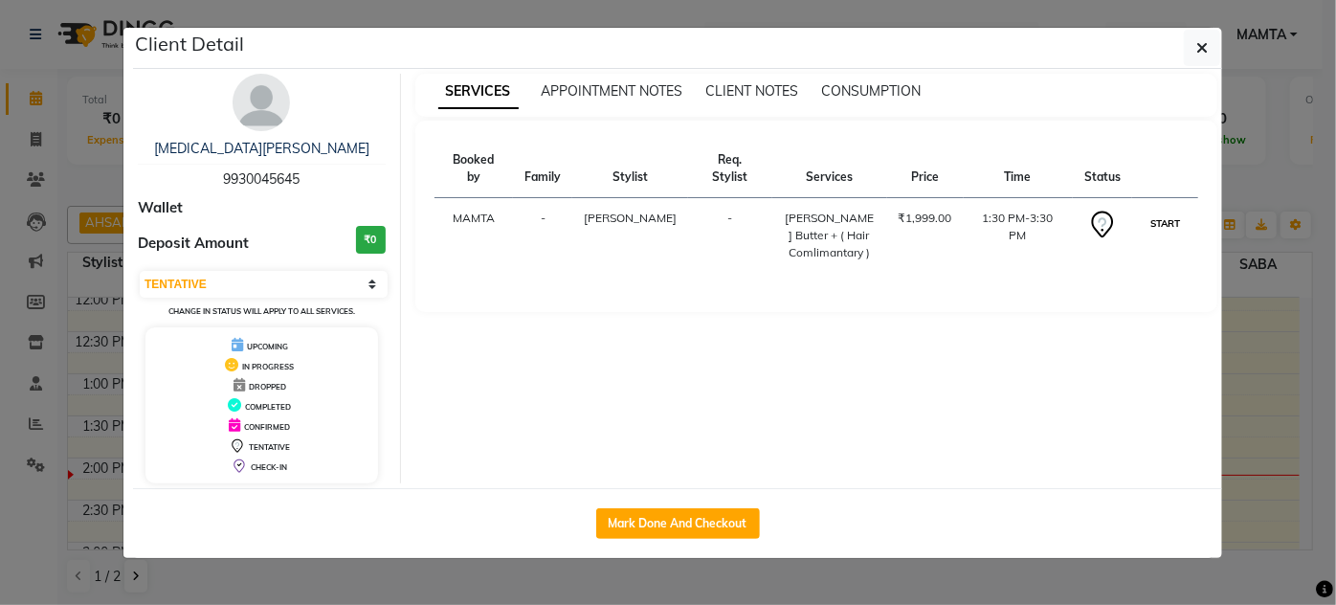
click at [1161, 211] on button "START" at bounding box center [1164, 223] width 39 height 24
select select "1"
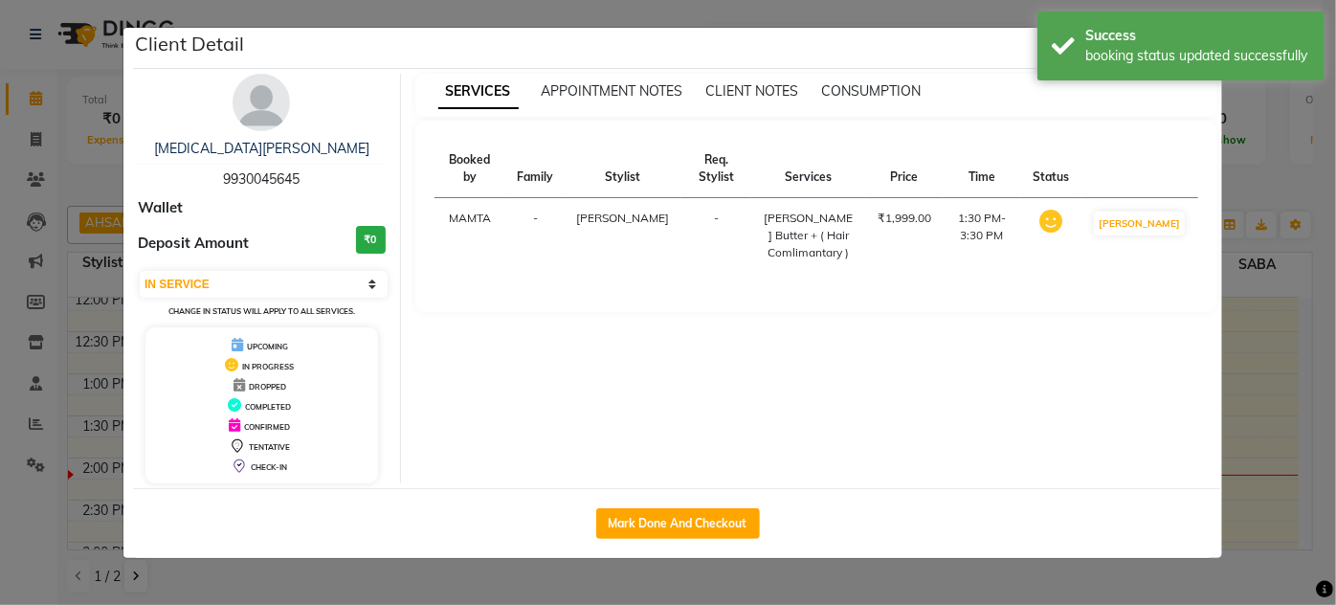
click at [595, 219] on td "[PERSON_NAME]" at bounding box center [624, 236] width 116 height 76
click at [66, 86] on ngb-modal-window "Client Detail MILI SAVLA 9930045645 Wallet Deposit Amount ₹0 Select IN SERVICE …" at bounding box center [668, 302] width 1336 height 605
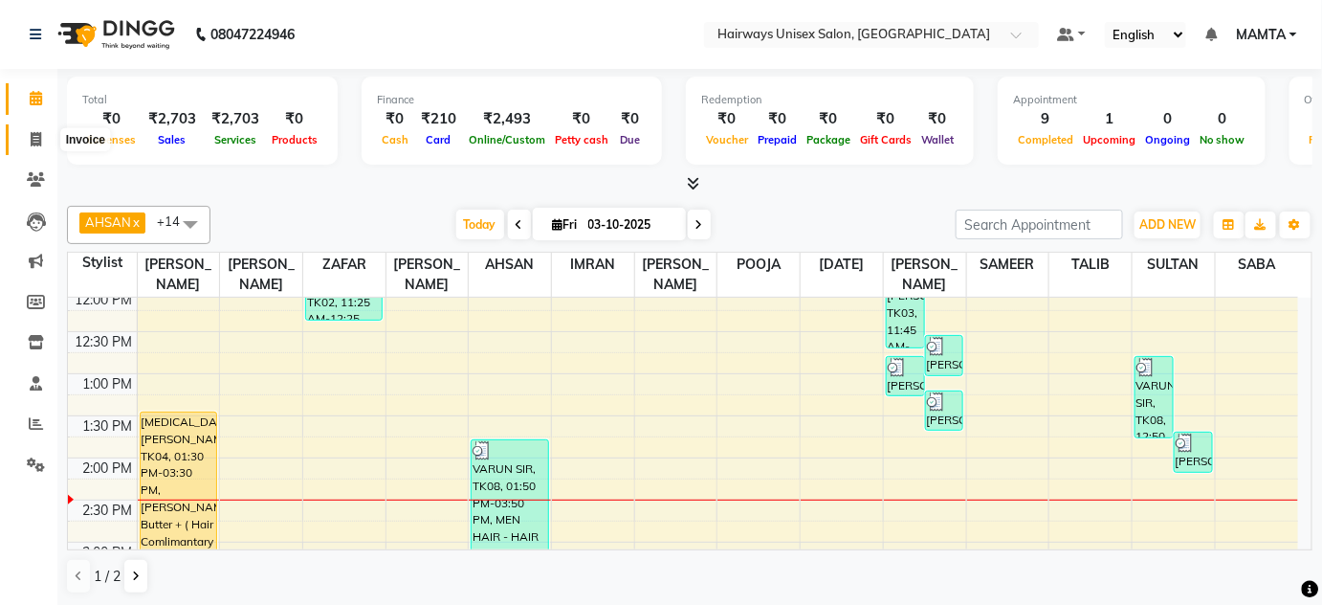
click at [33, 144] on icon at bounding box center [36, 139] width 11 height 14
select select "service"
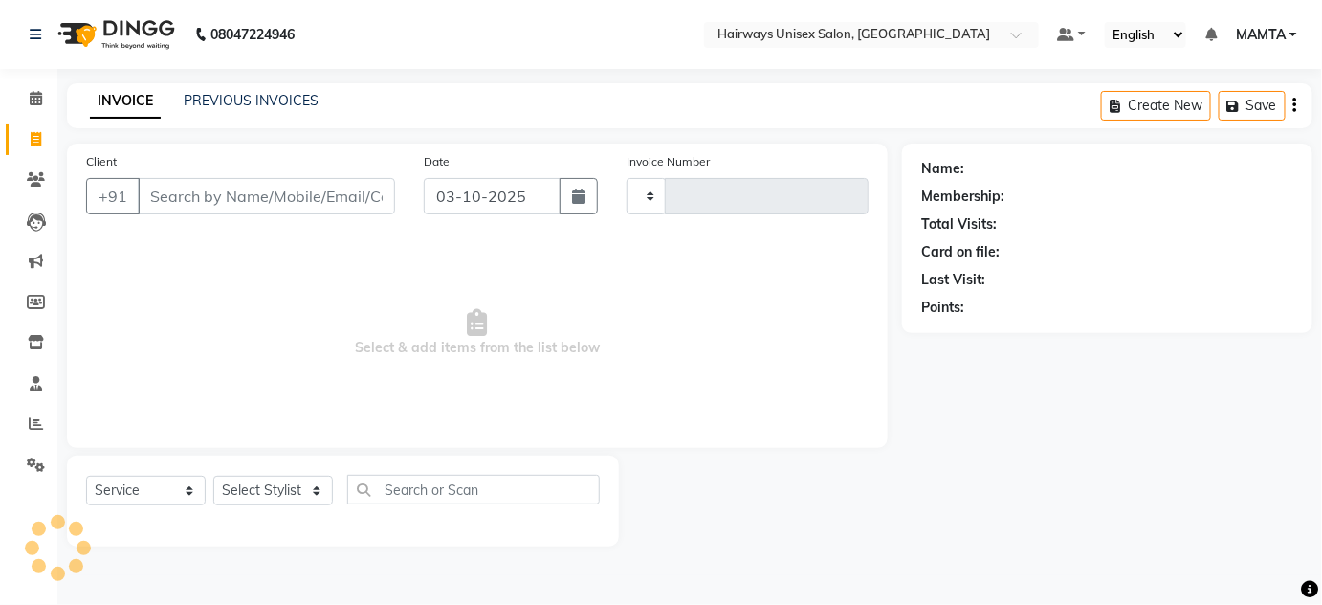
type input "1922"
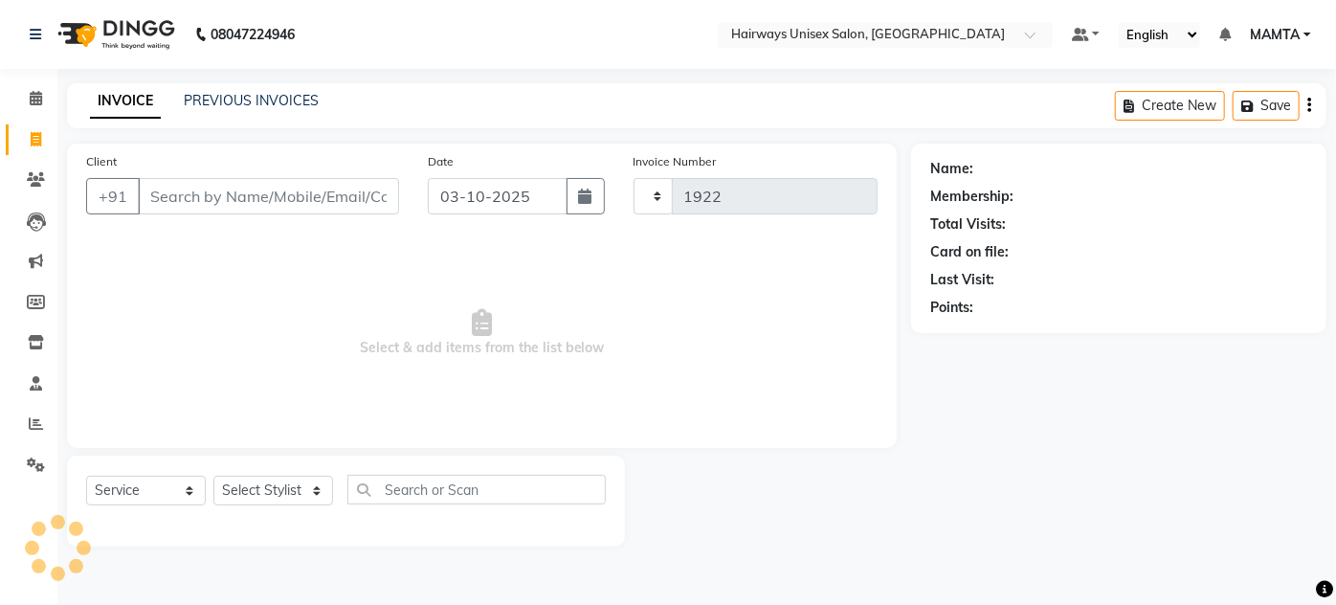
select select "8320"
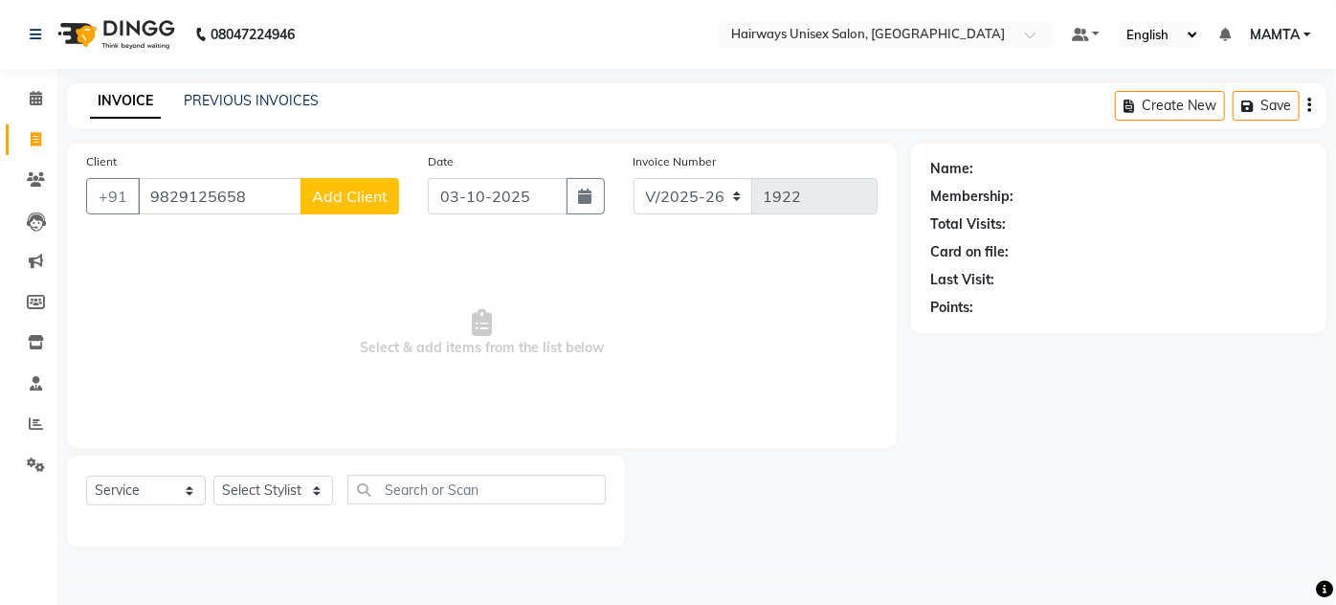
type input "9829125658"
click at [383, 195] on span "Add Client" at bounding box center [350, 196] width 76 height 19
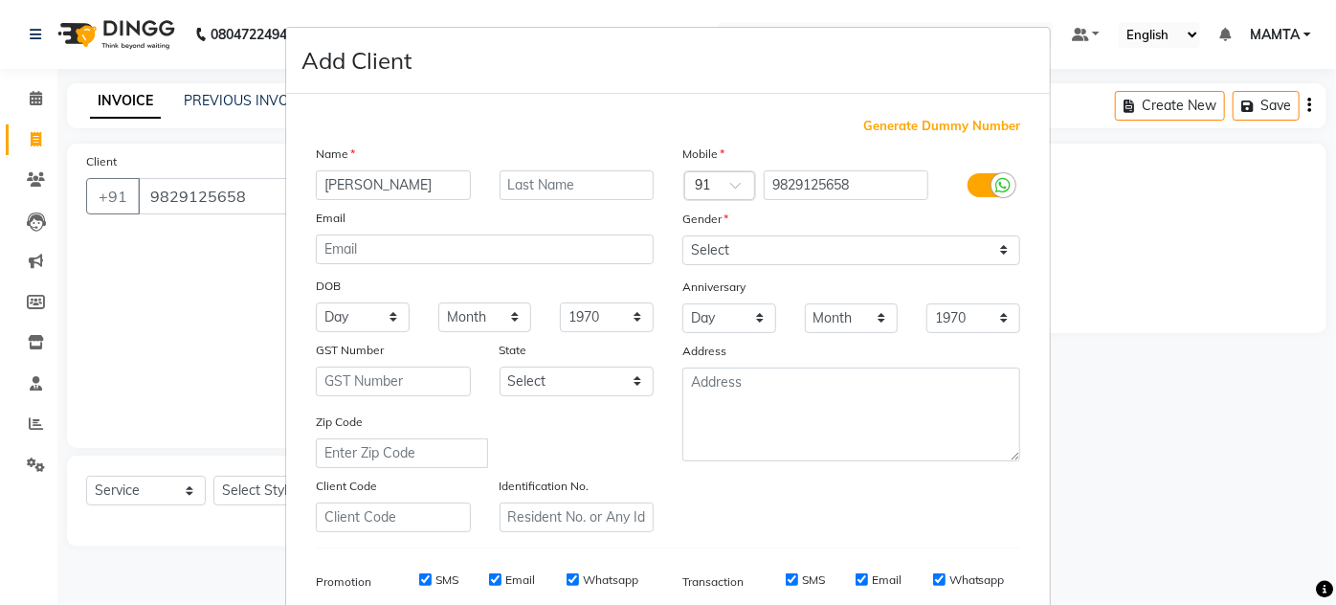
type input "DHAVAL"
click at [576, 186] on input "text" at bounding box center [577, 185] width 155 height 30
type input "JESWANI"
click at [788, 257] on select "Select [DEMOGRAPHIC_DATA] [DEMOGRAPHIC_DATA] Other Prefer Not To Say" at bounding box center [851, 250] width 338 height 30
select select "[DEMOGRAPHIC_DATA]"
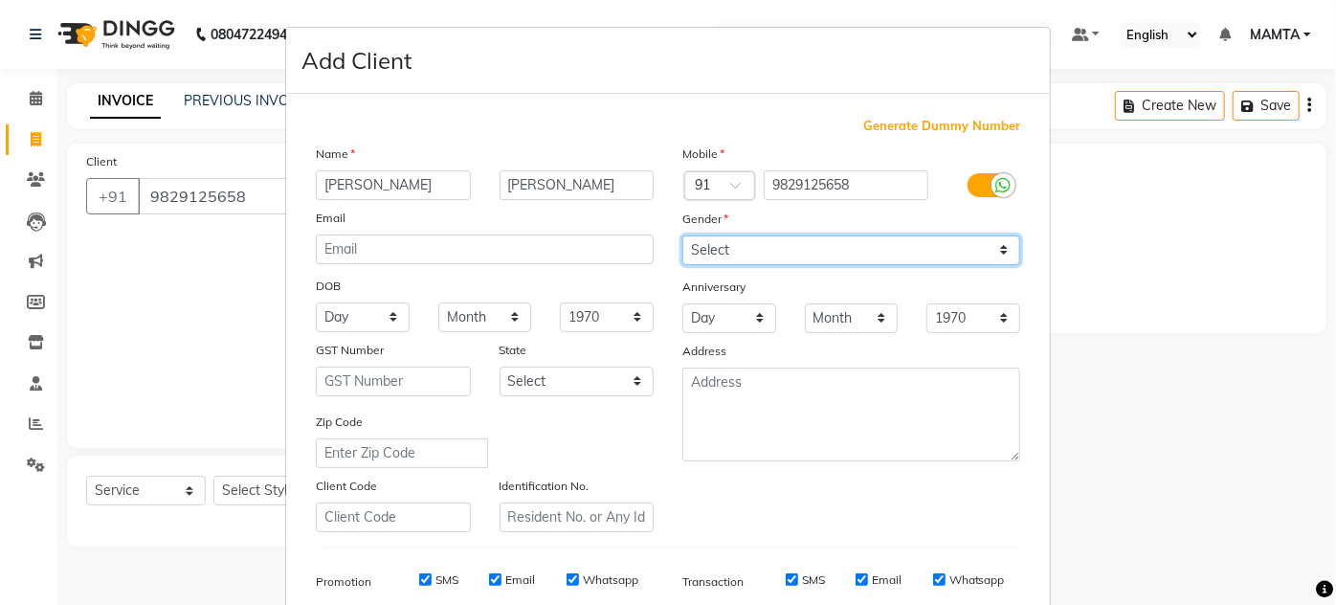
click at [682, 235] on select "Select [DEMOGRAPHIC_DATA] [DEMOGRAPHIC_DATA] Other Prefer Not To Say" at bounding box center [851, 250] width 338 height 30
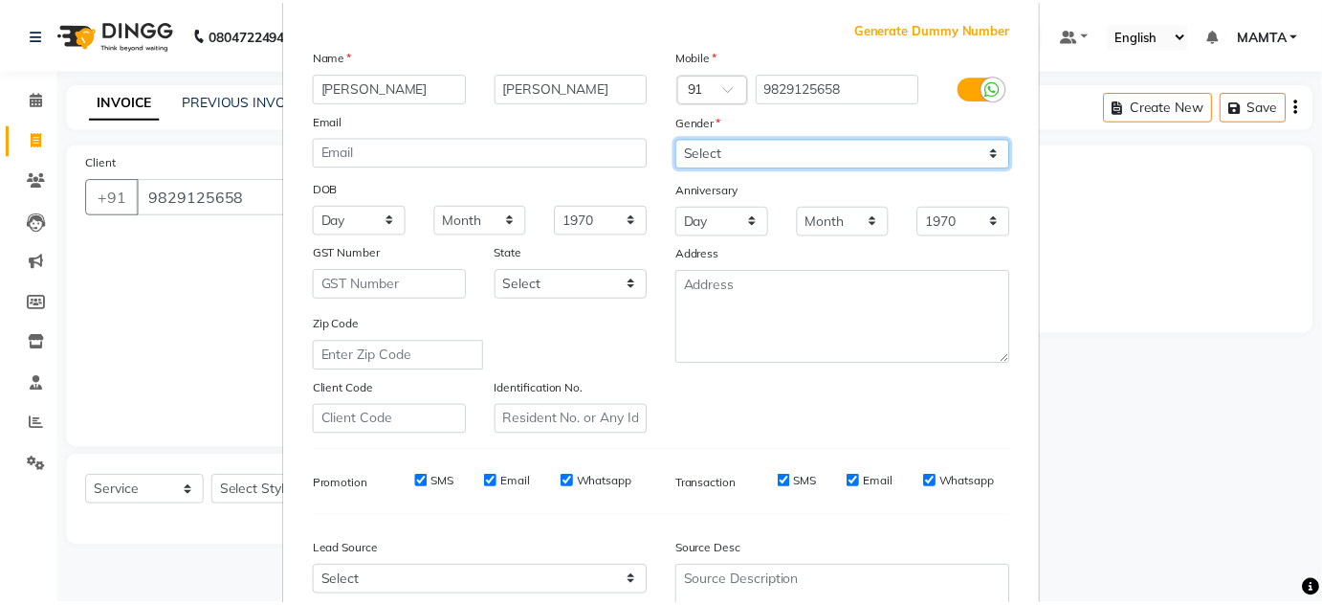
scroll to position [278, 0]
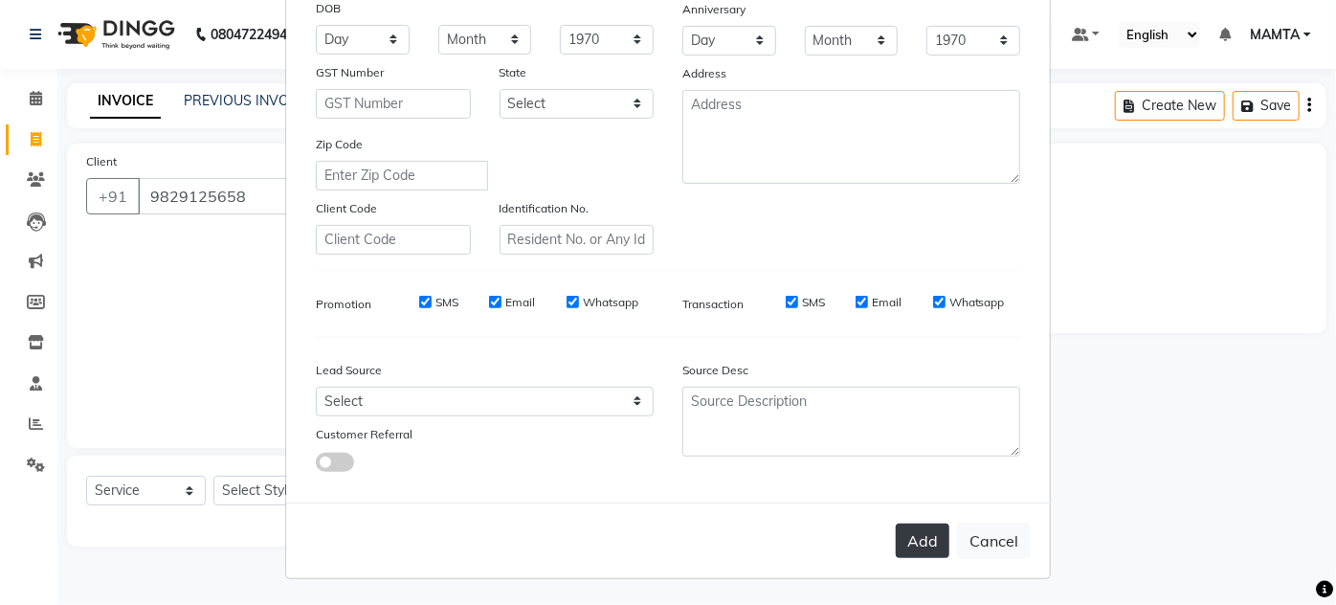
click at [933, 550] on button "Add" at bounding box center [923, 540] width 54 height 34
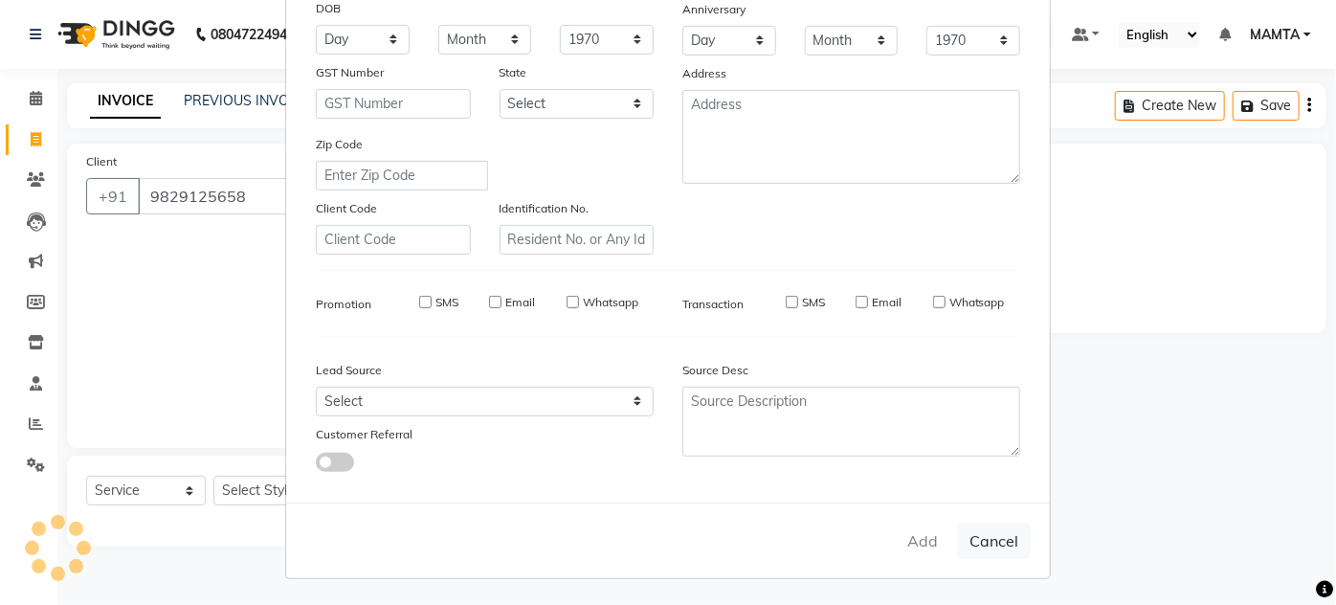
type input "98******58"
select select
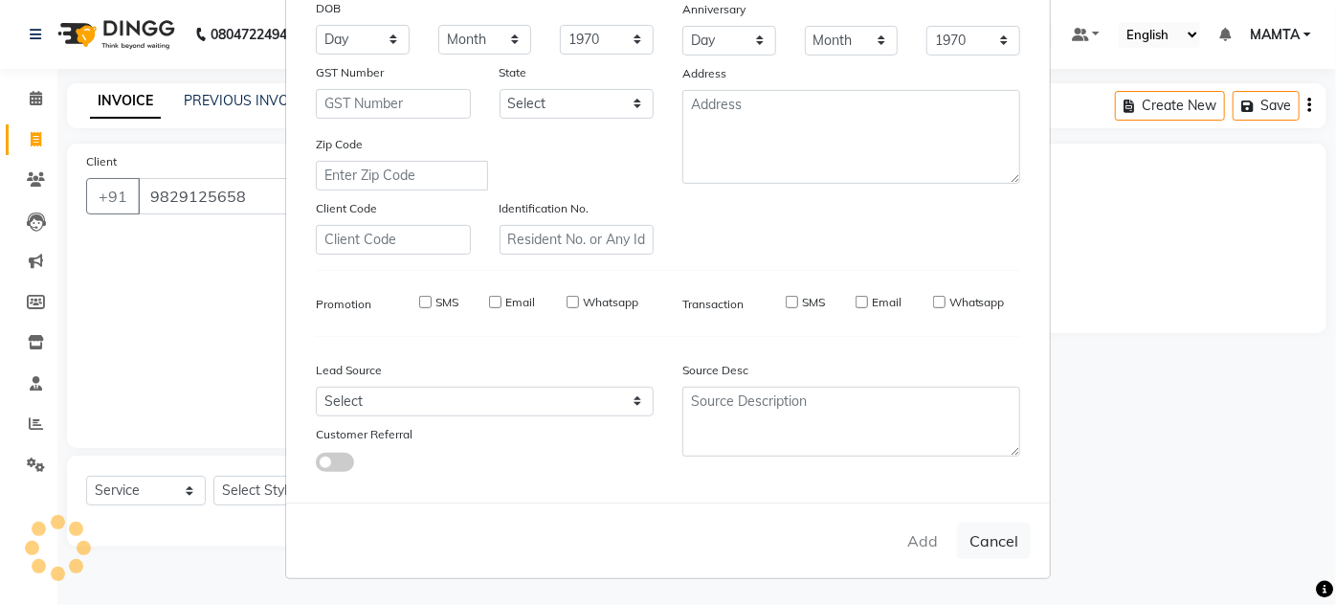
select select
checkbox input "false"
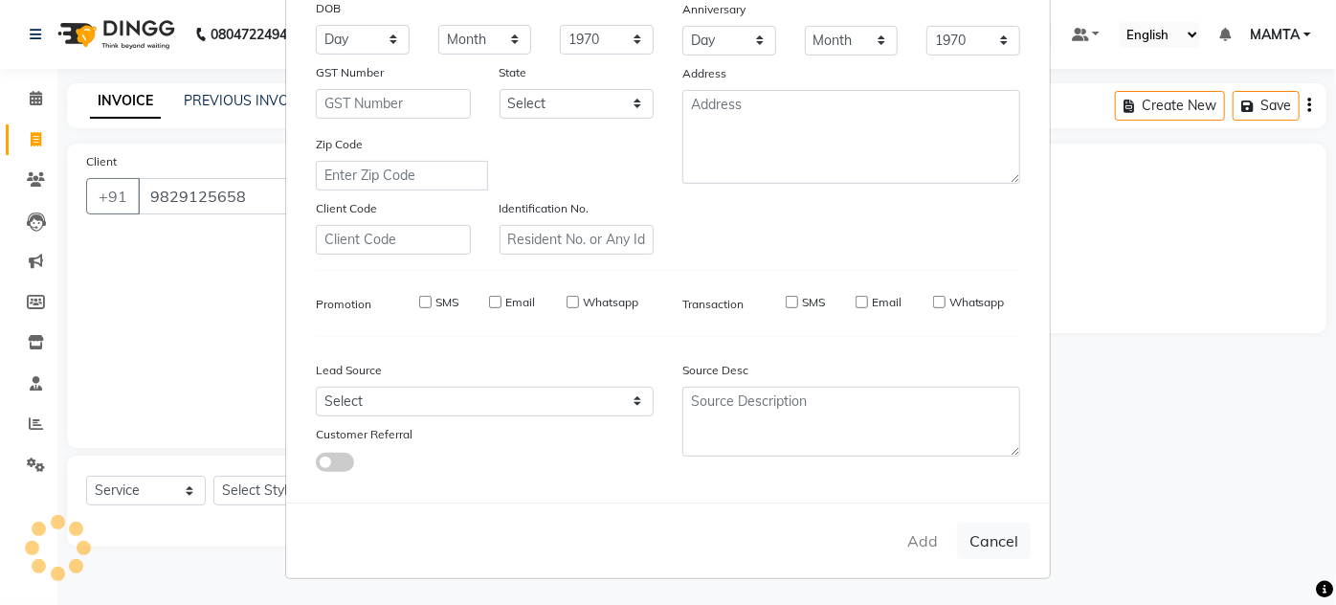
checkbox input "false"
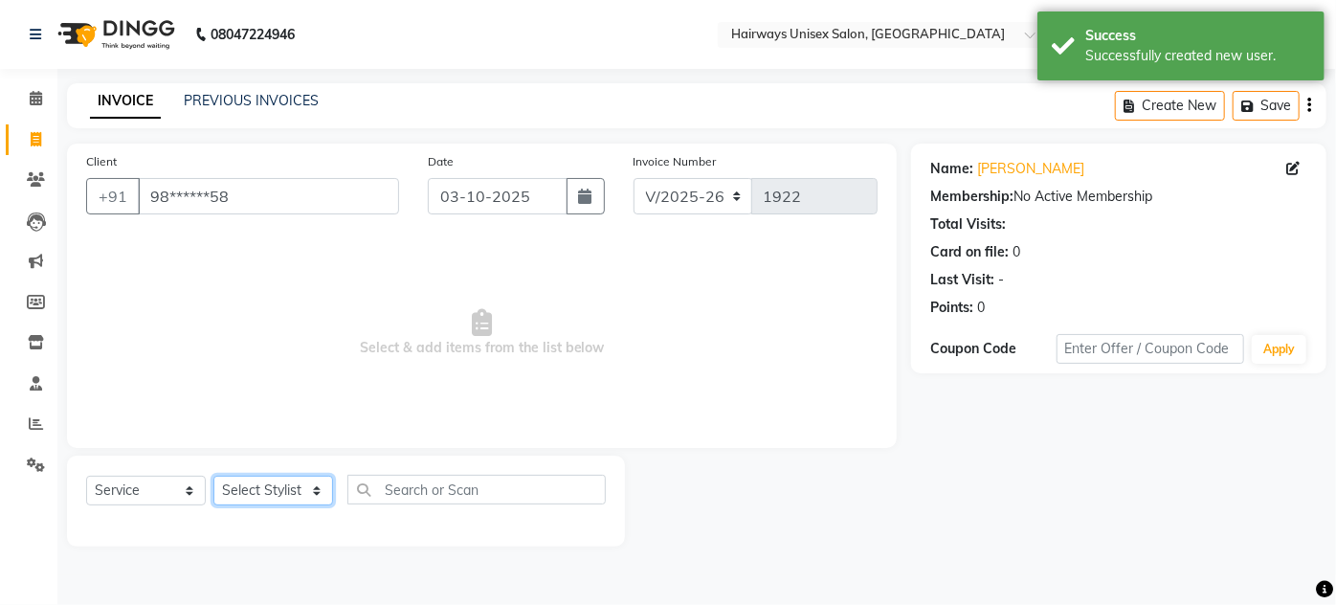
click at [268, 500] on select "Select Stylist [PERSON_NAME] [PERSON_NAME] [PERSON_NAME] MAMTA POOJA [PERSON_NA…" at bounding box center [273, 491] width 120 height 30
select select "80506"
click at [213, 476] on select "Select Stylist [PERSON_NAME] [PERSON_NAME] [PERSON_NAME] MAMTA POOJA [PERSON_NA…" at bounding box center [273, 491] width 120 height 30
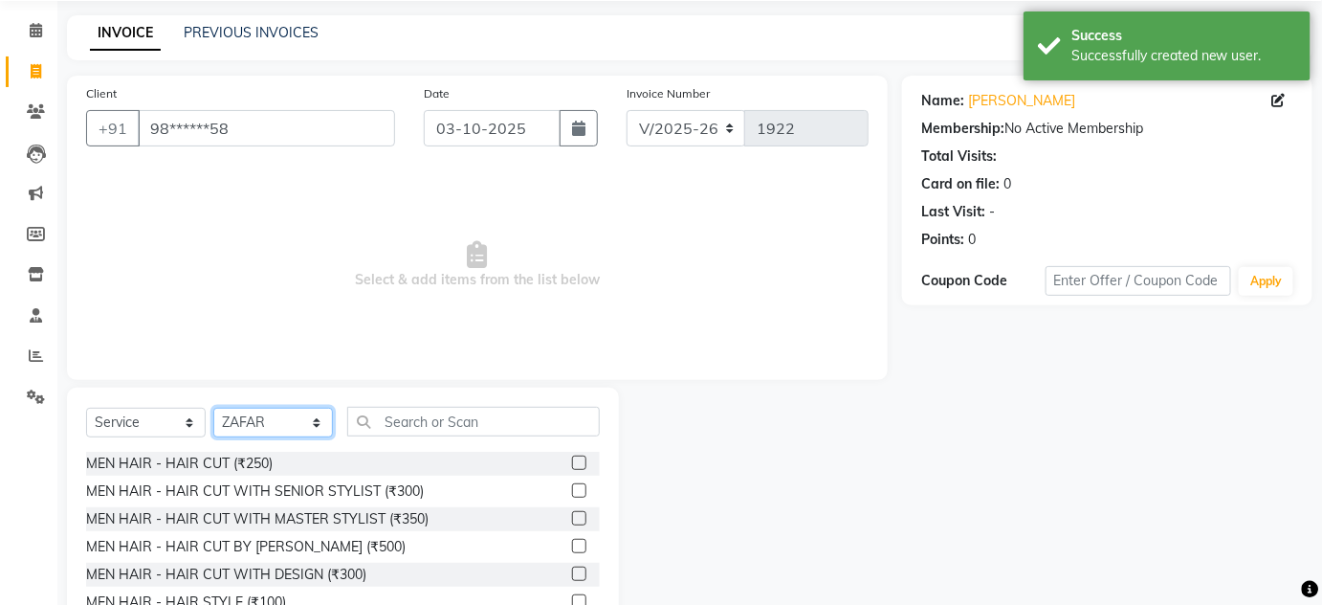
scroll to position [86, 0]
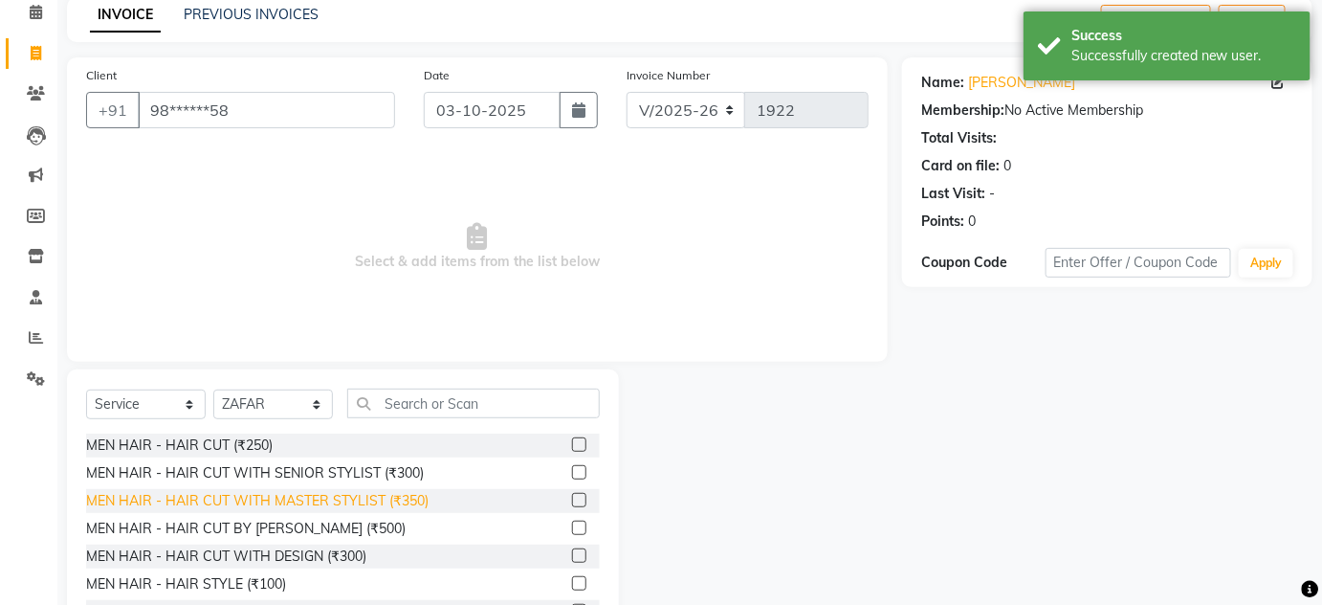
click at [349, 491] on div "MEN HAIR - HAIR CUT WITH MASTER STYLIST (₹350)" at bounding box center [257, 501] width 343 height 20
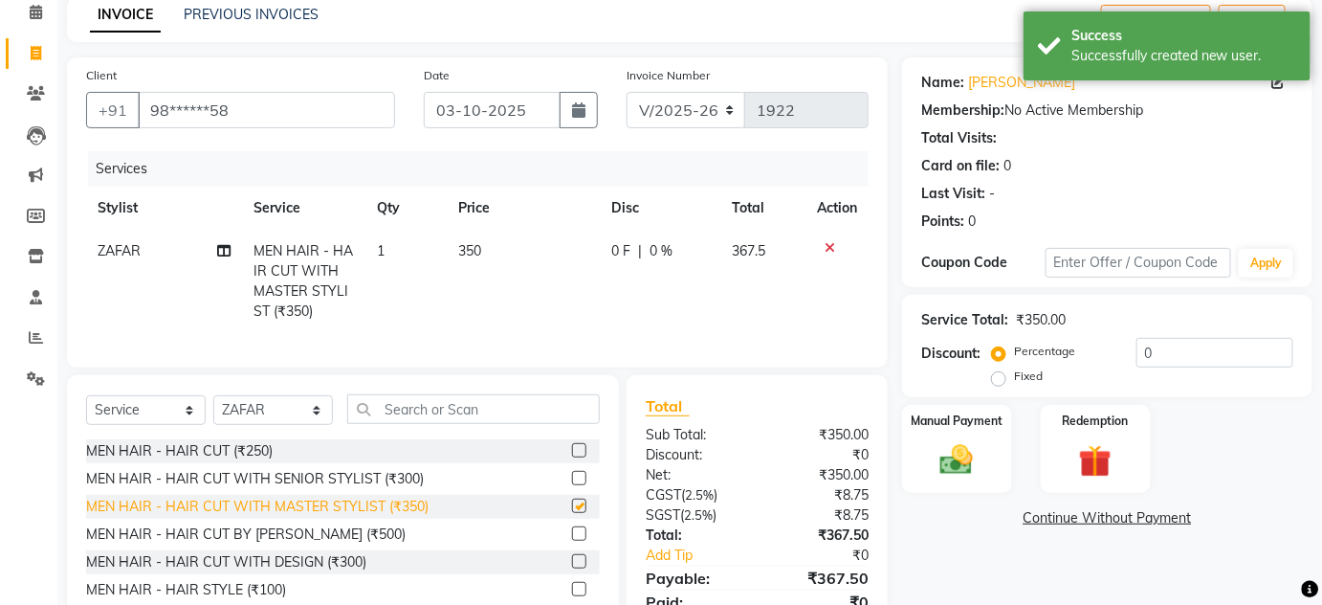
checkbox input "false"
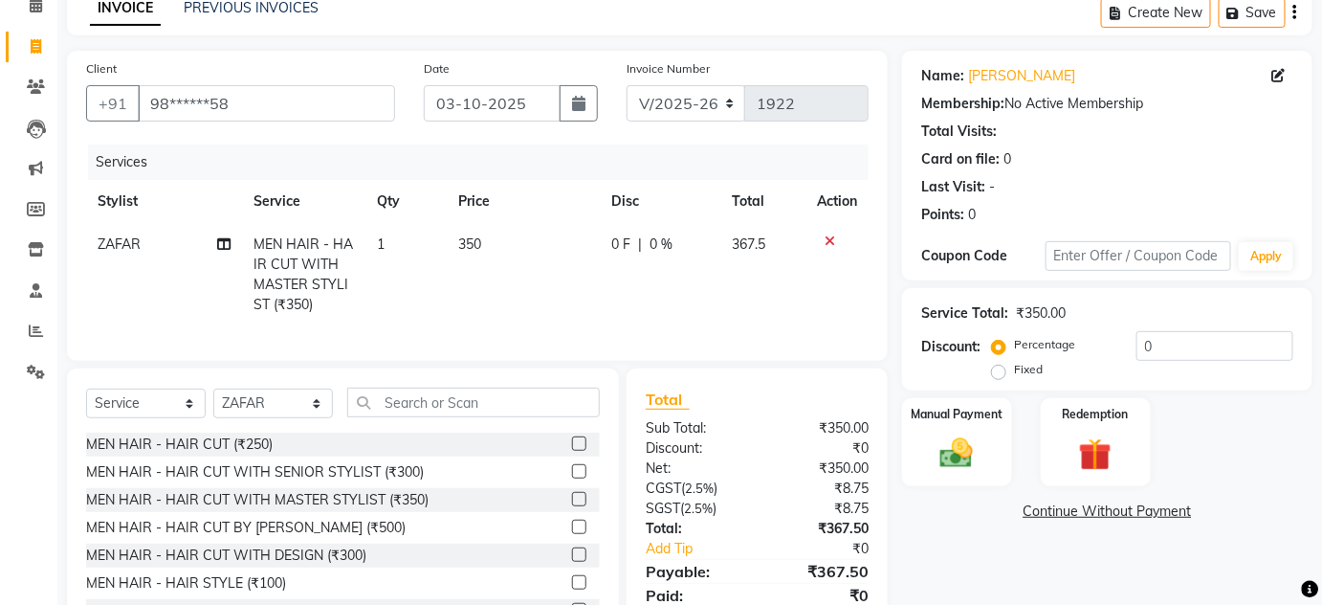
scroll to position [6, 0]
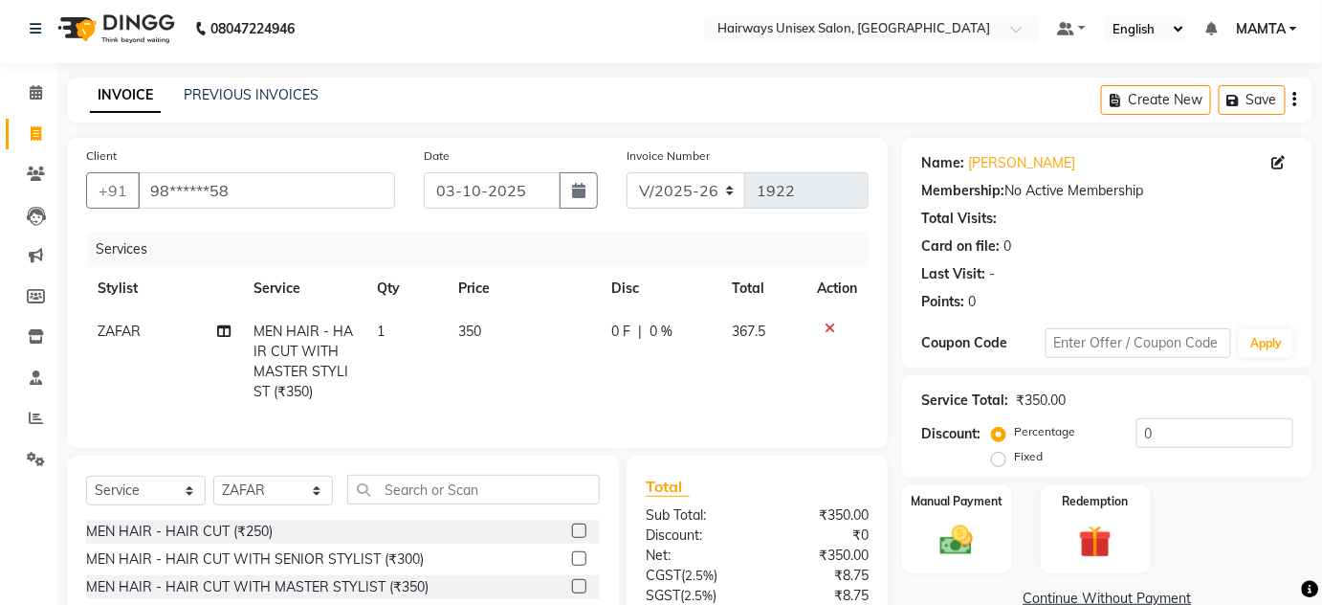
click at [653, 336] on span "0 %" at bounding box center [661, 332] width 23 height 20
select select "80506"
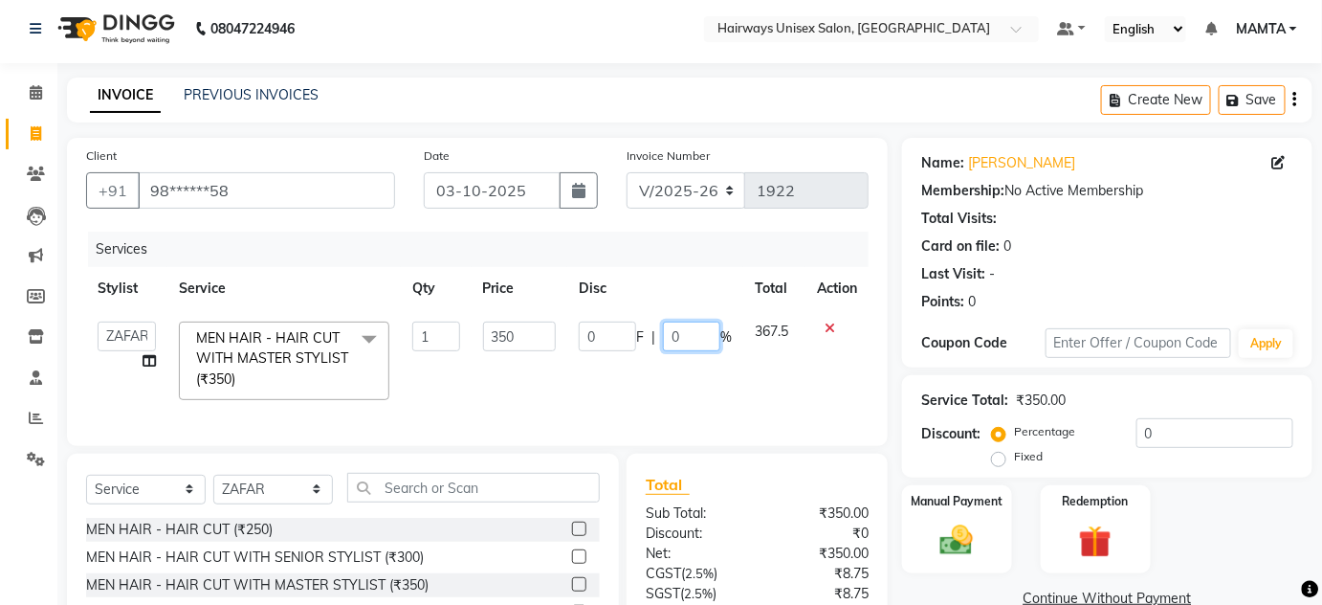
drag, startPoint x: 688, startPoint y: 330, endPoint x: 617, endPoint y: 331, distance: 70.8
click at [617, 331] on div "0 F | 0 %" at bounding box center [655, 337] width 153 height 30
type input "20"
click at [666, 247] on div "Services" at bounding box center [485, 249] width 795 height 35
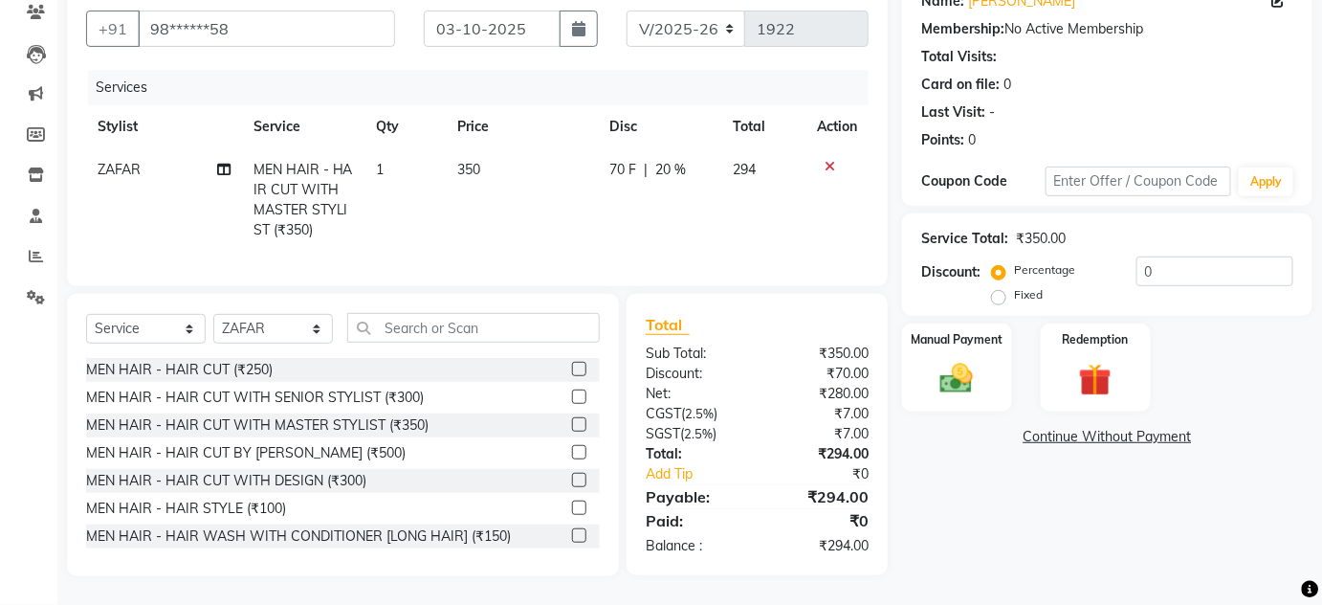
scroll to position [93, 0]
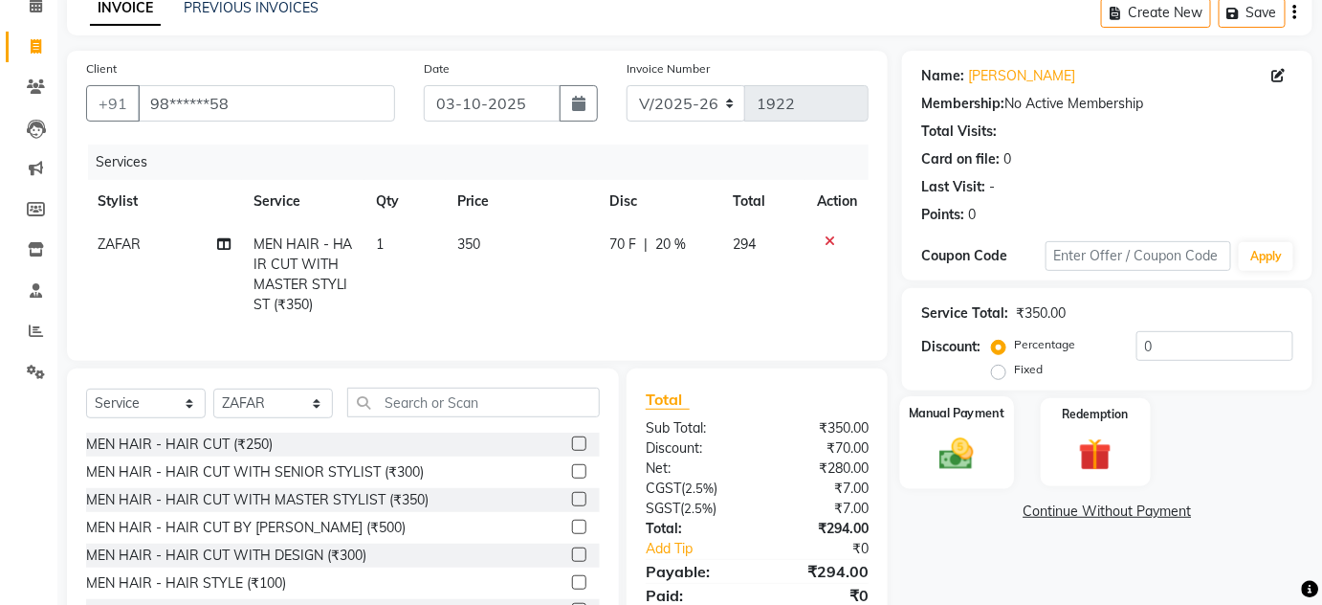
click at [921, 419] on label "Manual Payment" at bounding box center [957, 413] width 96 height 18
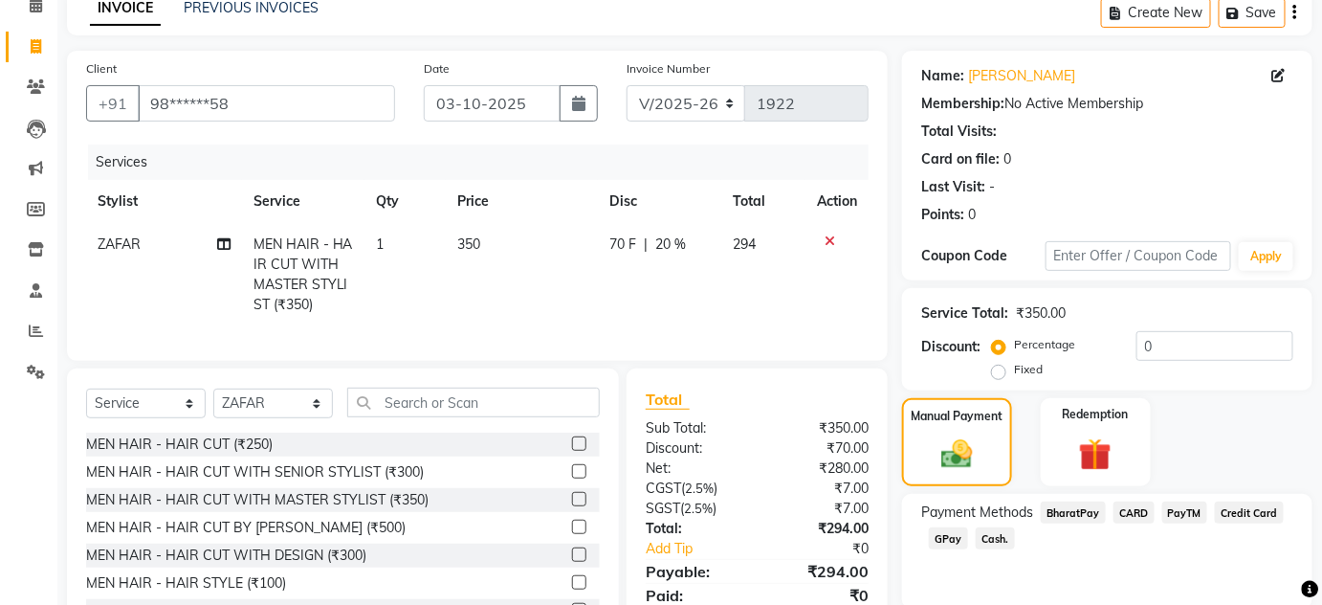
scroll to position [180, 0]
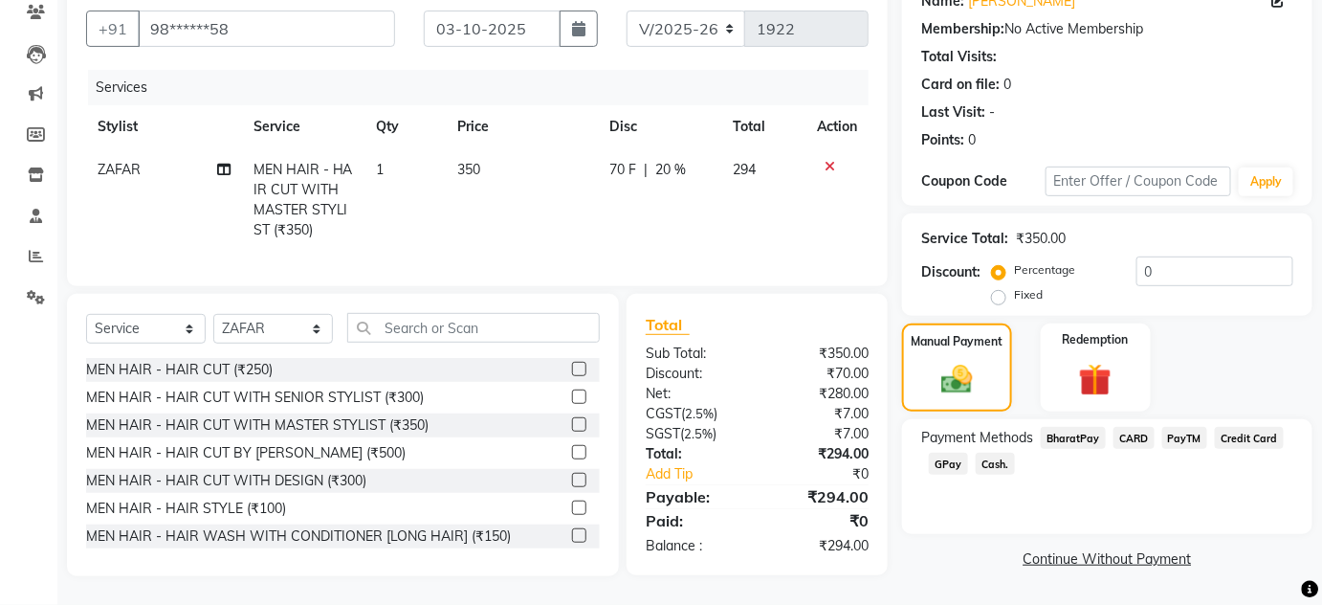
click at [954, 453] on span "GPay" at bounding box center [948, 464] width 39 height 22
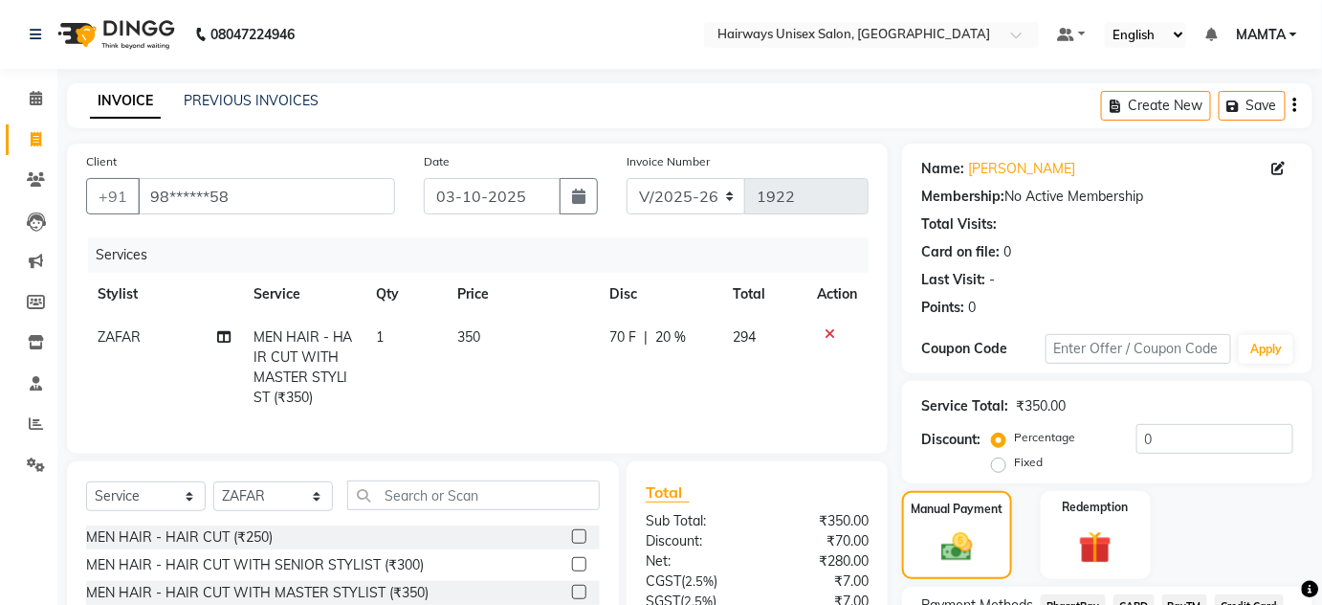
scroll to position [217, 0]
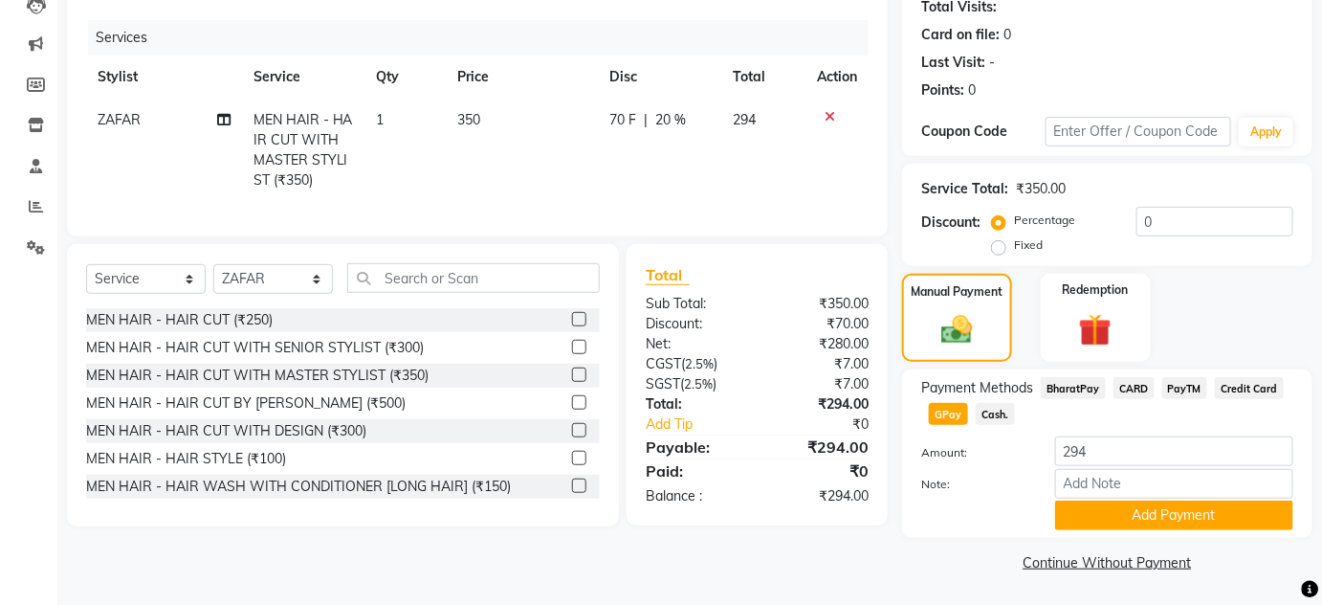
click at [949, 406] on span "GPay" at bounding box center [948, 414] width 39 height 22
click at [1118, 519] on button "Add Payment" at bounding box center [1174, 515] width 238 height 30
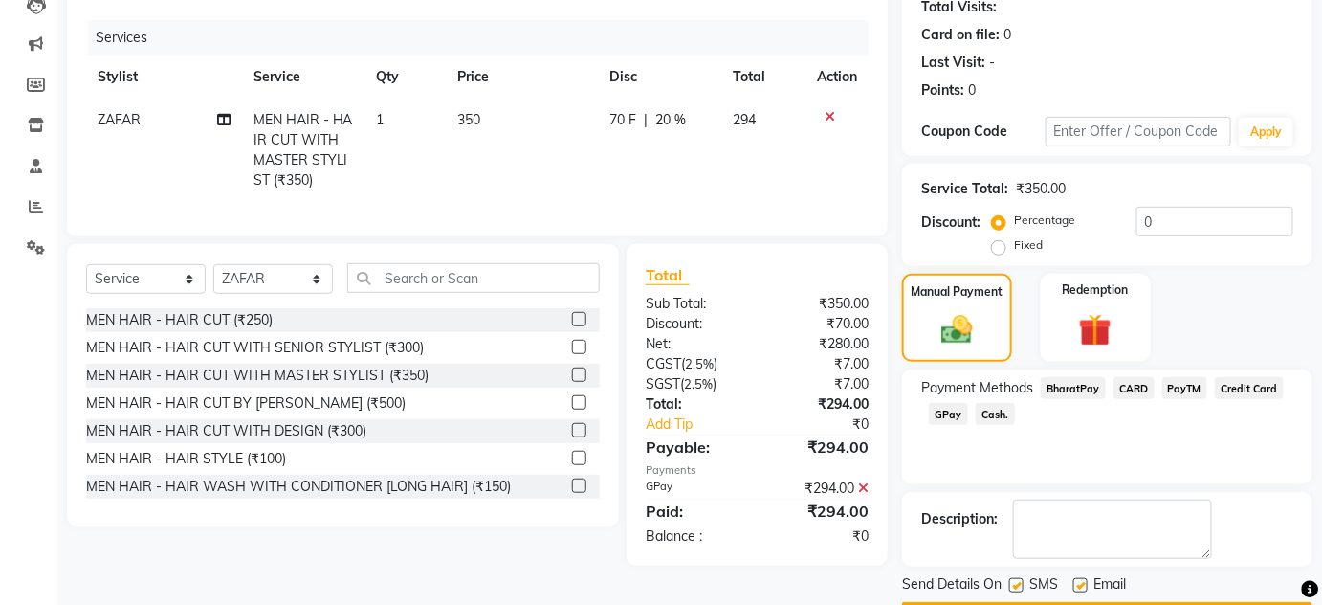
scroll to position [271, 0]
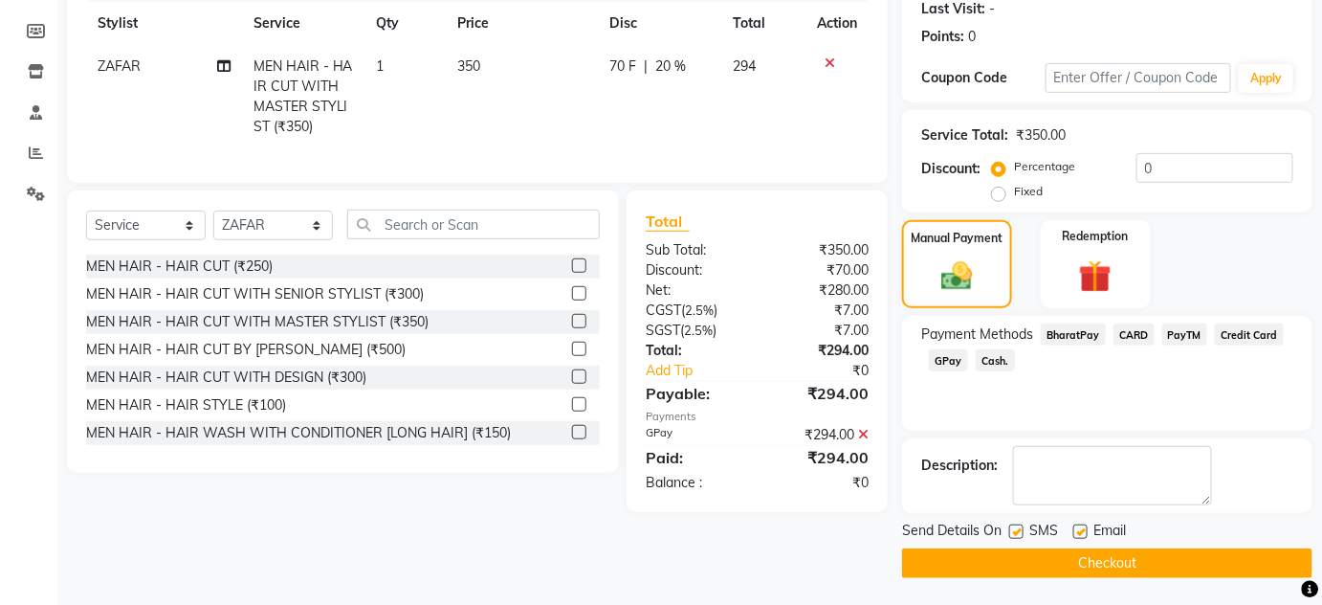
click at [1104, 563] on button "Checkout" at bounding box center [1107, 563] width 411 height 30
